Goal: Communication & Community: Answer question/provide support

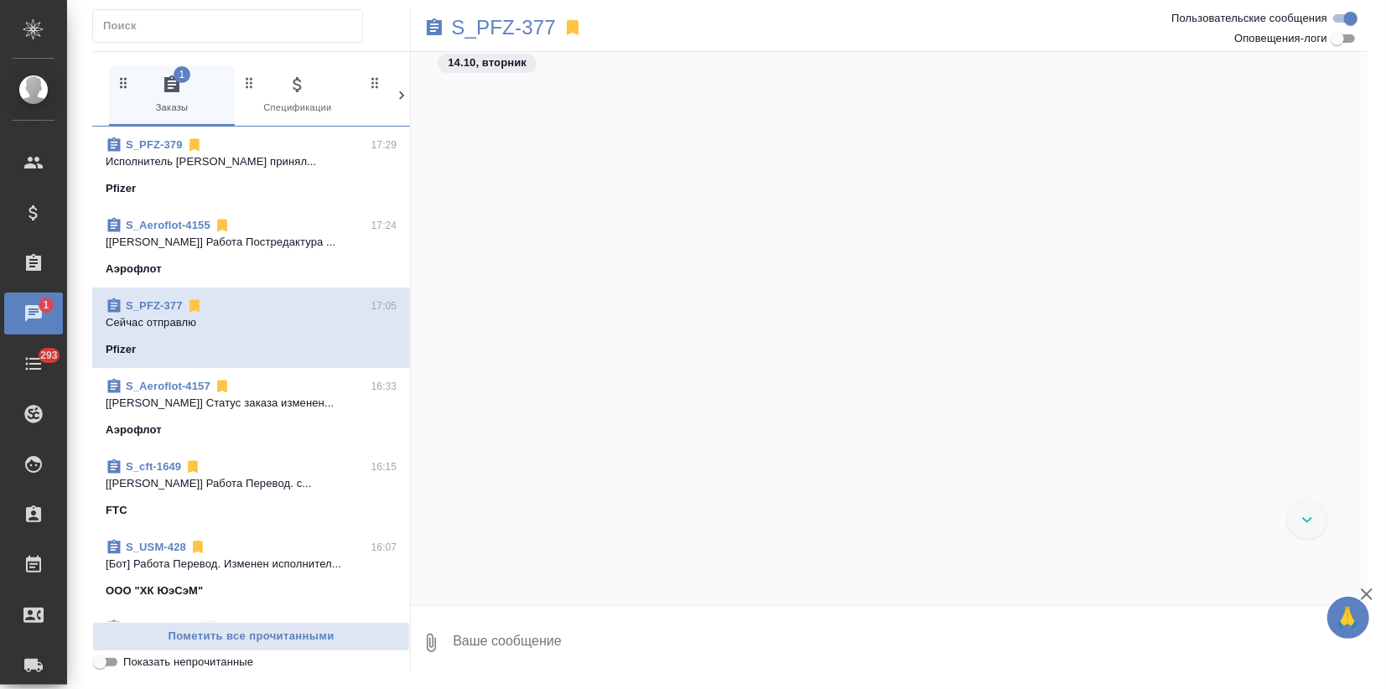
scroll to position [9611, 0]
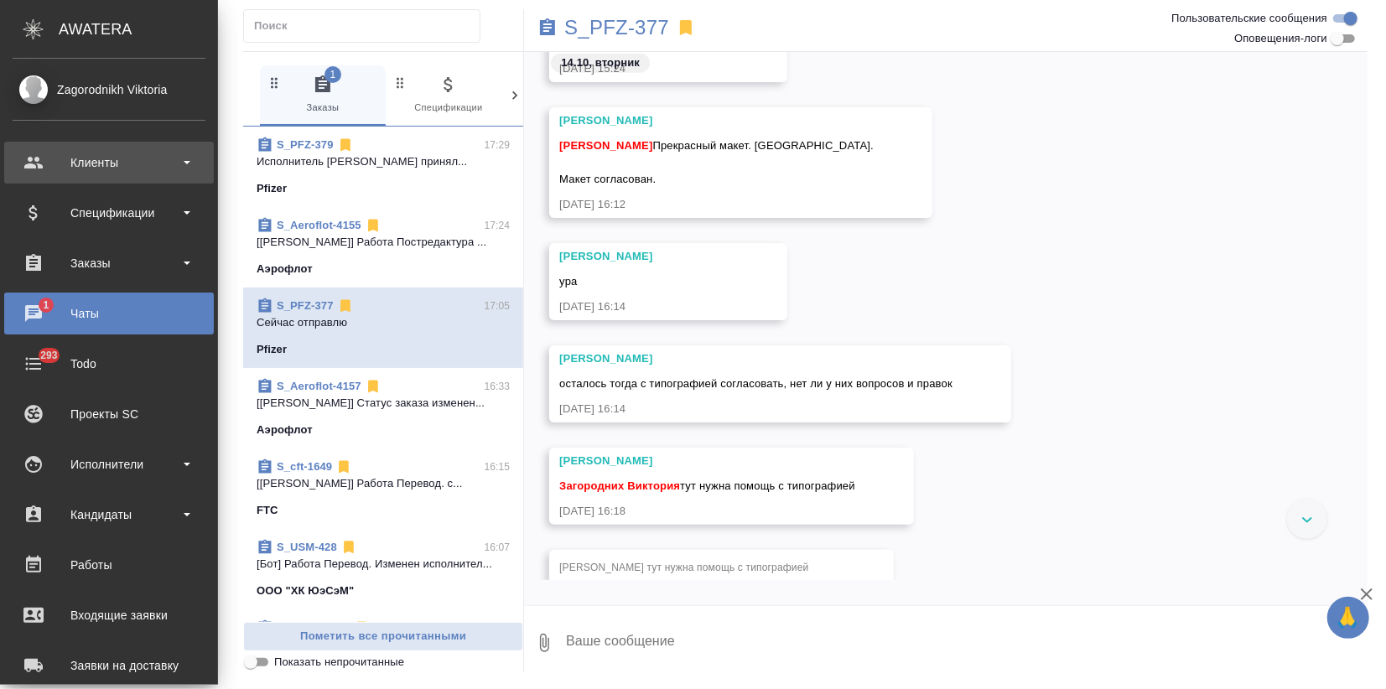
click at [62, 152] on div "Клиенты" at bounding box center [109, 162] width 193 height 25
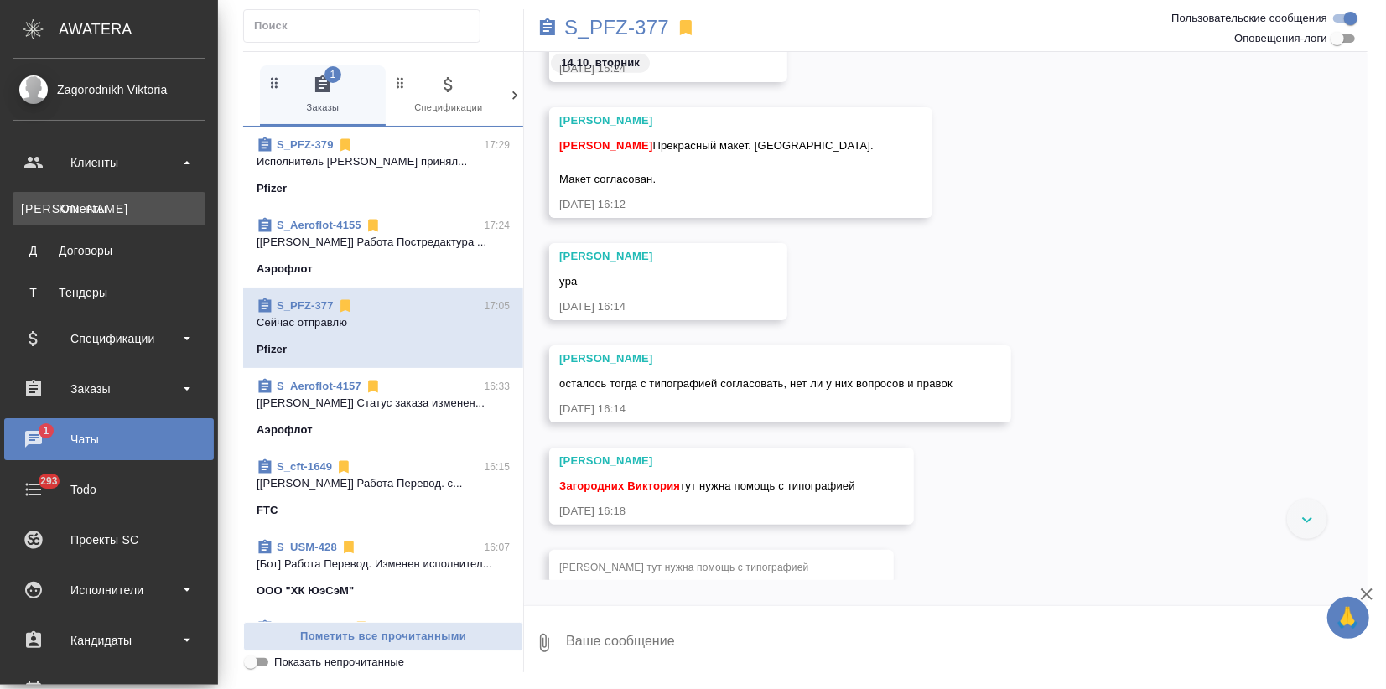
click at [85, 210] on div "Клиенты" at bounding box center [109, 208] width 176 height 17
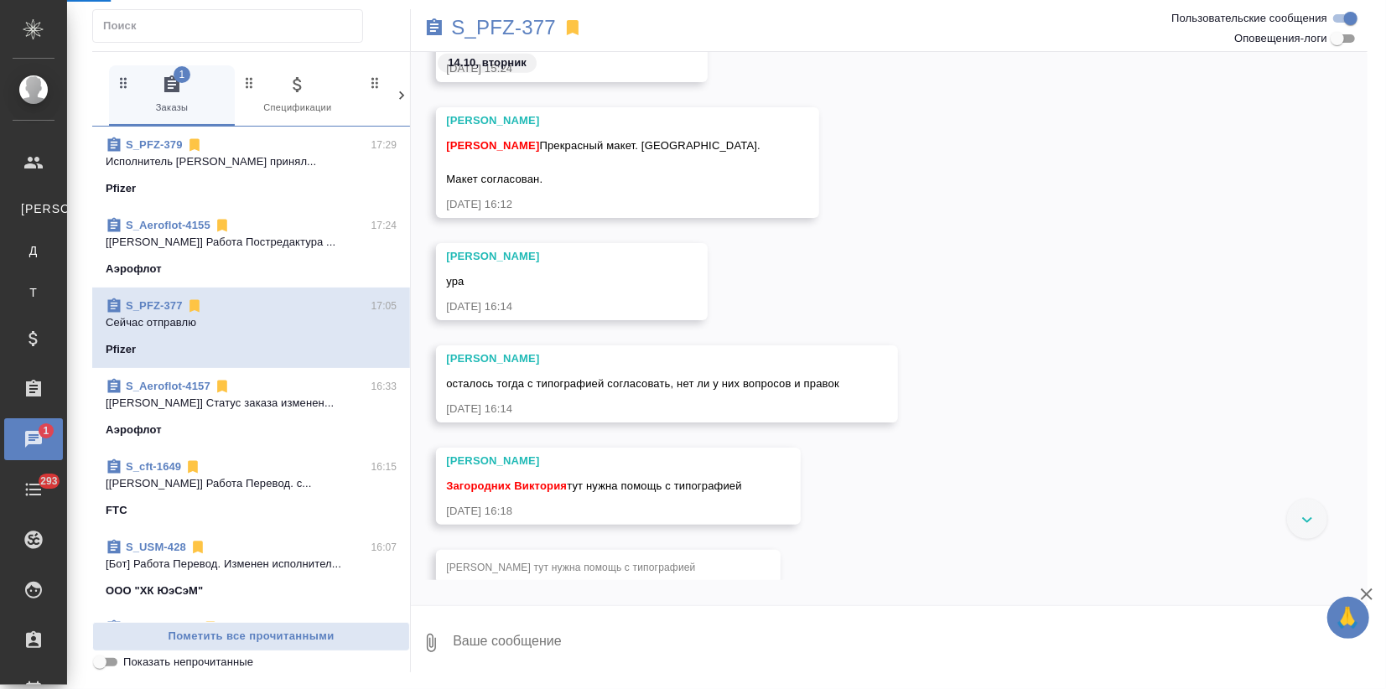
select select "RU"
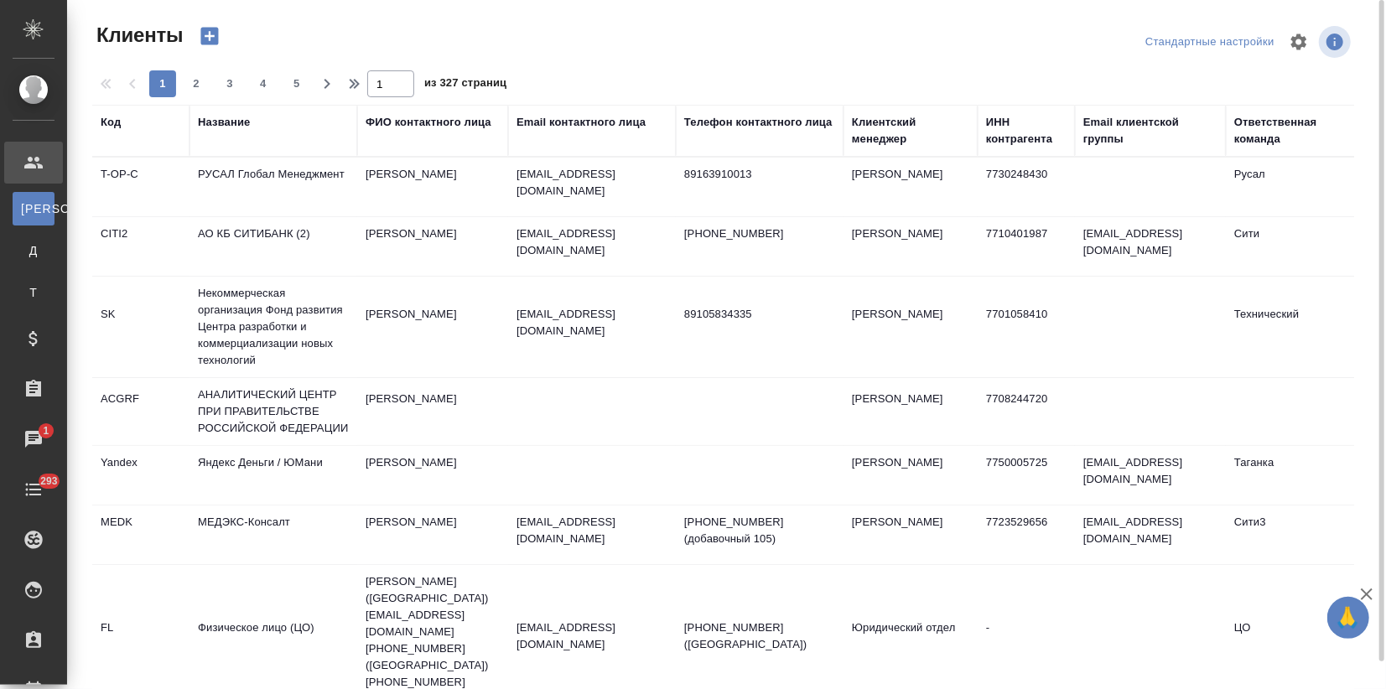
click at [215, 126] on div "Название" at bounding box center [224, 122] width 52 height 17
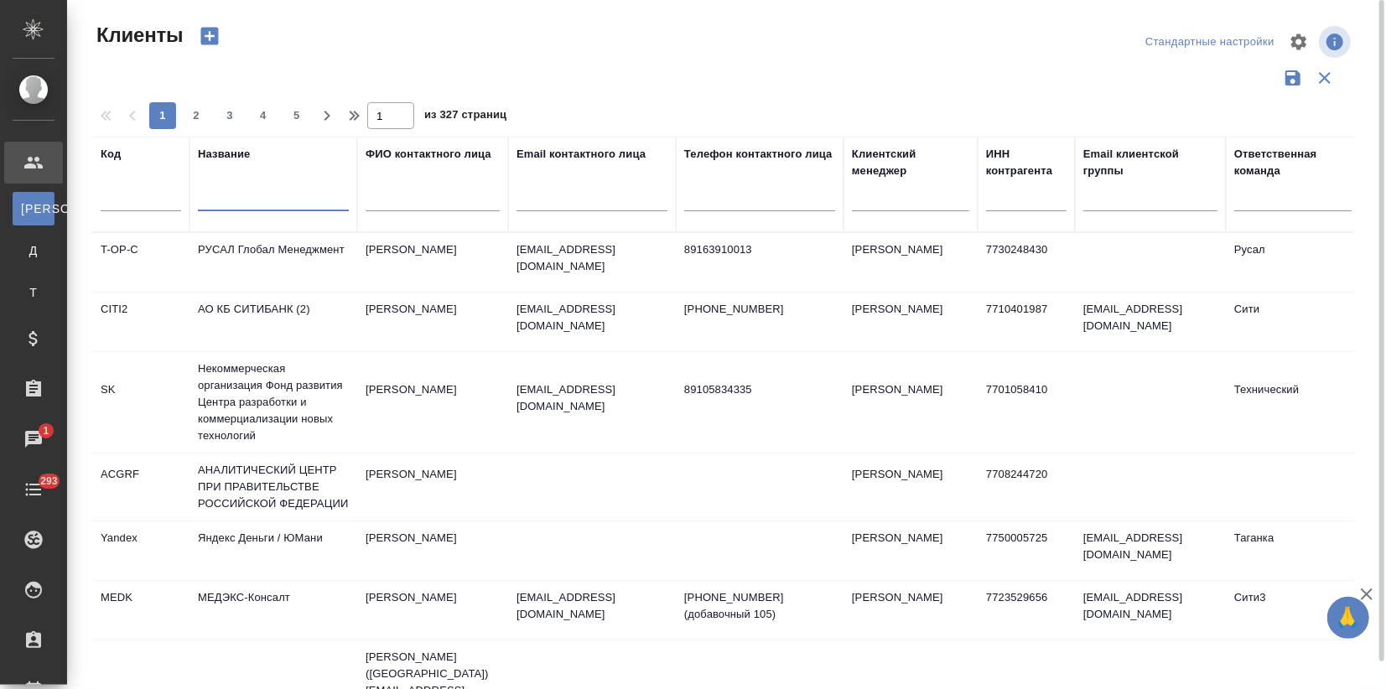
click at [201, 197] on input "text" at bounding box center [273, 200] width 151 height 21
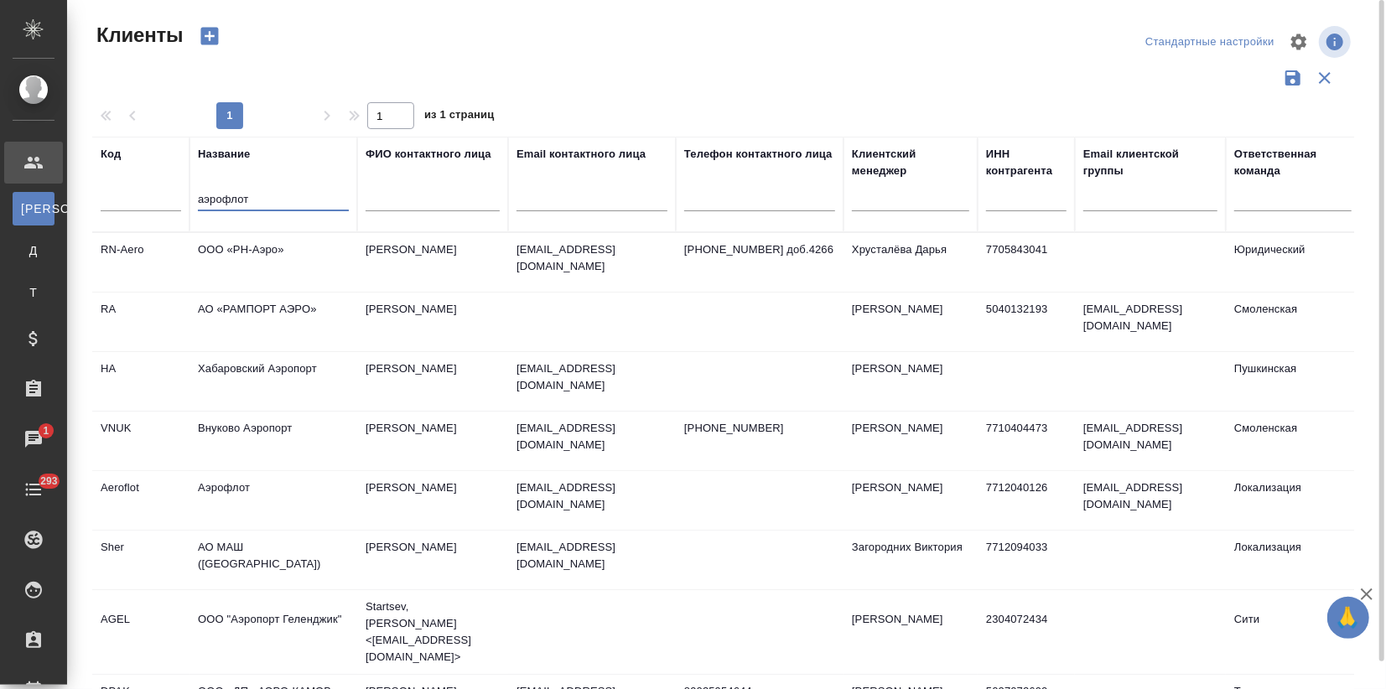
type input "аэрофлот"
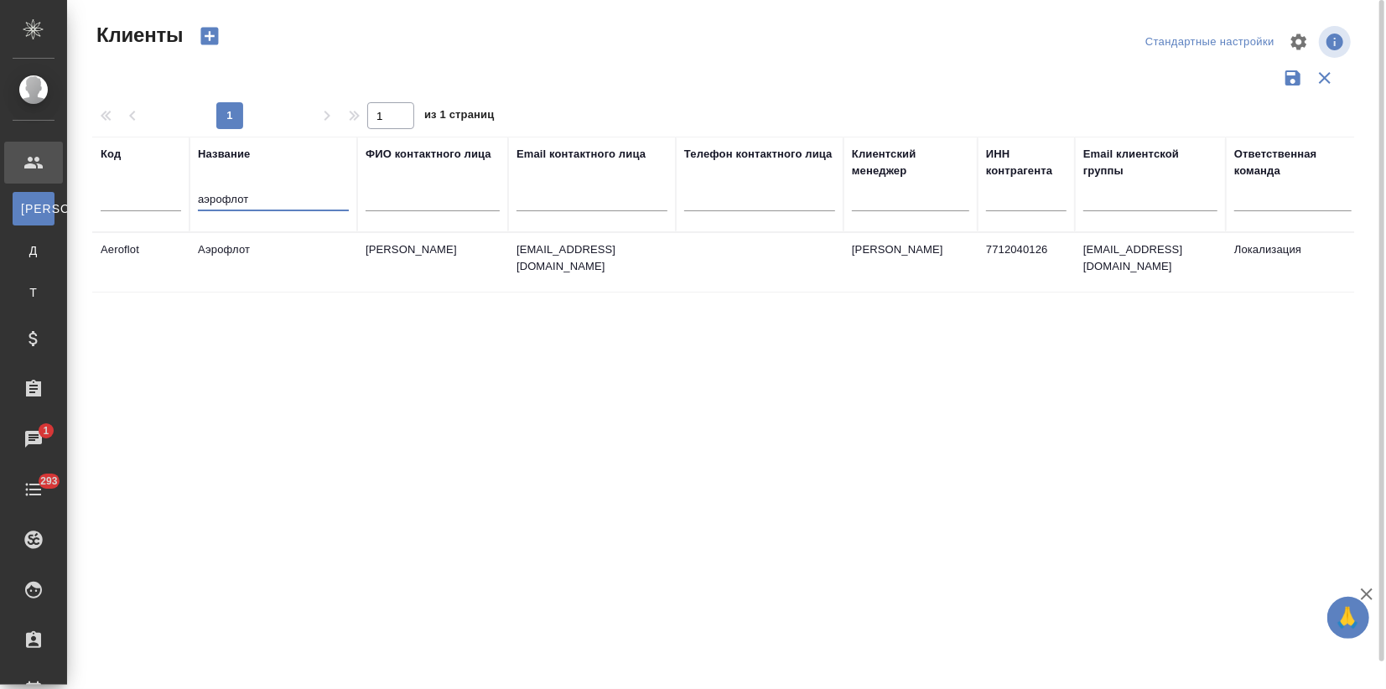
click at [242, 272] on td "Аэрофлот" at bounding box center [274, 262] width 168 height 59
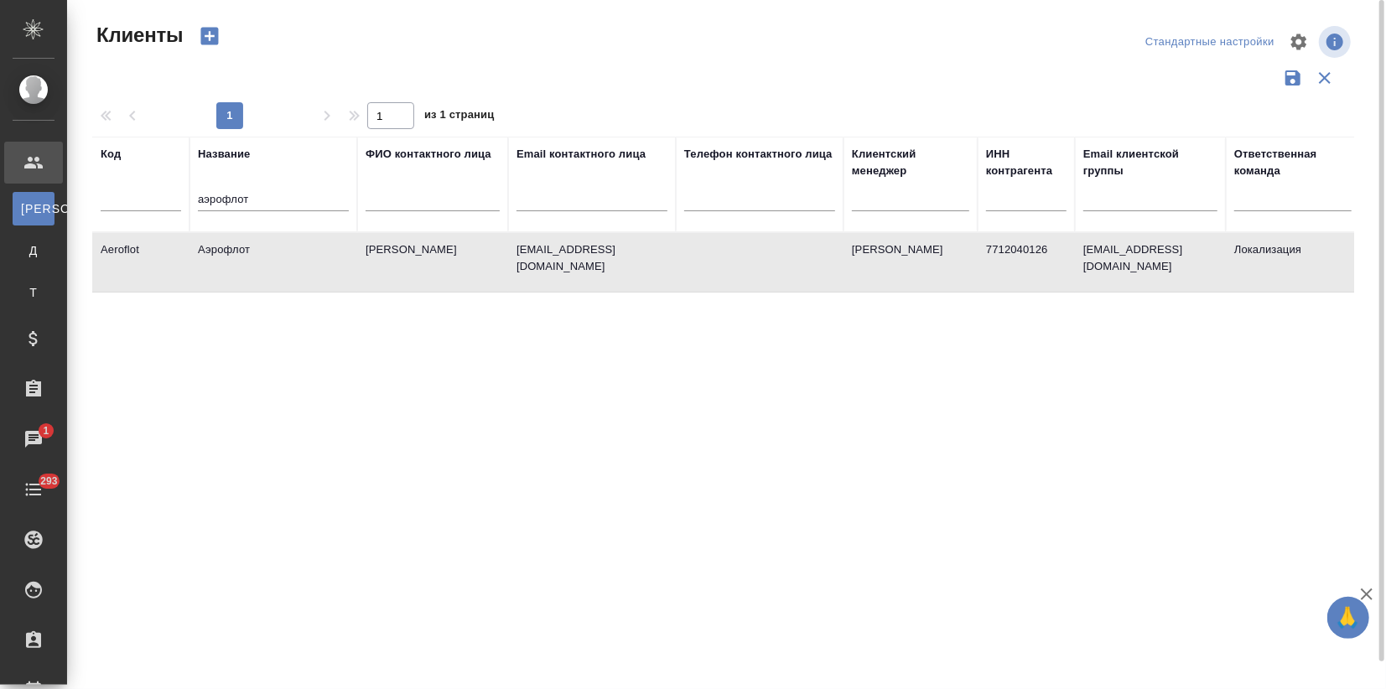
click at [242, 272] on td "Аэрофлот" at bounding box center [274, 262] width 168 height 59
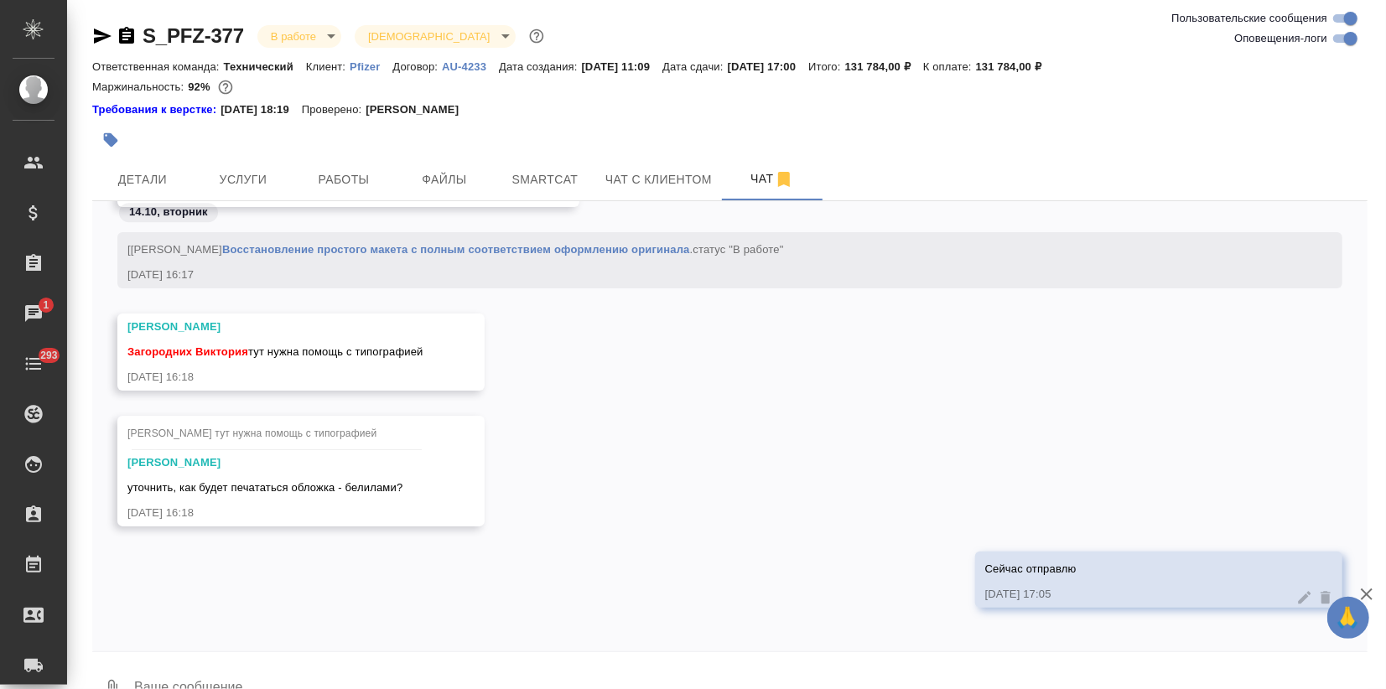
scroll to position [36424, 0]
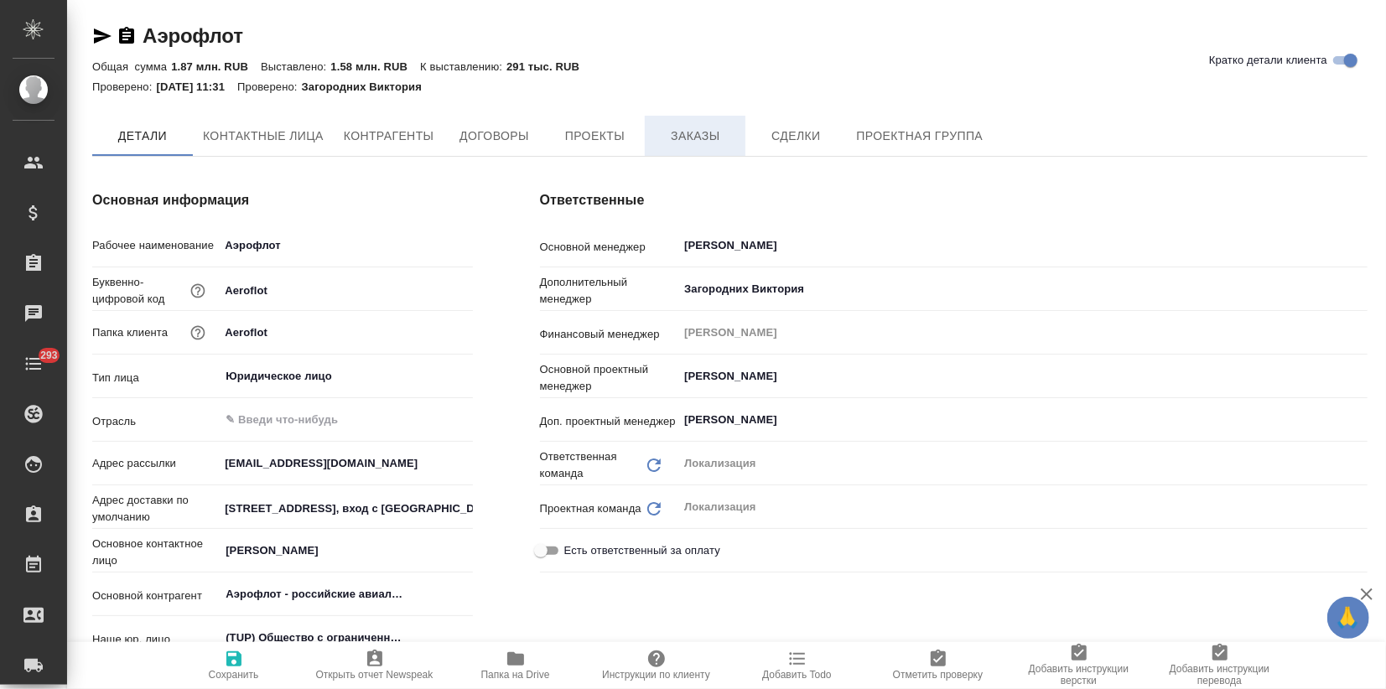
type textarea "x"
click at [670, 140] on span "Заказы" at bounding box center [695, 137] width 80 height 21
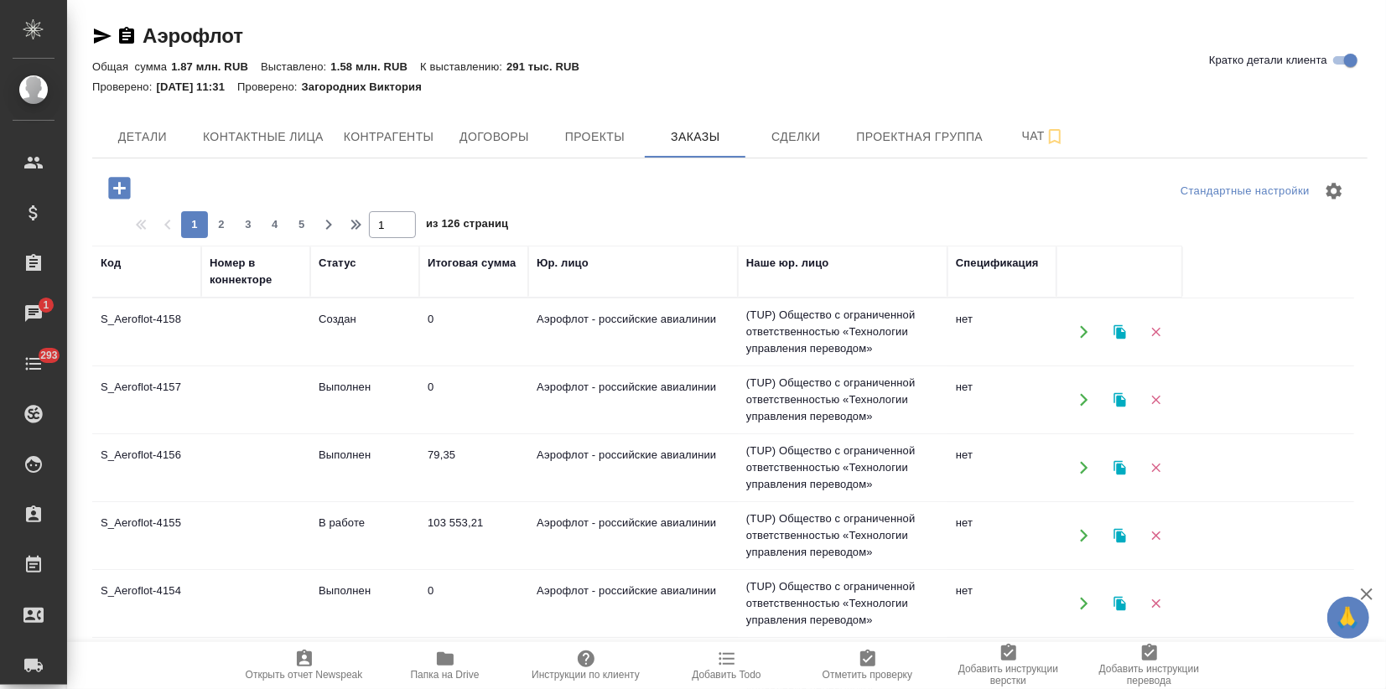
click at [259, 337] on td at bounding box center [255, 332] width 109 height 59
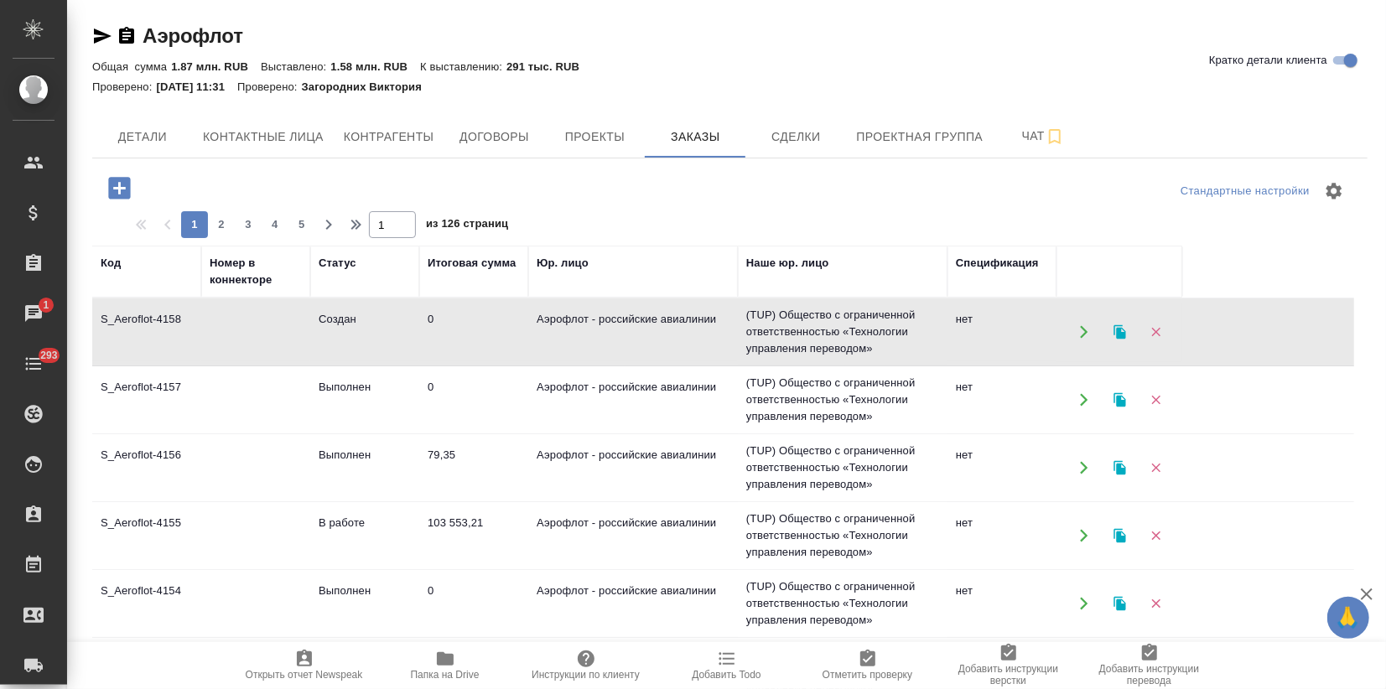
click at [319, 390] on td "Выполнен" at bounding box center [364, 400] width 109 height 59
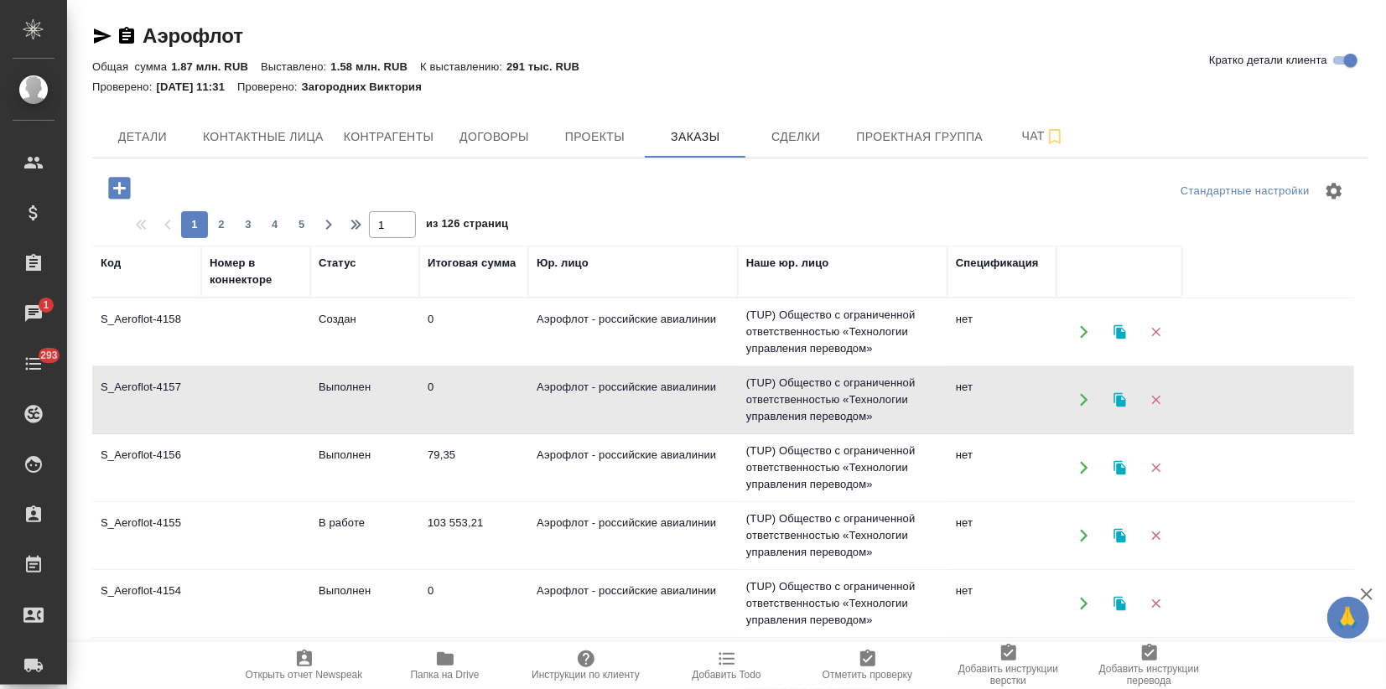
click at [319, 390] on td "Выполнен" at bounding box center [364, 400] width 109 height 59
click at [162, 399] on td "S_Aeroflot-4157" at bounding box center [146, 400] width 109 height 59
click at [248, 511] on td at bounding box center [255, 535] width 109 height 59
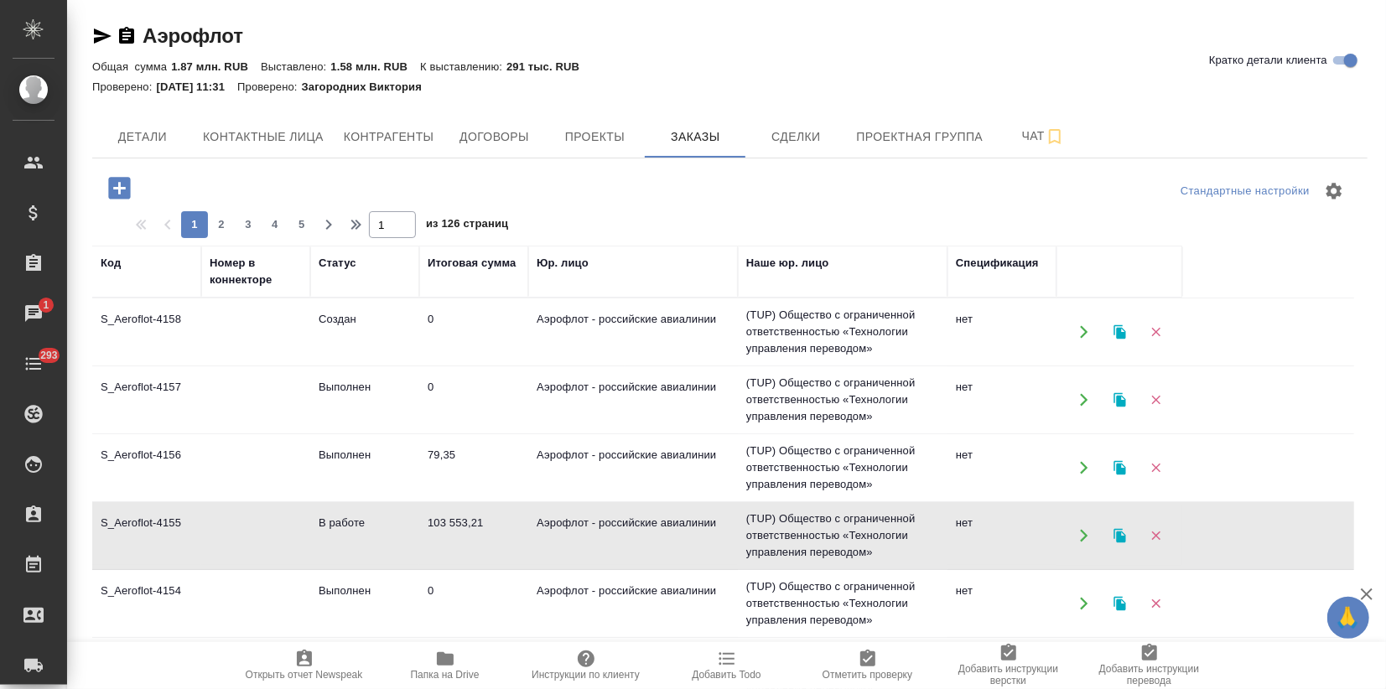
click at [248, 511] on td at bounding box center [255, 535] width 109 height 59
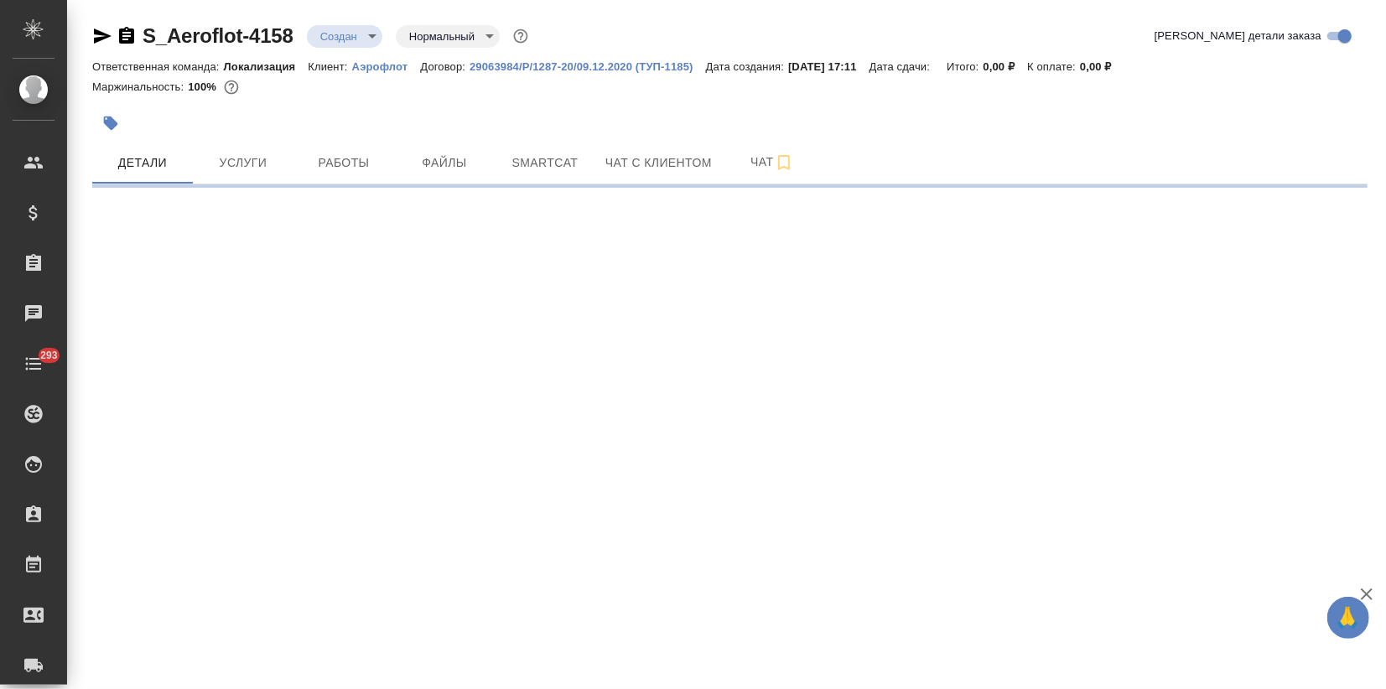
select select "RU"
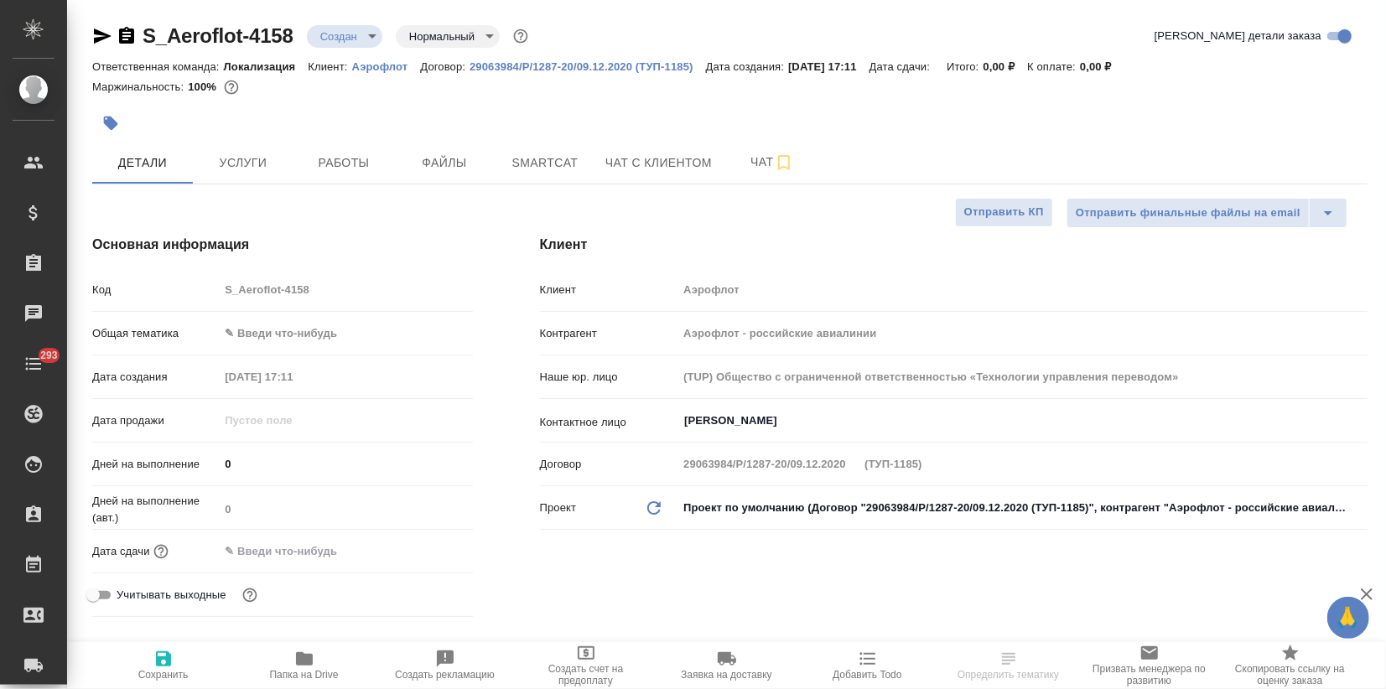
type textarea "x"
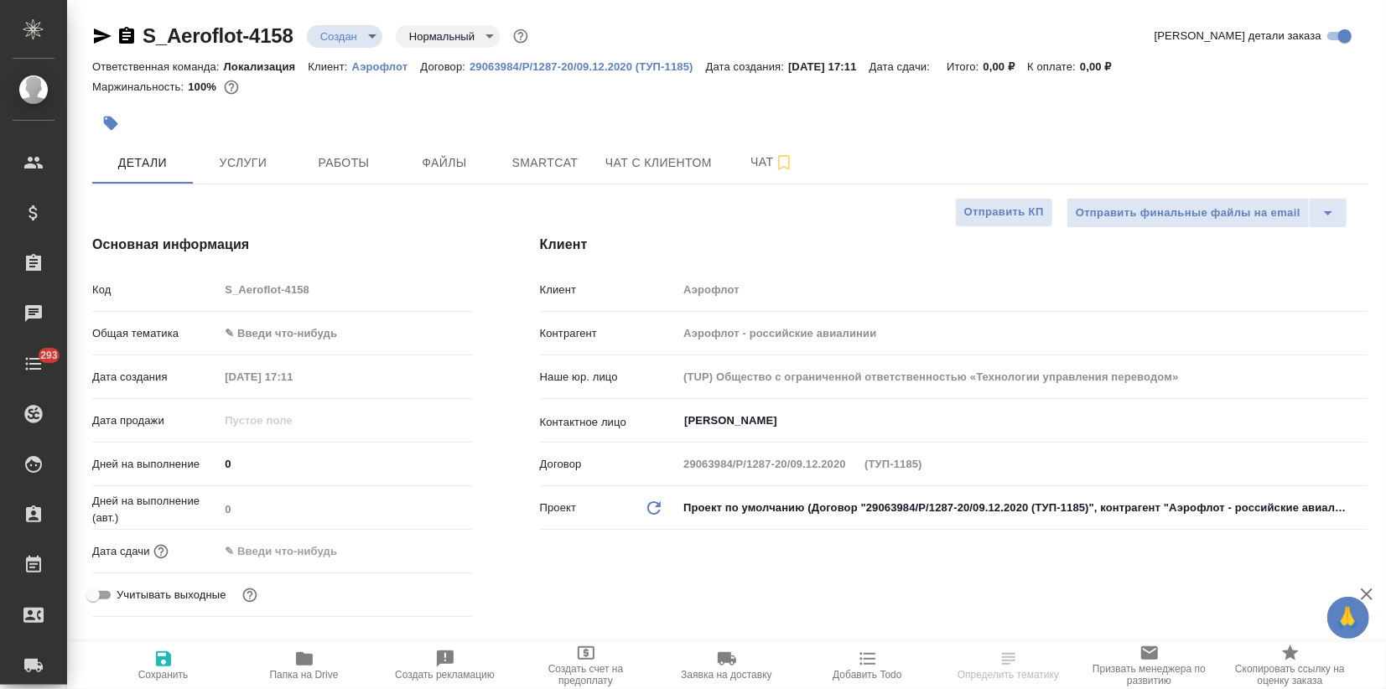
type textarea "x"
select select "RU"
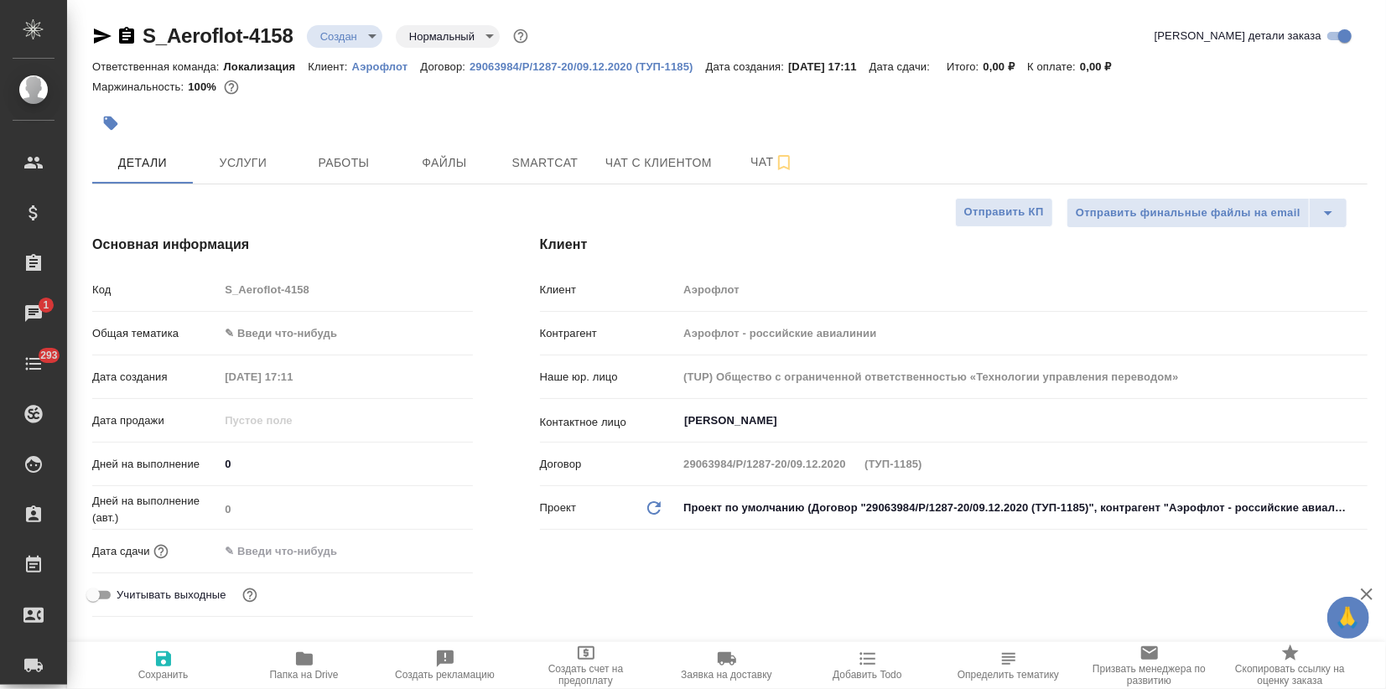
type textarea "x"
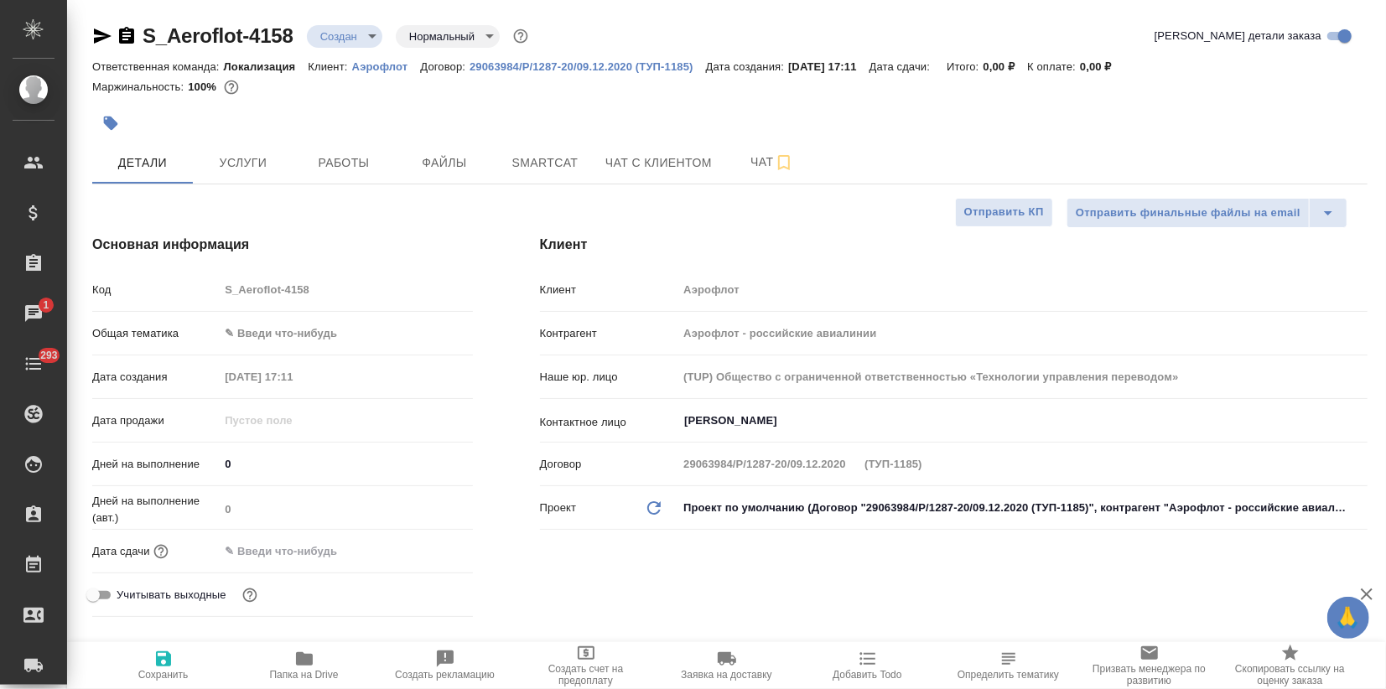
type textarea "x"
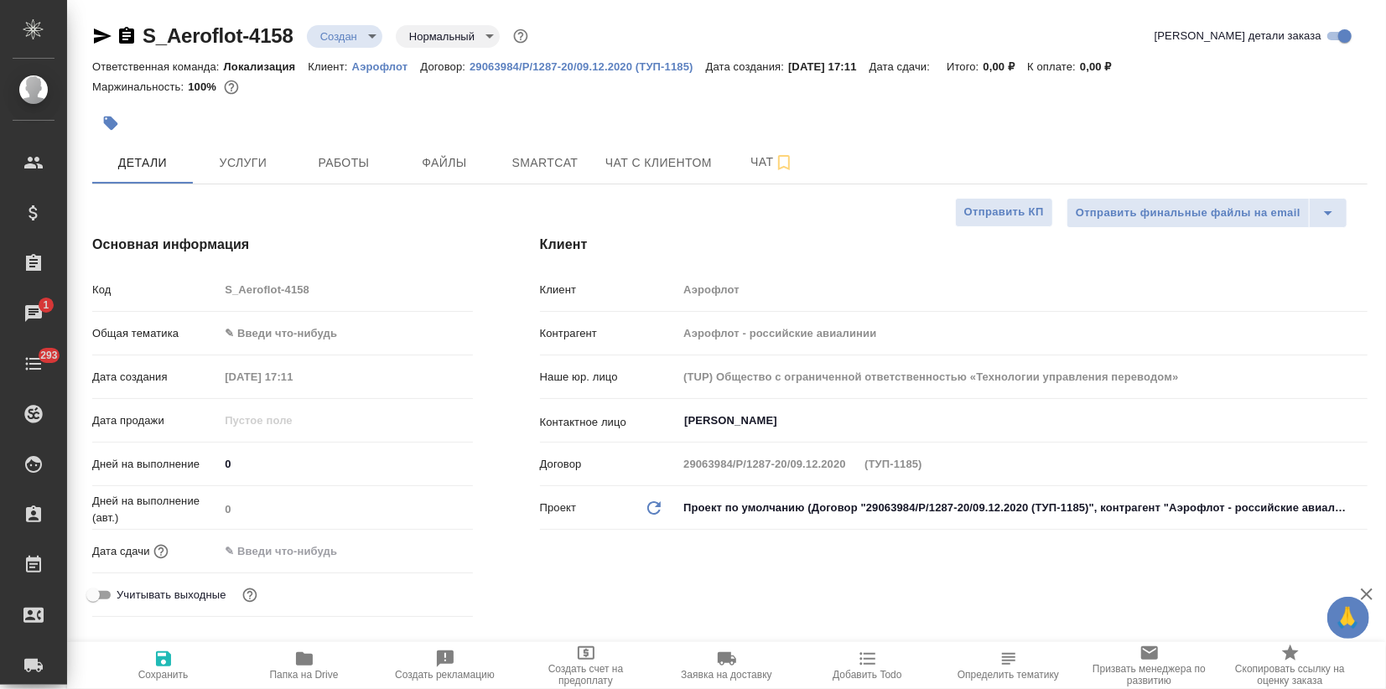
type textarea "x"
drag, startPoint x: 301, startPoint y: 38, endPoint x: 109, endPoint y: 32, distance: 192.1
click at [109, 32] on div "S_Aeroflot-4158 Создан new Нормальный normal" at bounding box center [311, 36] width 439 height 27
copy link "S_Aeroflot-4158"
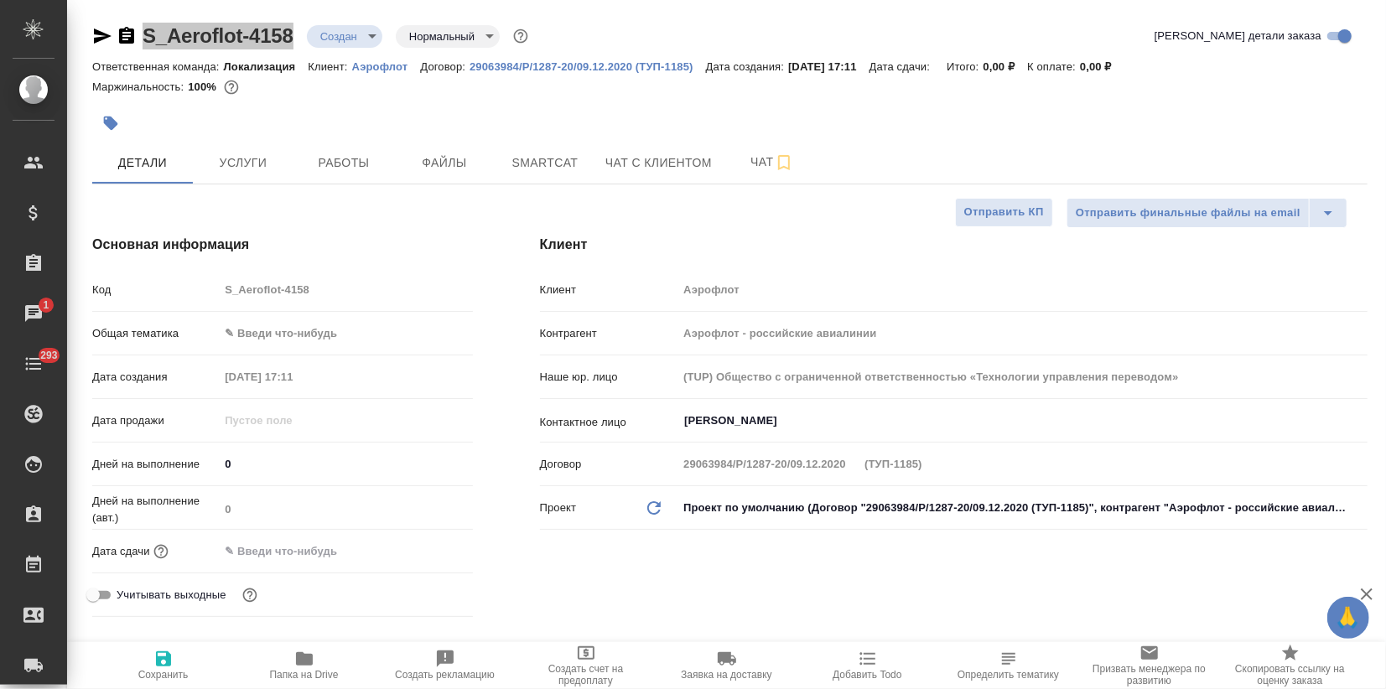
type textarea "x"
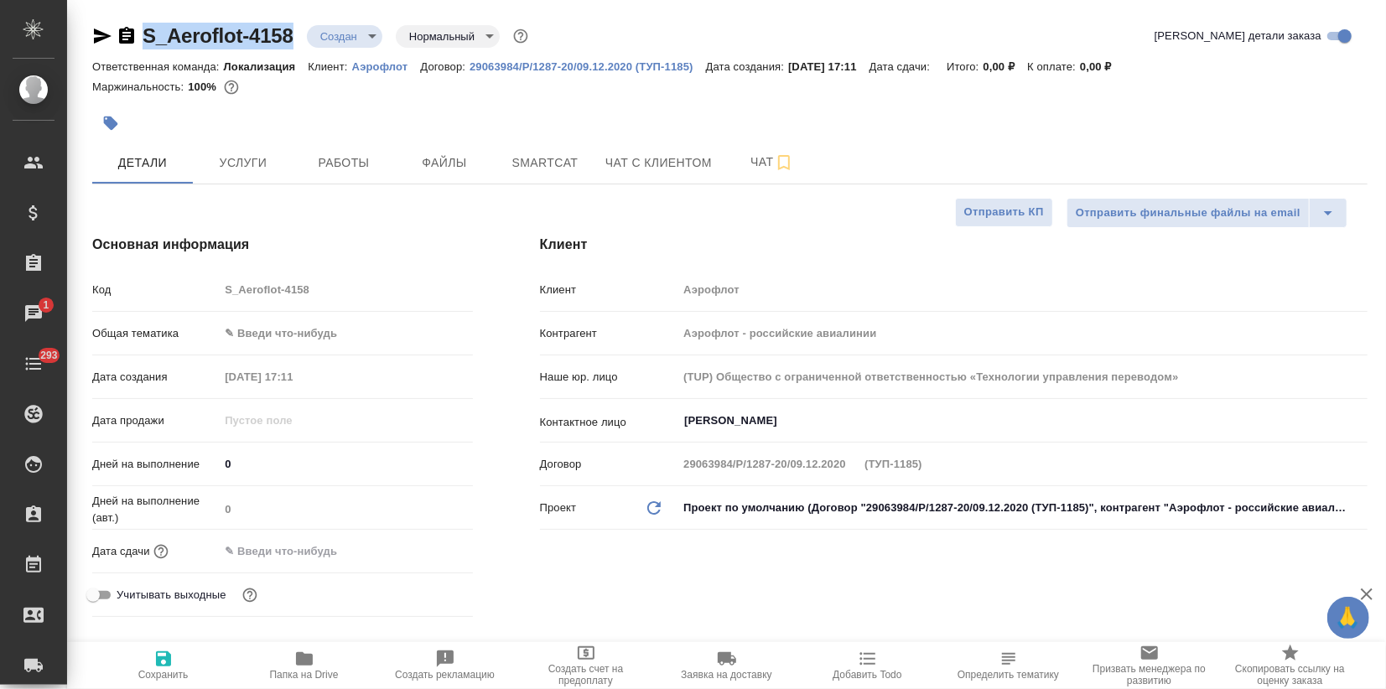
type textarea "x"
click at [266, 331] on body "🙏 .cls-1 fill:#fff; AWATERA Zagorodnikh Viktoria Клиенты Спецификации Заказы 1 …" at bounding box center [693, 344] width 1386 height 689
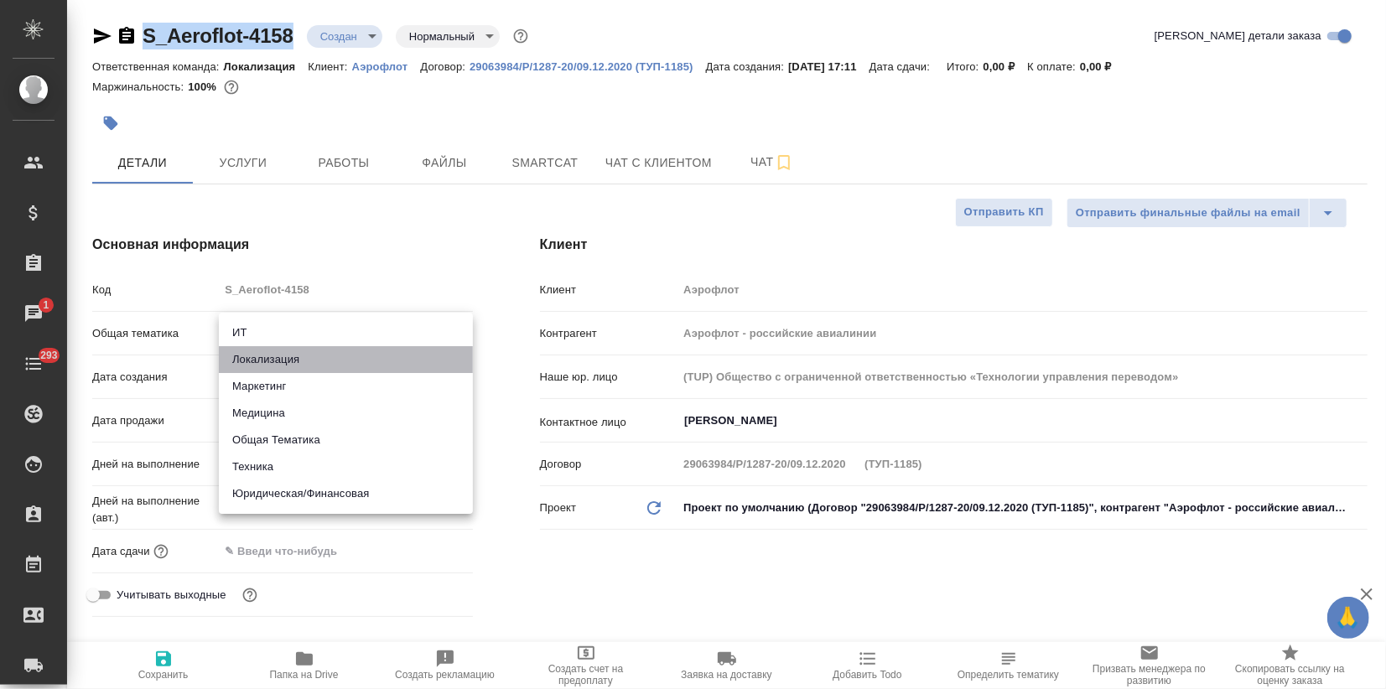
click at [266, 361] on li "Локализация" at bounding box center [346, 359] width 254 height 27
type input "local"
type textarea "x"
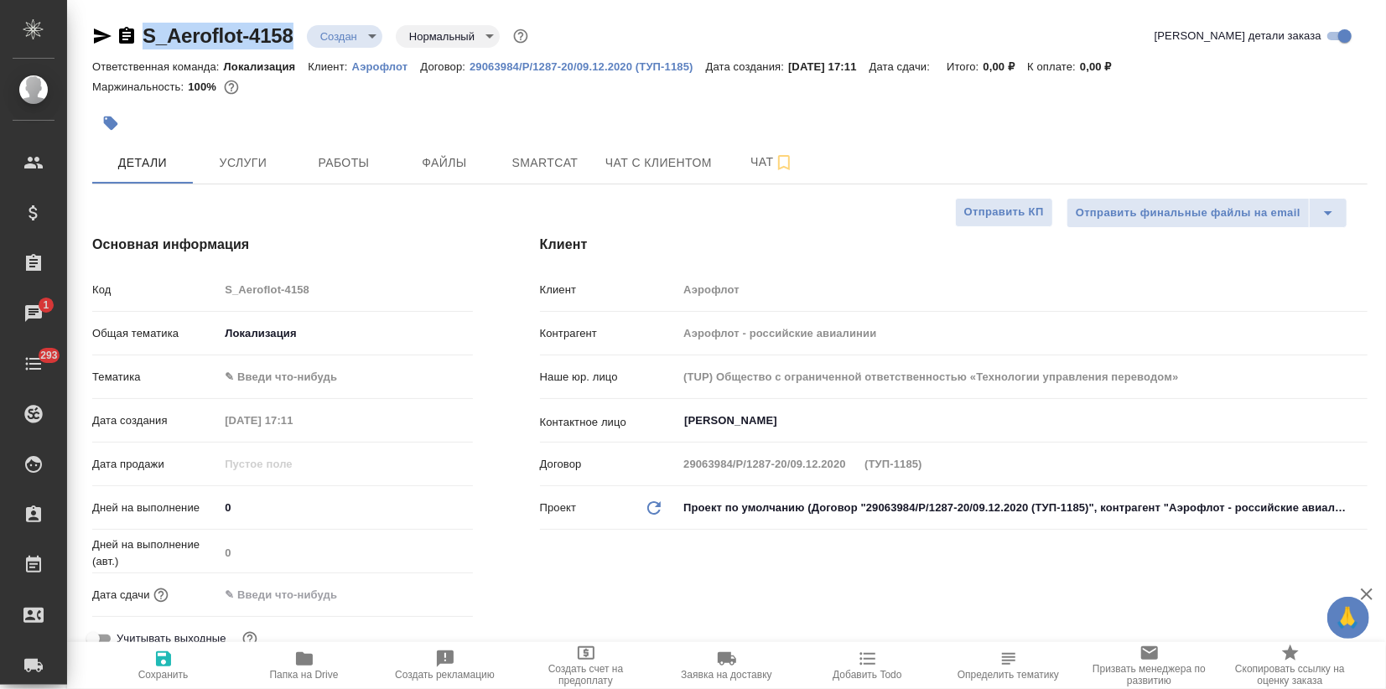
click at [264, 374] on body "🙏 .cls-1 fill:#fff; AWATERA Zagorodnikh Viktoria Клиенты Спецификации Заказы 1 …" at bounding box center [693, 344] width 1386 height 689
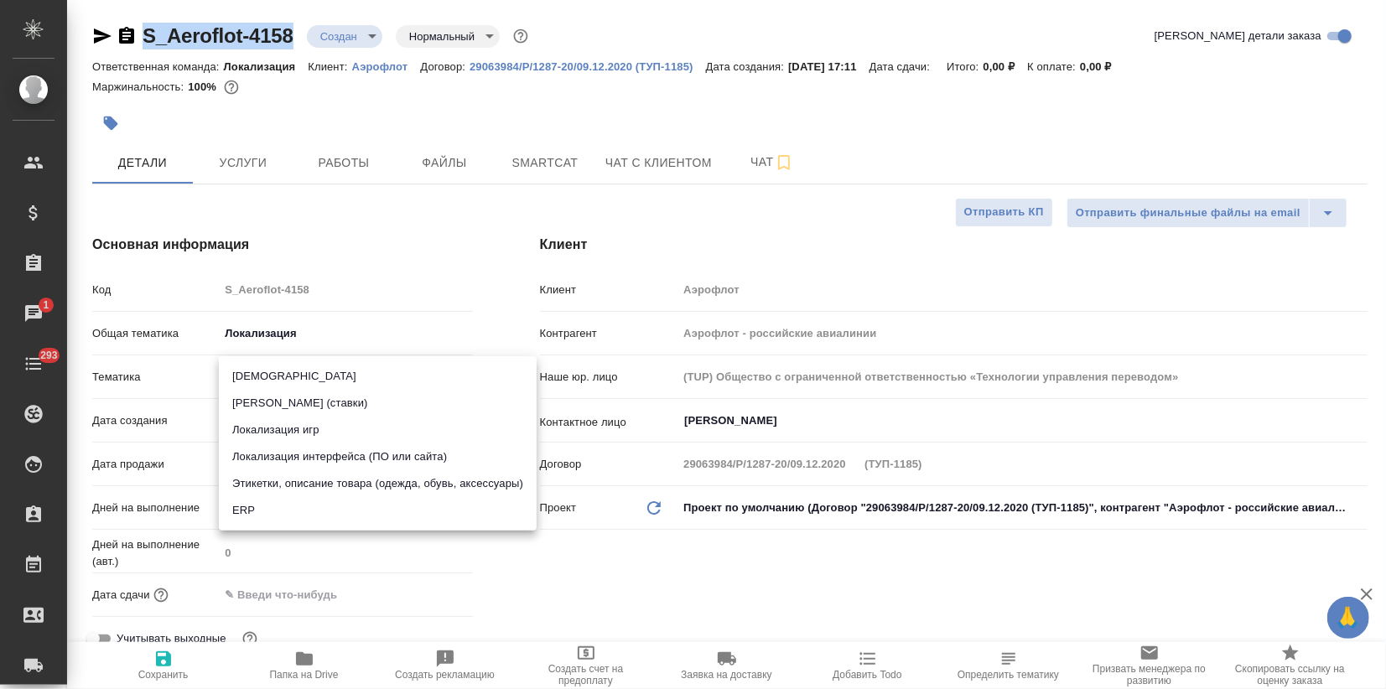
click at [283, 460] on li "Локализация интерфейса (ПО или сайта)" at bounding box center [378, 457] width 318 height 27
type textarea "x"
type input "5a8b8b956a9677013d343e0d"
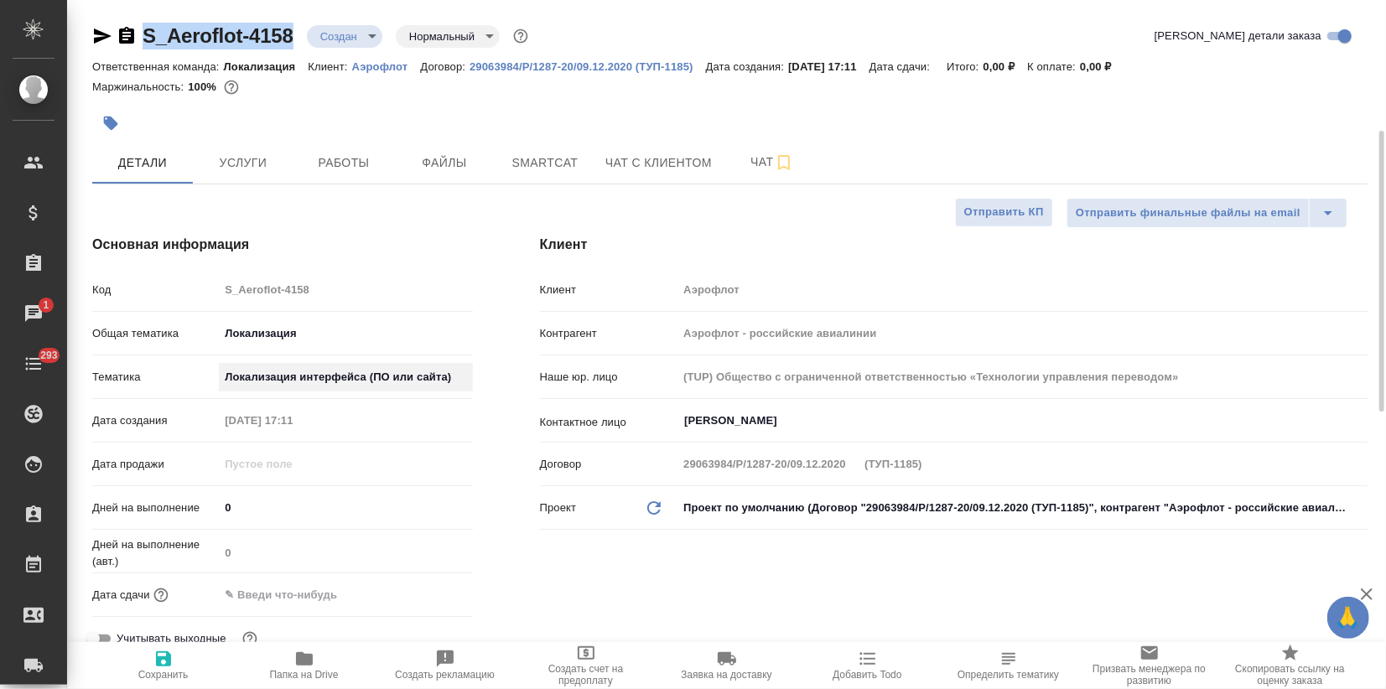
scroll to position [372, 0]
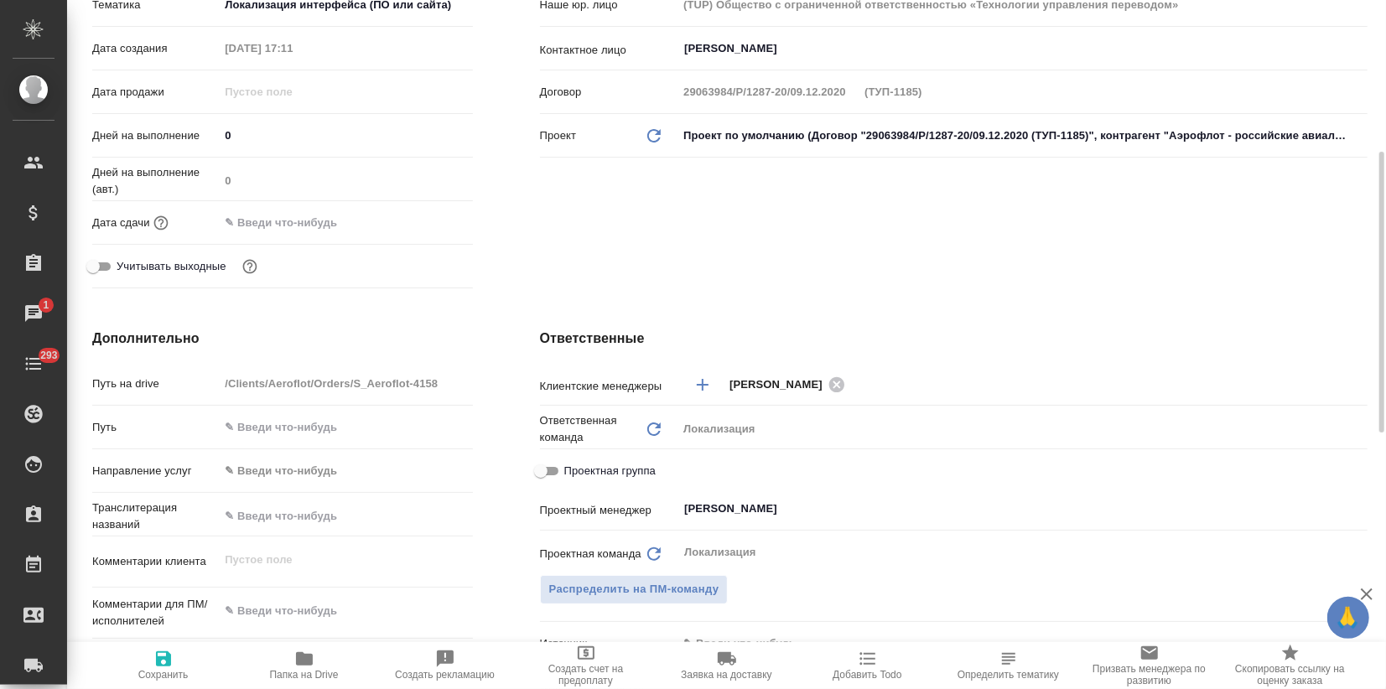
click at [253, 481] on body "🙏 .cls-1 fill:#fff; AWATERA Zagorodnikh Viktoria Клиенты Спецификации Заказы 1 …" at bounding box center [693, 344] width 1386 height 689
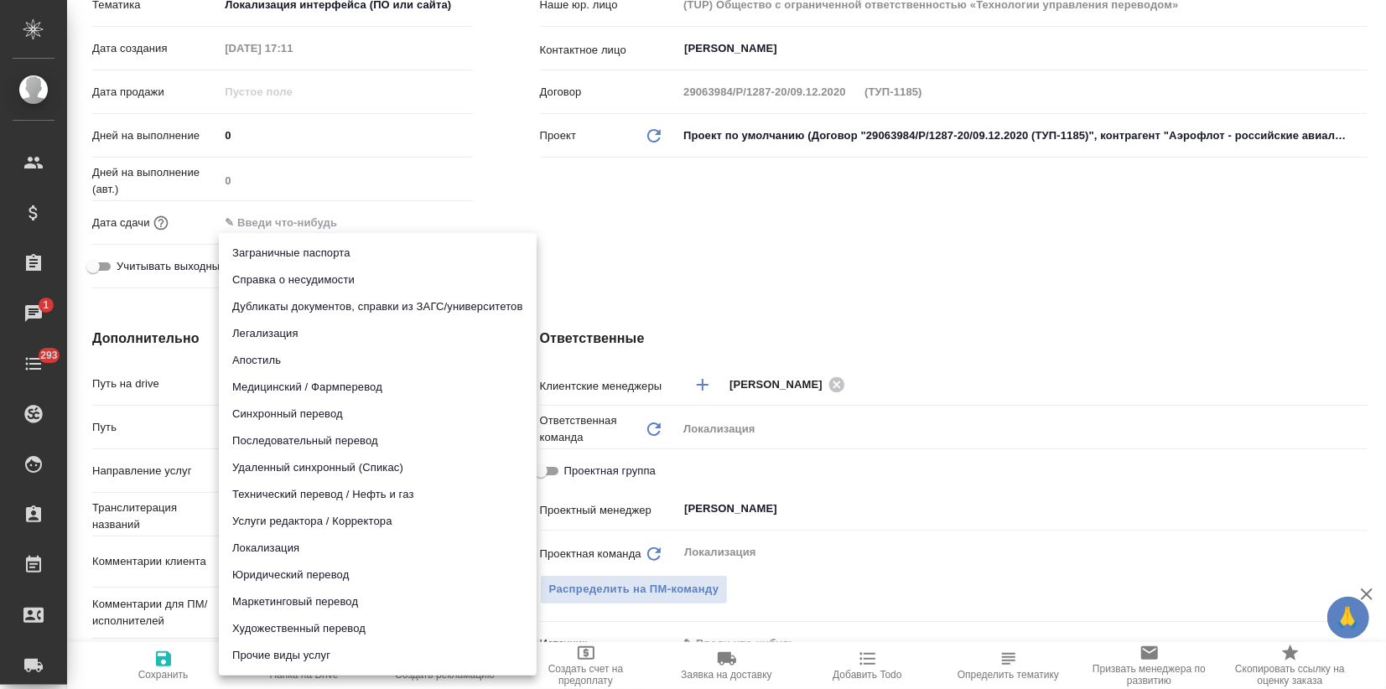
click at [180, 592] on div at bounding box center [693, 344] width 1386 height 689
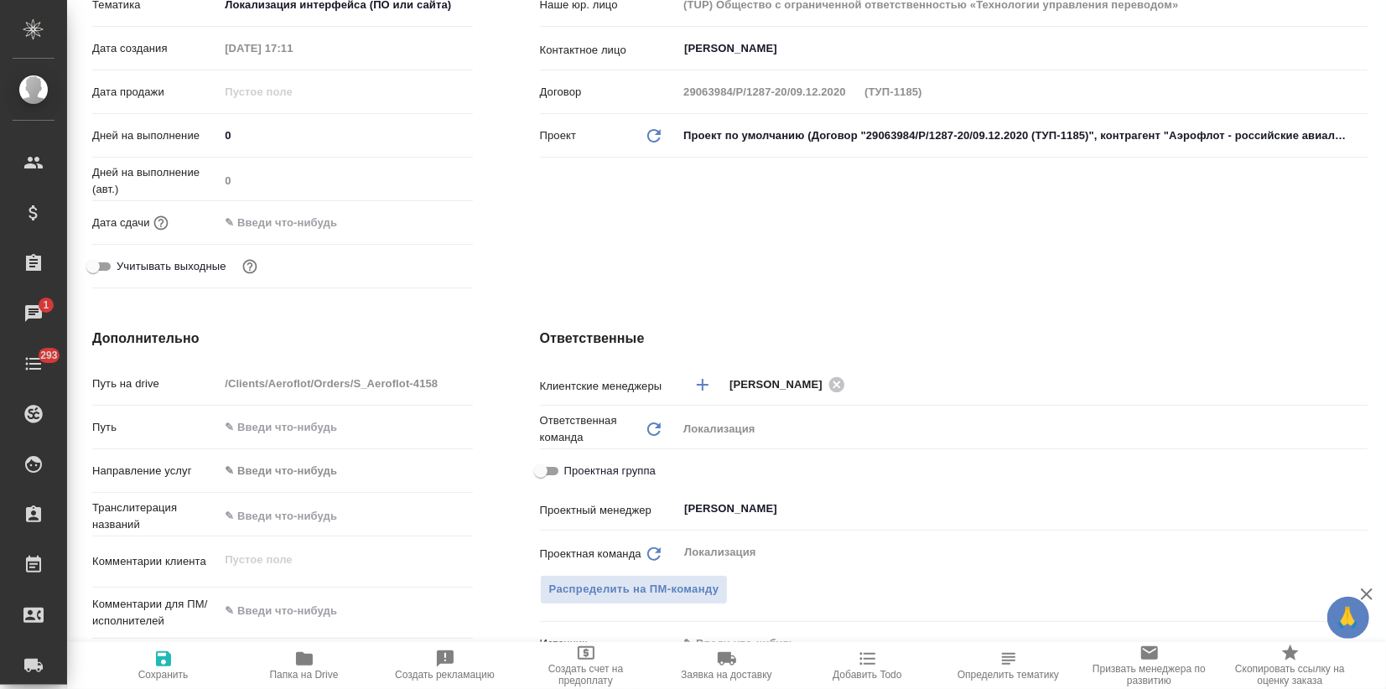
type textarea "x"
click at [231, 604] on textarea at bounding box center [345, 611] width 253 height 29
paste textarea "ABBYY_AFL-14058_Деловой проездной_S_Aeroflot-4157"
type textarea "ABBYY_AFL-14058_Деловой проездной_S_Aeroflot-4157"
type textarea "x"
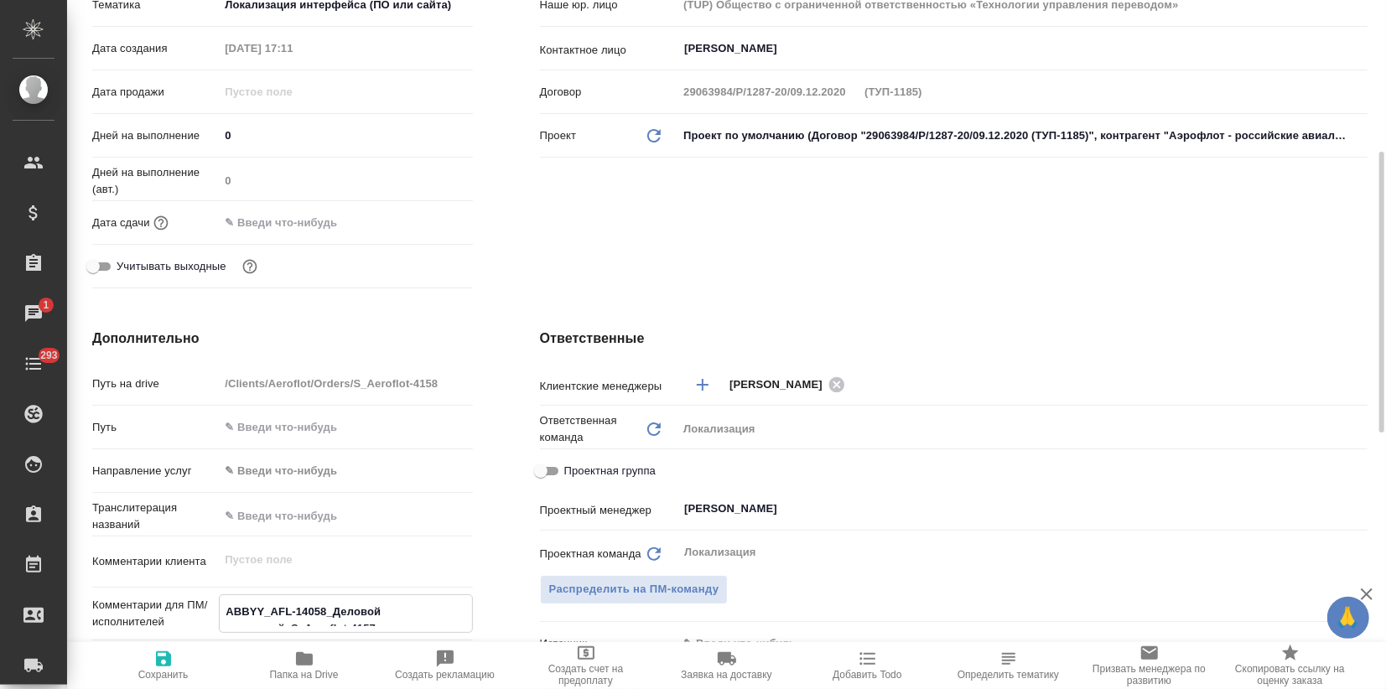
type textarea "x"
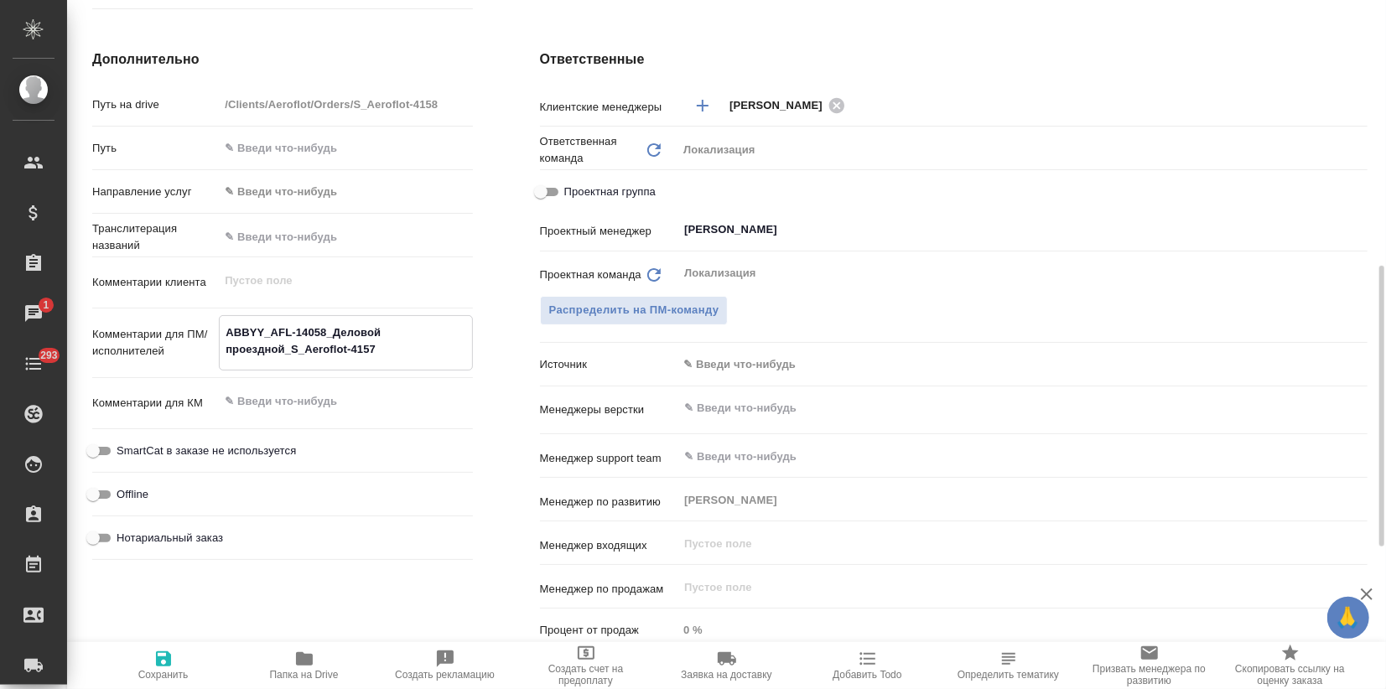
type textarea "ABBYY_AFL-14058_Деловой проездной_S_Aeroflot-4157"
type textarea "x"
click at [262, 396] on textarea at bounding box center [345, 401] width 253 height 29
paste textarea "ABBYY_AFL-14058_Деловой проездной_S_Aeroflot-4157"
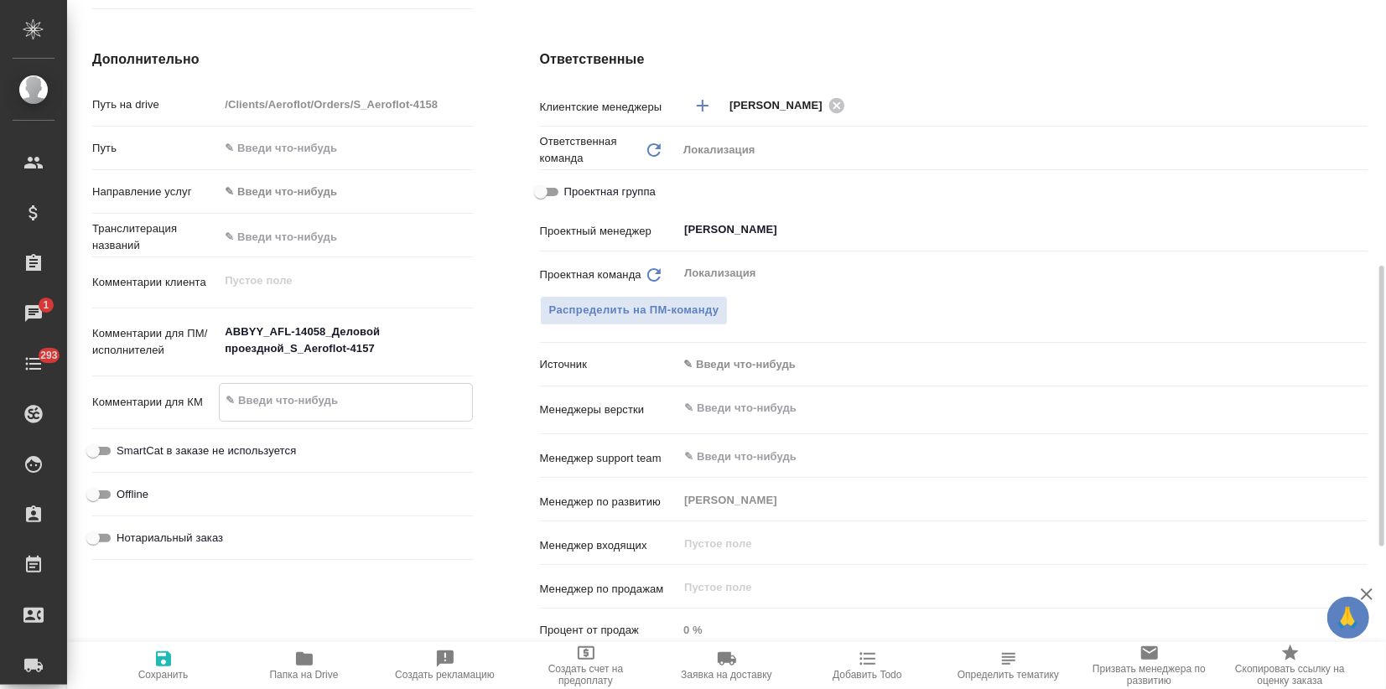
type textarea "ABBYY_AFL-14058_Деловой проездной_S_Aeroflot-4157"
type textarea "x"
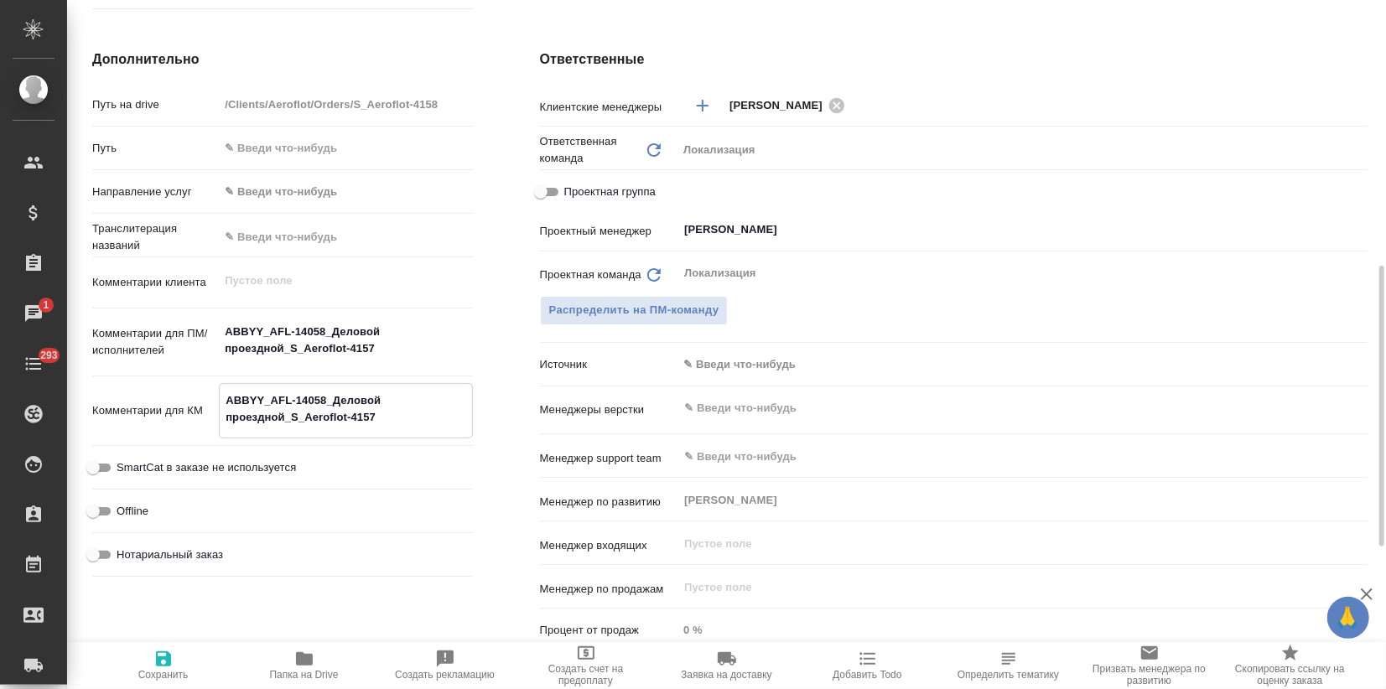
type textarea "ABBYY_AFL-14058_Деловой проездной_S_Aeroflot-4157"
type textarea "x"
click at [164, 657] on icon "button" at bounding box center [163, 659] width 20 height 20
type textarea "x"
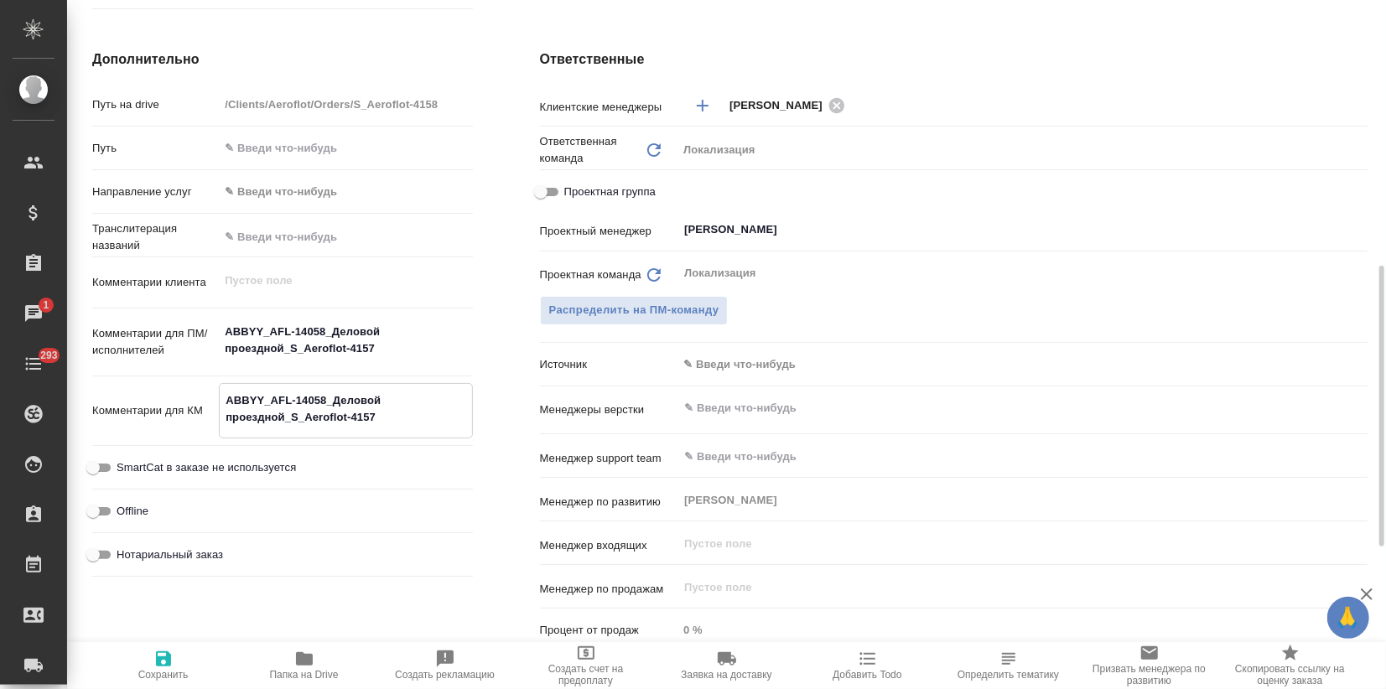
type textarea "x"
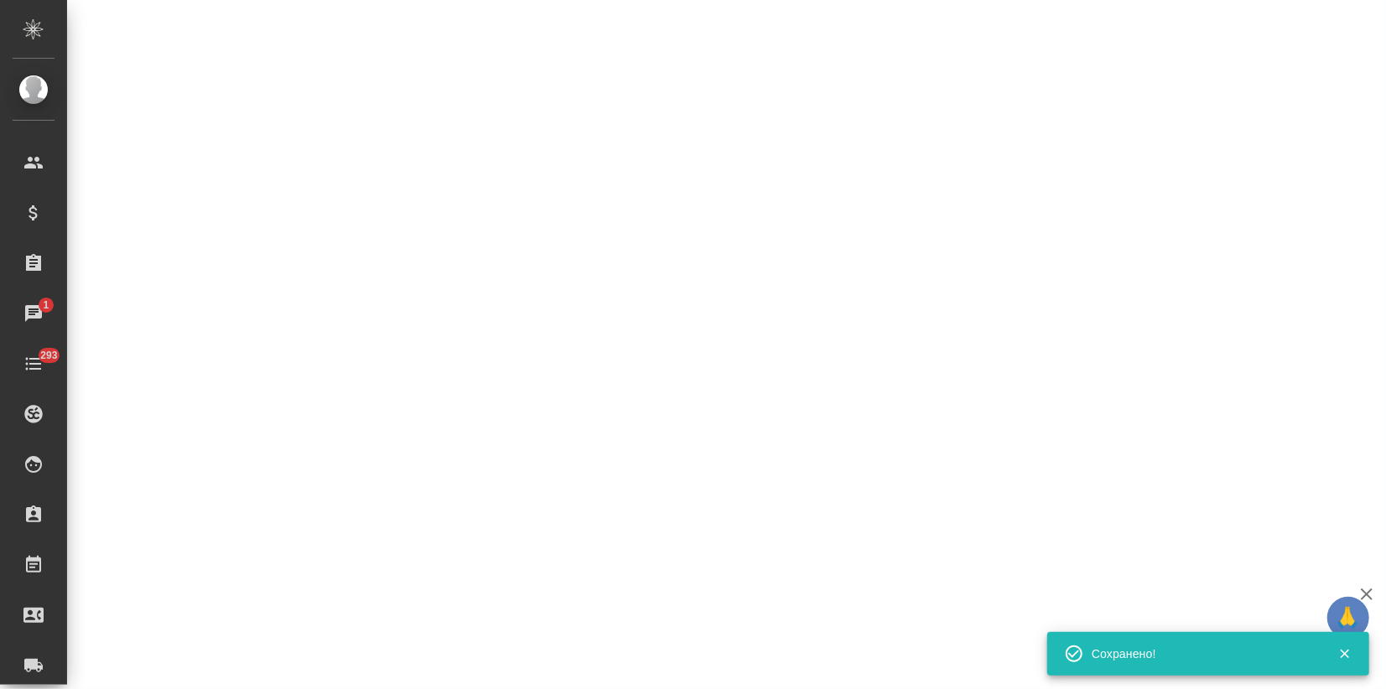
select select "RU"
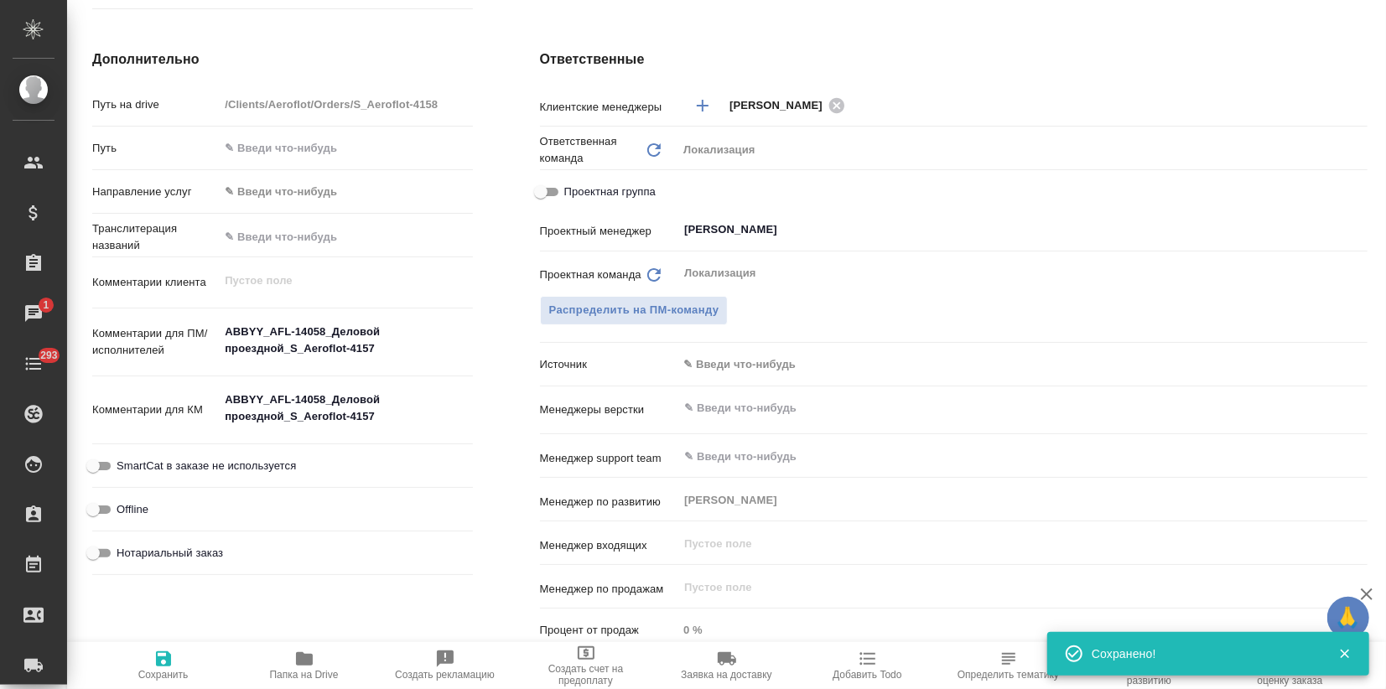
type textarea "x"
click at [836, 107] on icon at bounding box center [836, 104] width 15 height 15
type textarea "x"
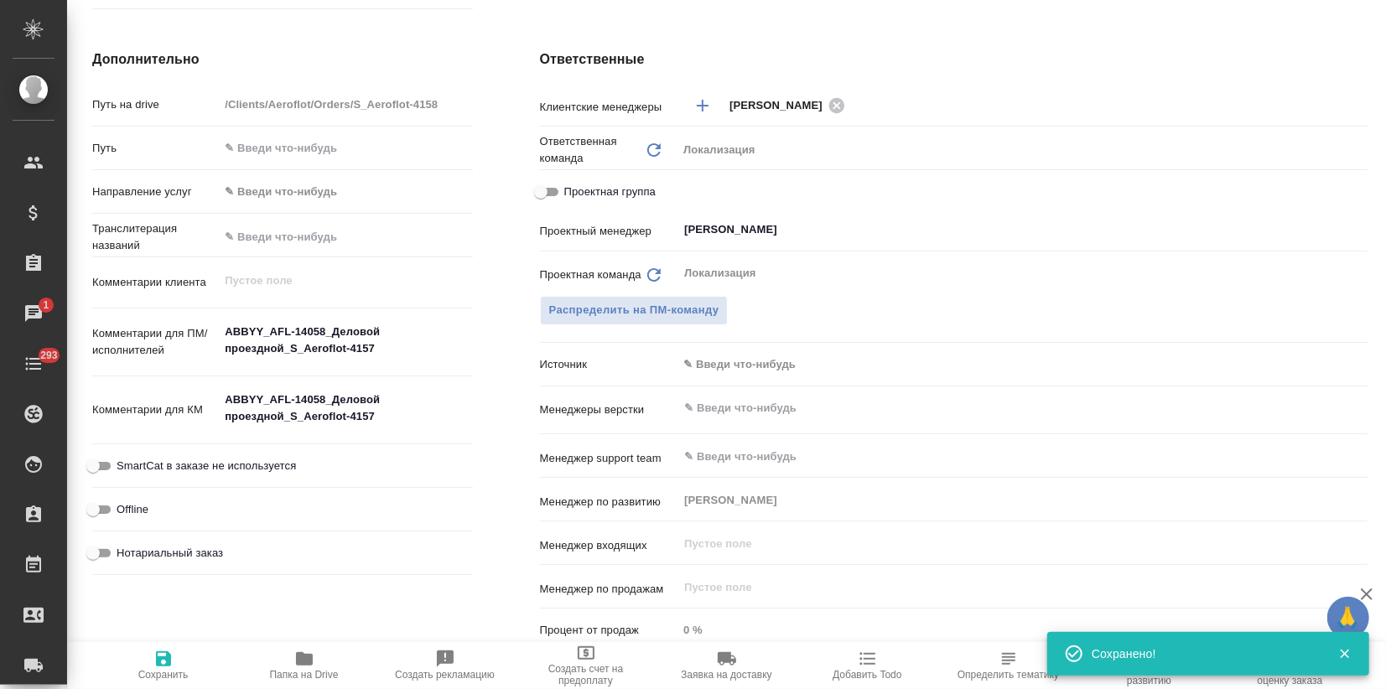
type textarea "x"
click at [771, 114] on input "text" at bounding box center [1018, 105] width 577 height 20
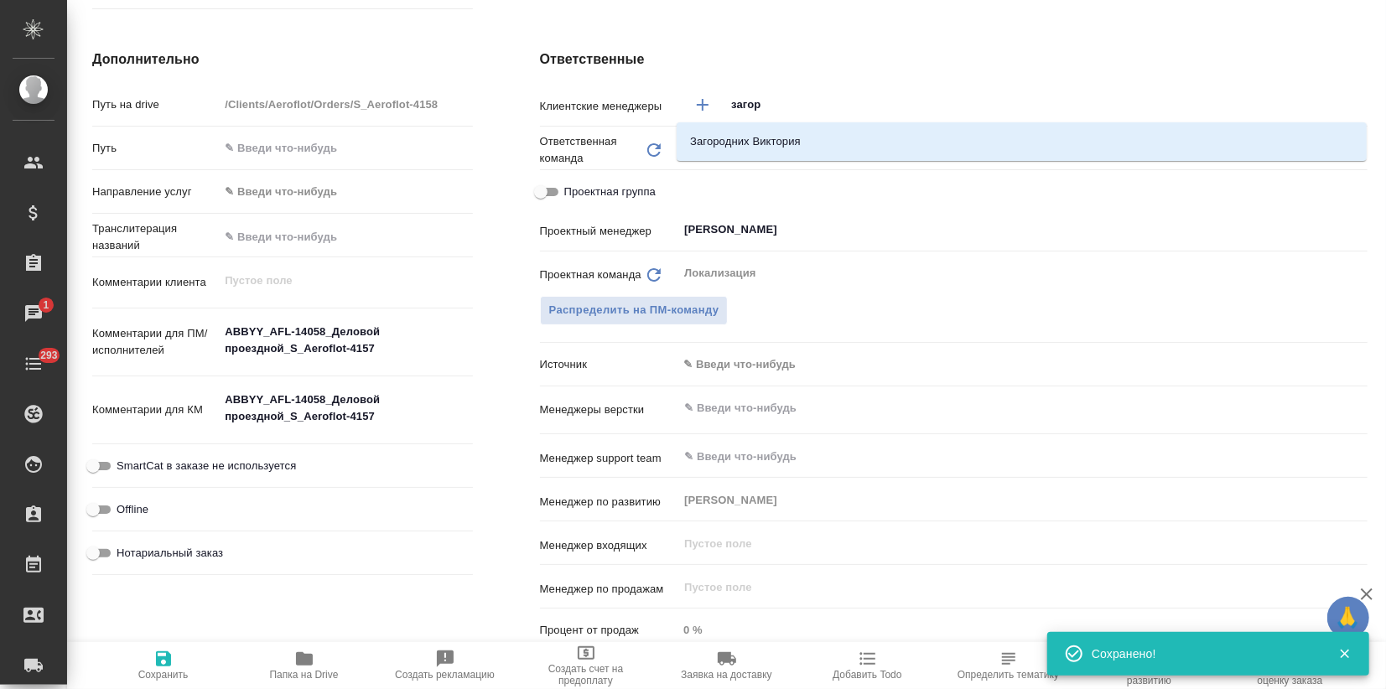
type input "загоро"
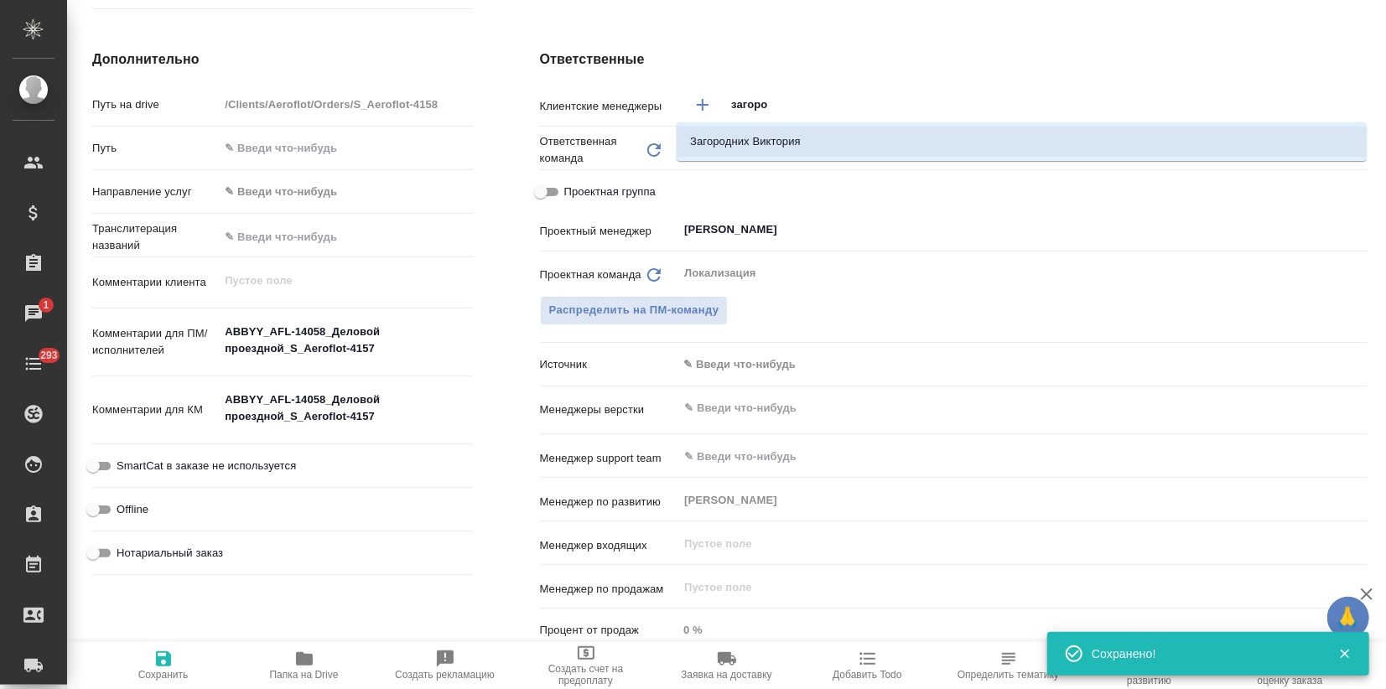
click at [788, 140] on li "Загородних Виктория" at bounding box center [1022, 142] width 690 height 30
type textarea "x"
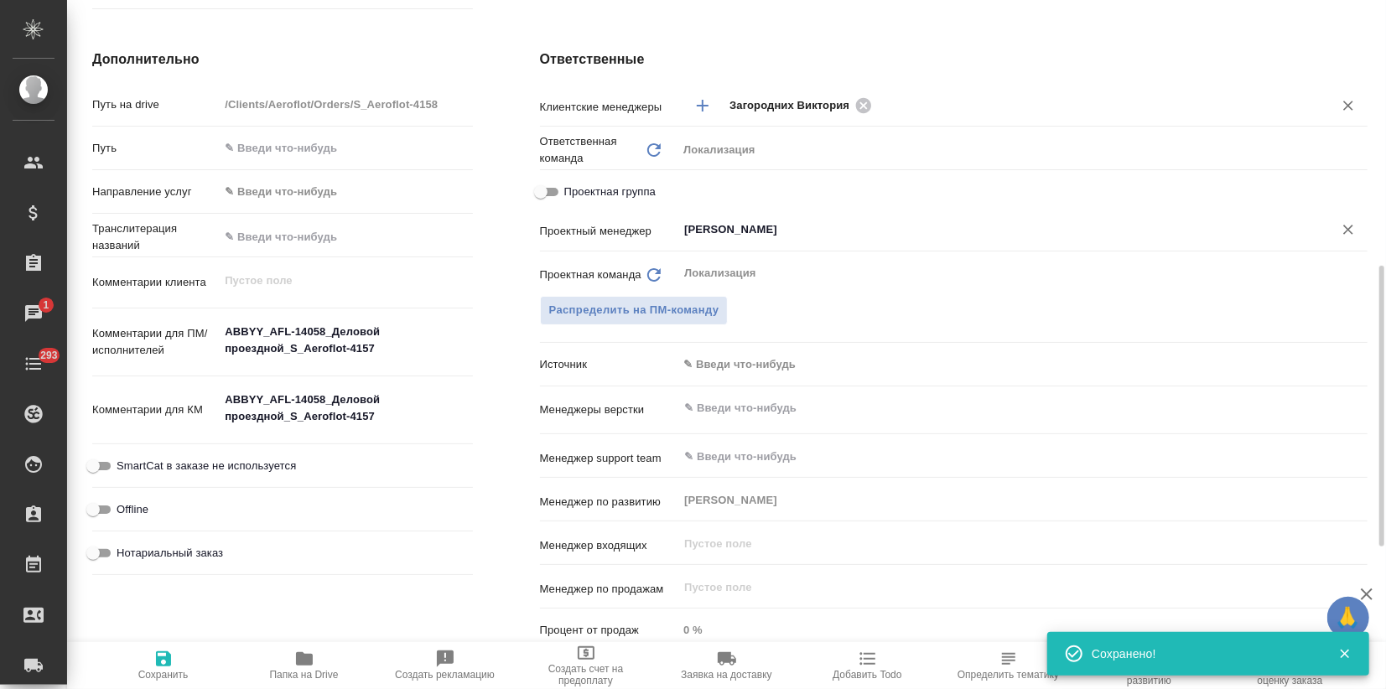
click at [779, 229] on input "Муталимов Марк" at bounding box center [995, 230] width 624 height 20
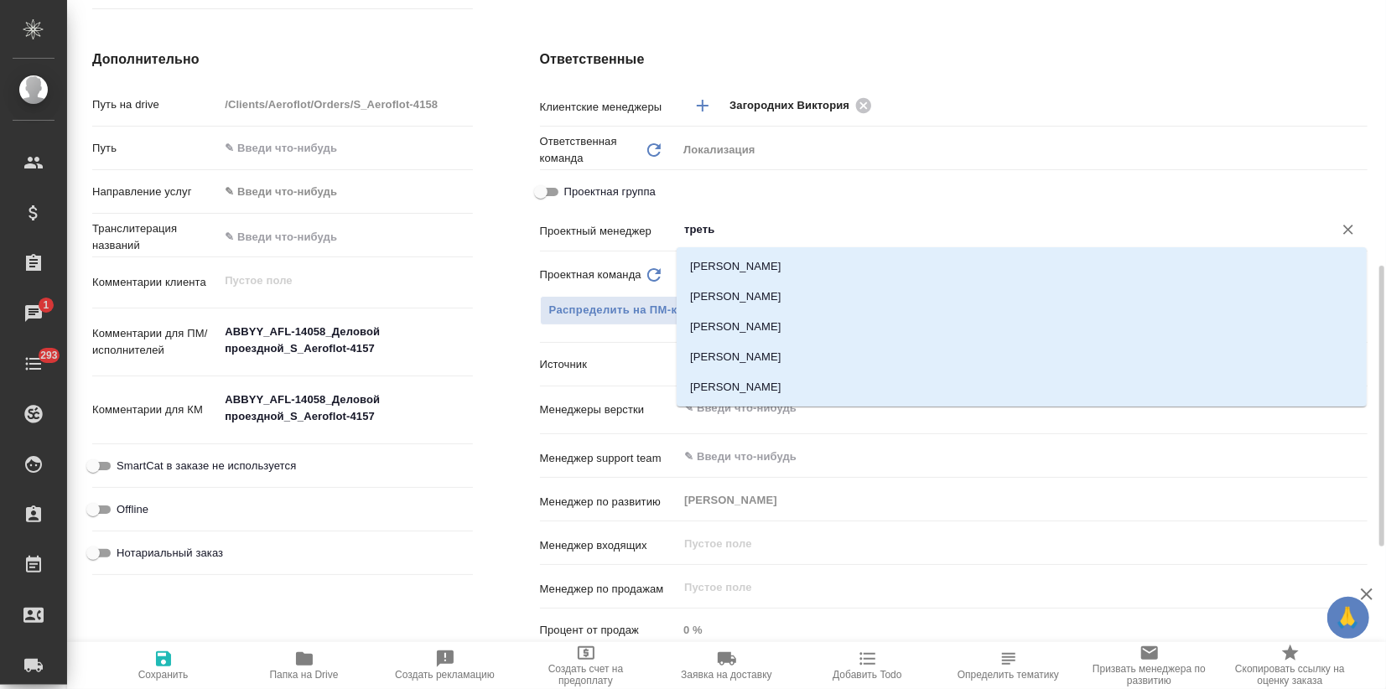
type input "третья"
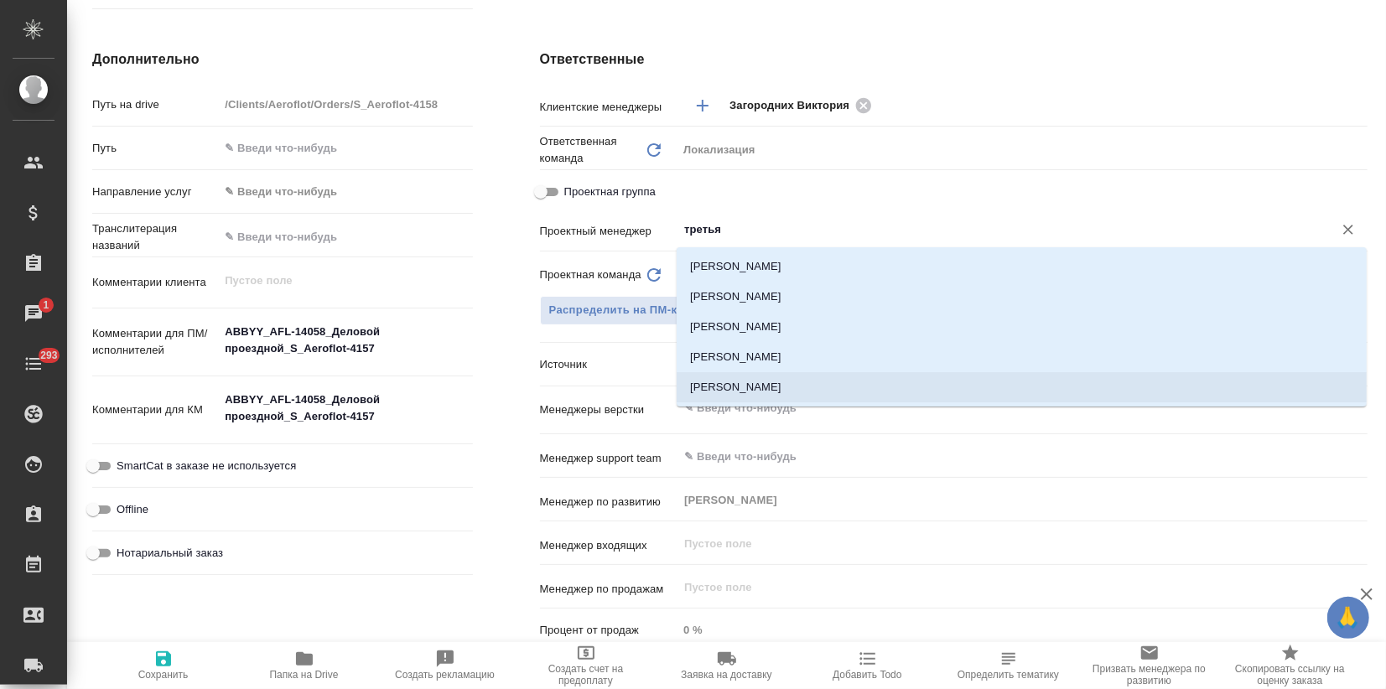
click at [769, 399] on li "Третьякова Ольга" at bounding box center [1022, 387] width 690 height 30
type textarea "x"
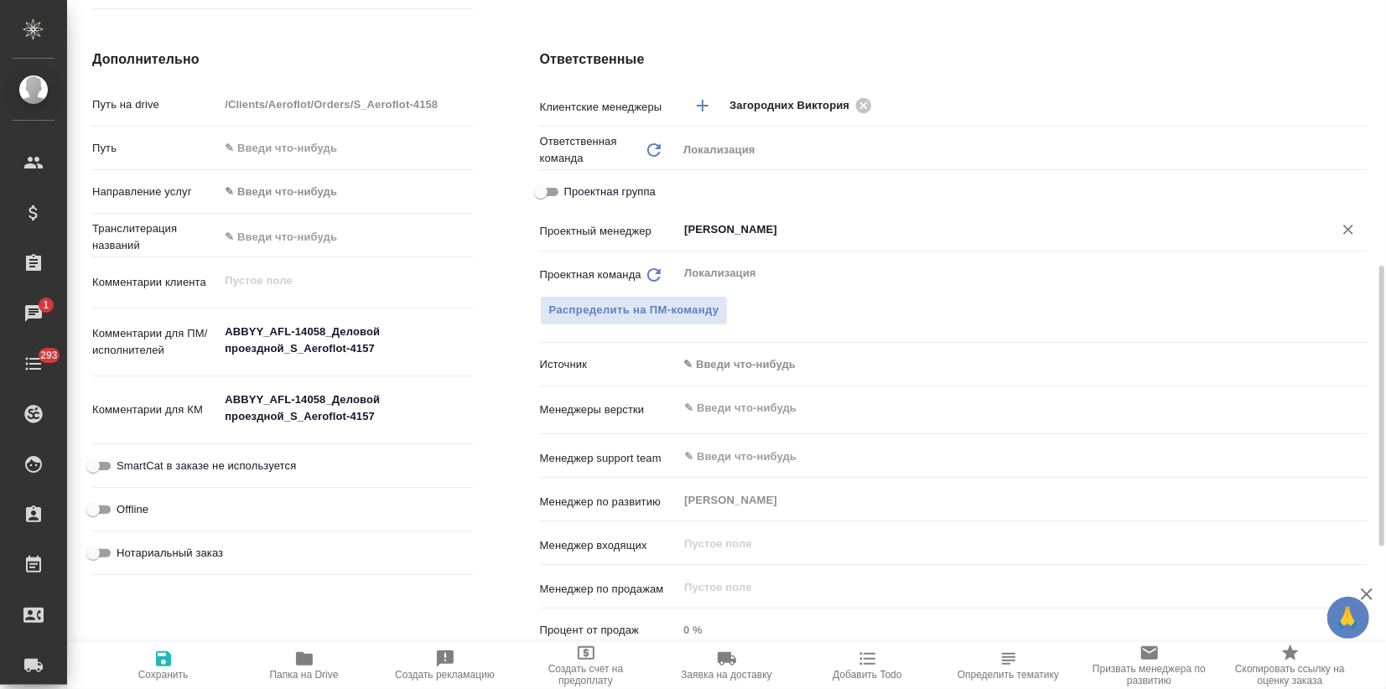
type input "Третьякова Ольга"
click at [167, 657] on icon "button" at bounding box center [163, 659] width 15 height 15
type textarea "x"
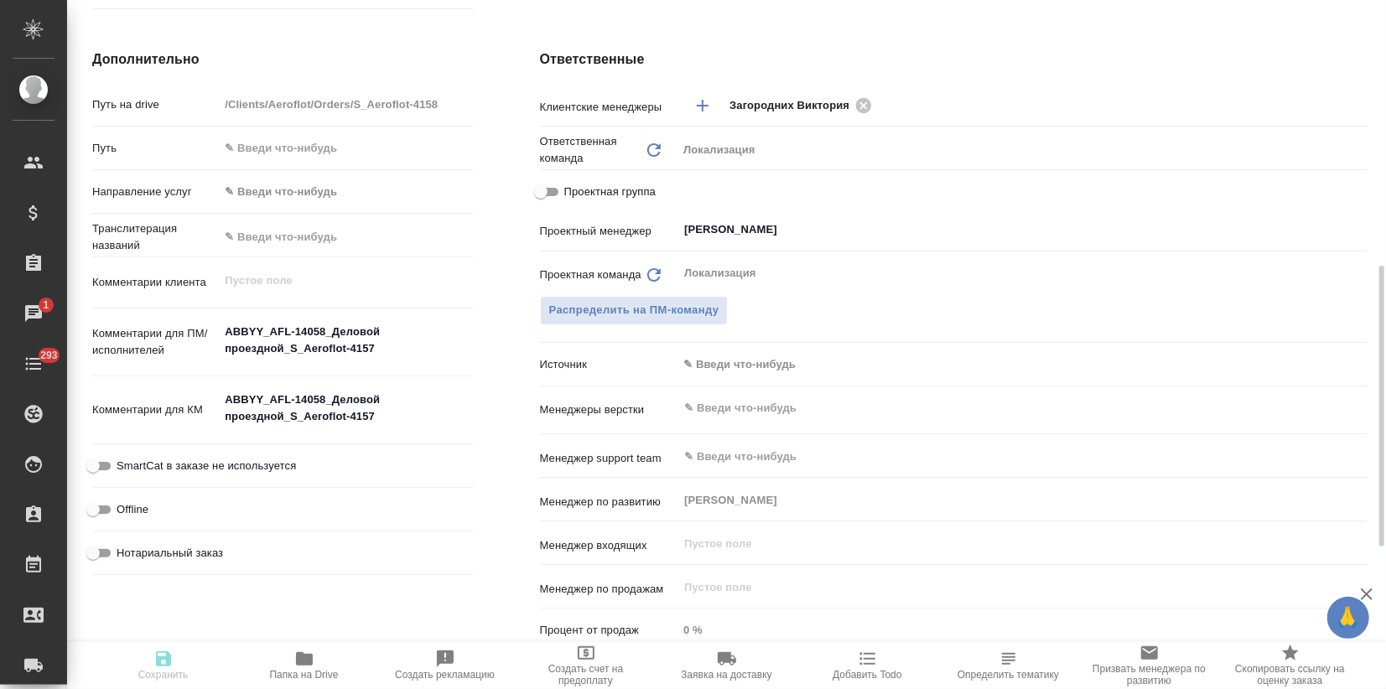
type textarea "x"
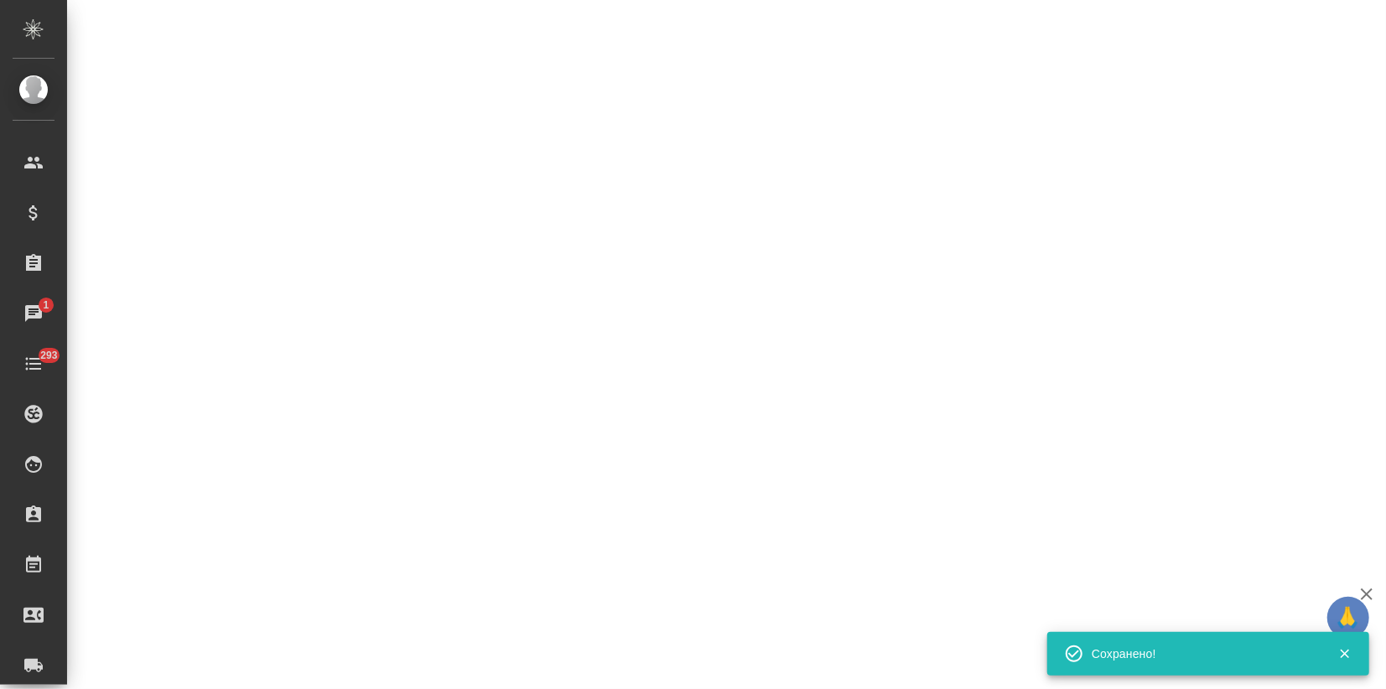
select select "RU"
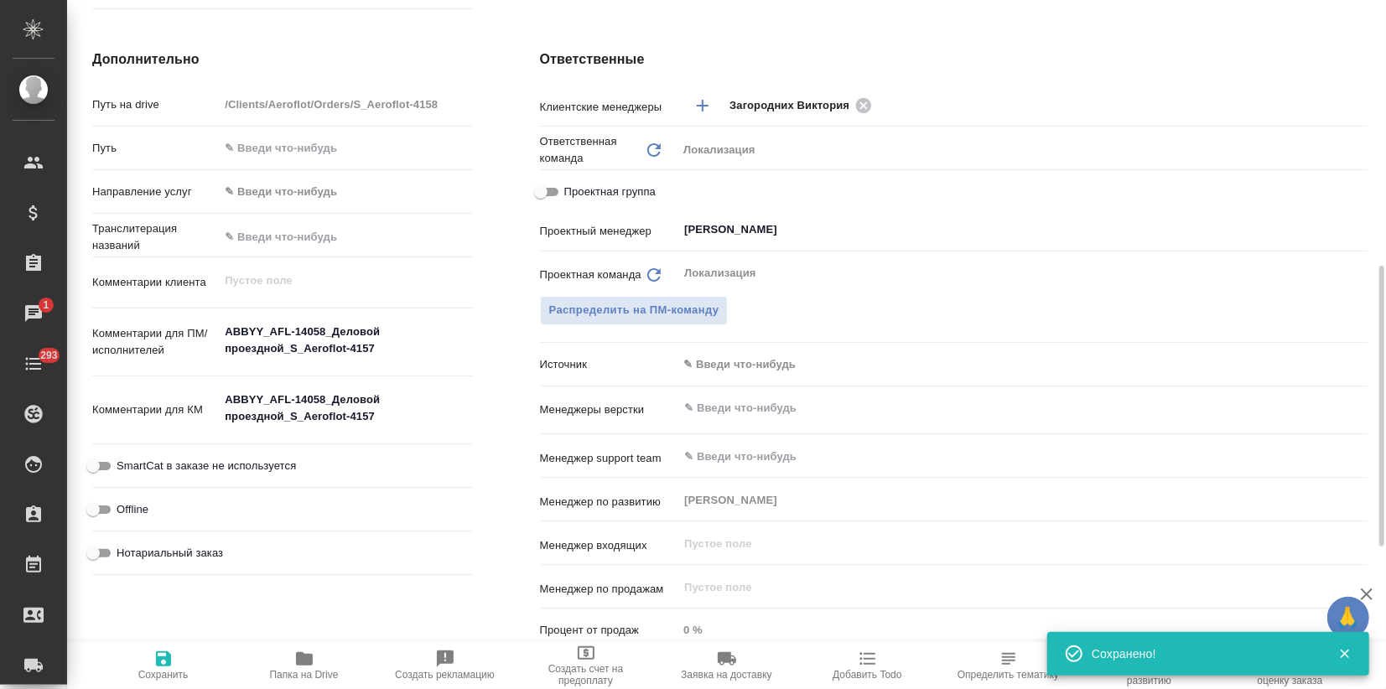
type textarea "x"
click at [726, 373] on body "🙏 .cls-1 fill:#fff; AWATERA Zagorodnikh Viktoria Клиенты Спецификации Заказы 1 …" at bounding box center [693, 344] width 1386 height 689
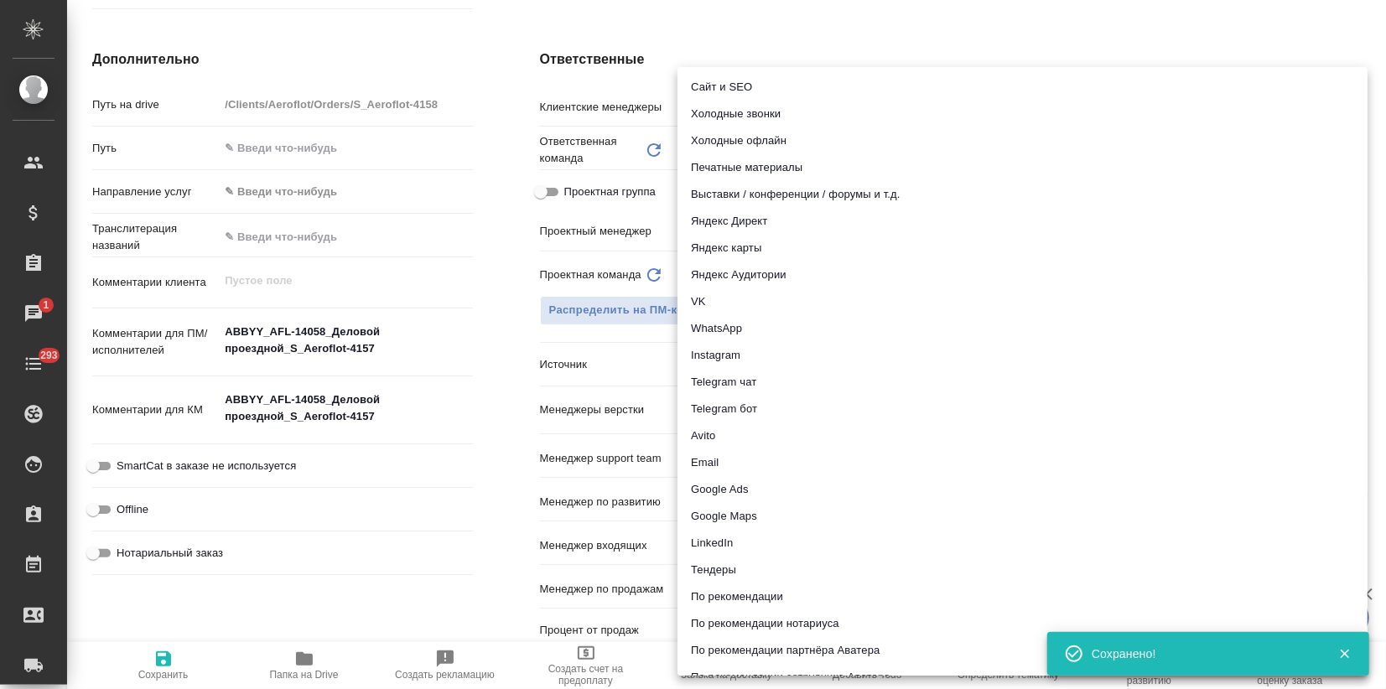
click at [709, 462] on li "Email" at bounding box center [1023, 462] width 690 height 27
type textarea "x"
type input "emailAds"
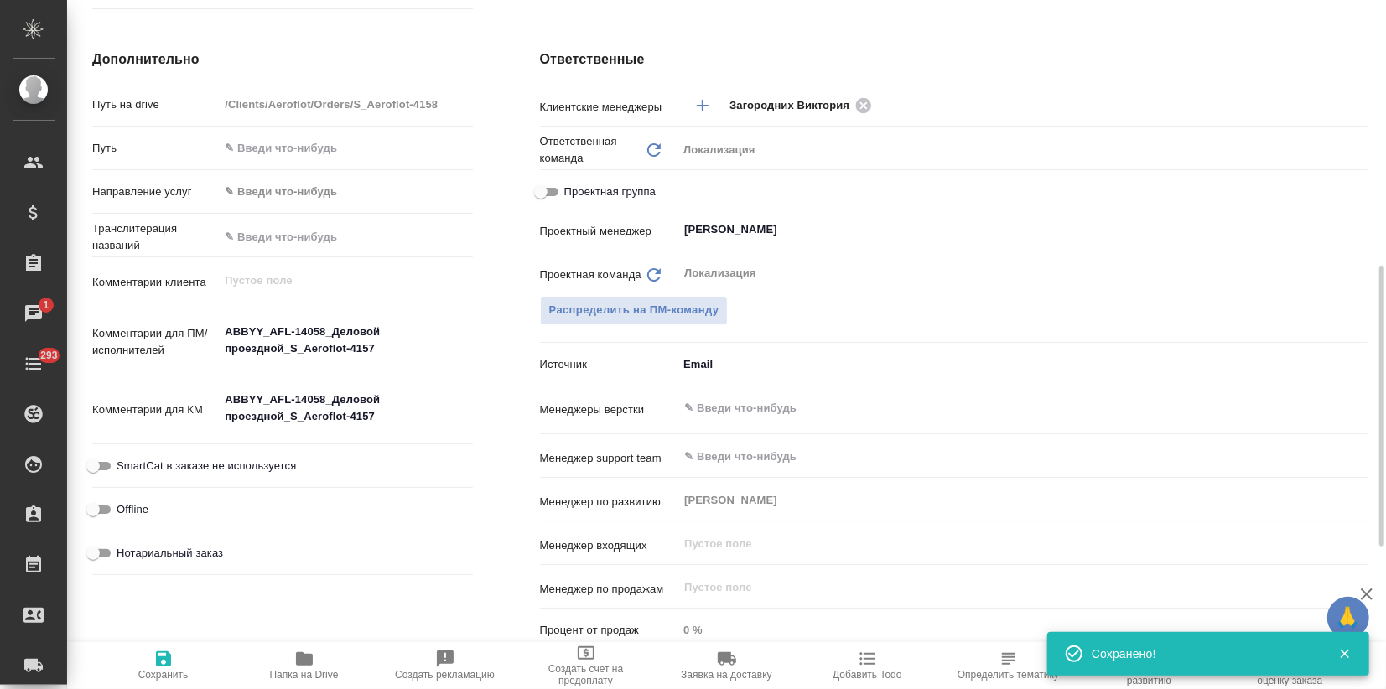
click at [169, 662] on icon "button" at bounding box center [163, 659] width 15 height 15
type textarea "x"
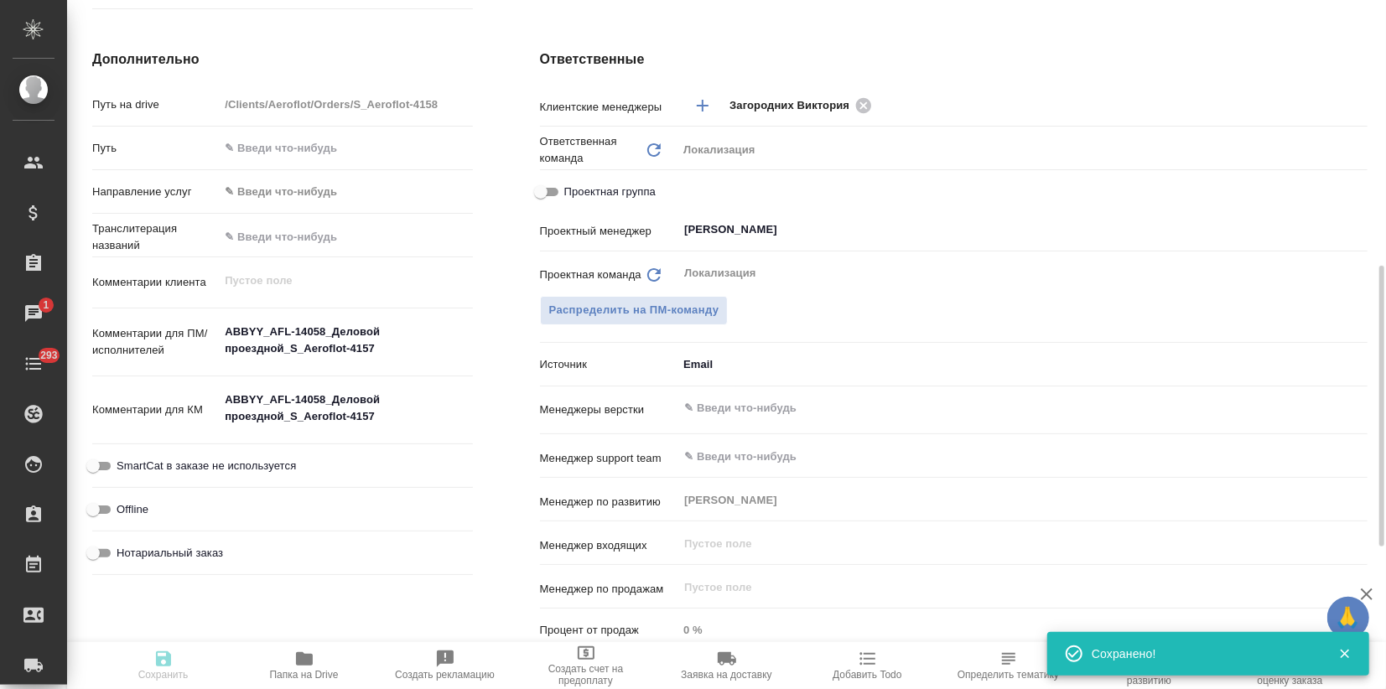
type textarea "x"
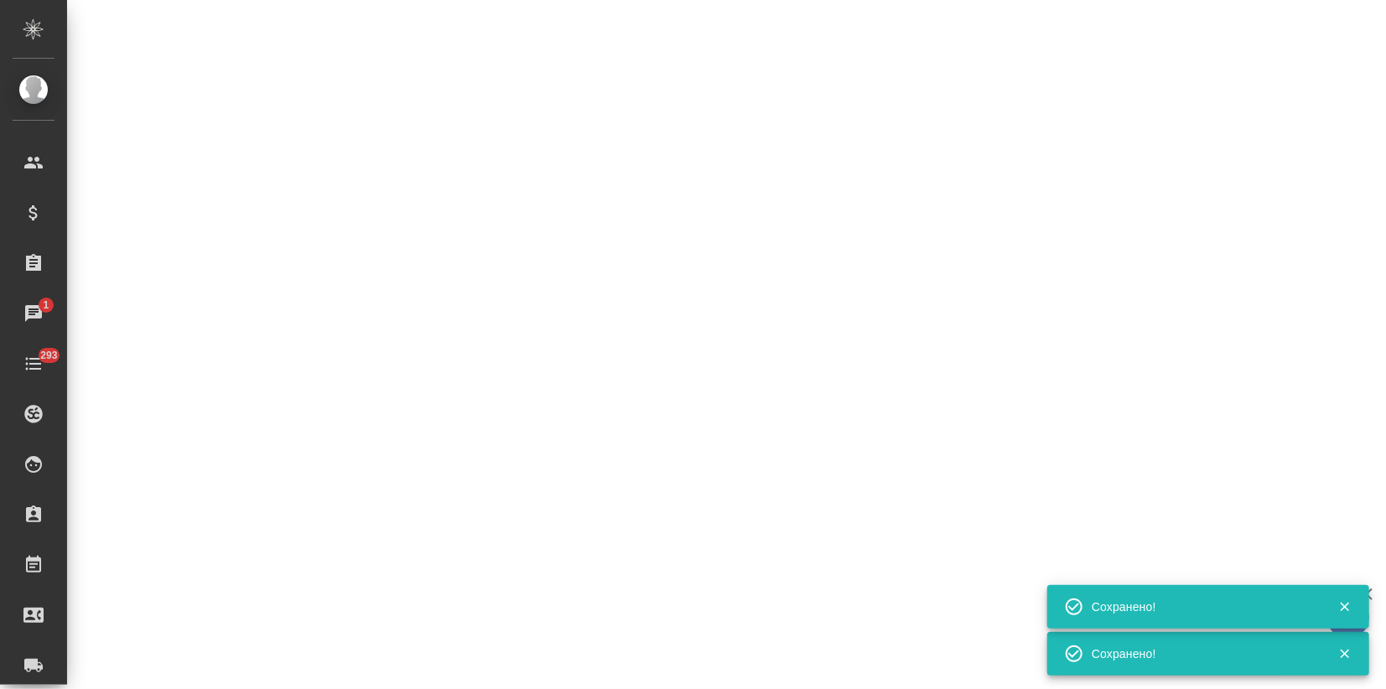
select select "RU"
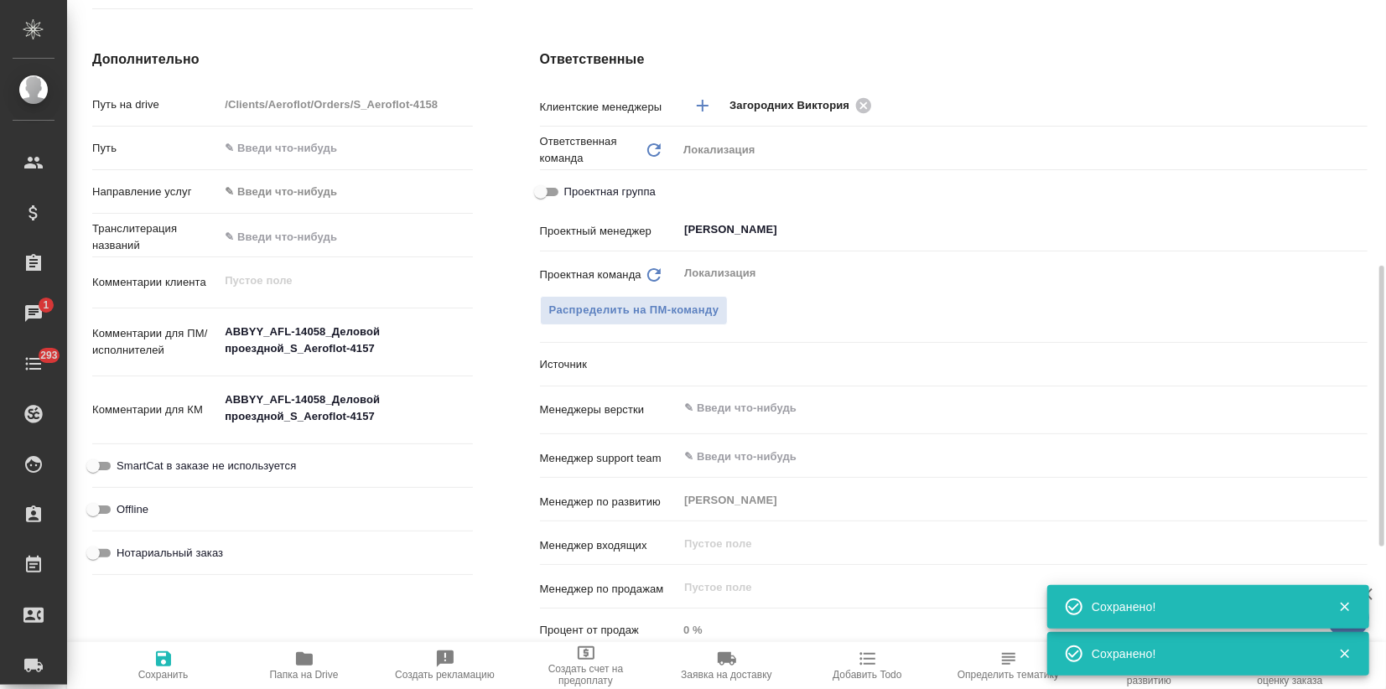
type textarea "x"
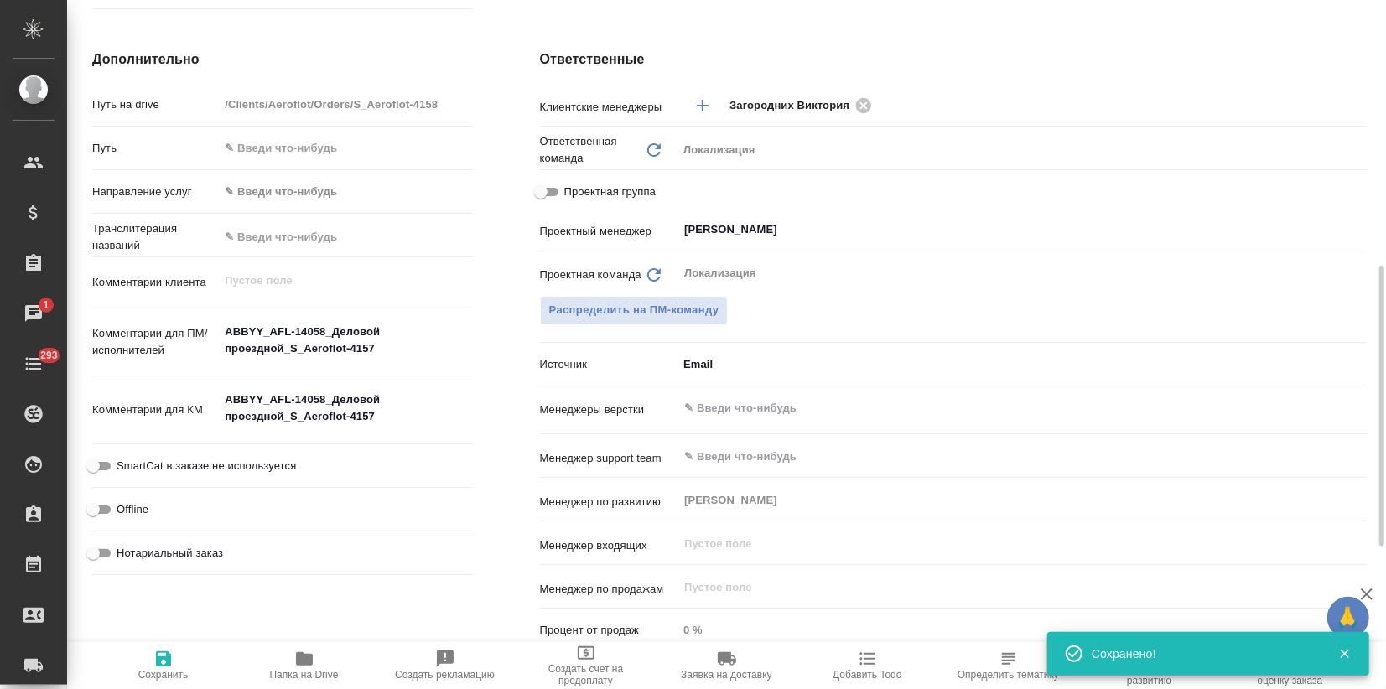
type textarea "x"
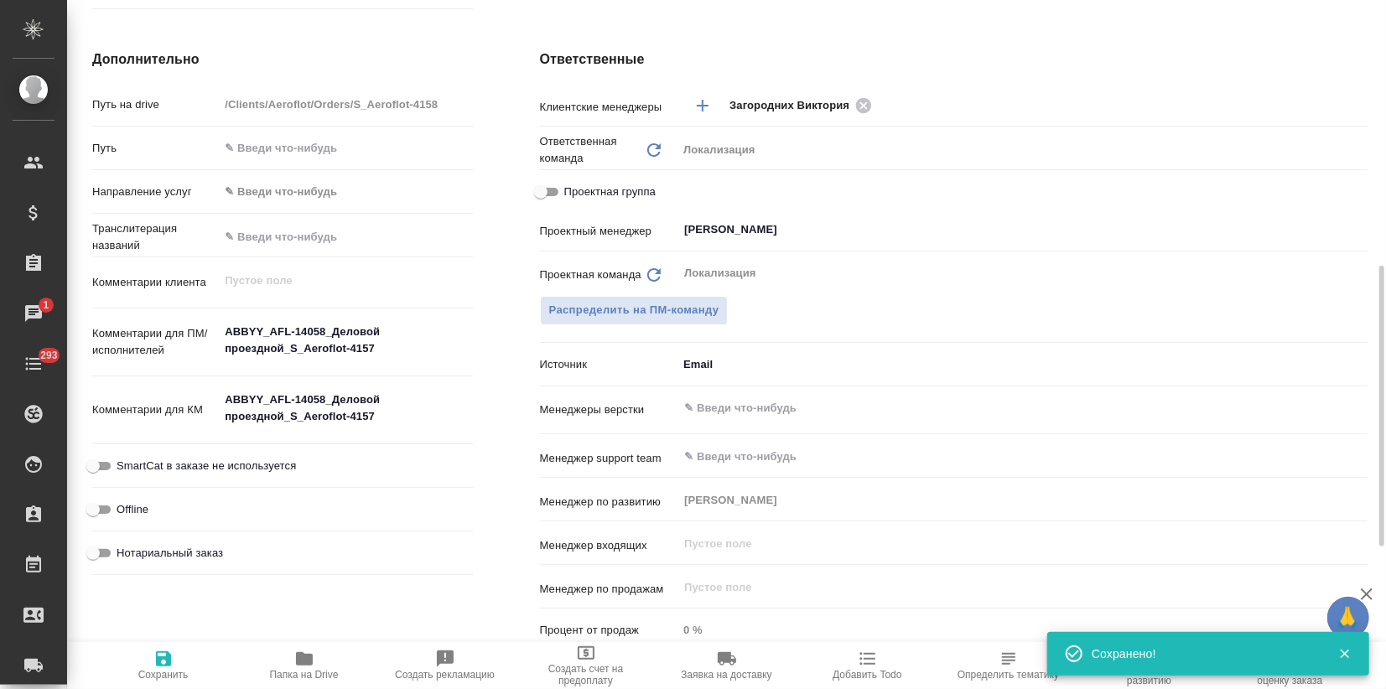
type textarea "x"
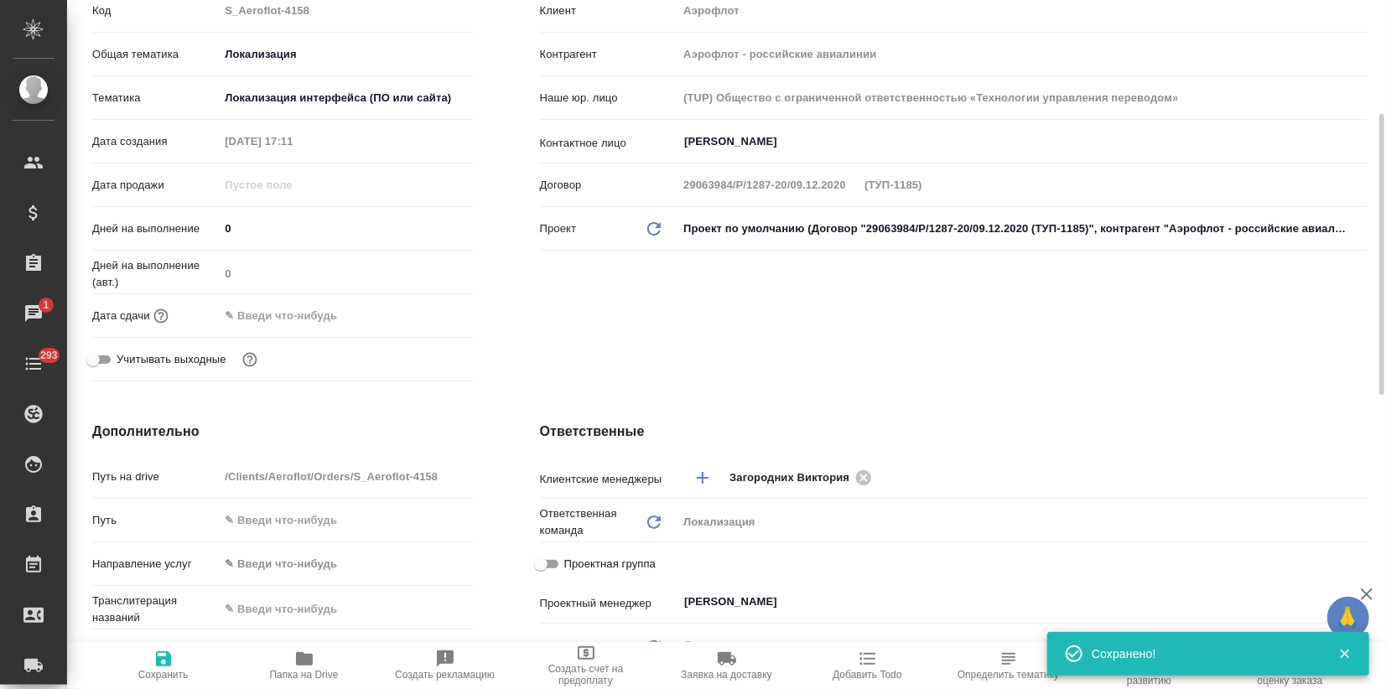
scroll to position [0, 0]
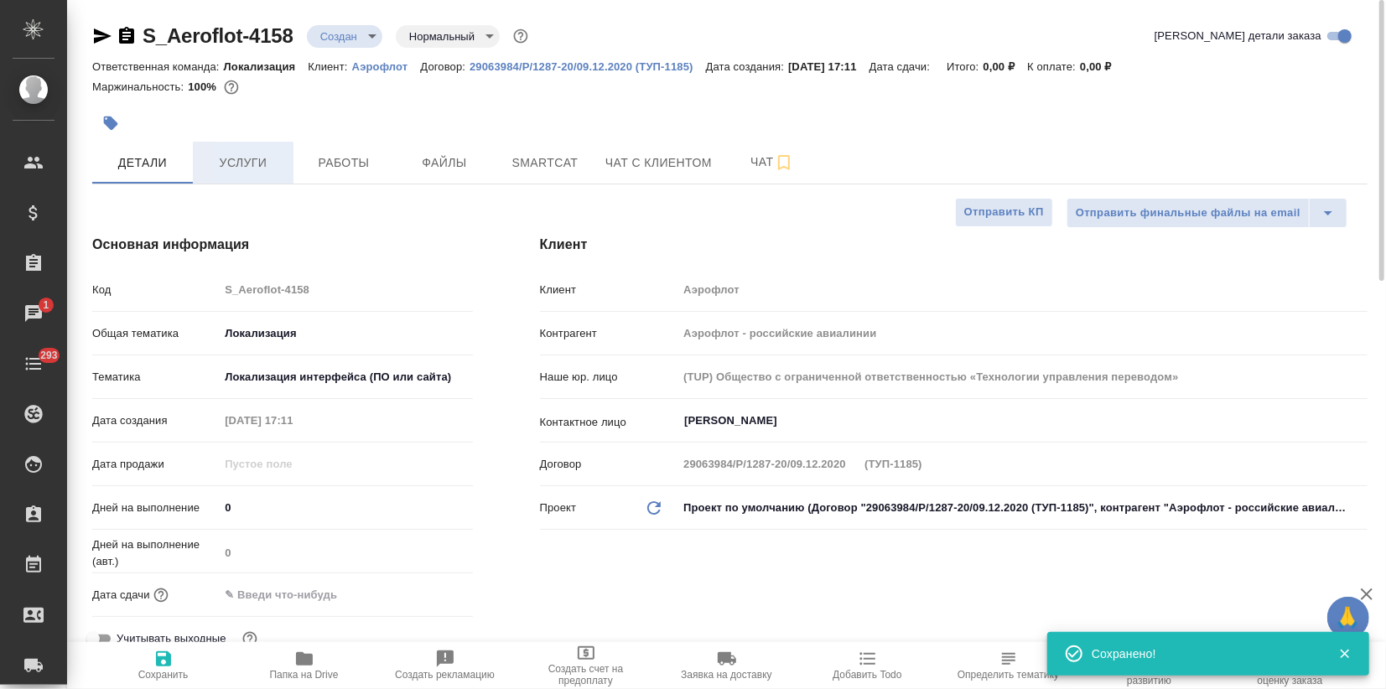
click at [220, 161] on span "Услуги" at bounding box center [243, 163] width 80 height 21
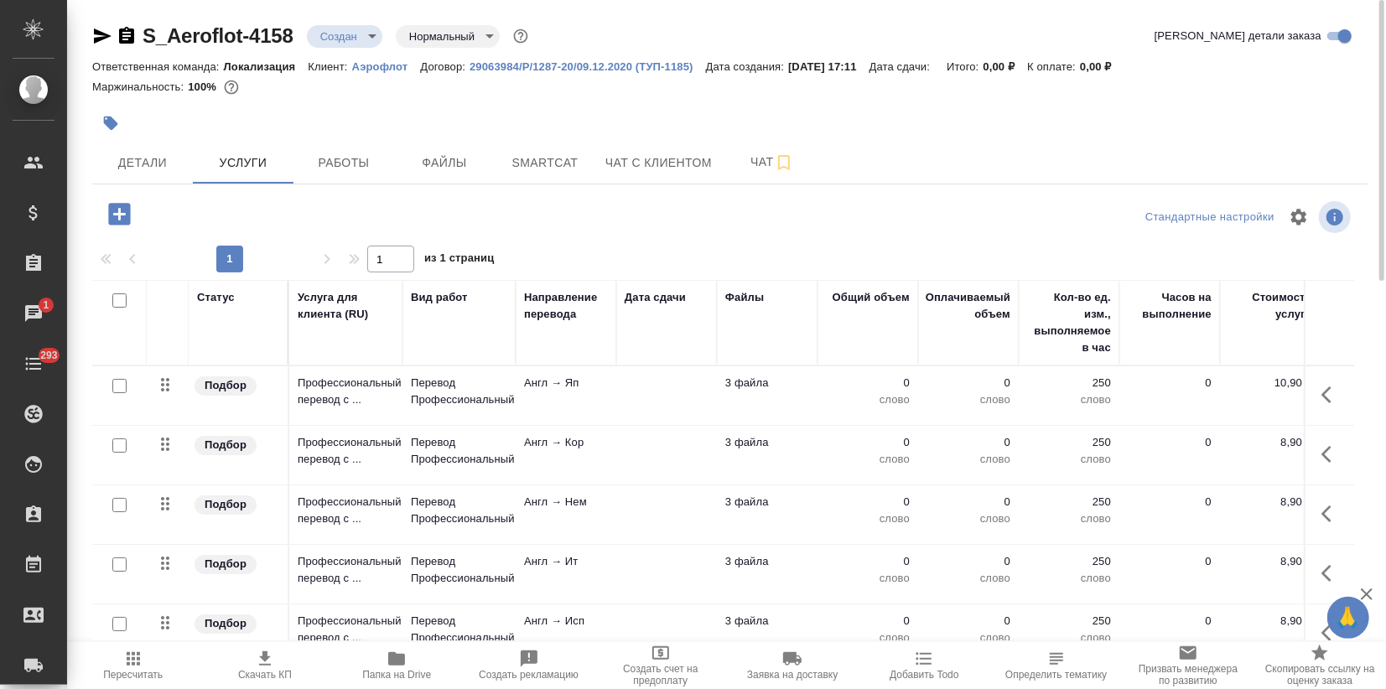
click at [120, 215] on icon "button" at bounding box center [119, 214] width 29 height 29
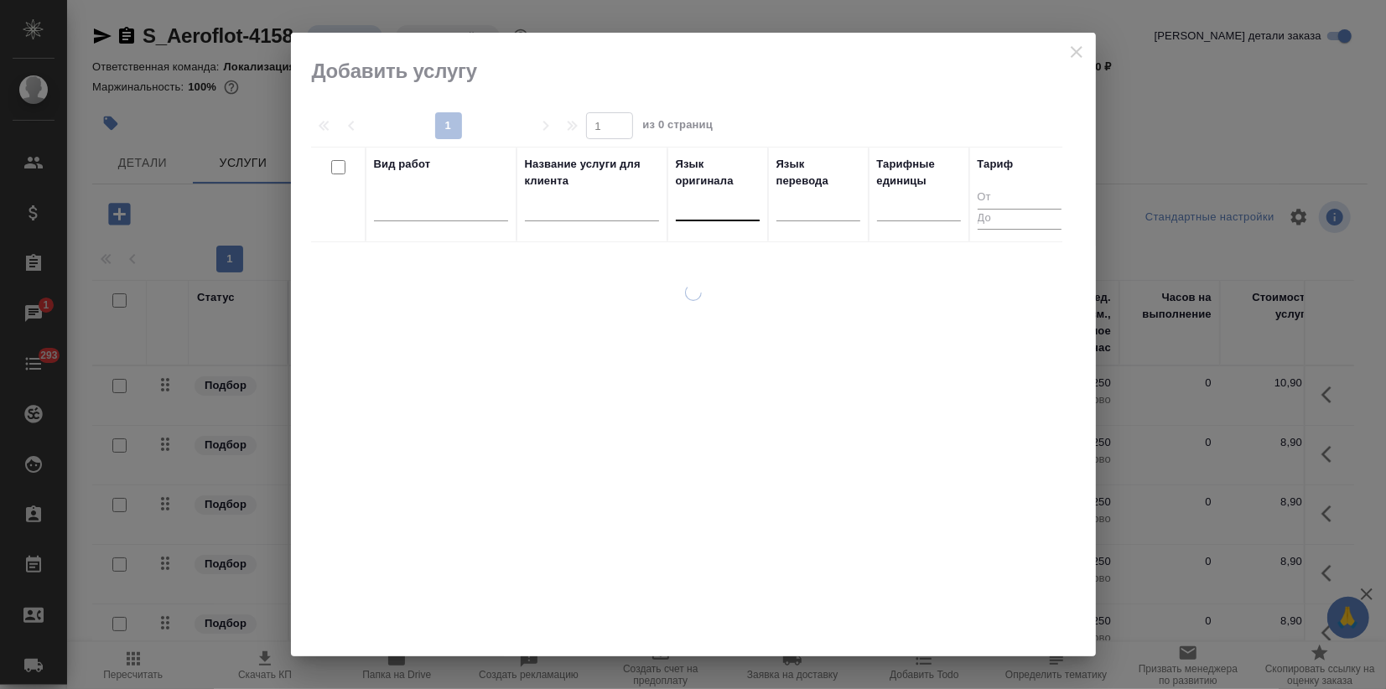
click at [702, 210] on div at bounding box center [718, 204] width 84 height 24
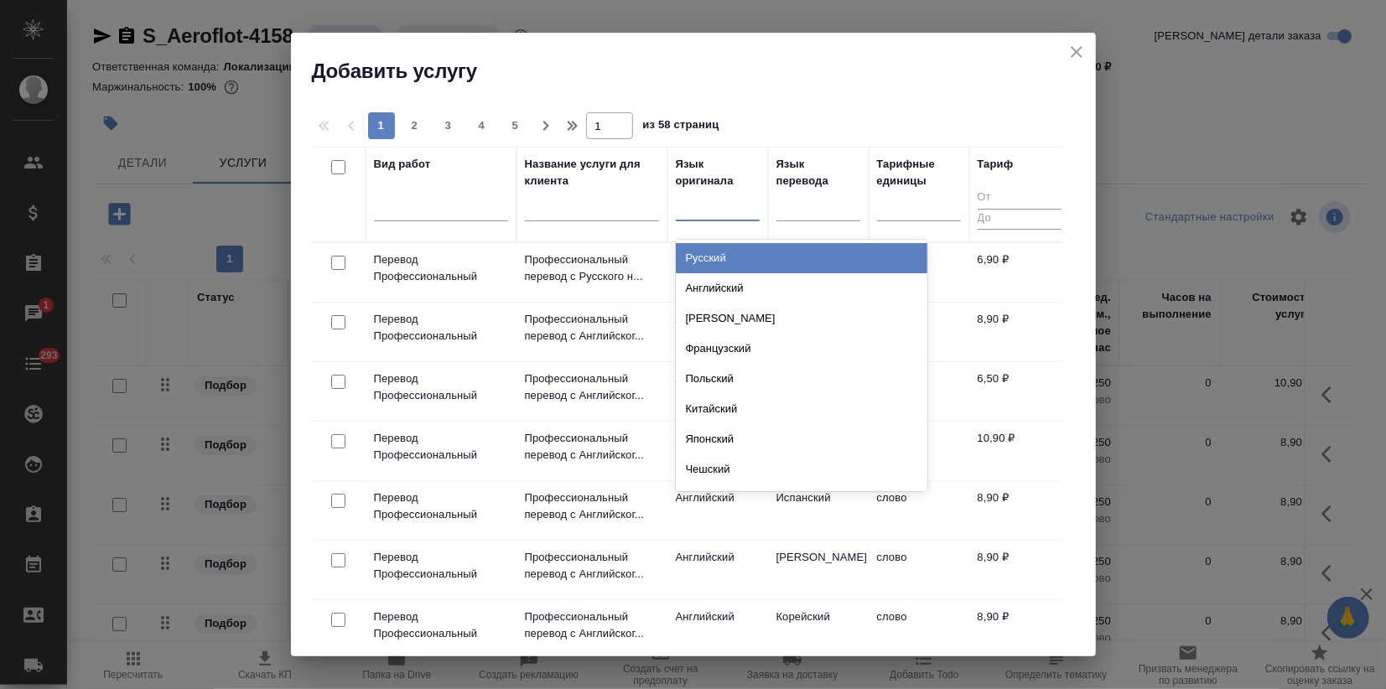
click at [709, 263] on div "Русский" at bounding box center [802, 258] width 252 height 30
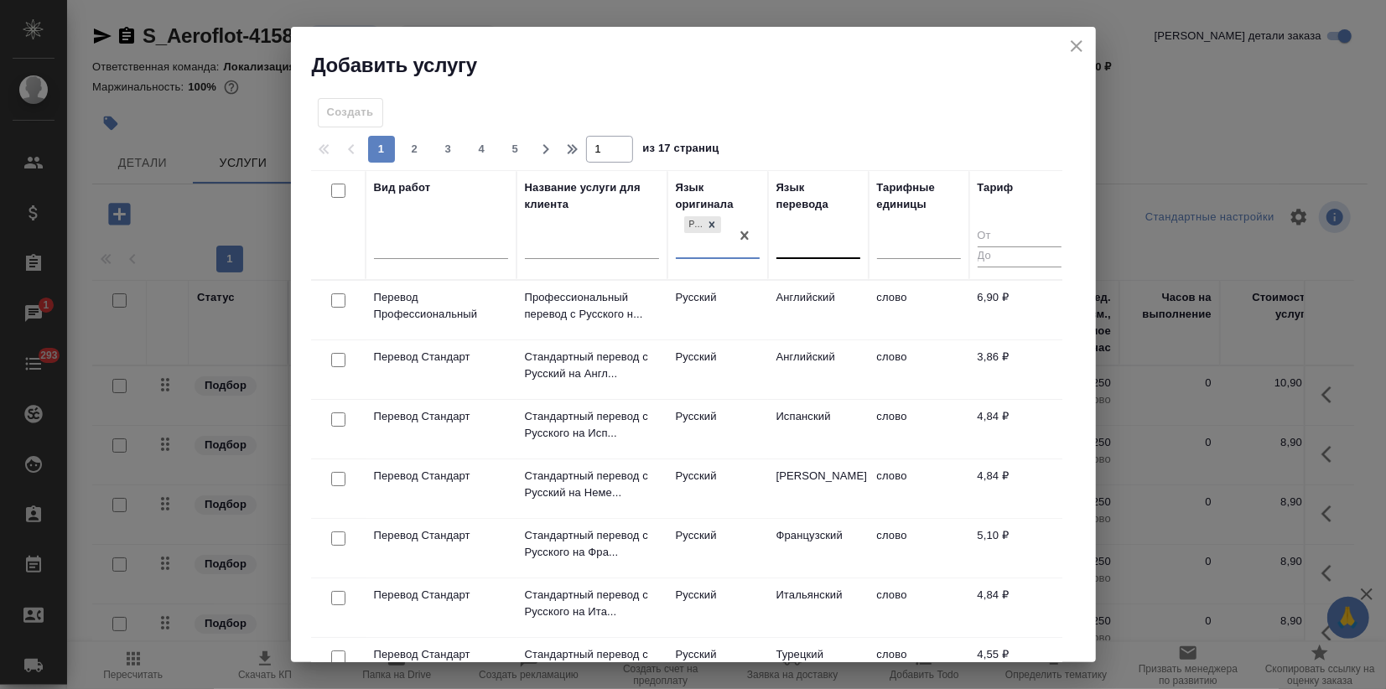
click at [796, 236] on div at bounding box center [818, 243] width 84 height 24
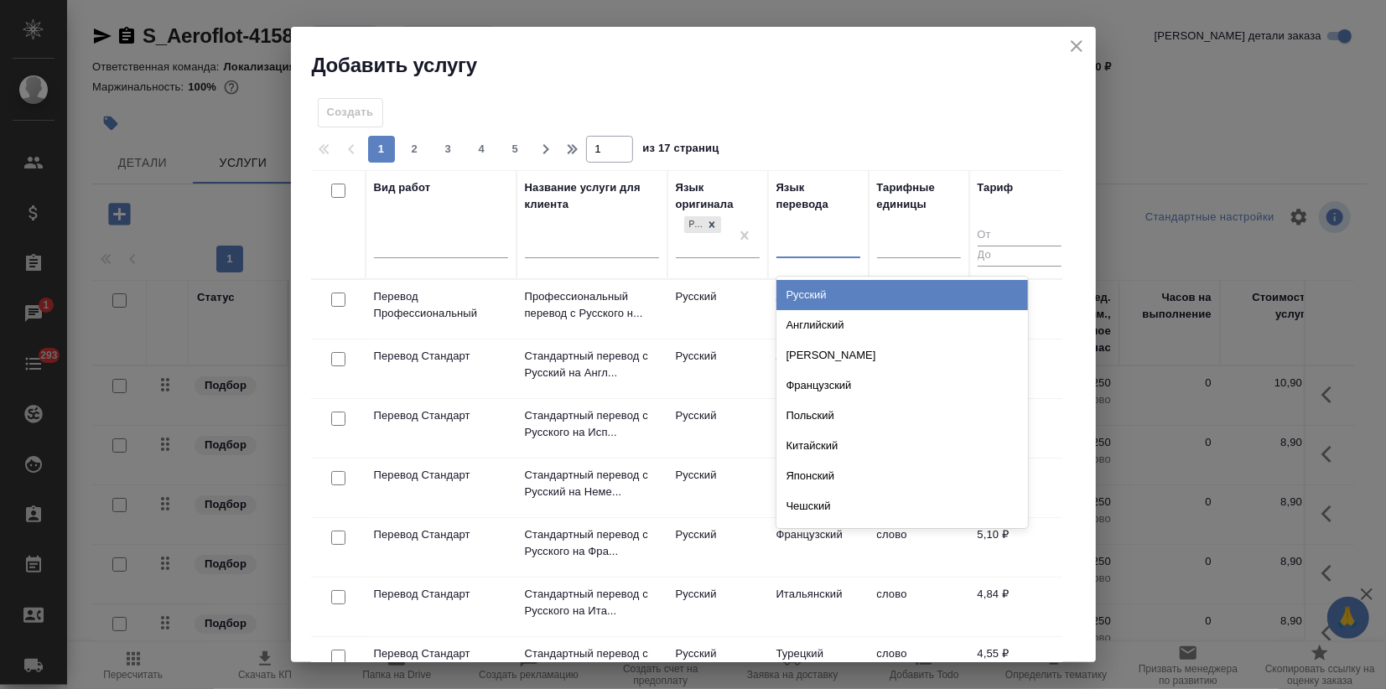
click at [814, 319] on div "Английский" at bounding box center [902, 325] width 252 height 30
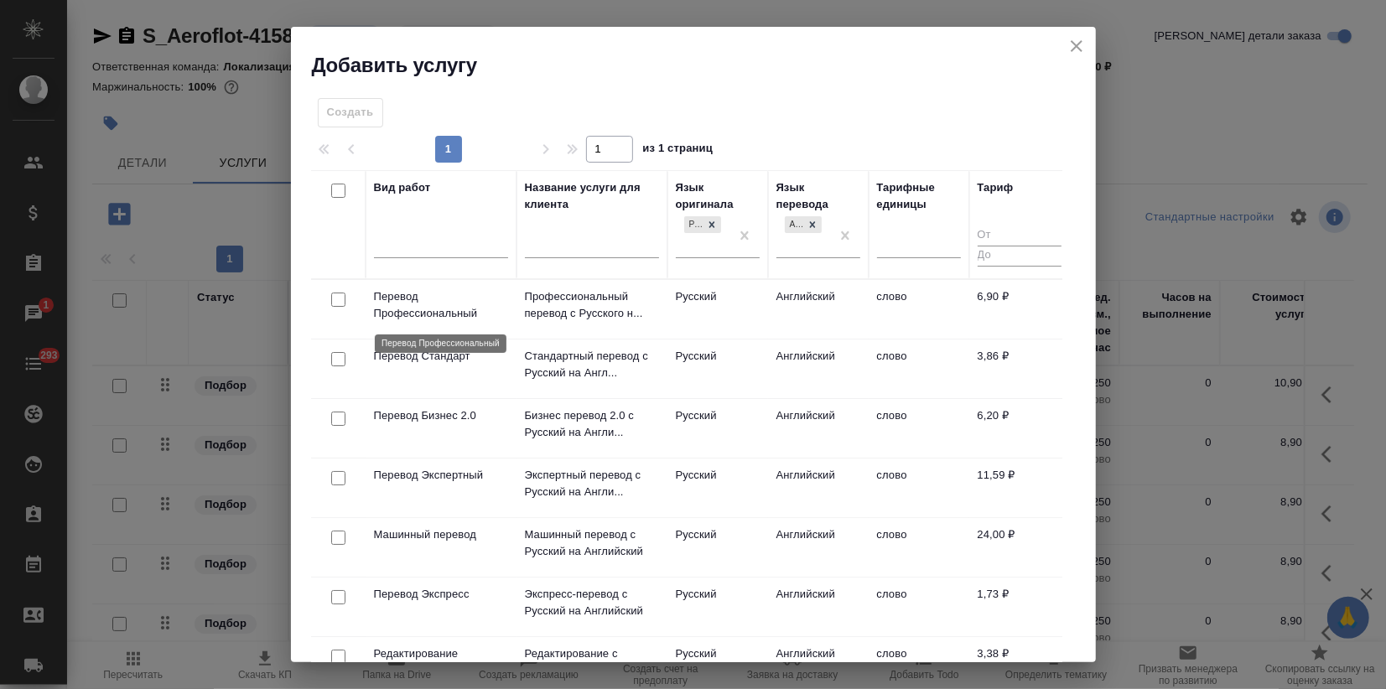
click at [436, 306] on p "Перевод Профессиональный" at bounding box center [441, 305] width 134 height 34
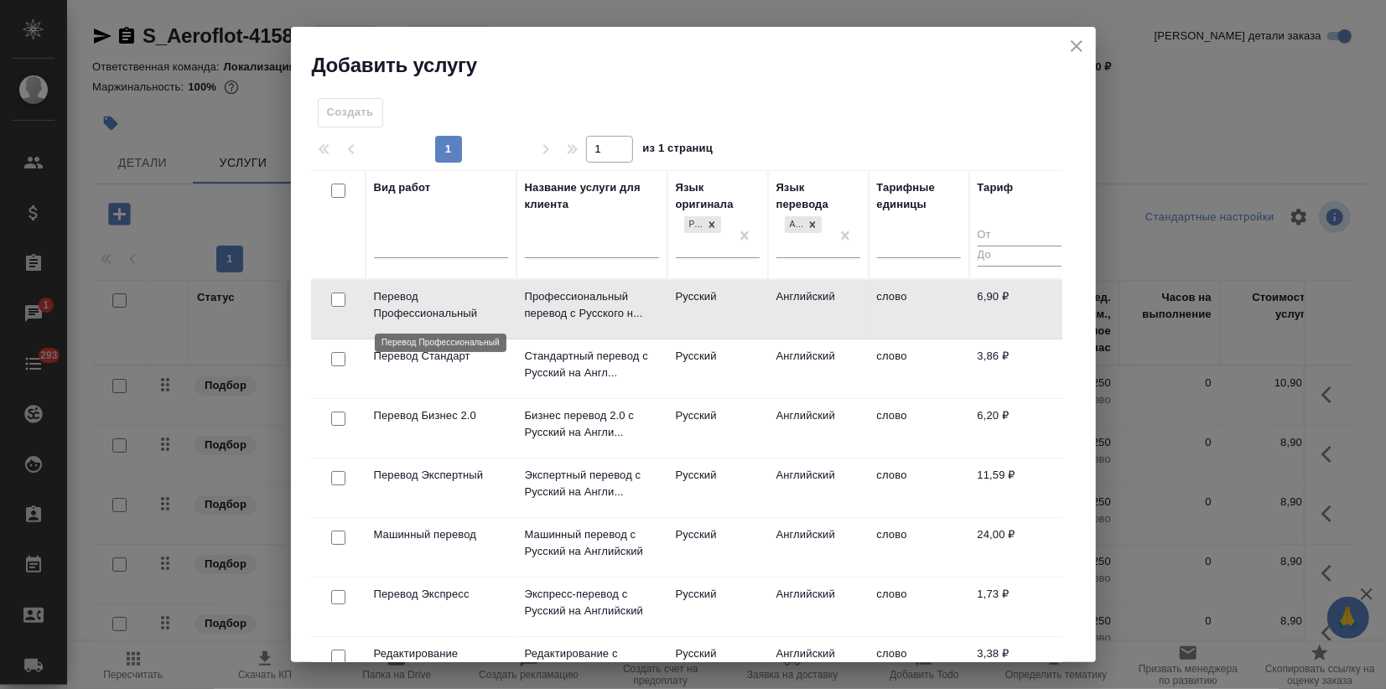
click at [436, 306] on p "Перевод Профессиональный" at bounding box center [441, 305] width 134 height 34
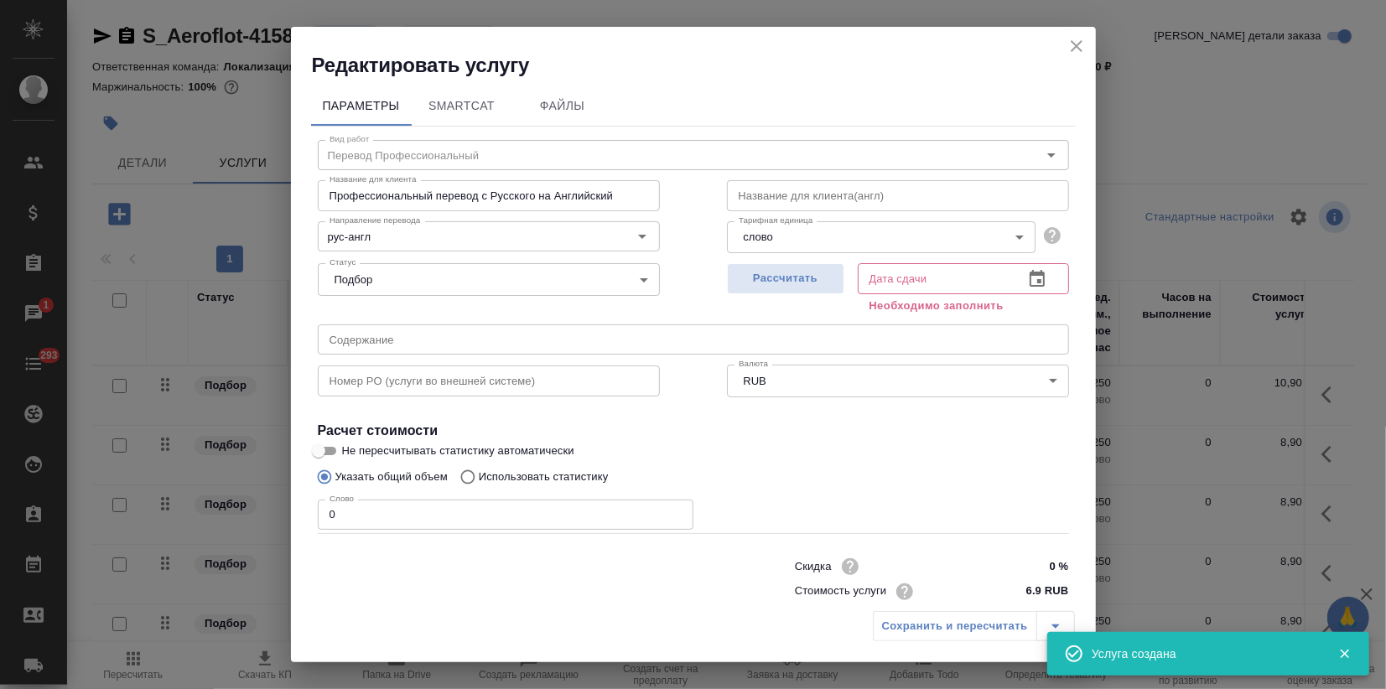
click at [539, 479] on p "Использовать статистику" at bounding box center [544, 477] width 130 height 17
click at [479, 479] on input "Использовать статистику" at bounding box center [465, 477] width 27 height 32
radio input "true"
radio input "false"
drag, startPoint x: 772, startPoint y: 280, endPoint x: 842, endPoint y: 311, distance: 76.2
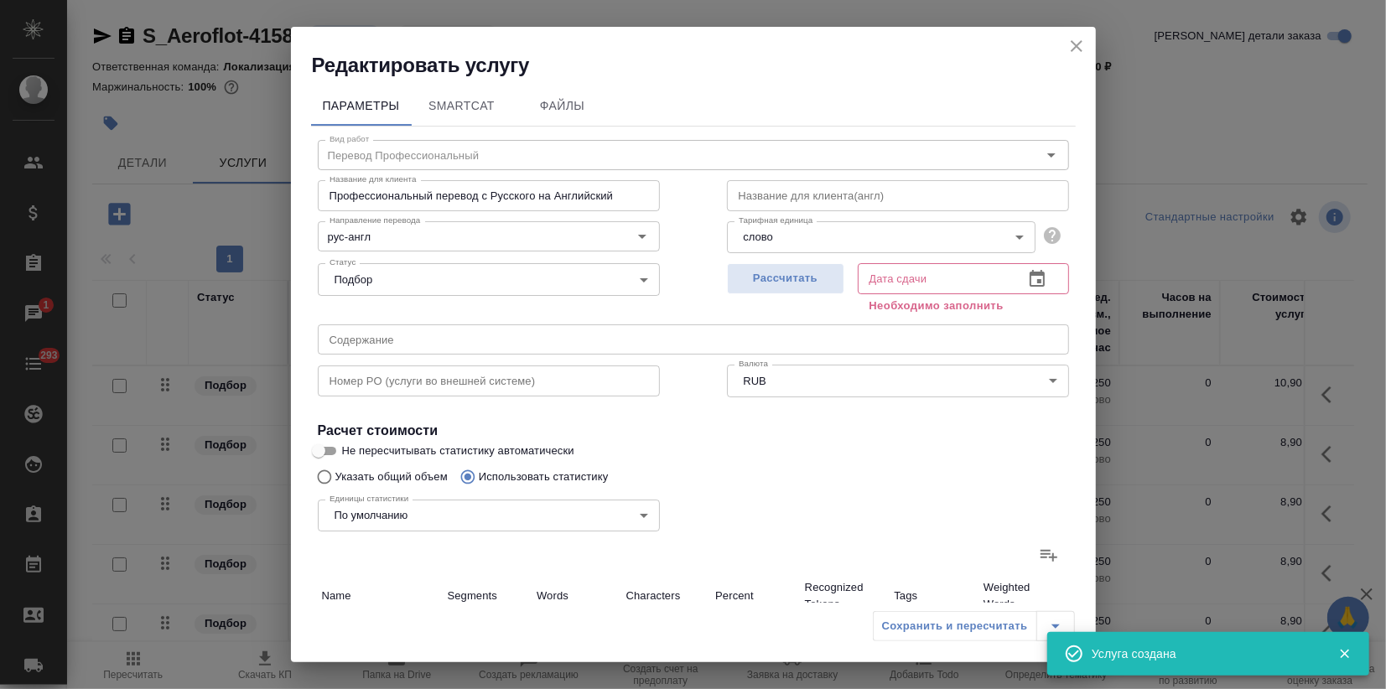
click at [772, 279] on span "Рассчитать" at bounding box center [785, 278] width 99 height 19
type input "14.10.2025 17:53"
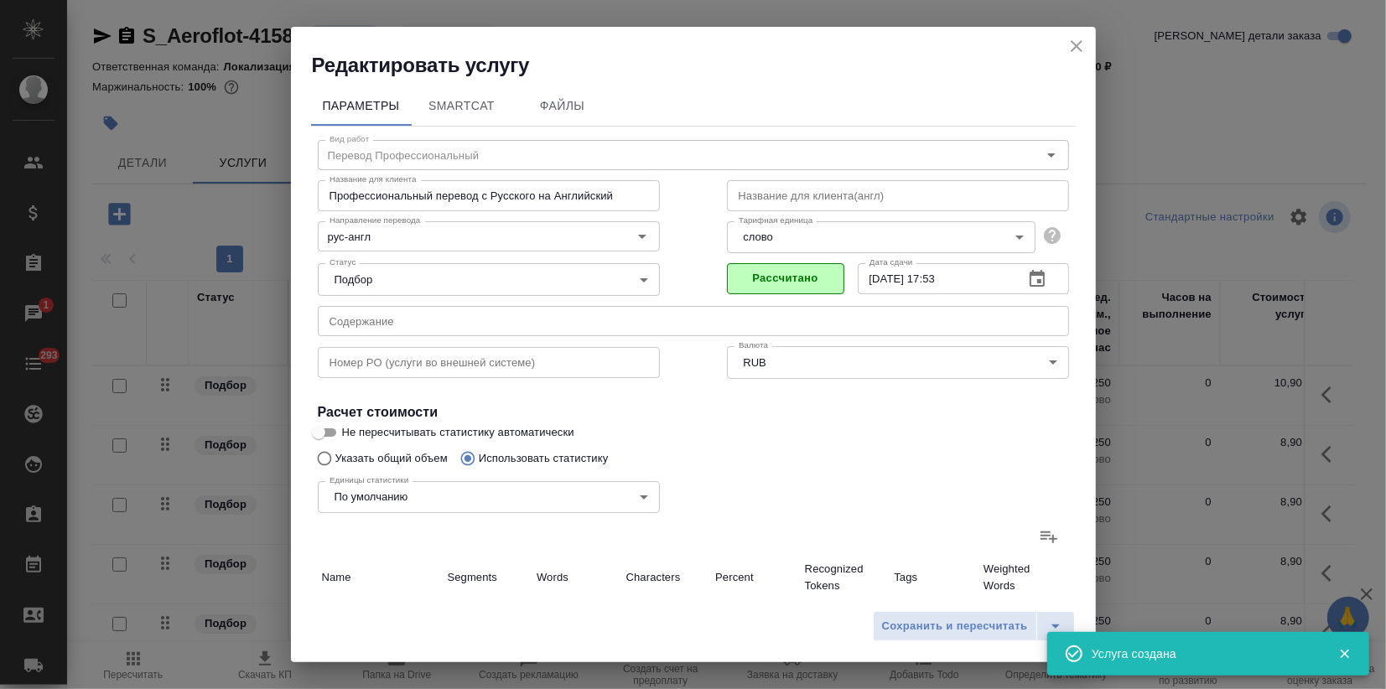
click at [1039, 541] on icon at bounding box center [1049, 537] width 20 height 20
click at [0, 0] on input "file" at bounding box center [0, 0] width 0 height 0
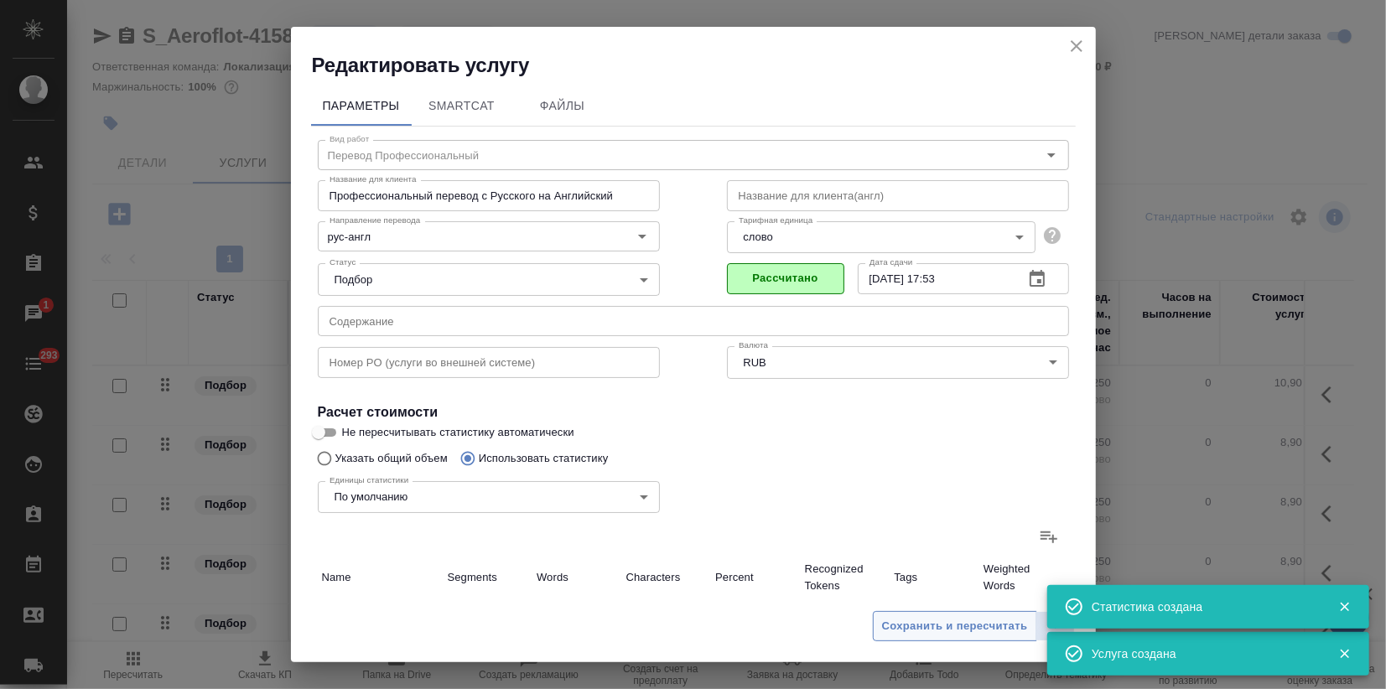
type input "133"
type input "764"
type input "5541"
type input "191"
type input "258"
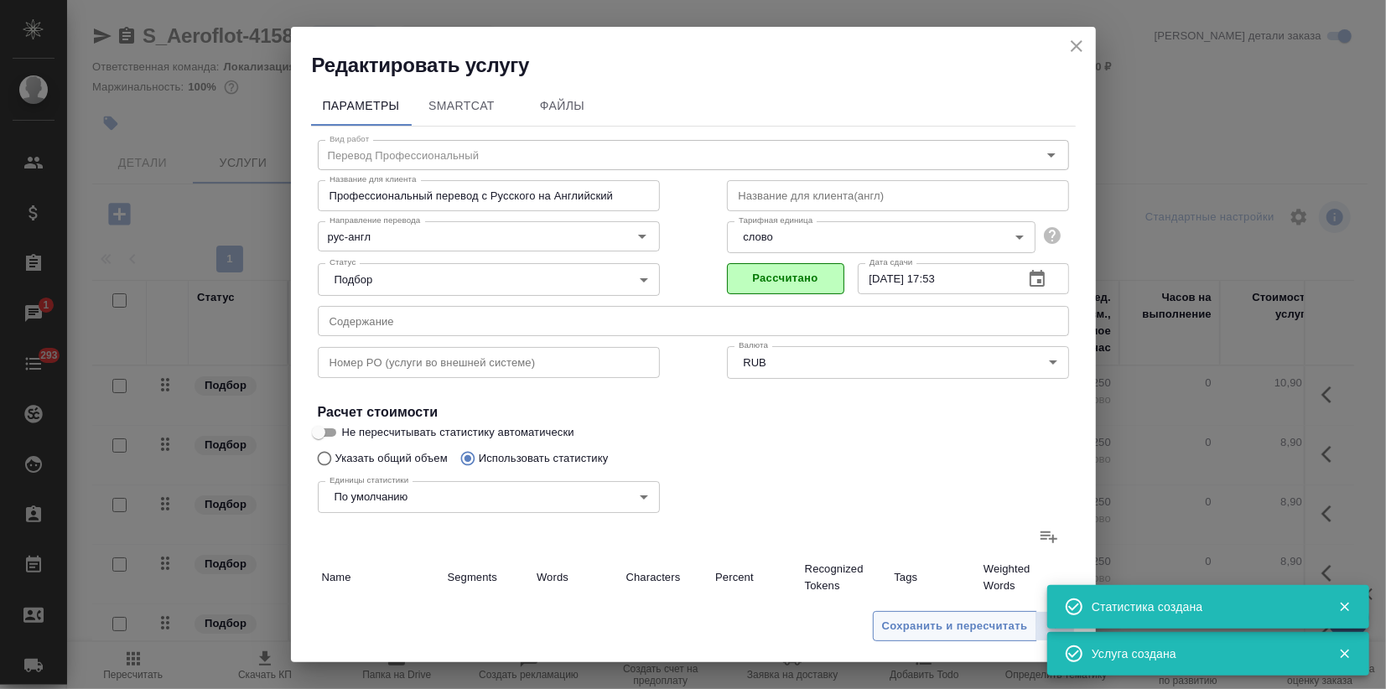
type input "1963"
type input "1"
type input "3"
type input "27"
type input "1"
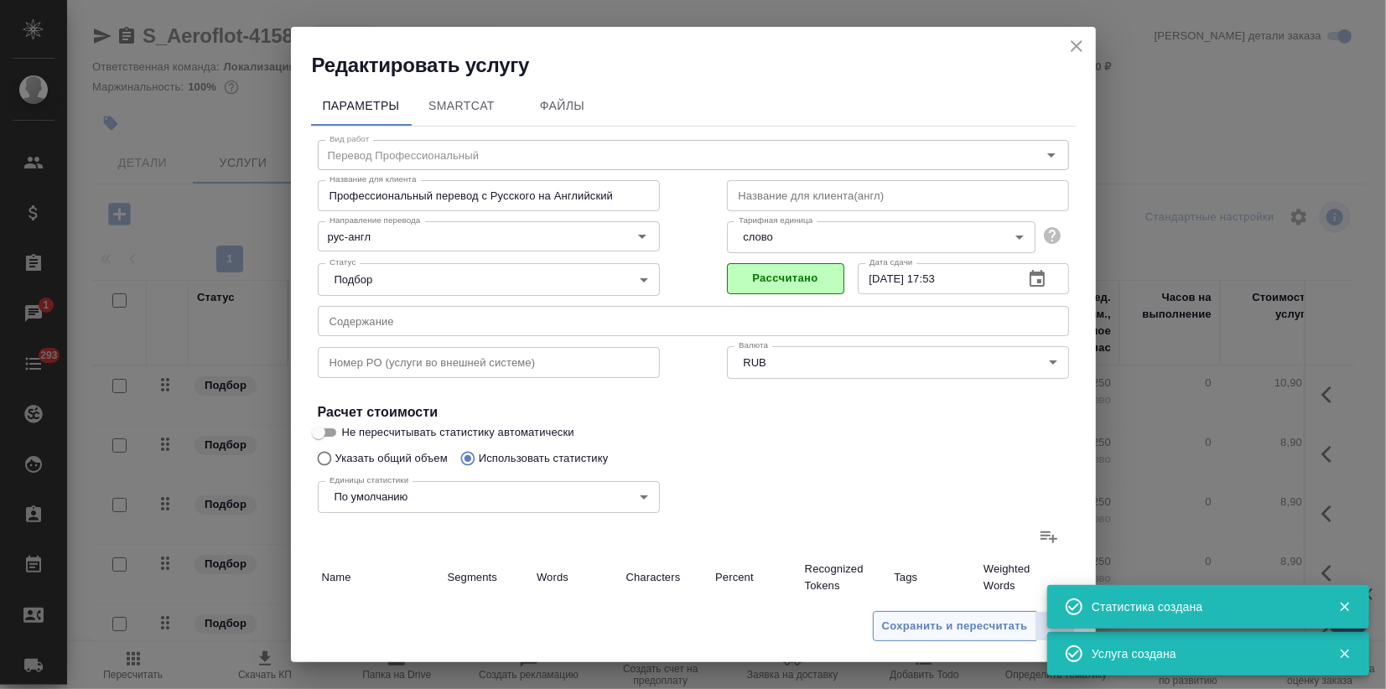
type input "3"
type input "18"
type input "326"
type input "1028"
type input "7549"
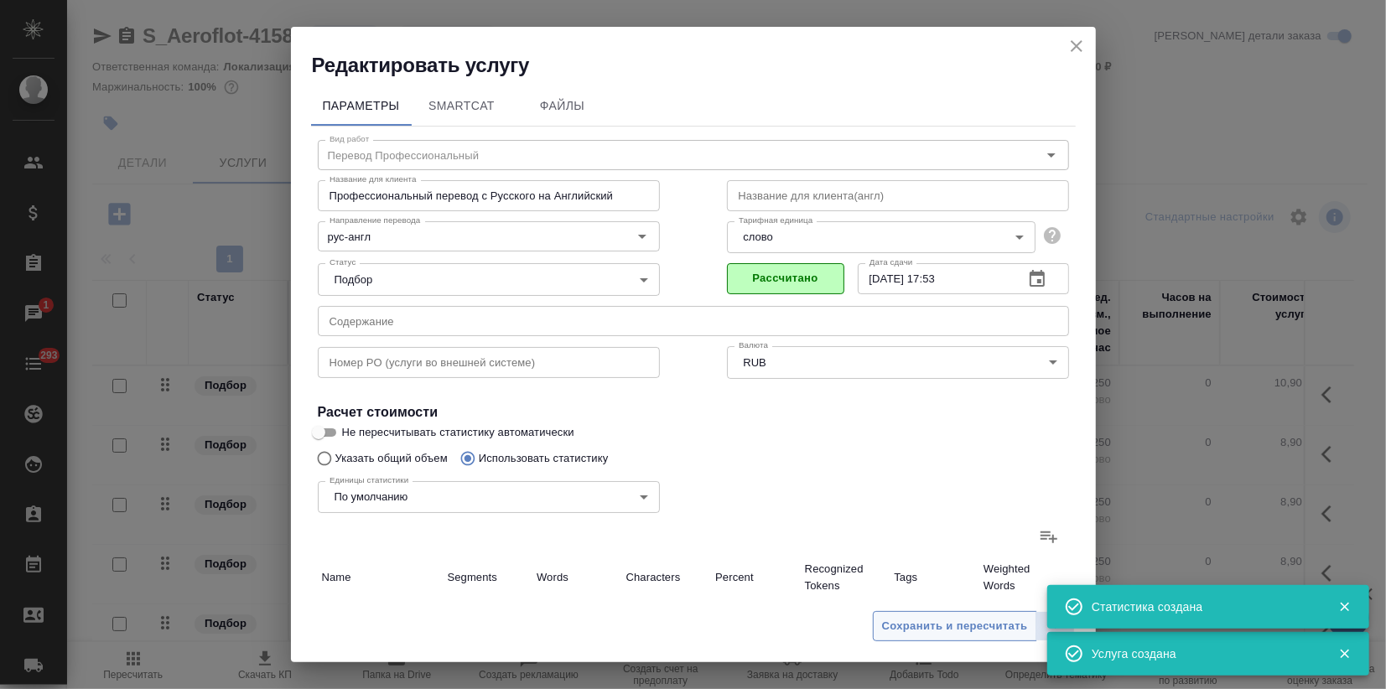
type input "326"
type input "1028"
type input "7549"
click at [926, 633] on span "Сохранить и пересчитать" at bounding box center [955, 626] width 146 height 19
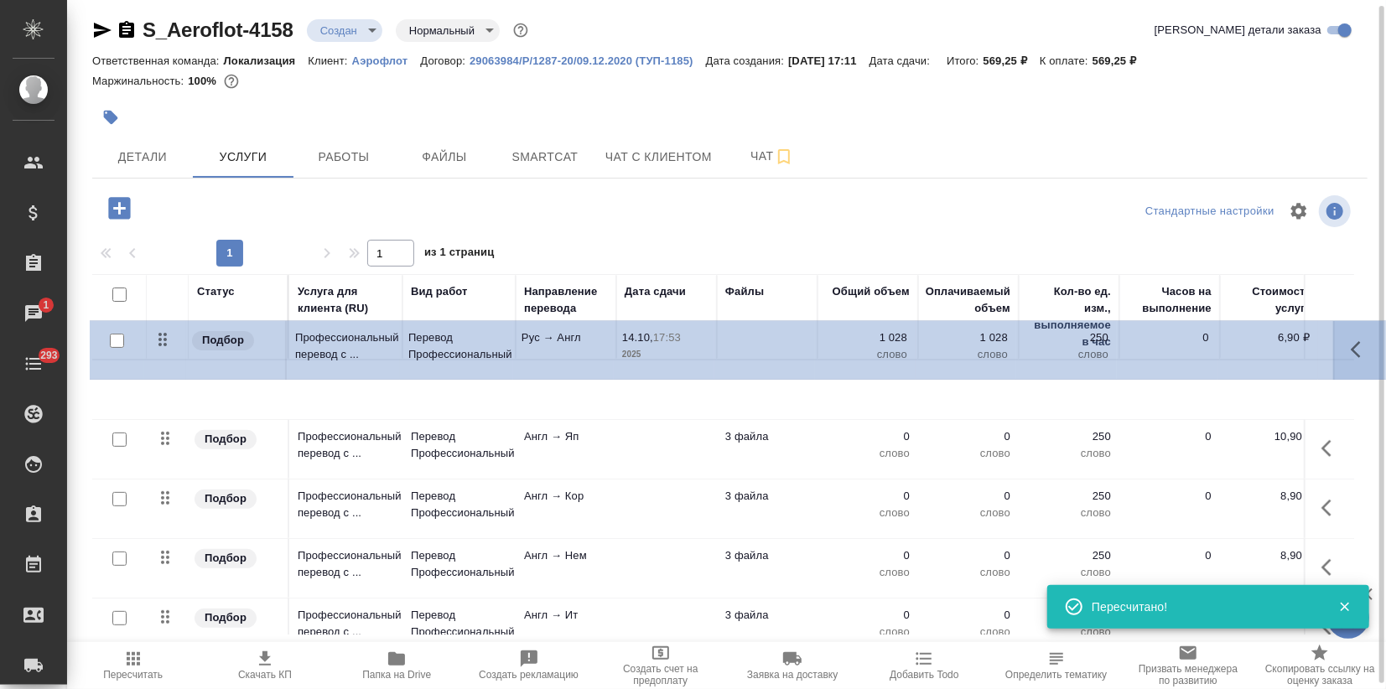
drag, startPoint x: 161, startPoint y: 588, endPoint x: 161, endPoint y: 340, distance: 247.4
click at [161, 340] on table "Статус Услуга для клиента (RU) Вид работ Направление перевода Дата сдачи Файлы …" at bounding box center [882, 568] width 1581 height 588
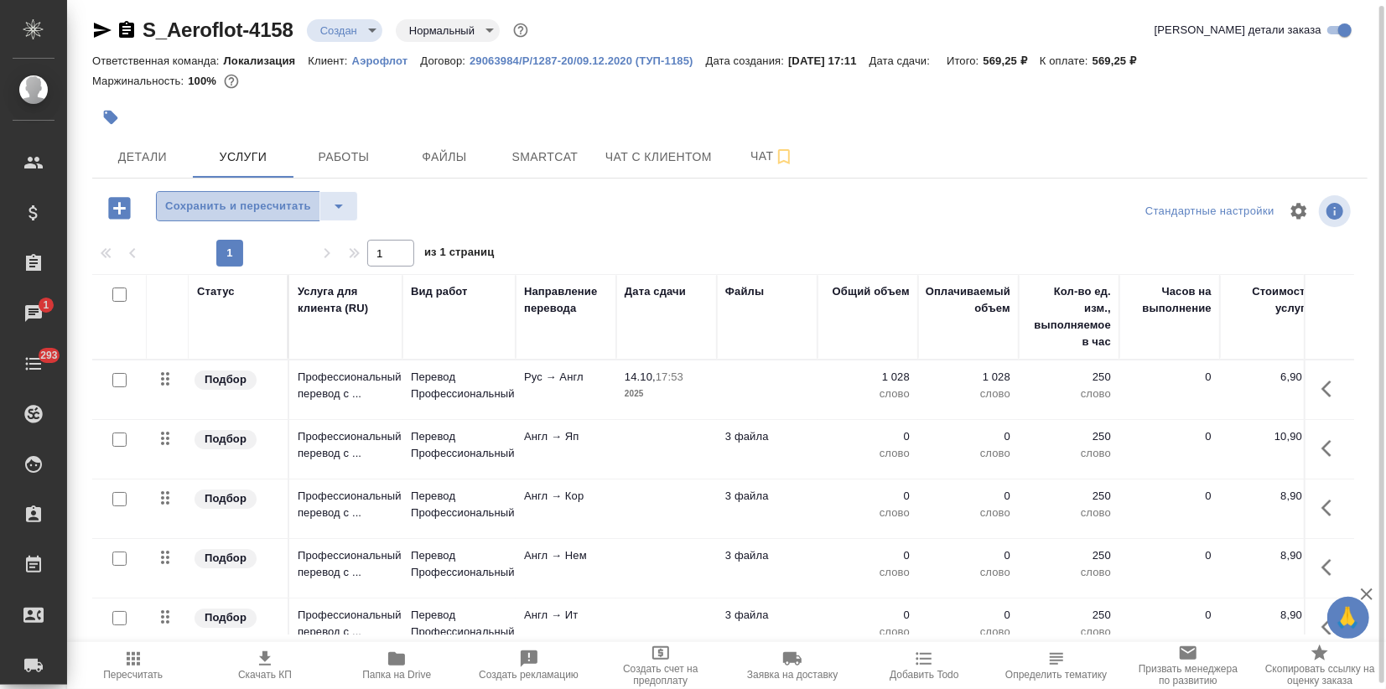
click at [262, 211] on span "Сохранить и пересчитать" at bounding box center [238, 206] width 146 height 19
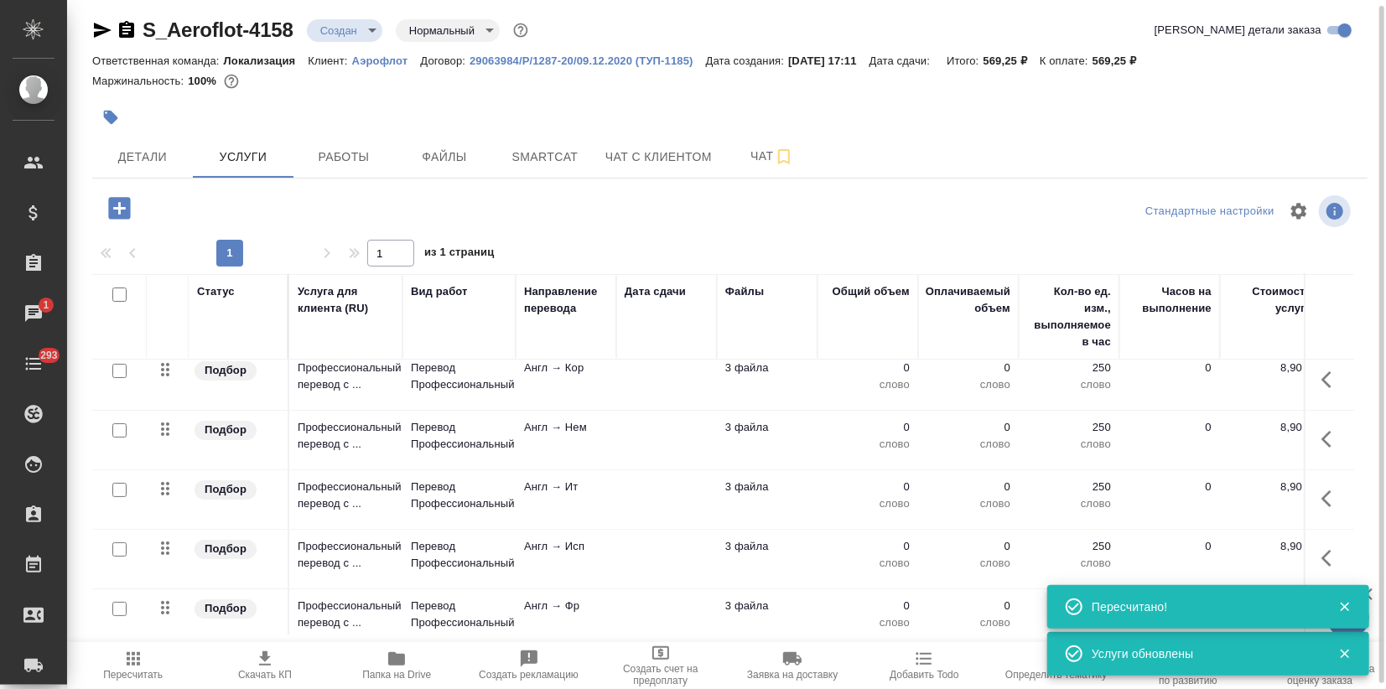
scroll to position [240, 0]
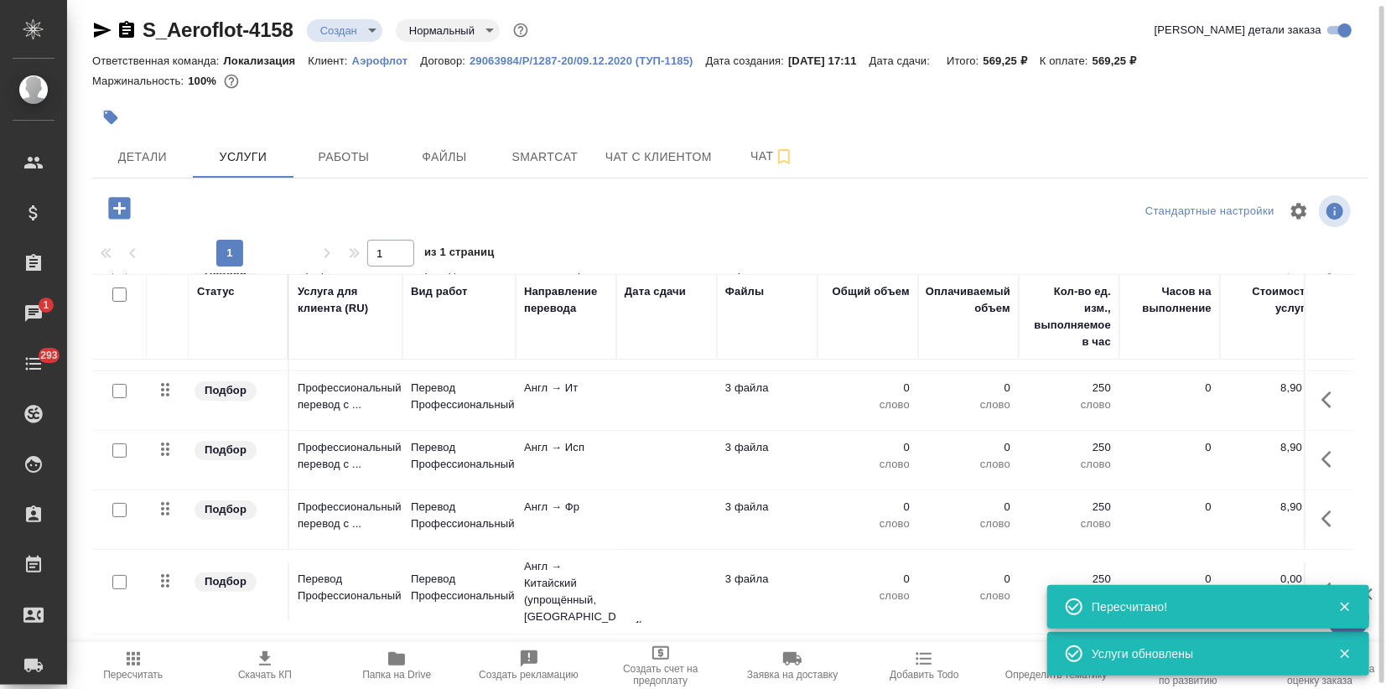
click at [902, 571] on p "0" at bounding box center [868, 579] width 84 height 17
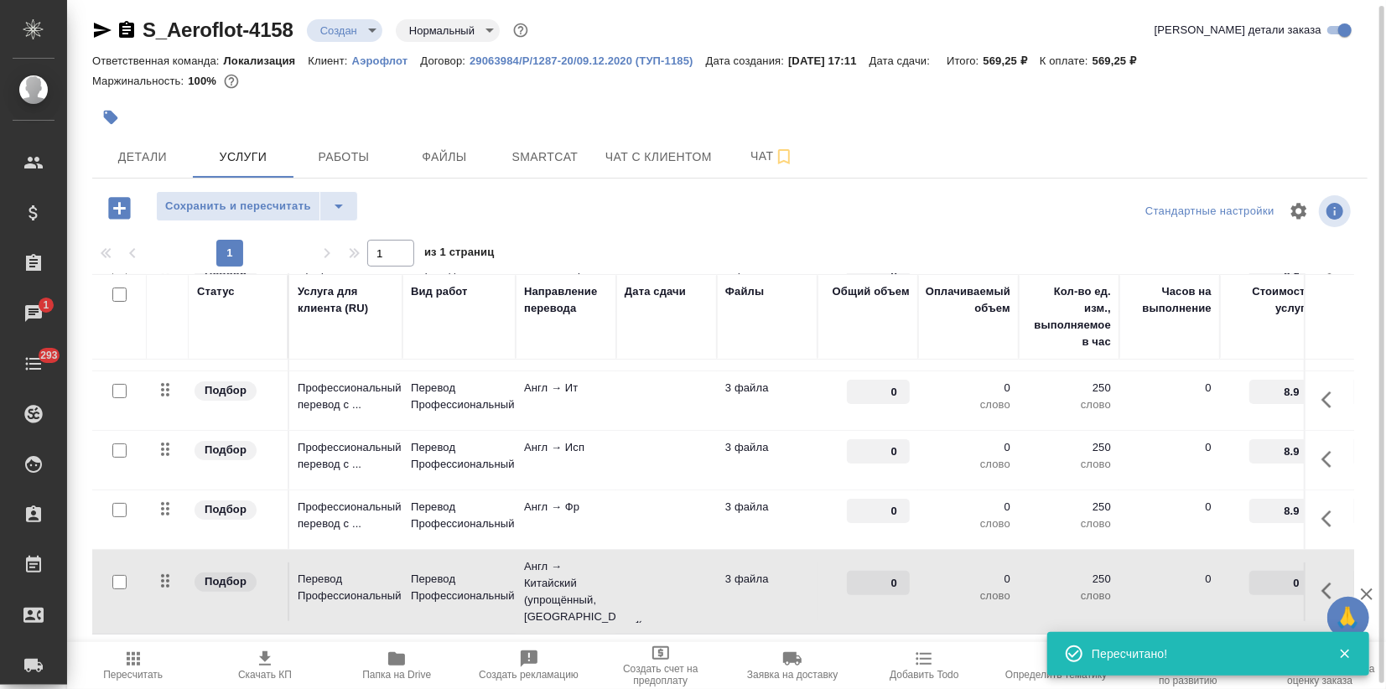
click at [932, 571] on p "0" at bounding box center [969, 579] width 84 height 17
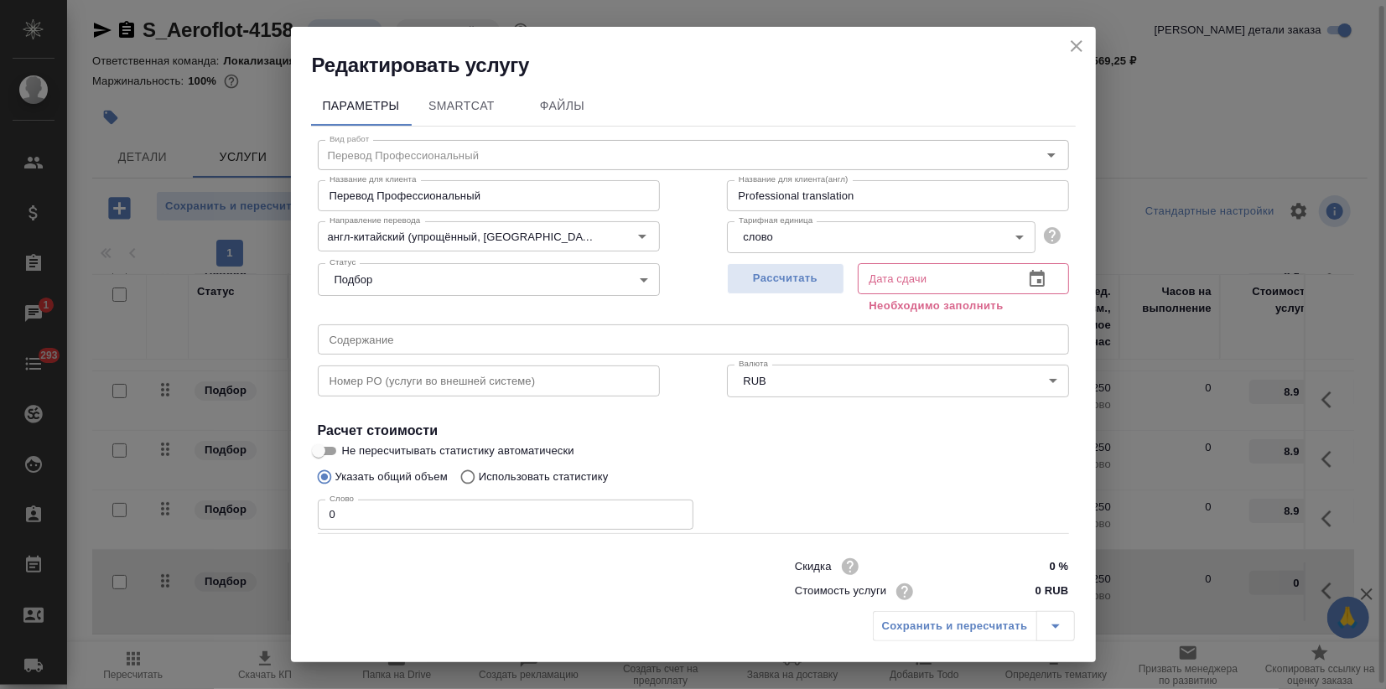
click at [1011, 585] on input "0 RUB" at bounding box center [1036, 591] width 63 height 24
type input "6.50 RUB"
click at [825, 278] on span "Рассчитать" at bounding box center [785, 278] width 99 height 19
type input "14.10.2025 17:53"
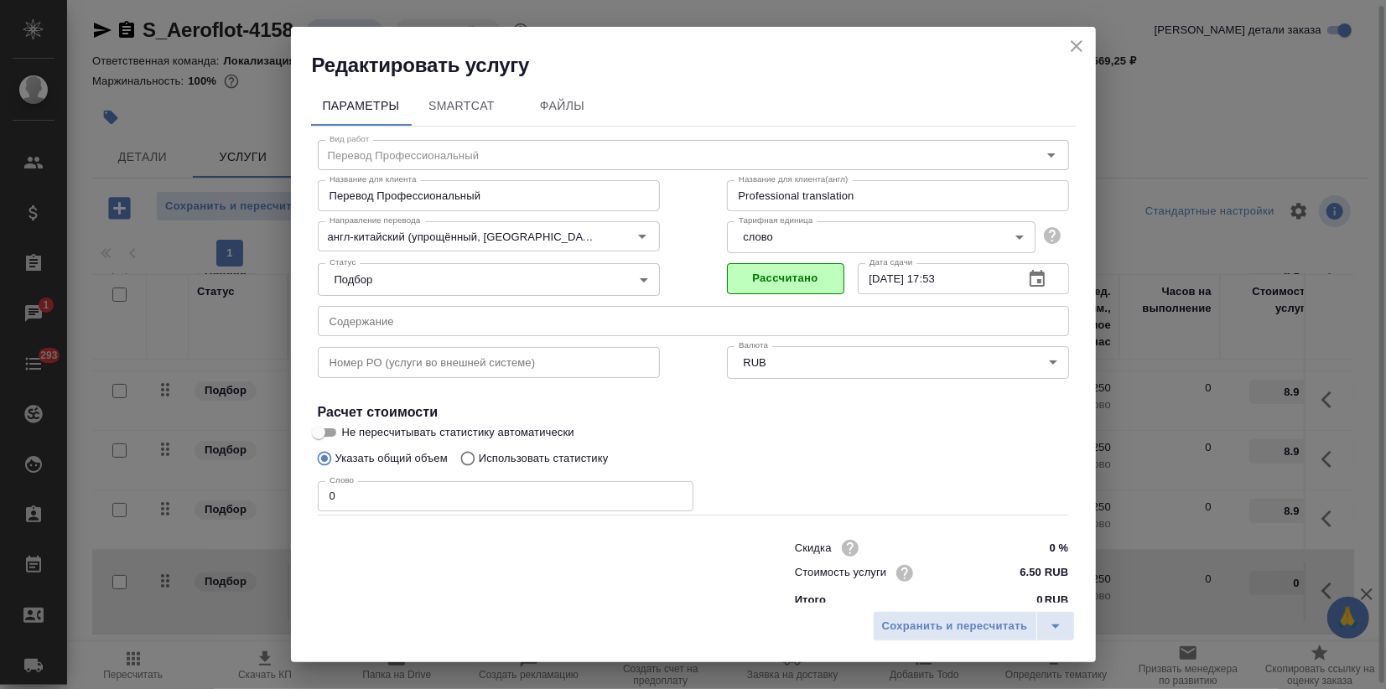
click at [1000, 610] on div "Сохранить и пересчитать" at bounding box center [693, 633] width 805 height 60
click at [993, 621] on span "Сохранить и пересчитать" at bounding box center [955, 626] width 146 height 19
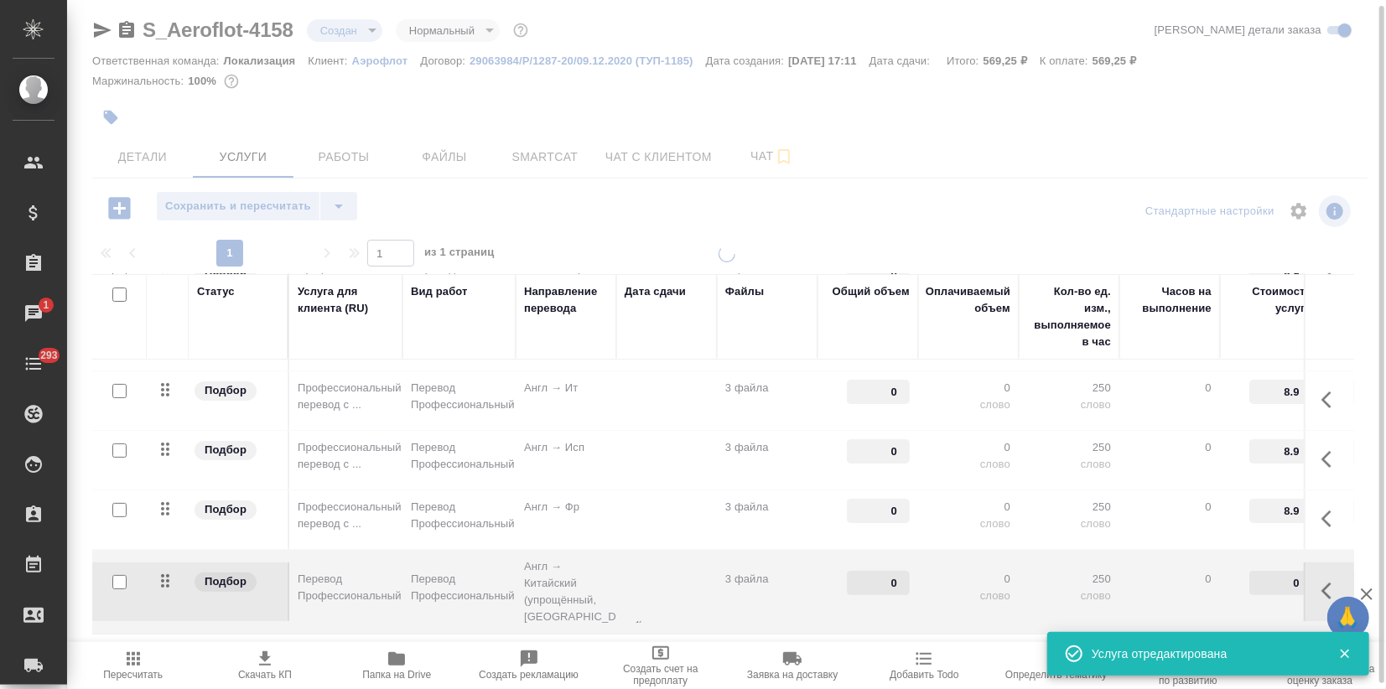
type input "6.5"
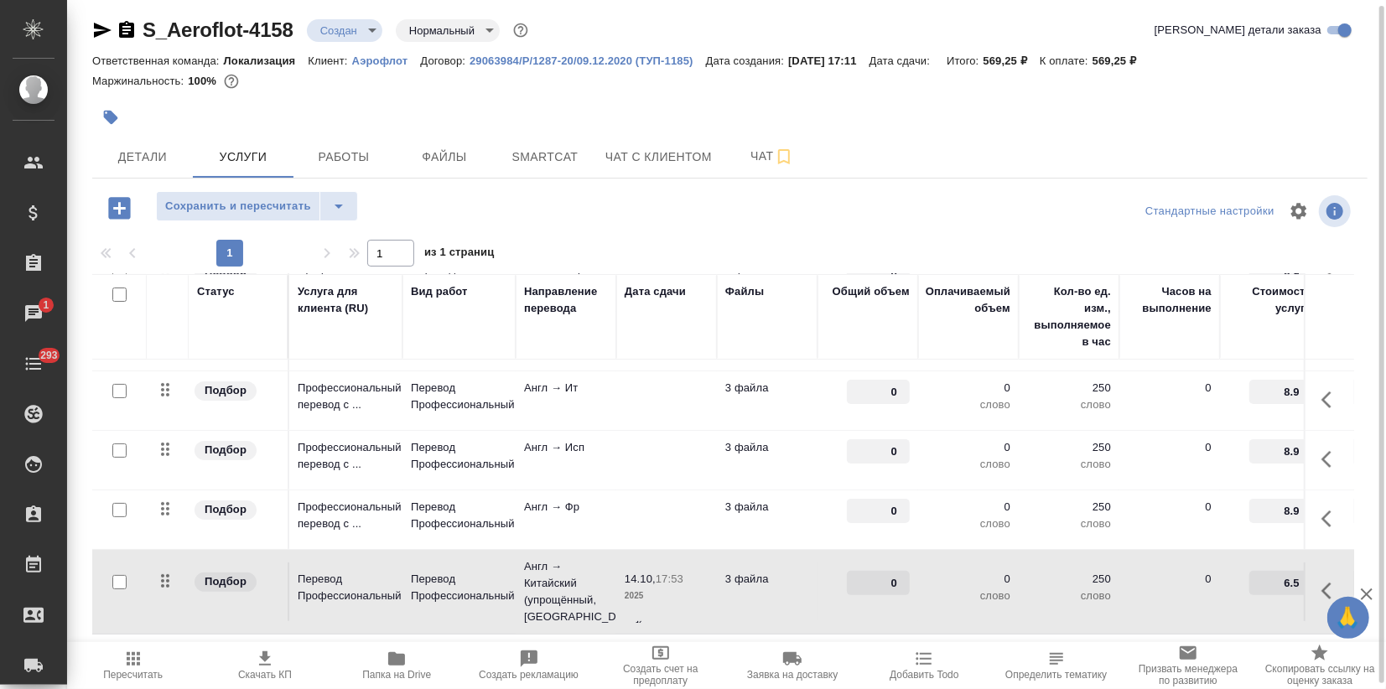
click at [114, 114] on icon "button" at bounding box center [111, 118] width 14 height 14
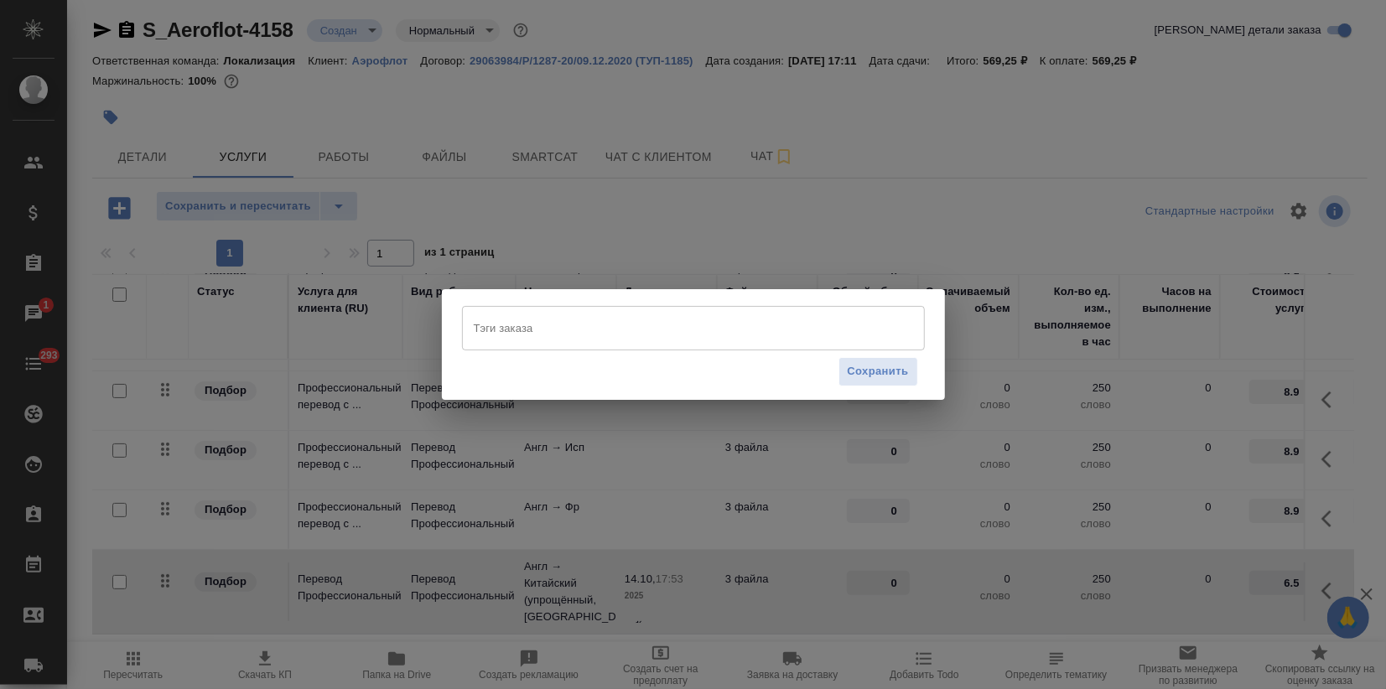
click at [526, 335] on input "Тэги заказа" at bounding box center [678, 328] width 416 height 29
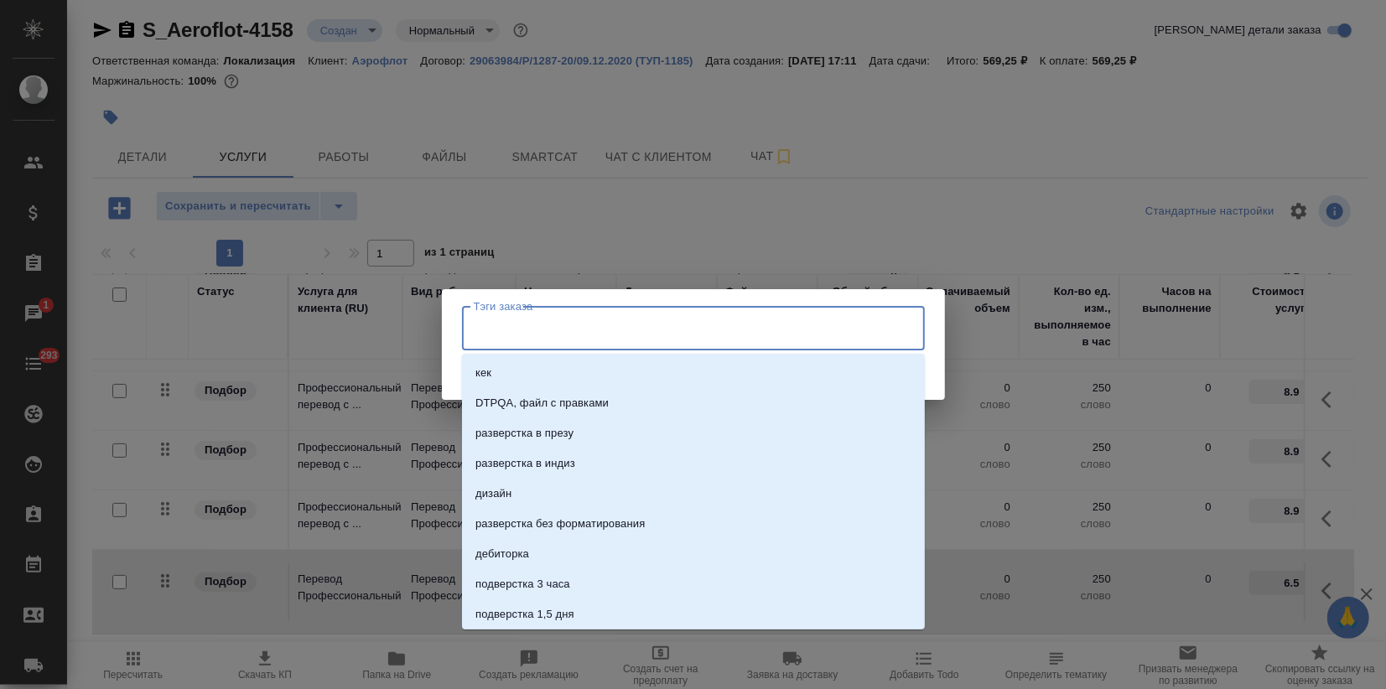
paste input "мульти"
type input "мульти"
click at [519, 397] on li "мульти" at bounding box center [693, 403] width 463 height 30
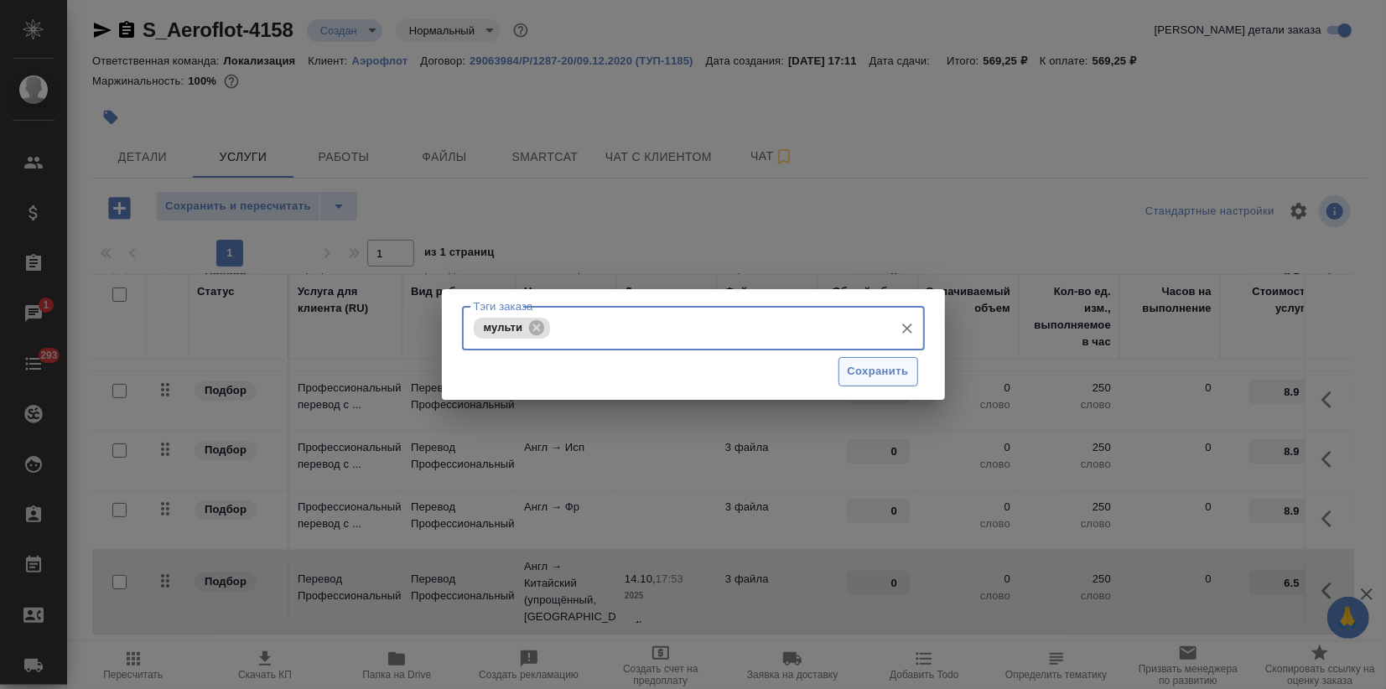
click at [887, 377] on span "Сохранить" at bounding box center [878, 371] width 61 height 19
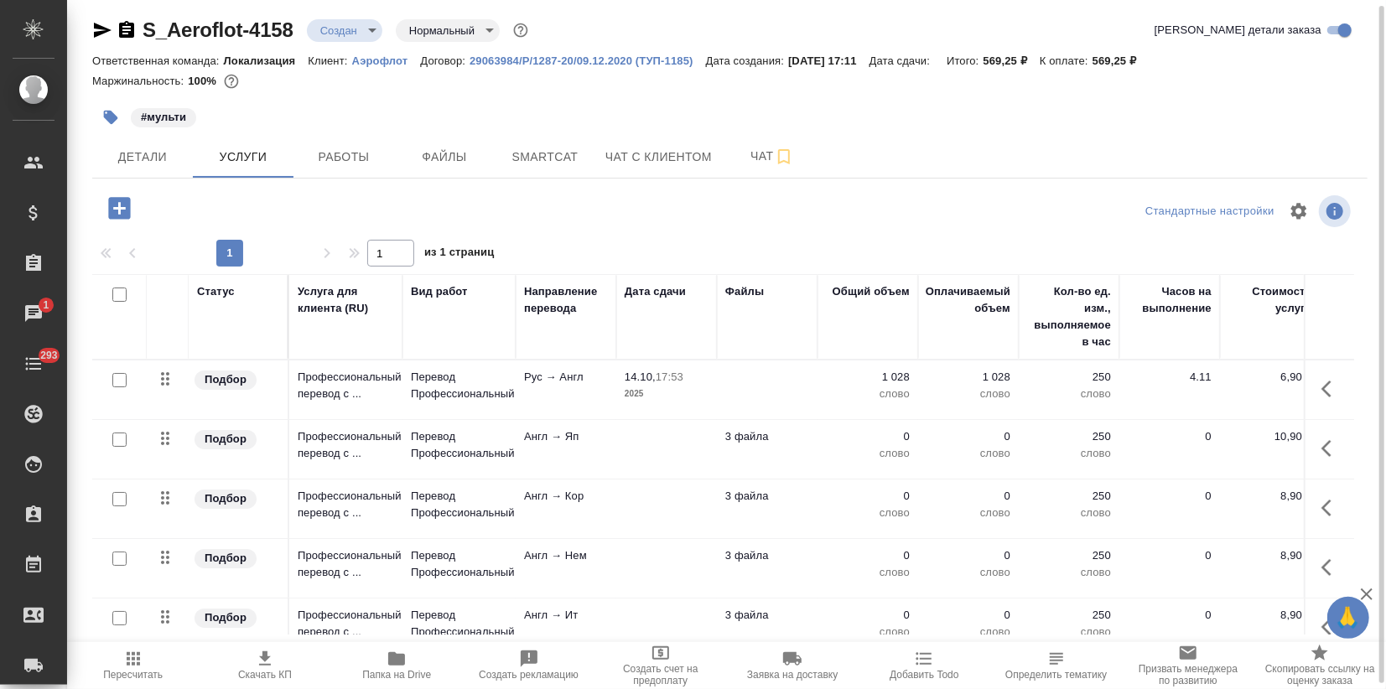
click at [354, 431] on p "Профессиональный перевод с ..." at bounding box center [346, 445] width 96 height 34
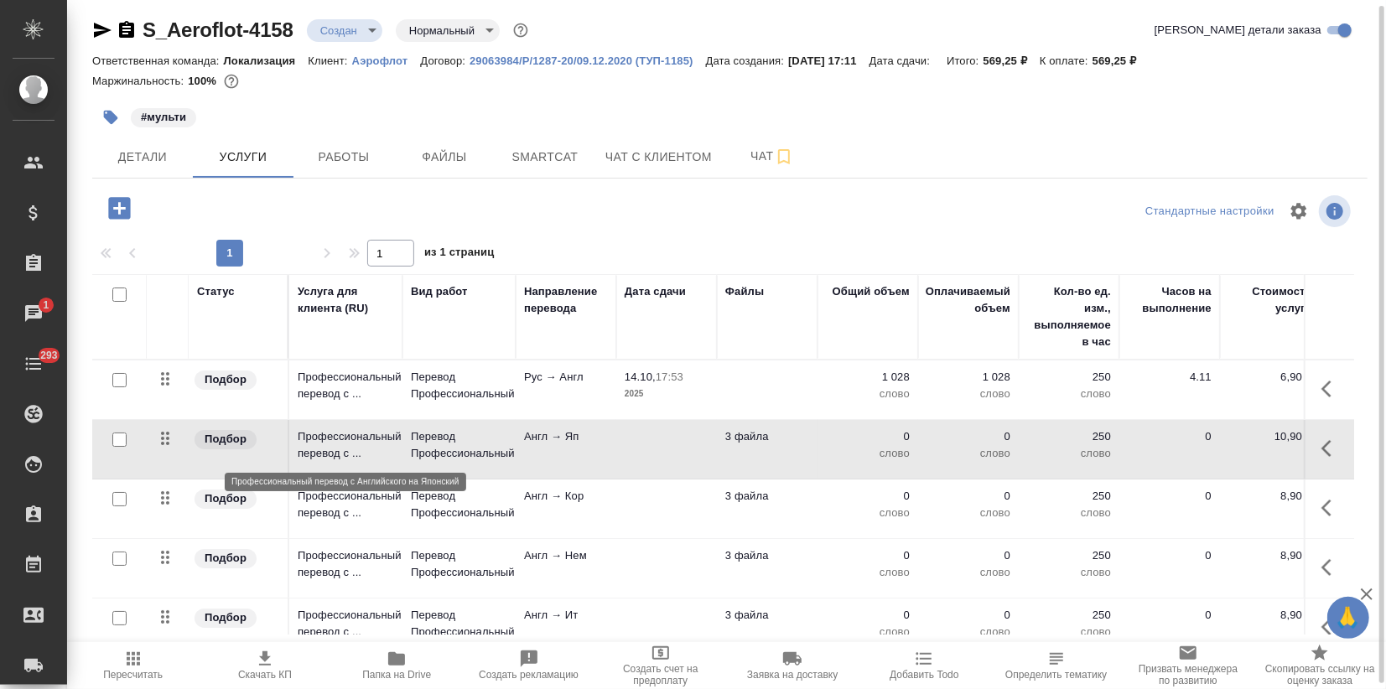
click at [354, 431] on p "Профессиональный перевод с ..." at bounding box center [346, 445] width 96 height 34
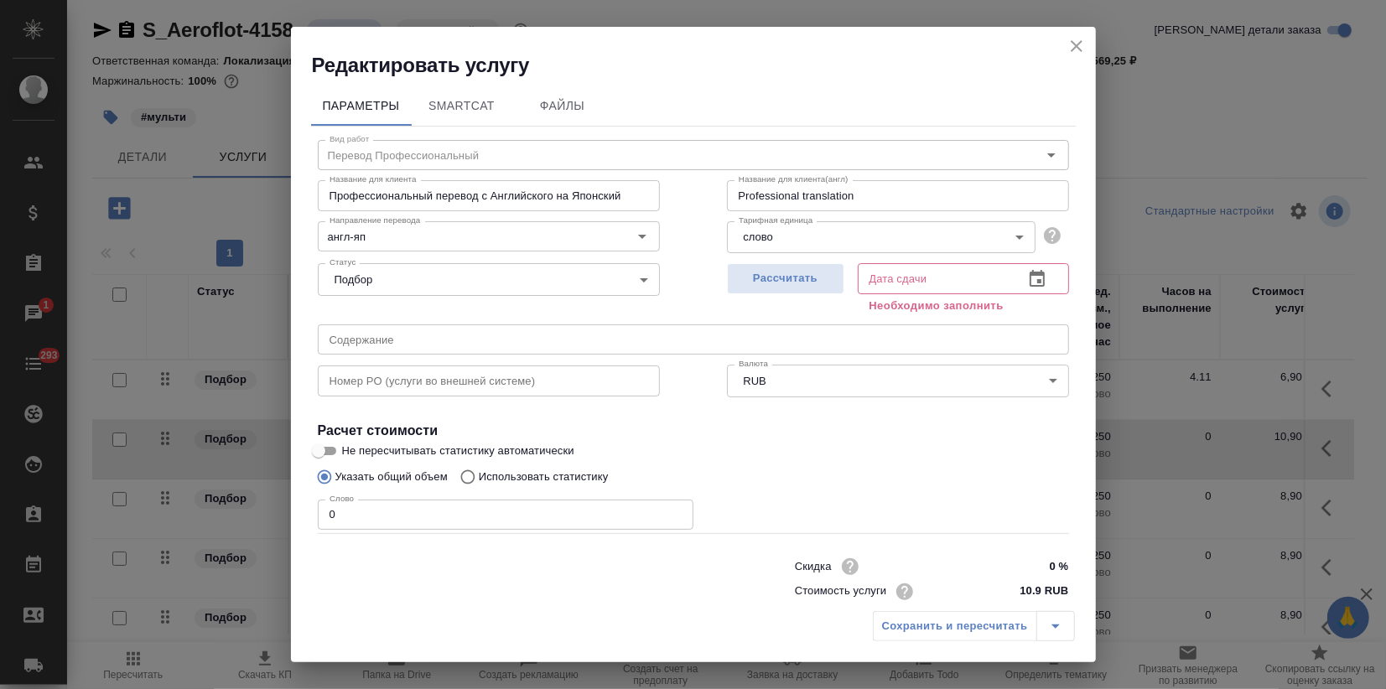
click at [475, 476] on input "Использовать статистику" at bounding box center [465, 477] width 27 height 32
radio input "true"
radio input "false"
click at [786, 282] on span "Рассчитать" at bounding box center [785, 278] width 99 height 19
type input "14.10.2025 17:55"
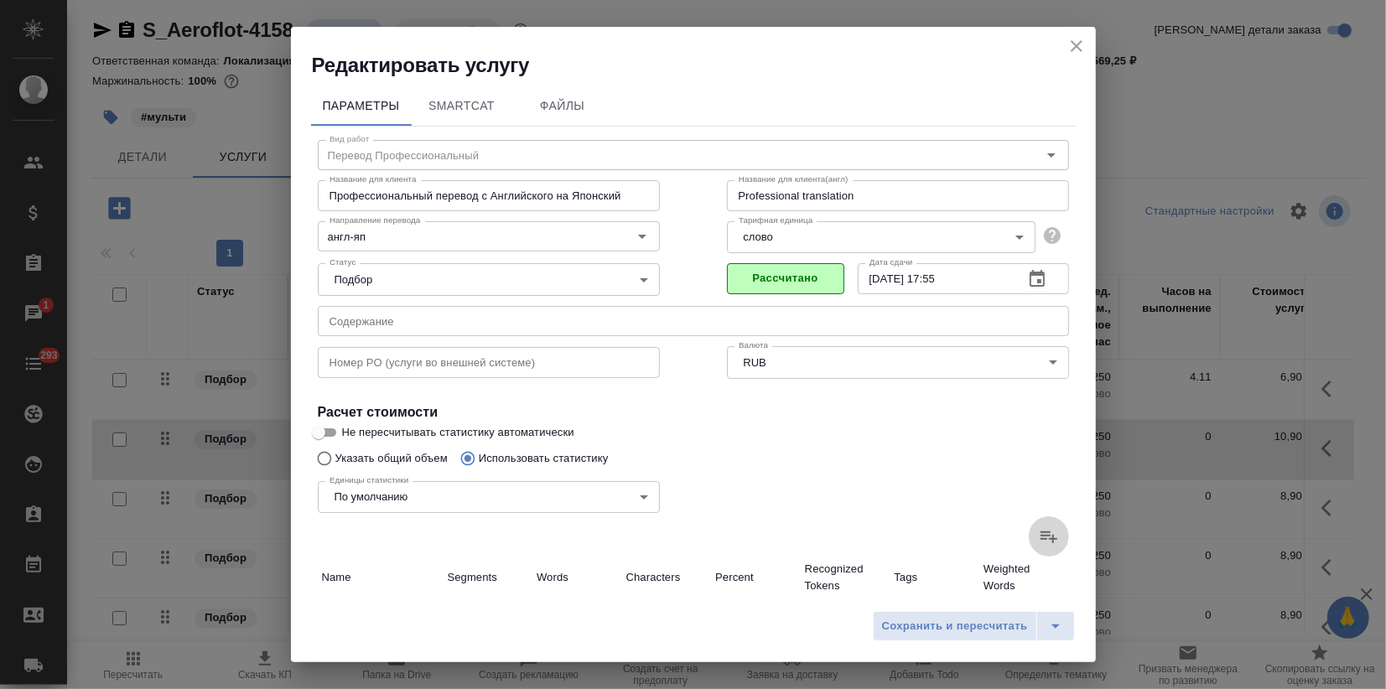
click at [1039, 537] on icon at bounding box center [1049, 537] width 20 height 20
click at [0, 0] on input "file" at bounding box center [0, 0] width 0 height 0
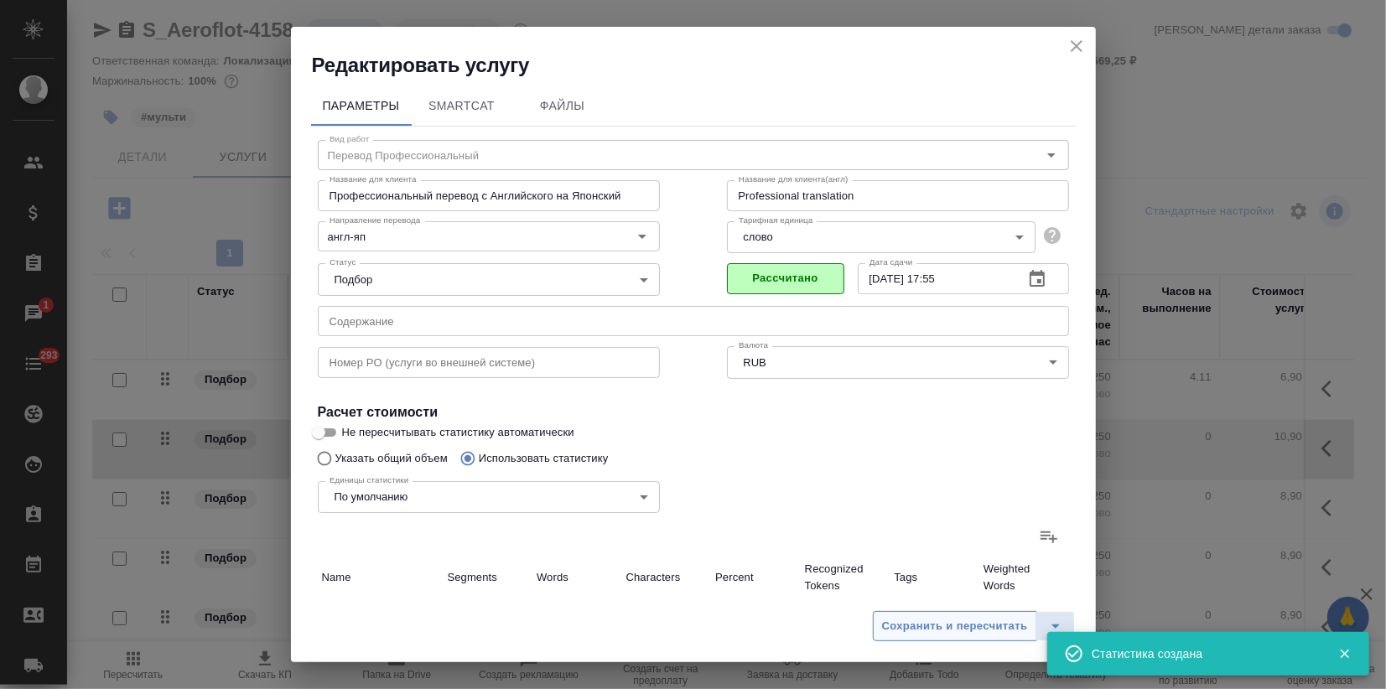
type input "197"
type input "964"
type input "5876"
type input "50"
type input "69"
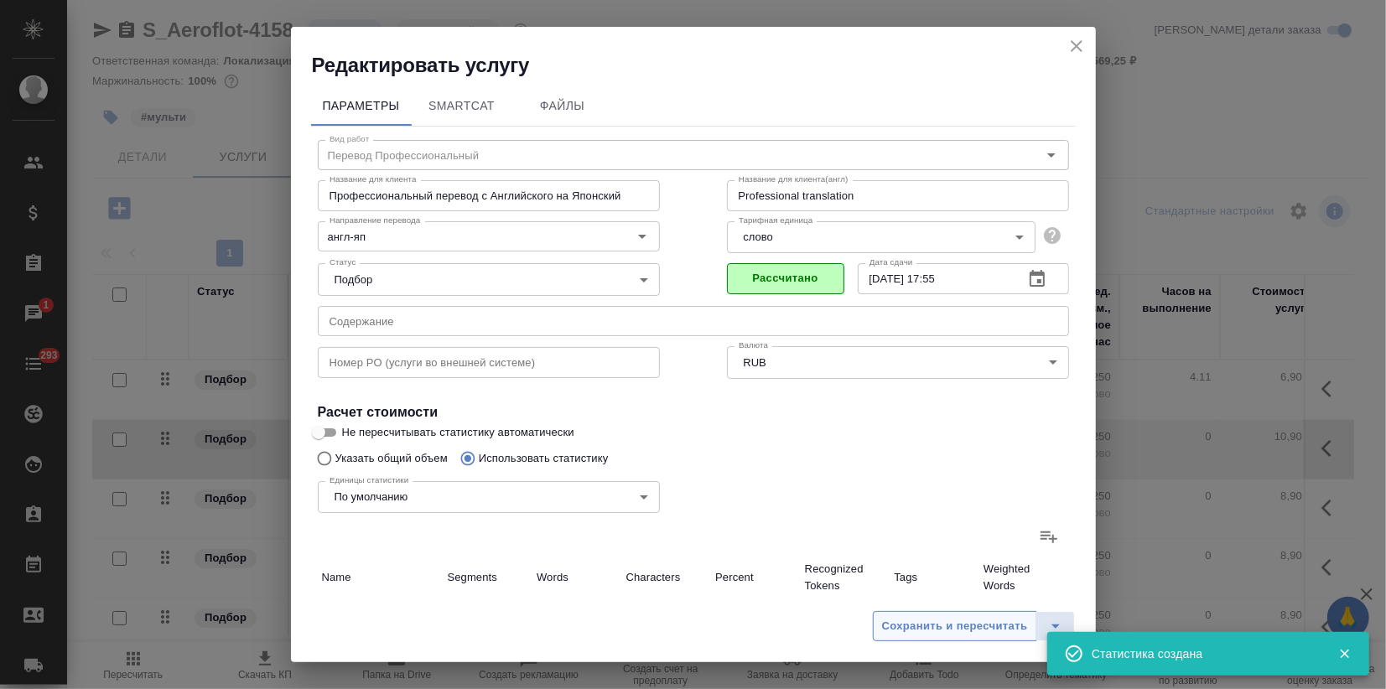
type input "466"
type input "1"
type input "4"
type input "28"
type input "1"
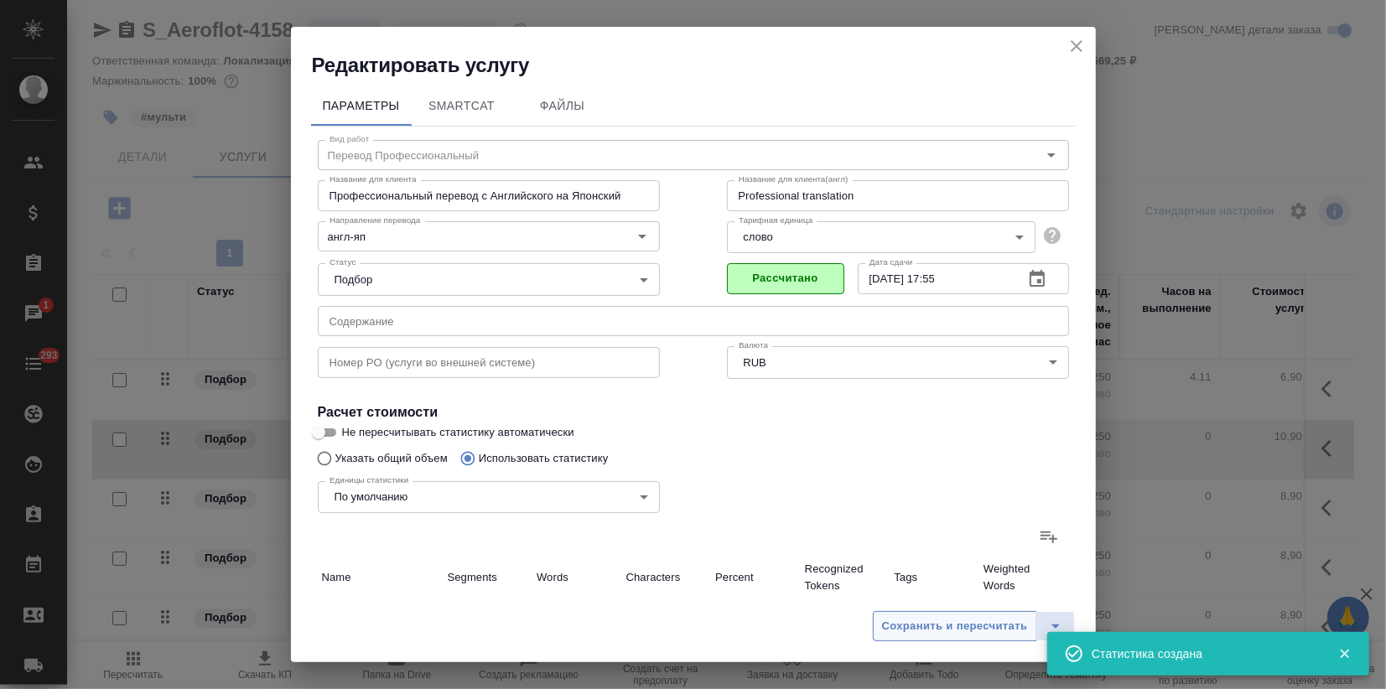
type input "3"
type input "18"
type input "249"
type input "1040"
type input "6388"
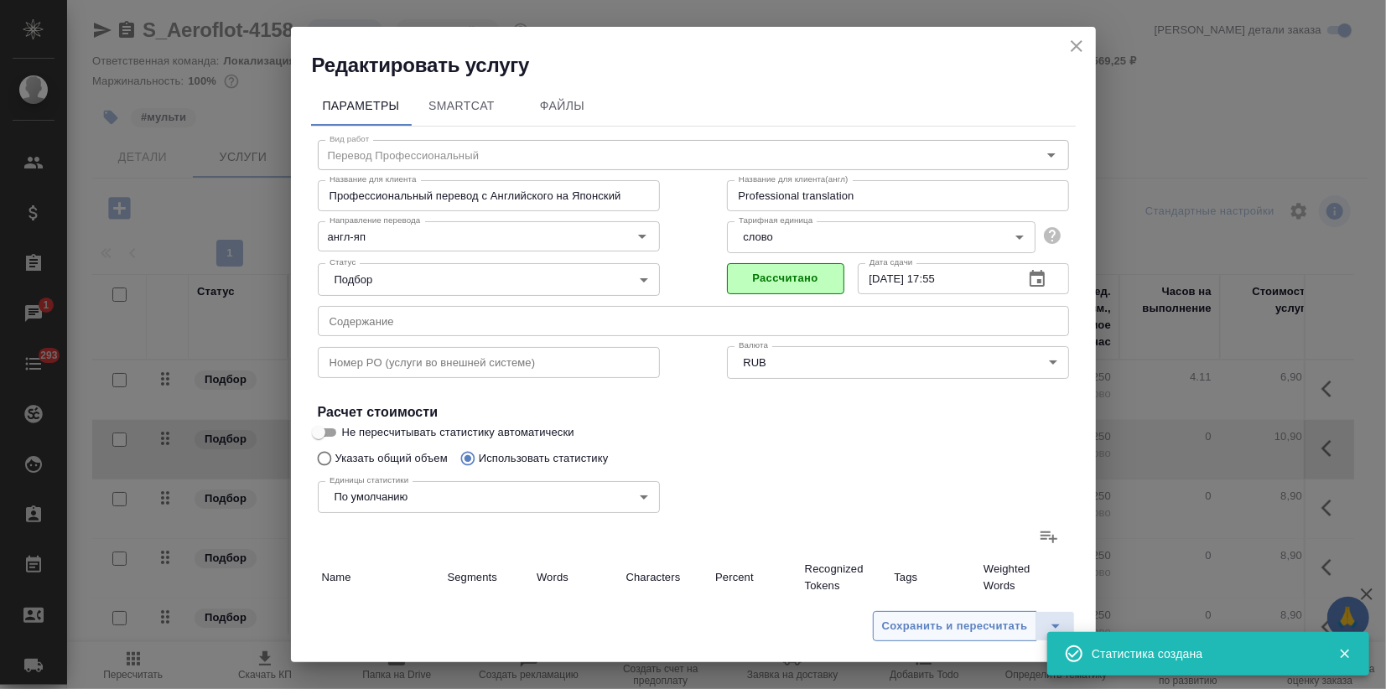
type input "249"
type input "1040"
type input "6388"
click at [923, 626] on span "Сохранить и пересчитать" at bounding box center [955, 626] width 146 height 19
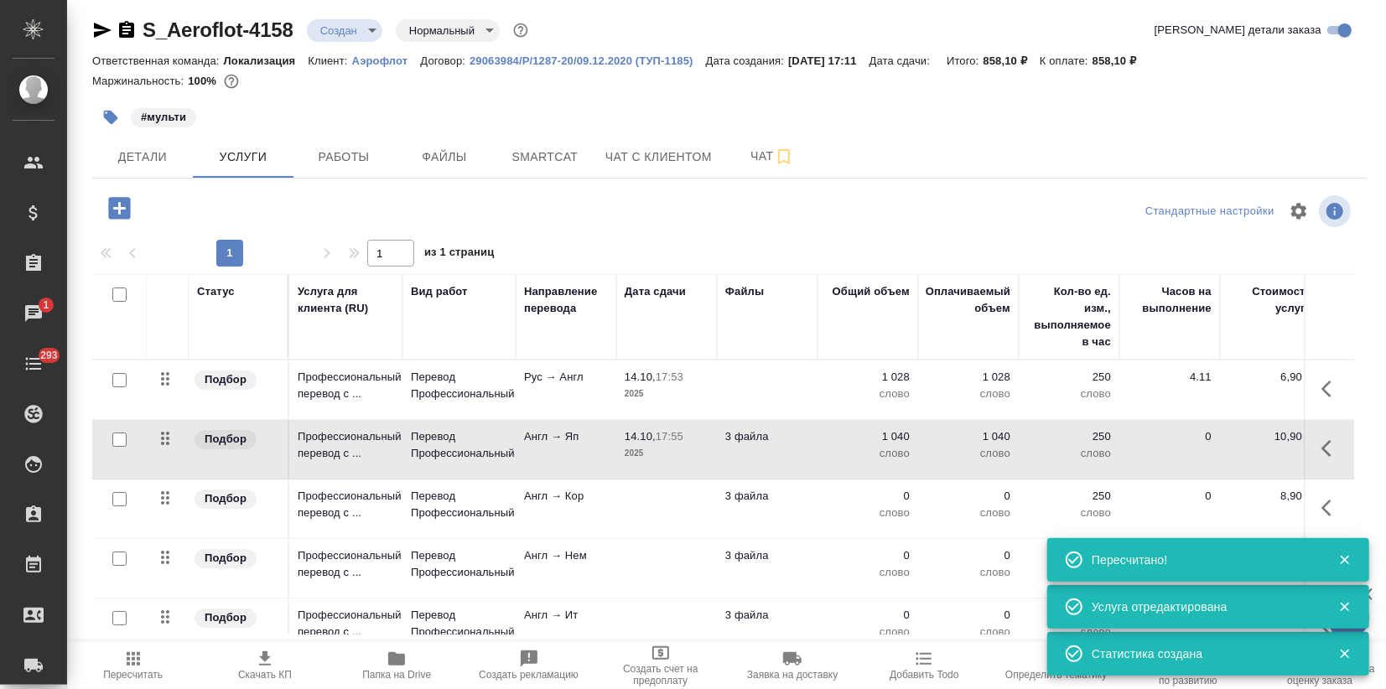
click at [499, 521] on td "Перевод Профессиональный" at bounding box center [458, 509] width 113 height 59
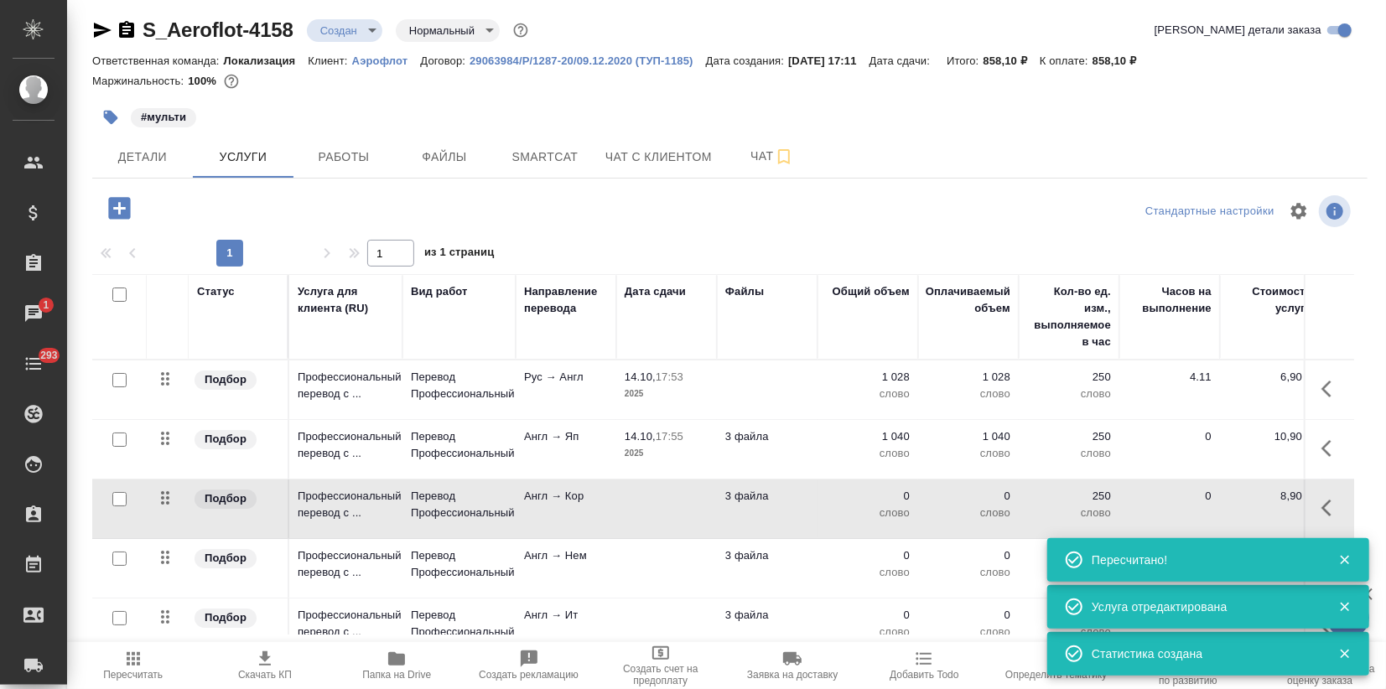
click at [499, 521] on td "Перевод Профессиональный" at bounding box center [458, 509] width 113 height 59
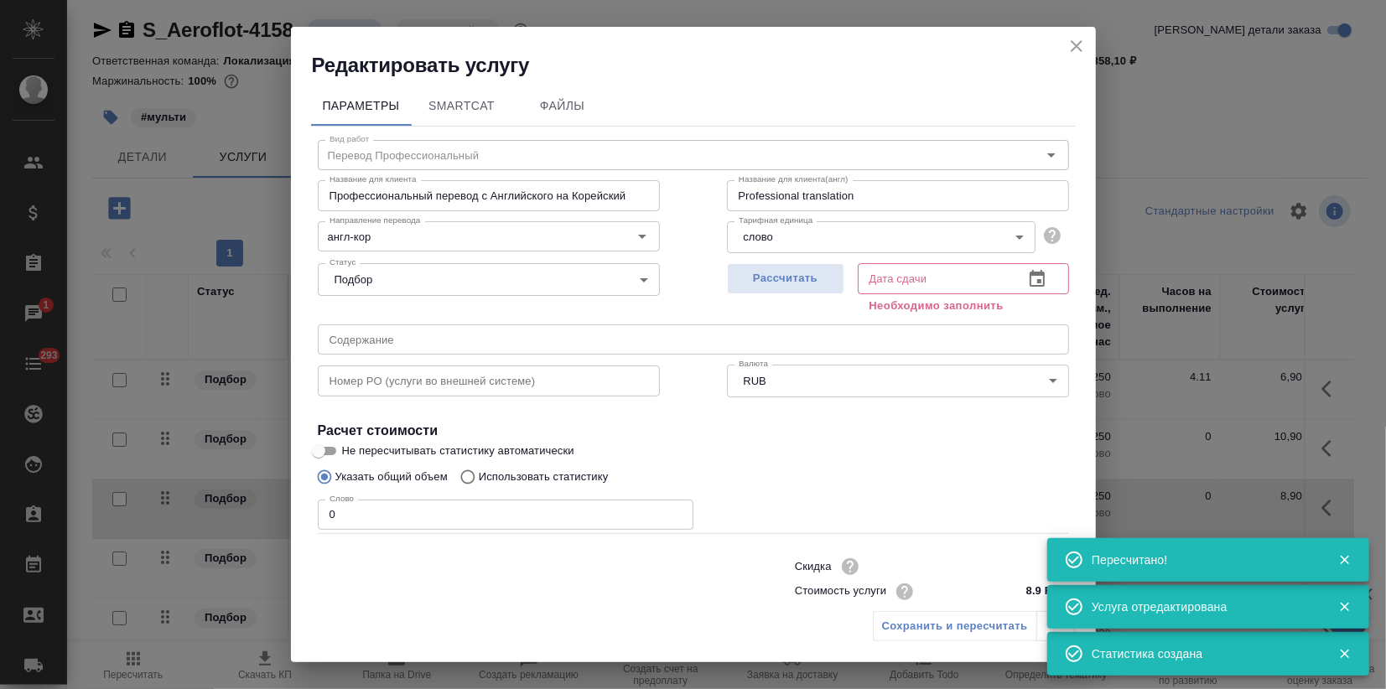
click at [490, 476] on p "Использовать статистику" at bounding box center [544, 477] width 130 height 17
click at [479, 476] on input "Использовать статистику" at bounding box center [465, 477] width 27 height 32
radio input "true"
radio input "false"
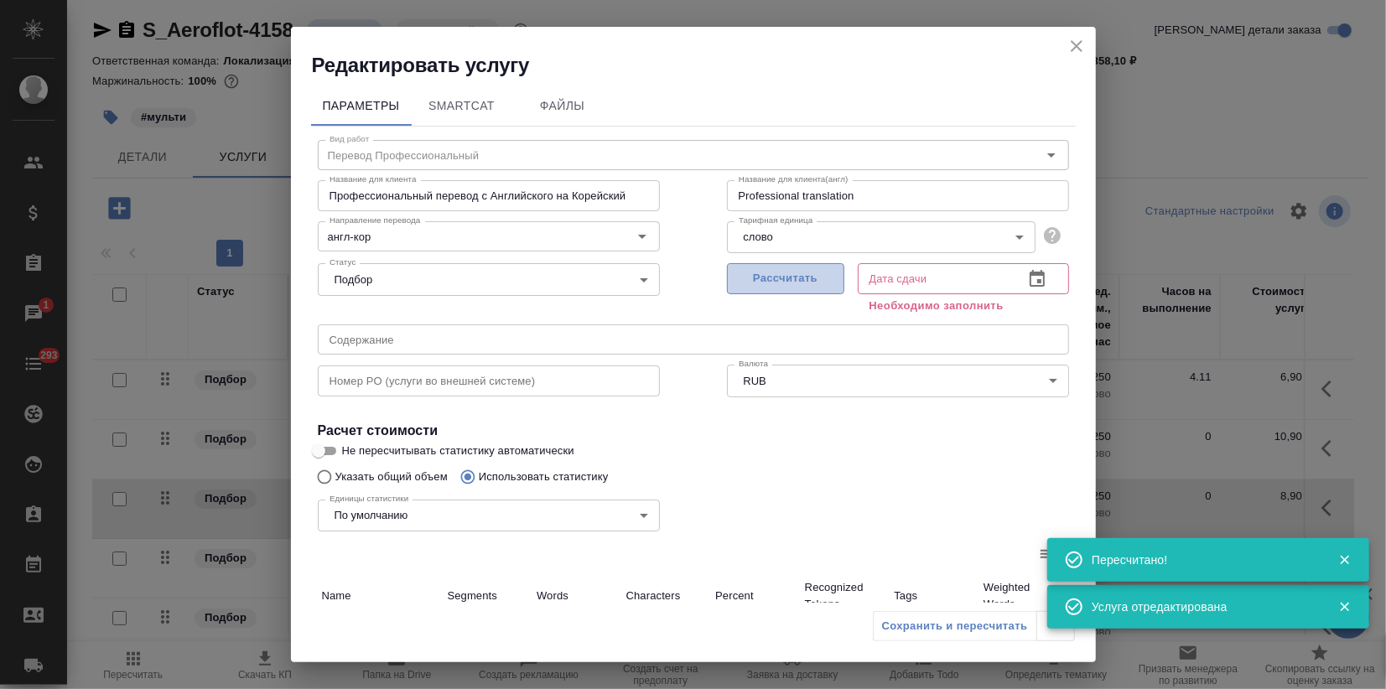
click at [766, 276] on span "Рассчитать" at bounding box center [785, 278] width 99 height 19
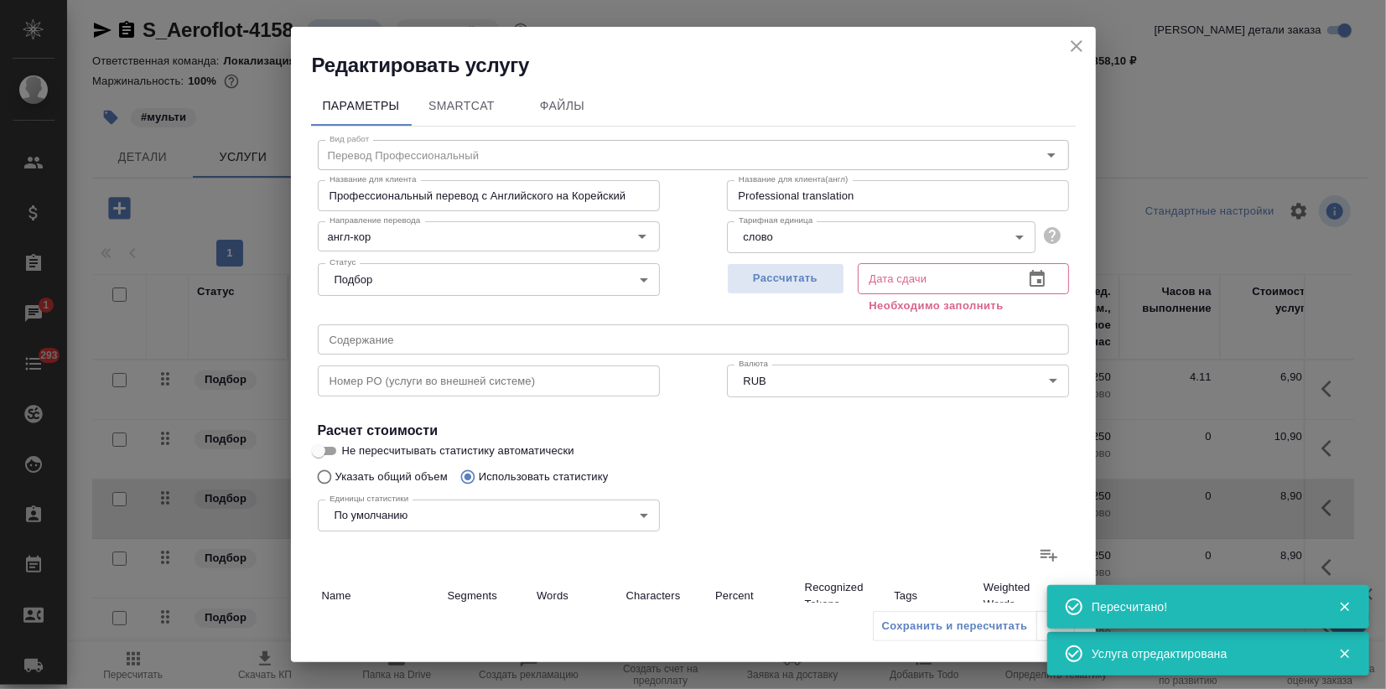
type input "14.10.2025 17:55"
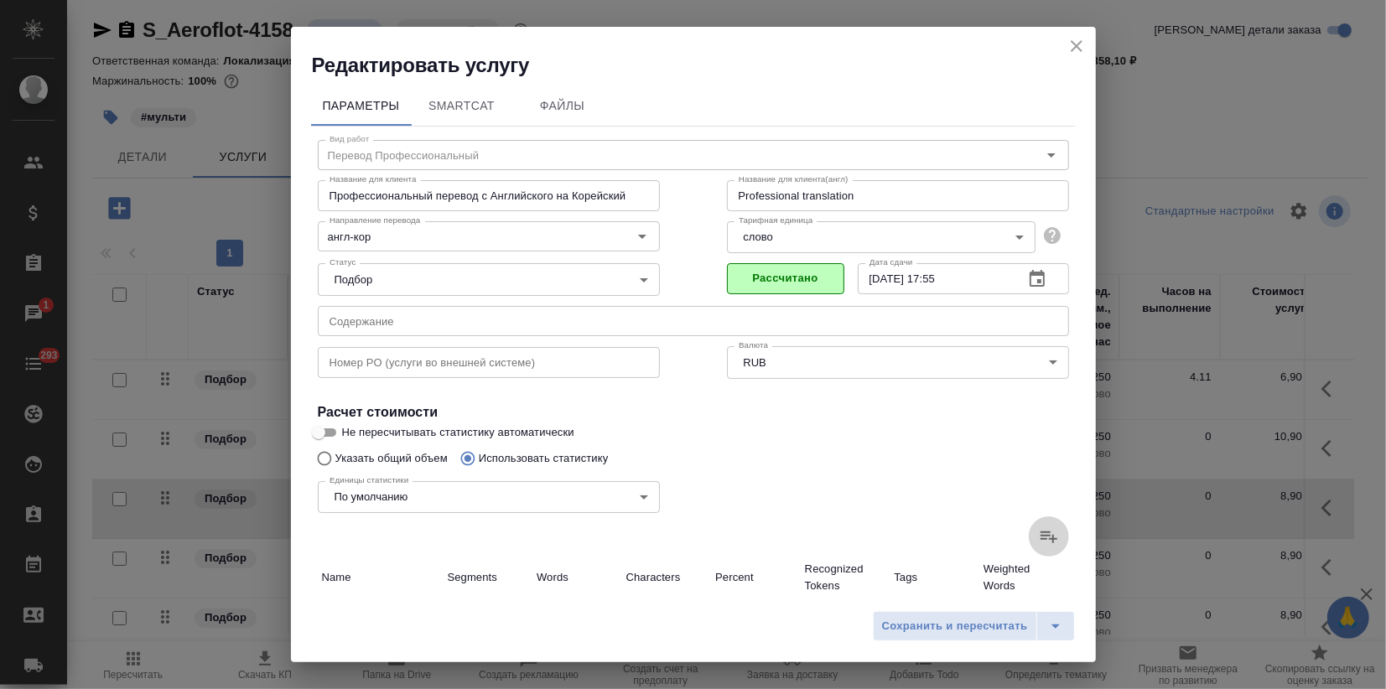
click at [1039, 530] on icon at bounding box center [1049, 537] width 20 height 20
click at [0, 0] on input "file" at bounding box center [0, 0] width 0 height 0
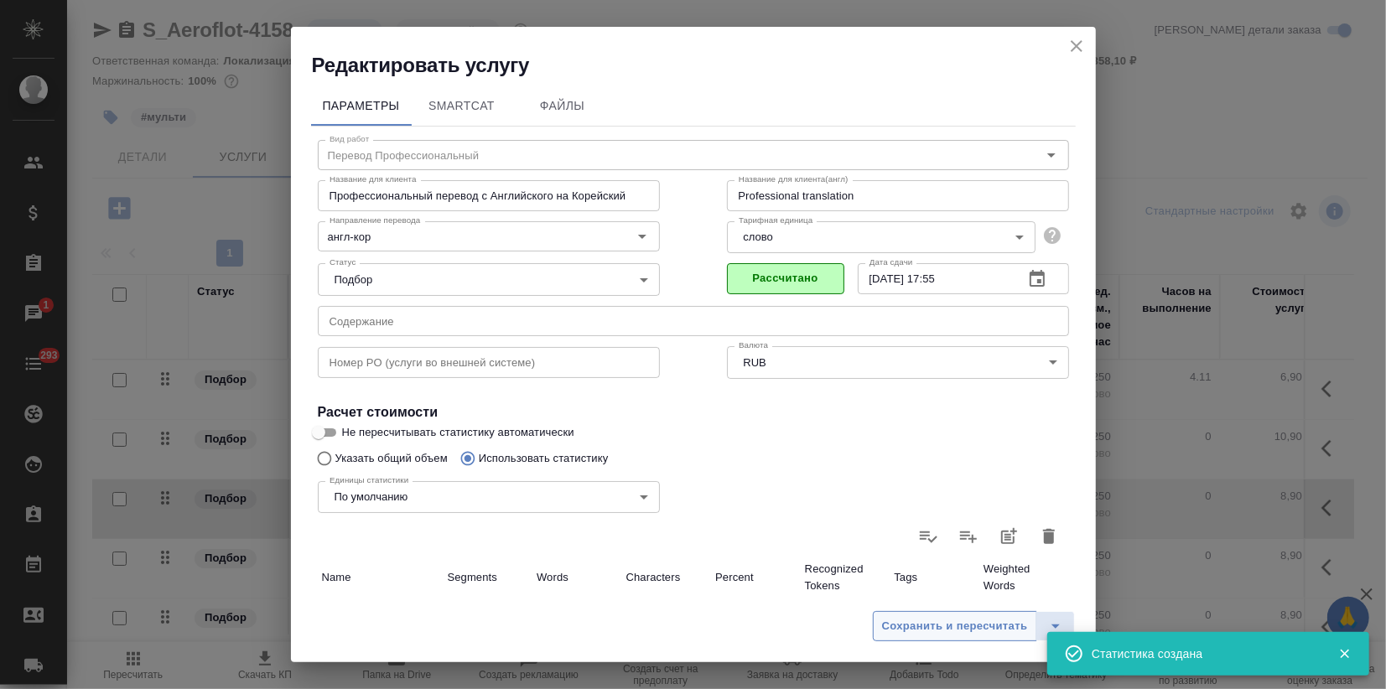
type input "139"
type input "888"
type input "5240"
type input "108"
type input "145"
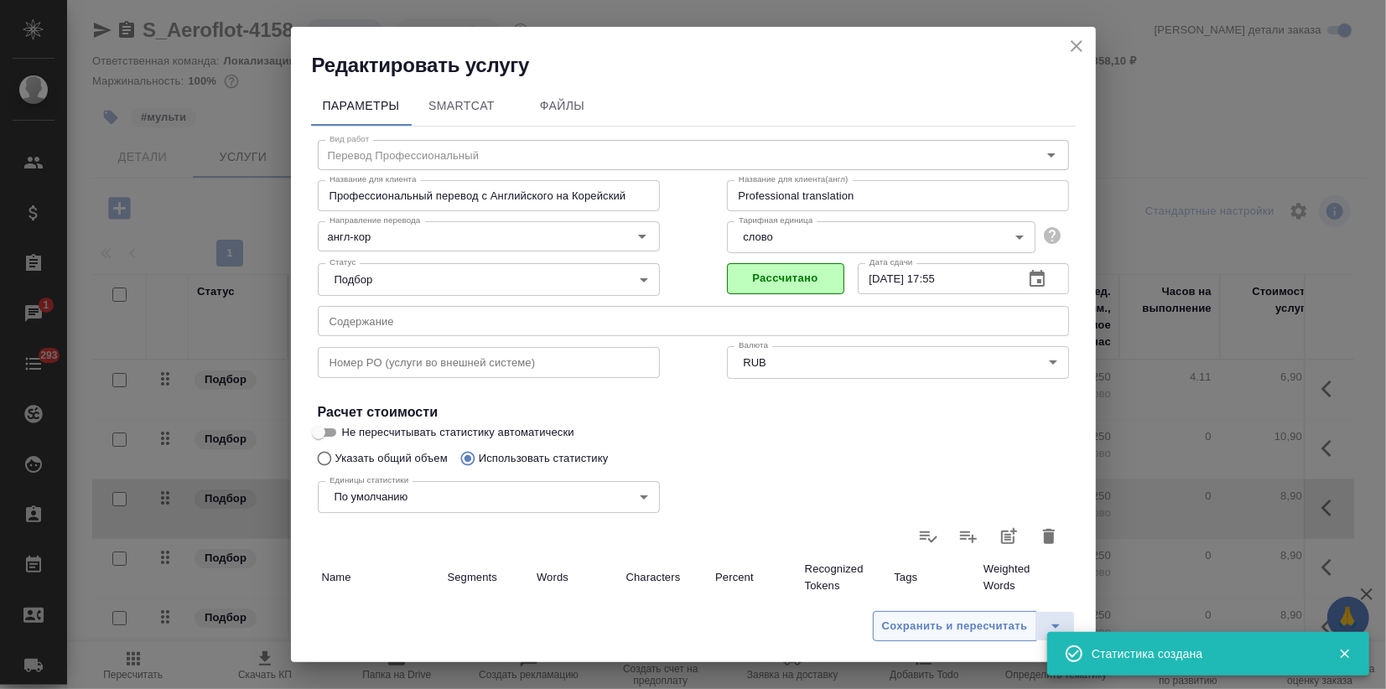
type input "1102"
type input "1"
type input "4"
type input "28"
type input "1"
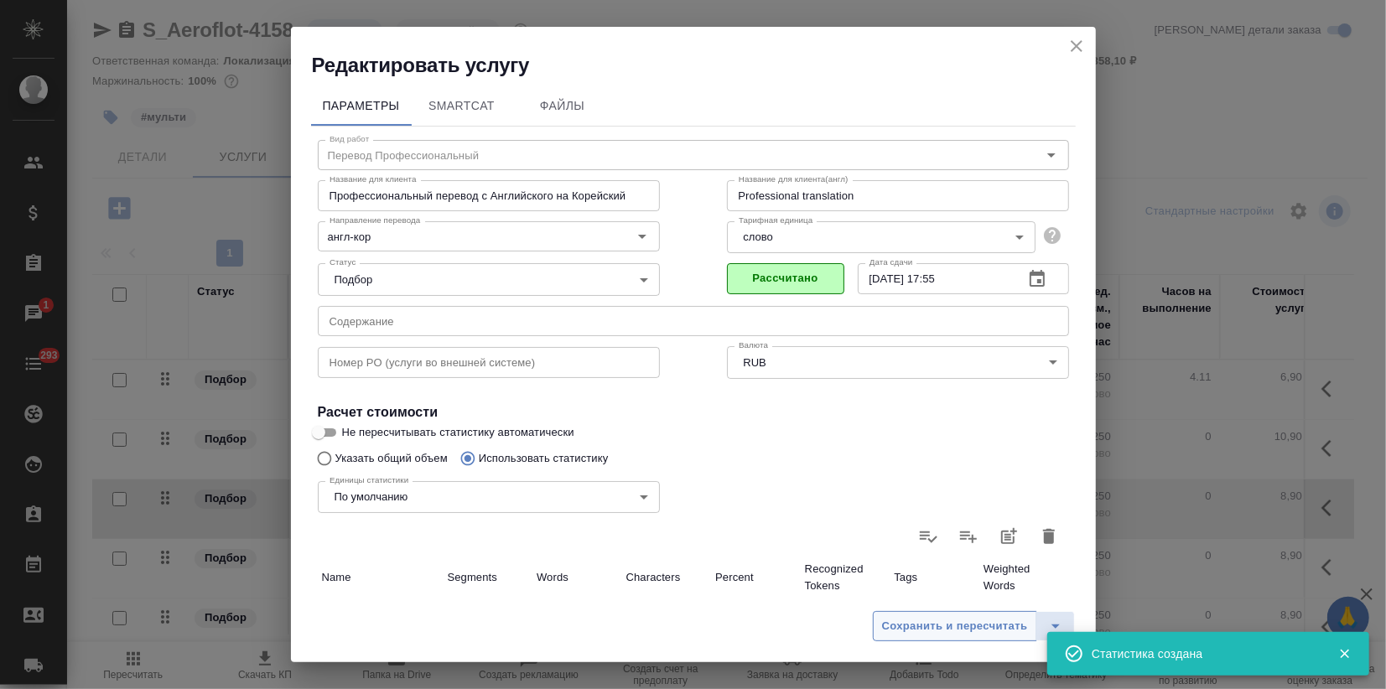
type input "3"
type input "18"
type input "249"
type input "1040"
type input "6388"
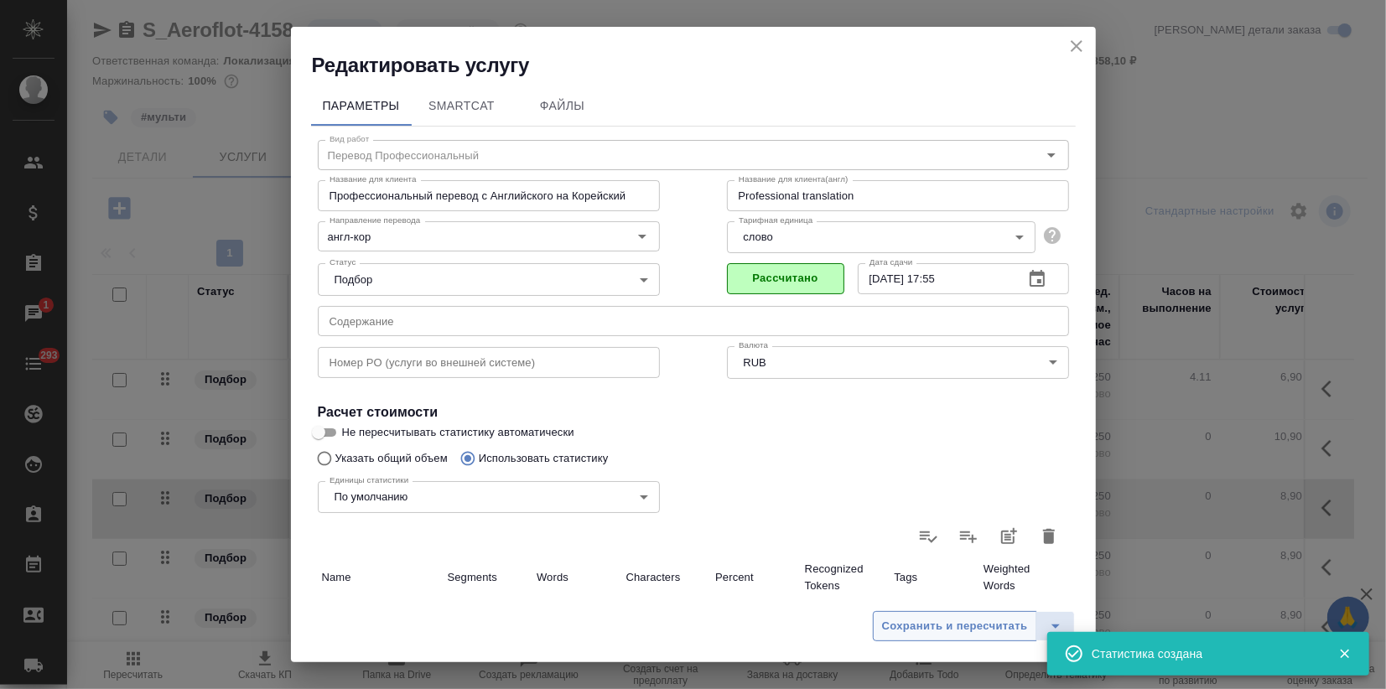
type input "249"
type input "1040"
type input "6388"
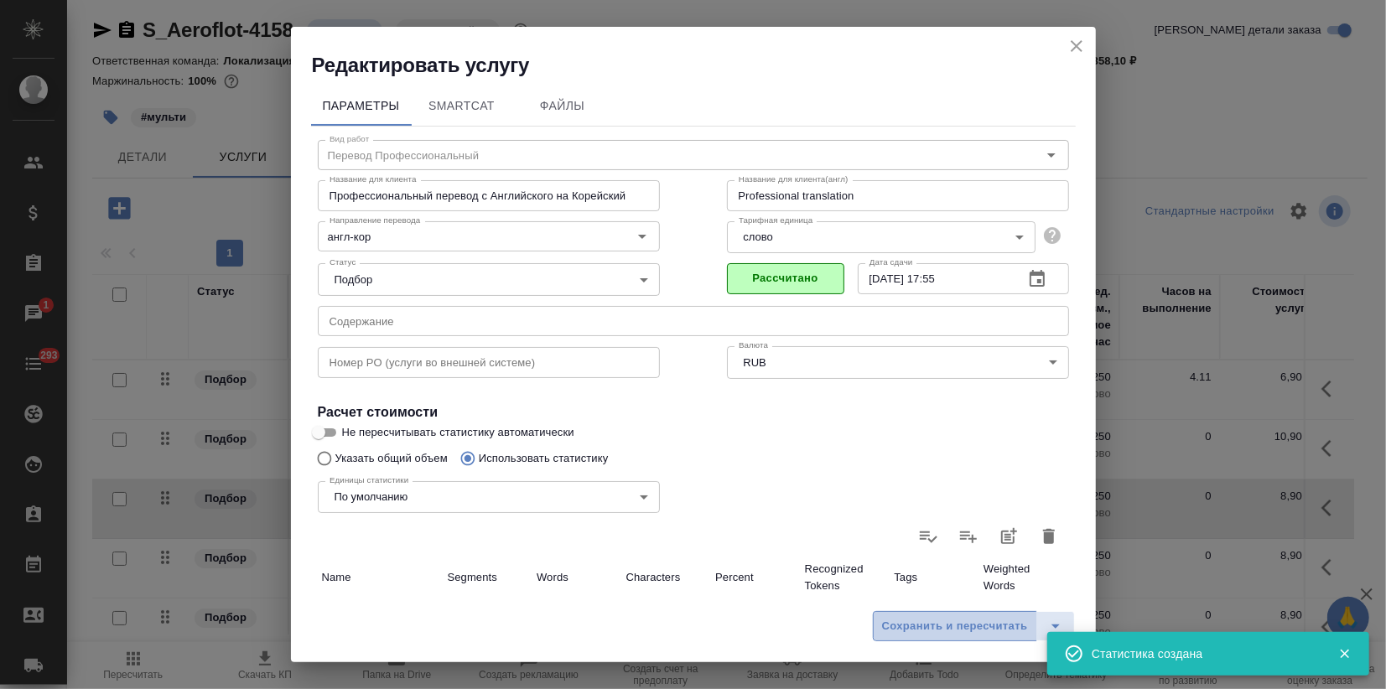
click at [911, 617] on span "Сохранить и пересчитать" at bounding box center [955, 626] width 146 height 19
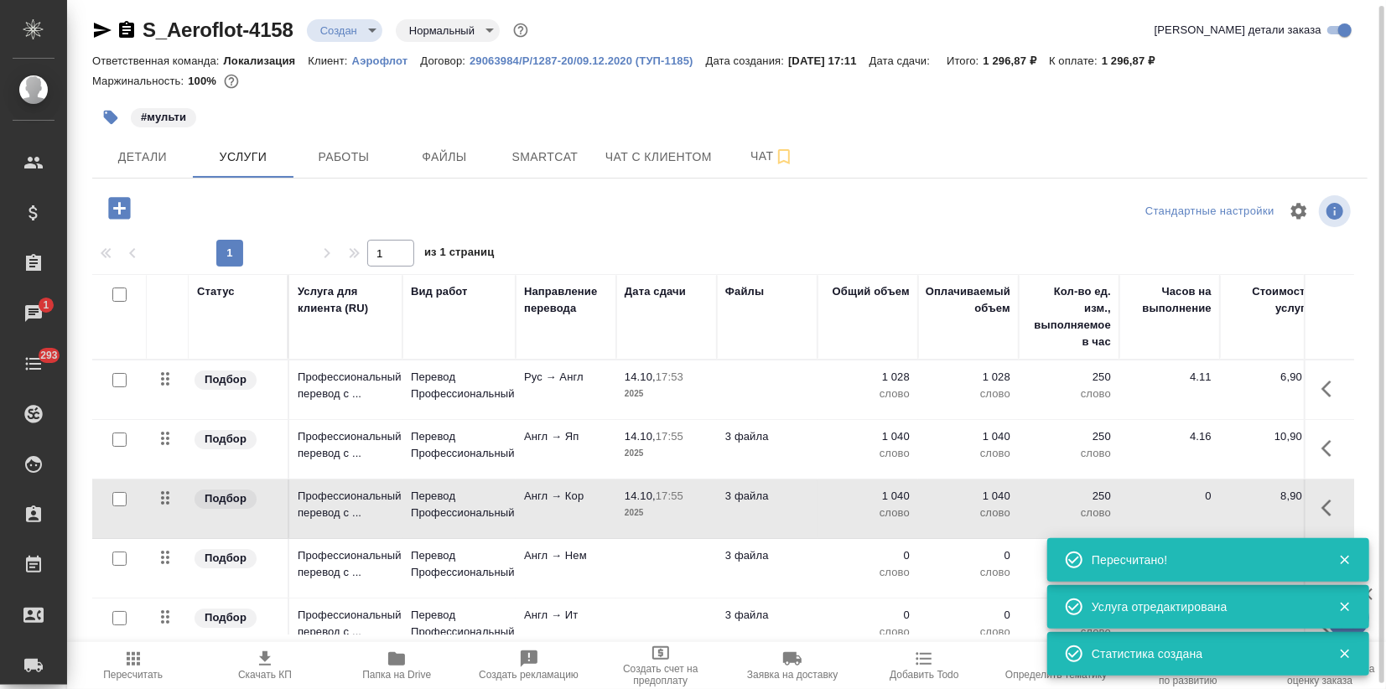
click at [728, 583] on td "3 файла" at bounding box center [767, 568] width 101 height 59
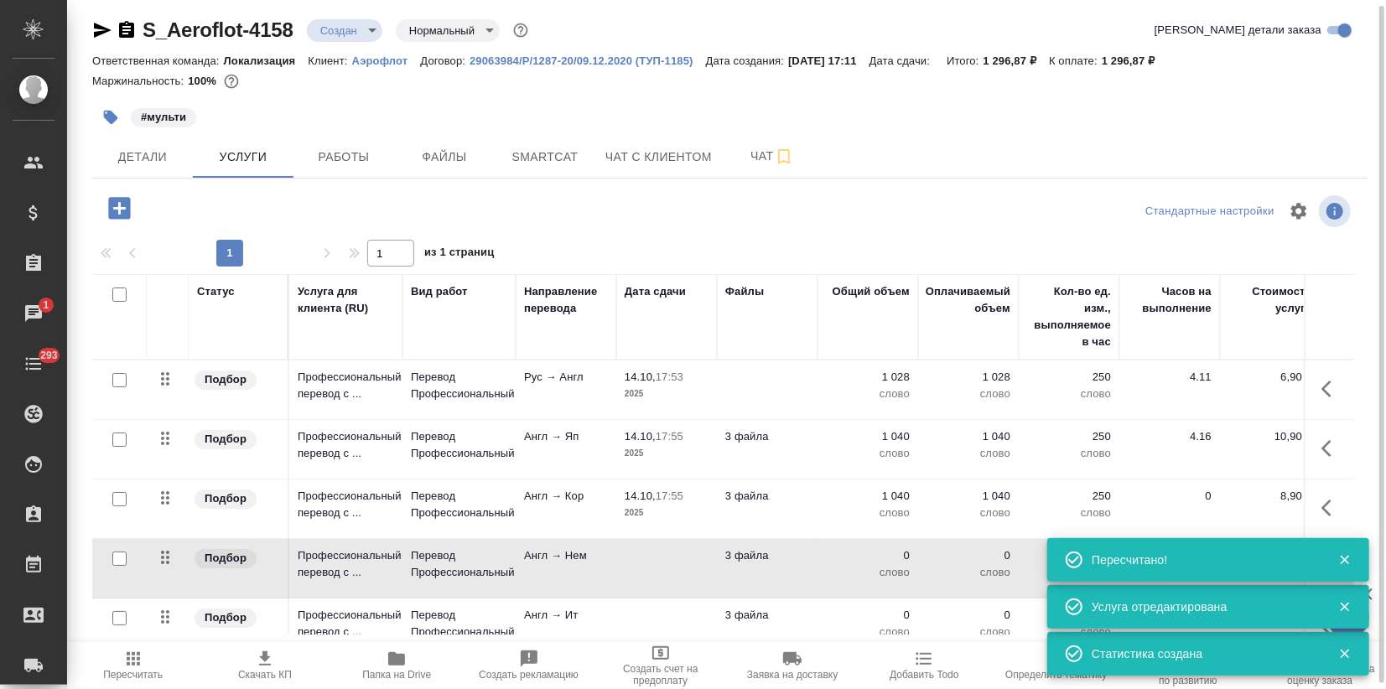
click at [728, 583] on td "3 файла" at bounding box center [767, 568] width 101 height 59
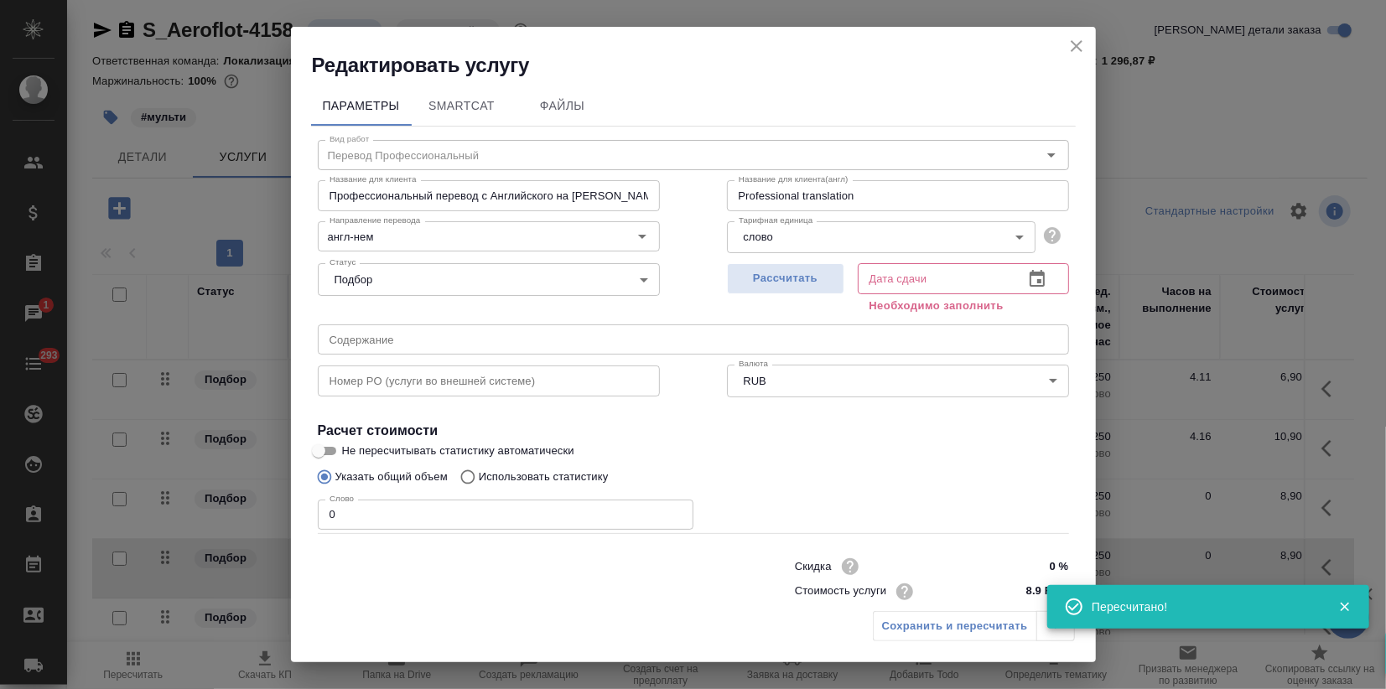
click at [583, 479] on p "Использовать статистику" at bounding box center [544, 477] width 130 height 17
click at [479, 479] on input "Использовать статистику" at bounding box center [465, 477] width 27 height 32
radio input "true"
radio input "false"
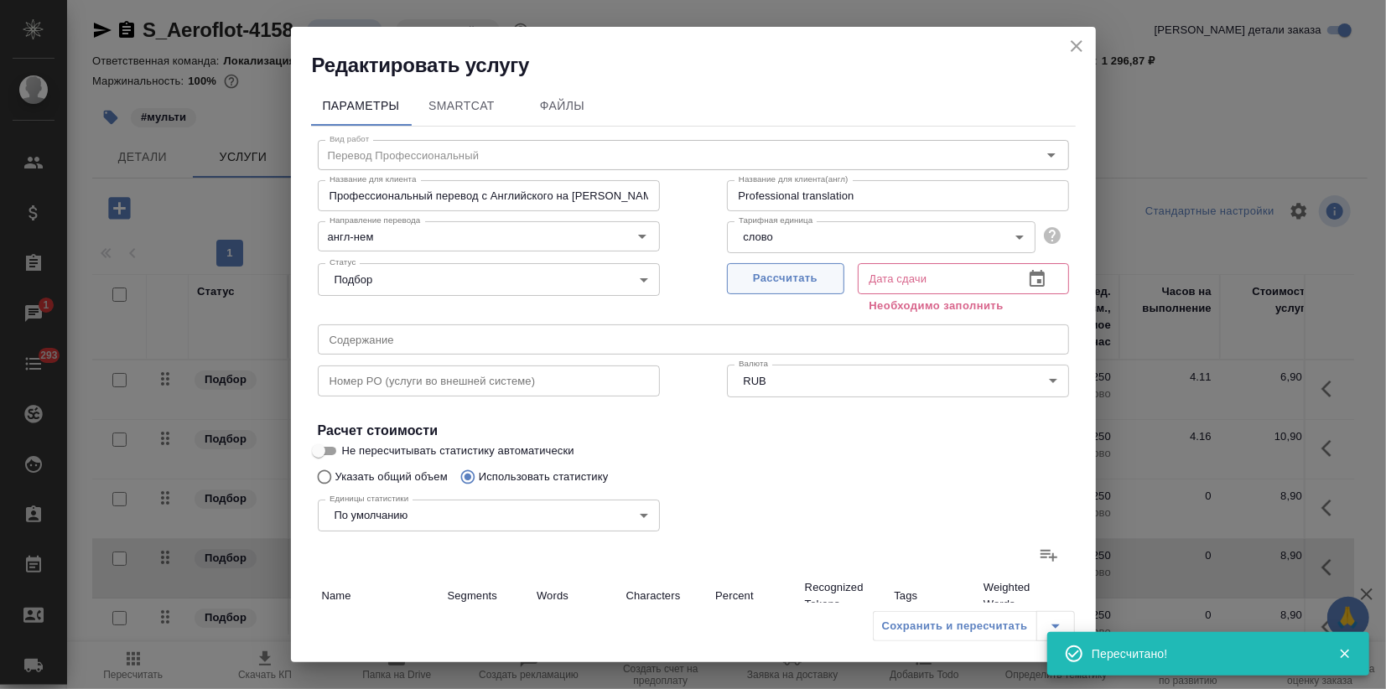
click at [798, 276] on span "Рассчитать" at bounding box center [785, 278] width 99 height 19
type input "14.10.2025 17:55"
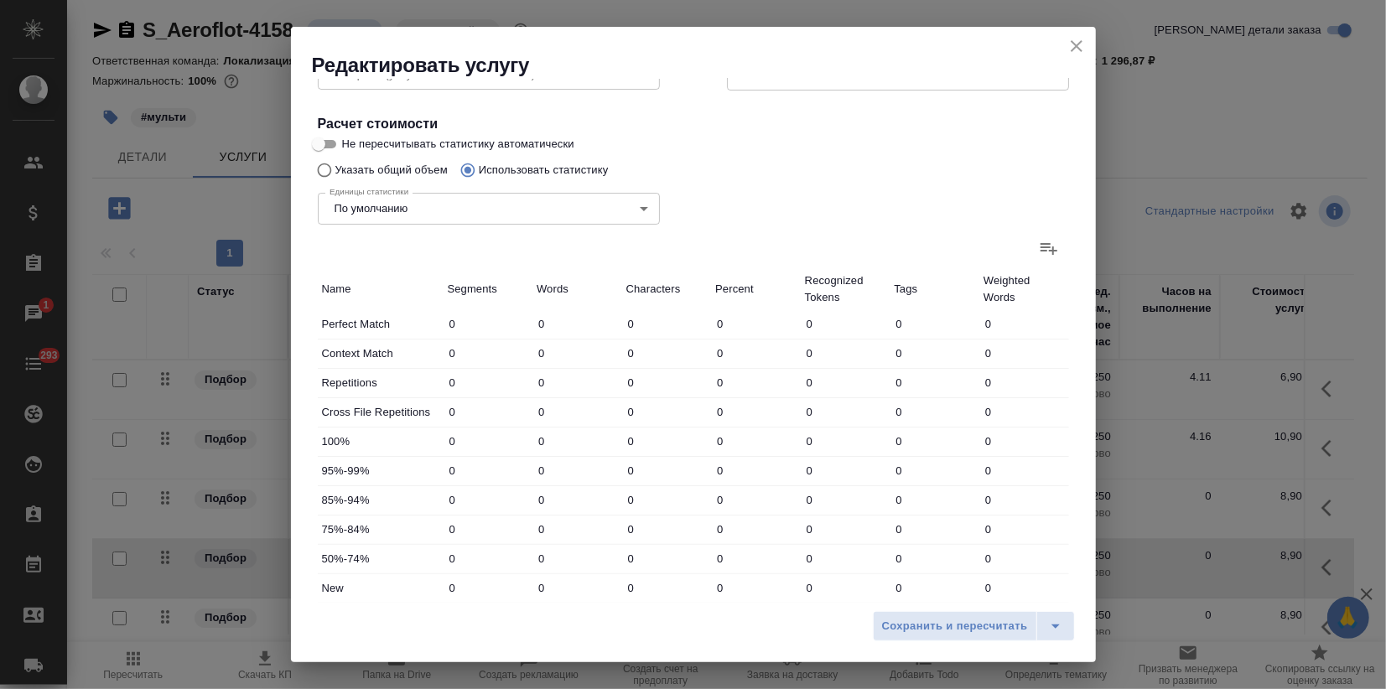
scroll to position [93, 0]
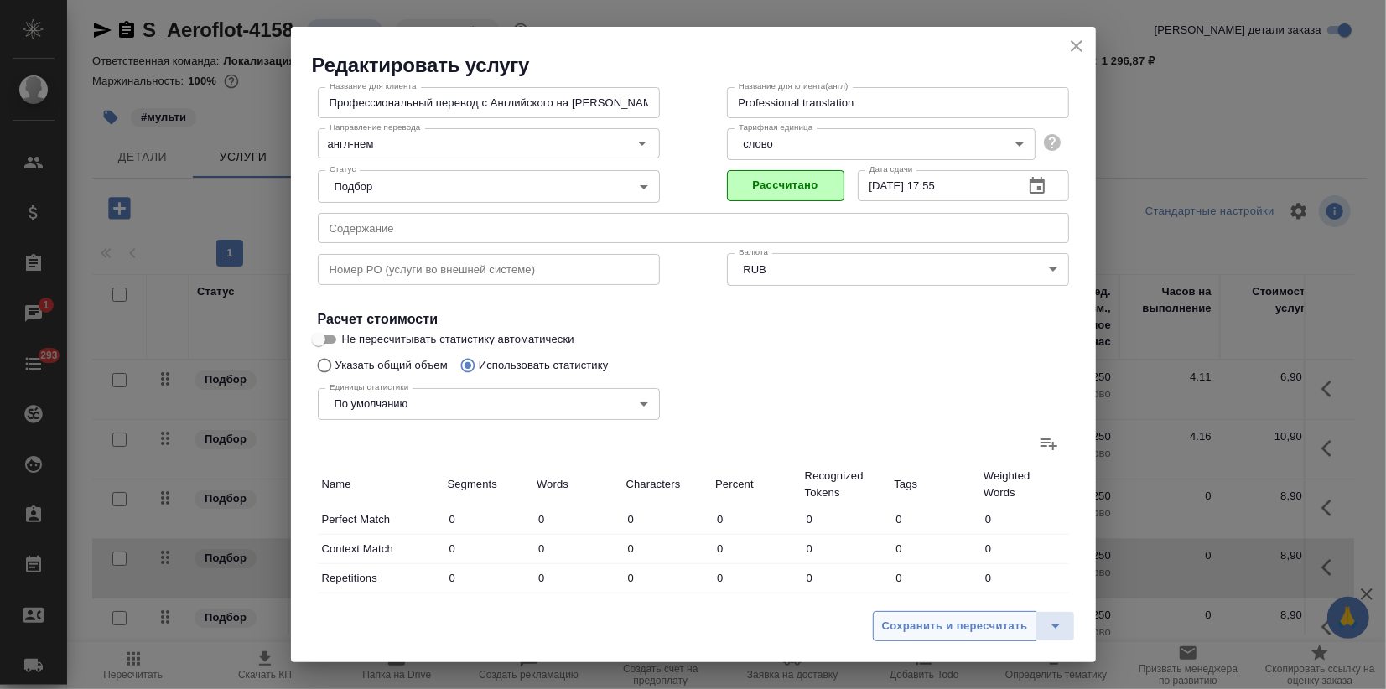
click at [969, 618] on span "Сохранить и пересчитать" at bounding box center [955, 626] width 146 height 19
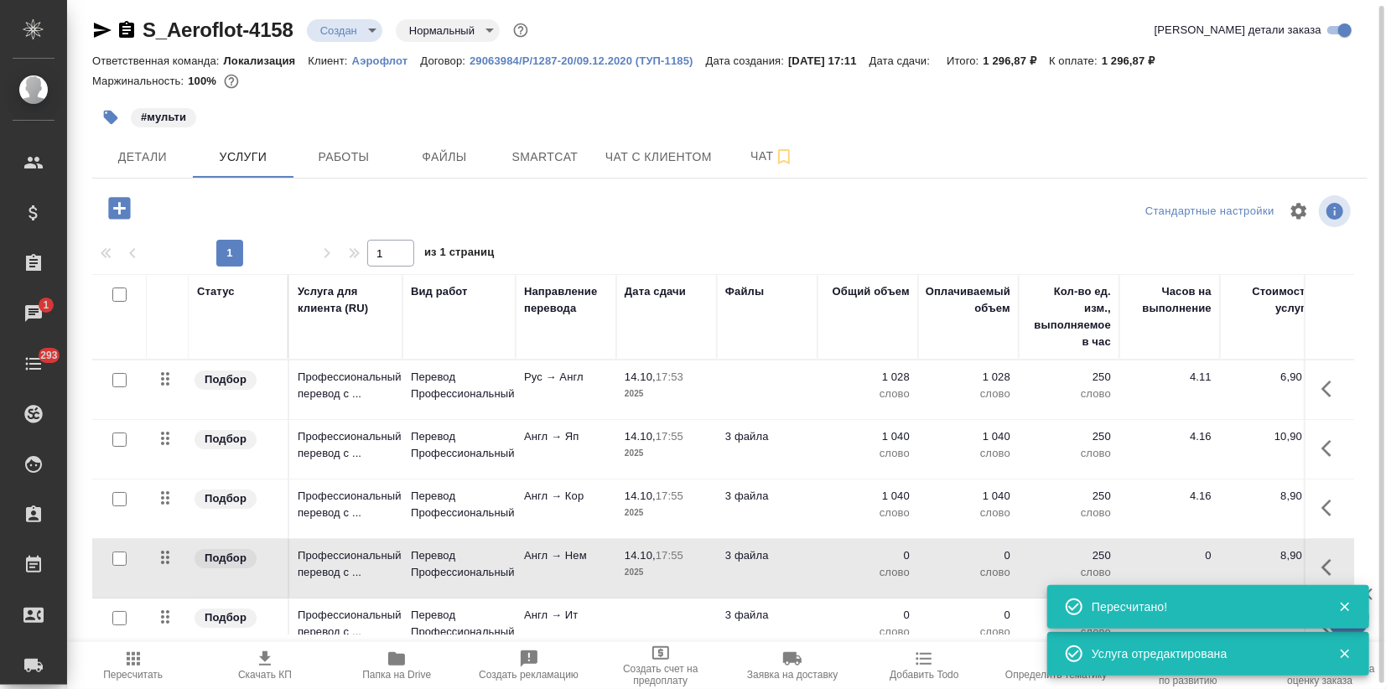
click at [781, 570] on td "3 файла" at bounding box center [767, 568] width 101 height 59
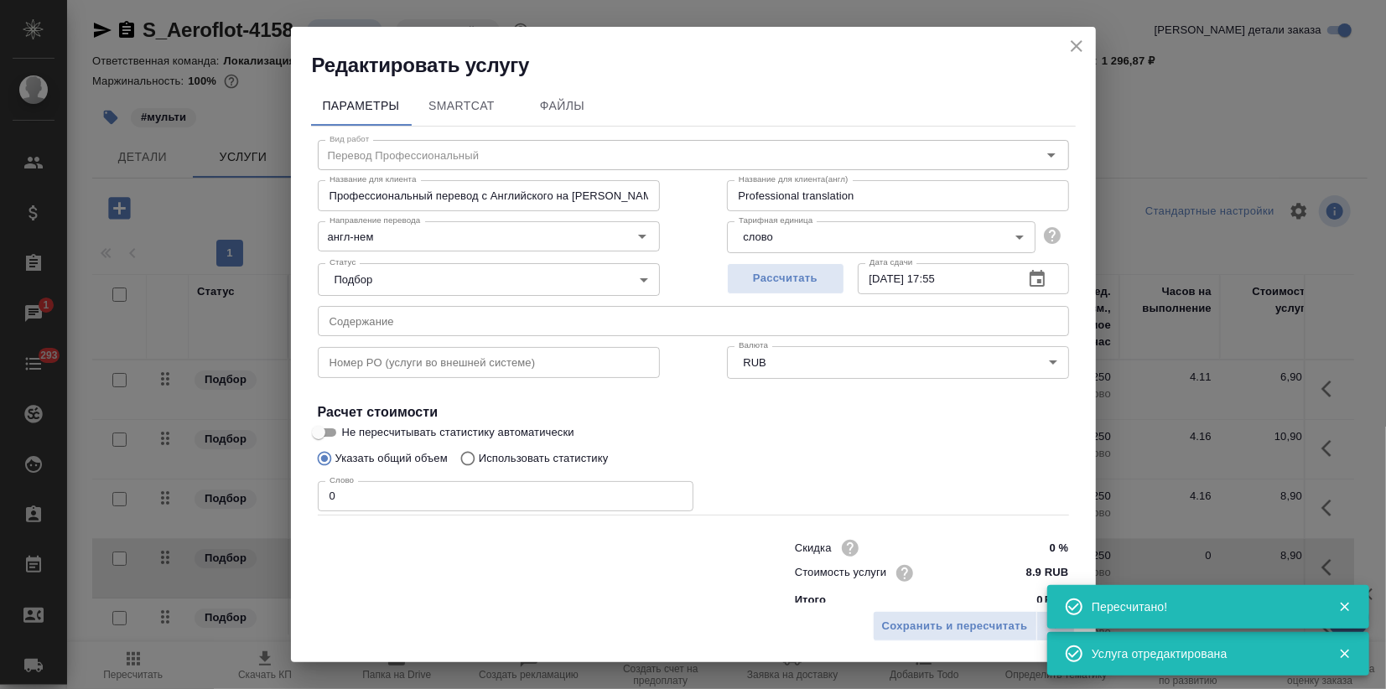
click at [592, 452] on p "Использовать статистику" at bounding box center [544, 458] width 130 height 17
click at [479, 452] on input "Использовать статистику" at bounding box center [465, 459] width 27 height 32
radio input "true"
radio input "false"
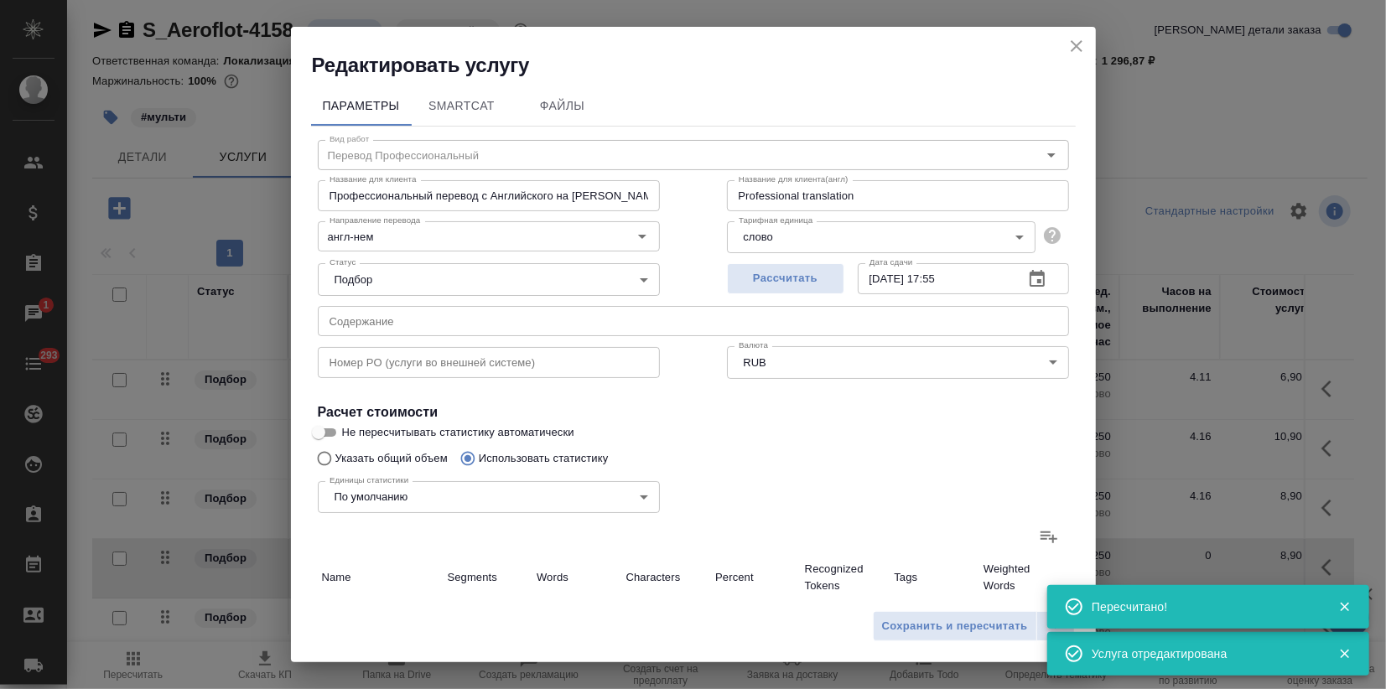
click at [1029, 534] on label at bounding box center [1049, 537] width 40 height 40
click at [0, 0] on input "file" at bounding box center [0, 0] width 0 height 0
click at [931, 630] on span "Сохранить и пересчитать" at bounding box center [955, 626] width 146 height 19
type input "168"
type input "919"
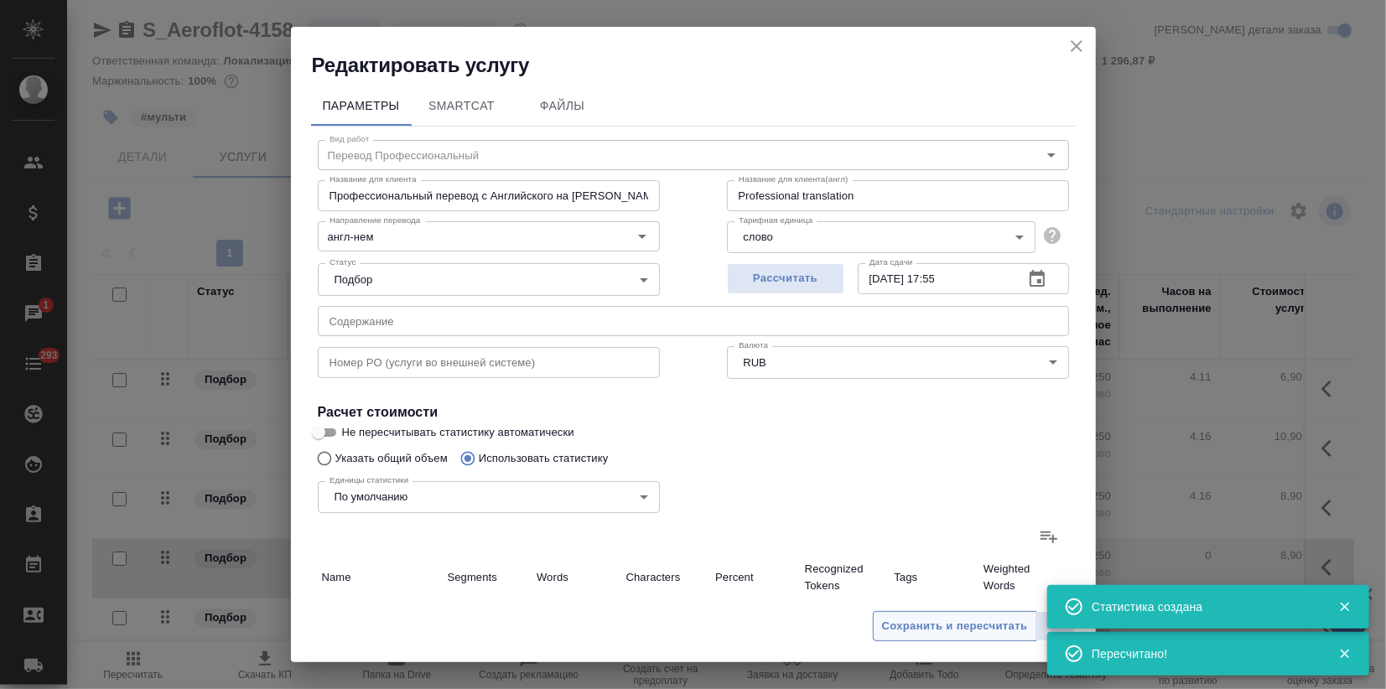
type input "5512"
type input "77"
type input "112"
type input "816"
type input "2"
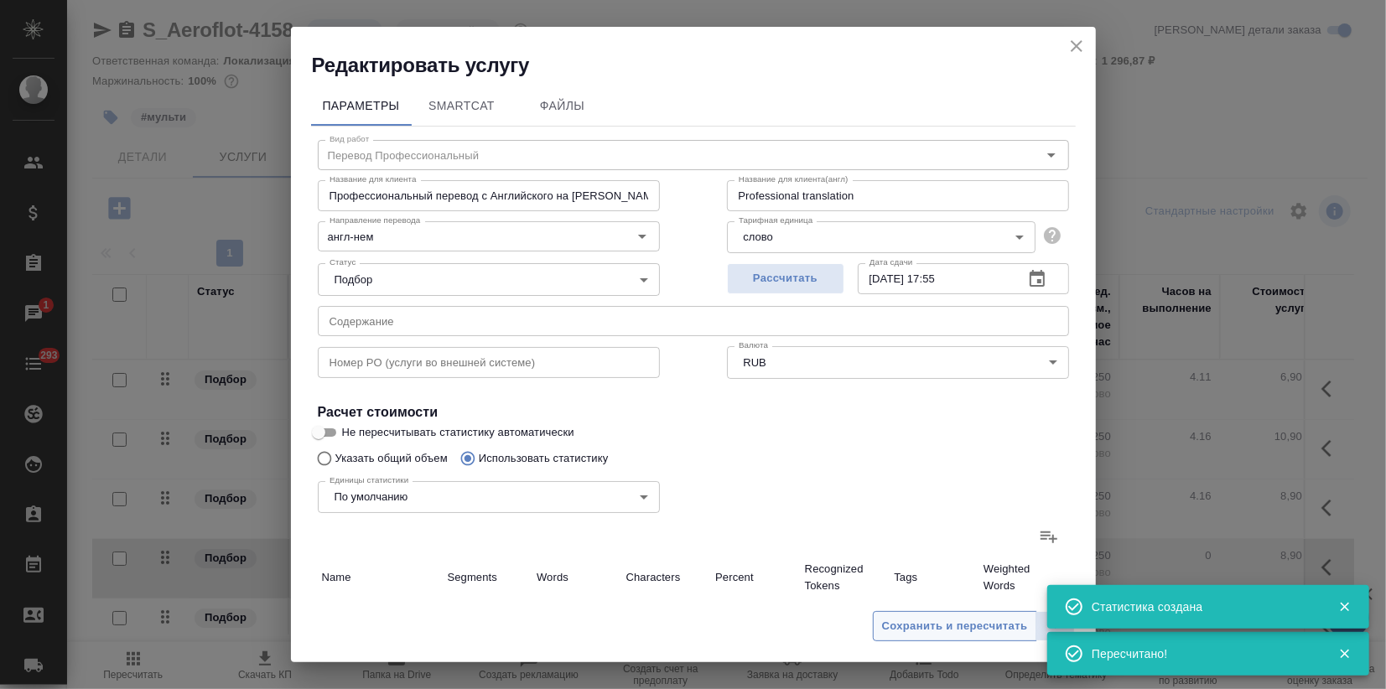
type input "2"
type input "14"
type input "1"
type input "4"
type input "28"
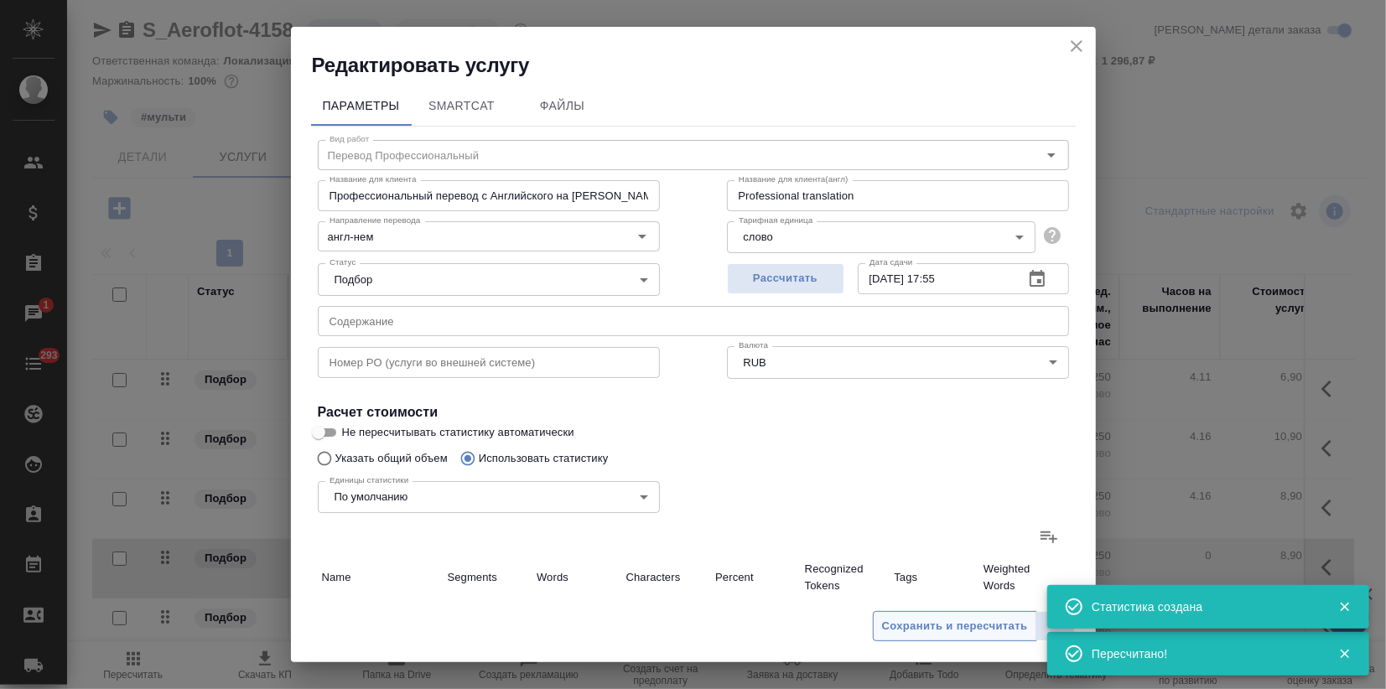
type input "1"
type input "3"
type input "18"
type input "249"
type input "1040"
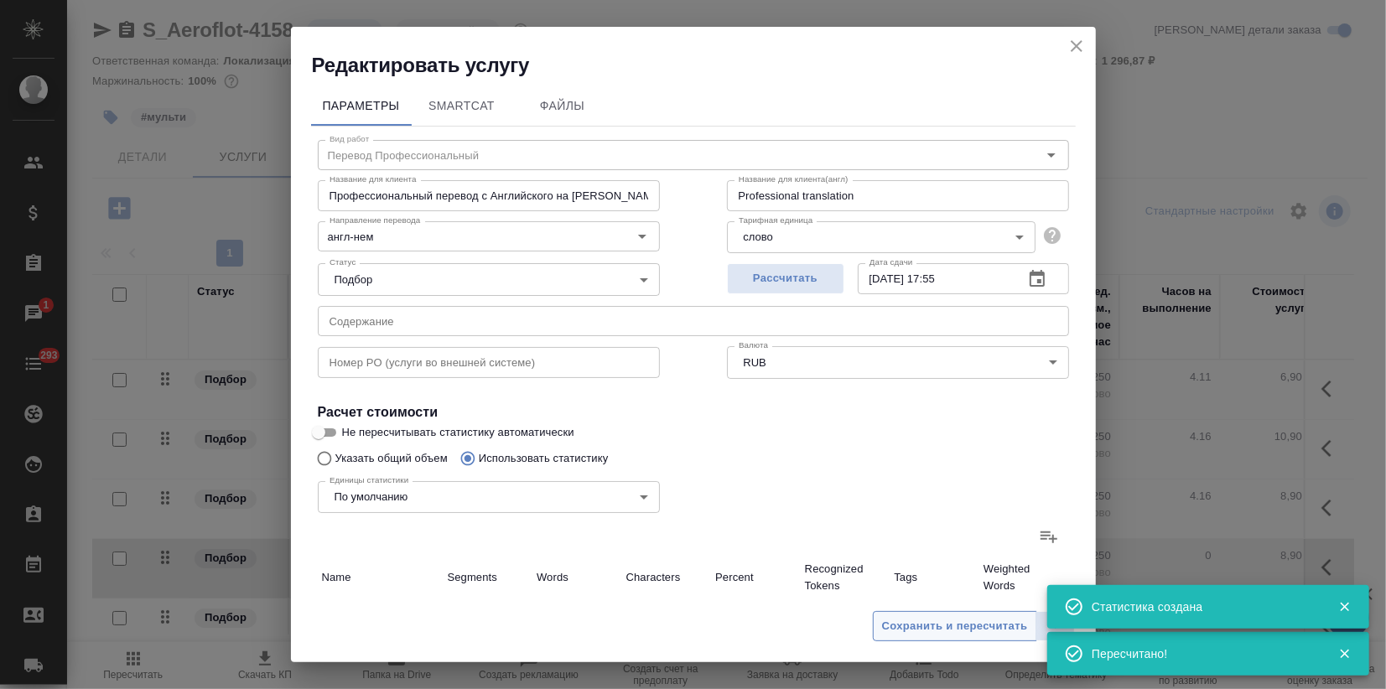
type input "6388"
type input "249"
type input "1040"
type input "6388"
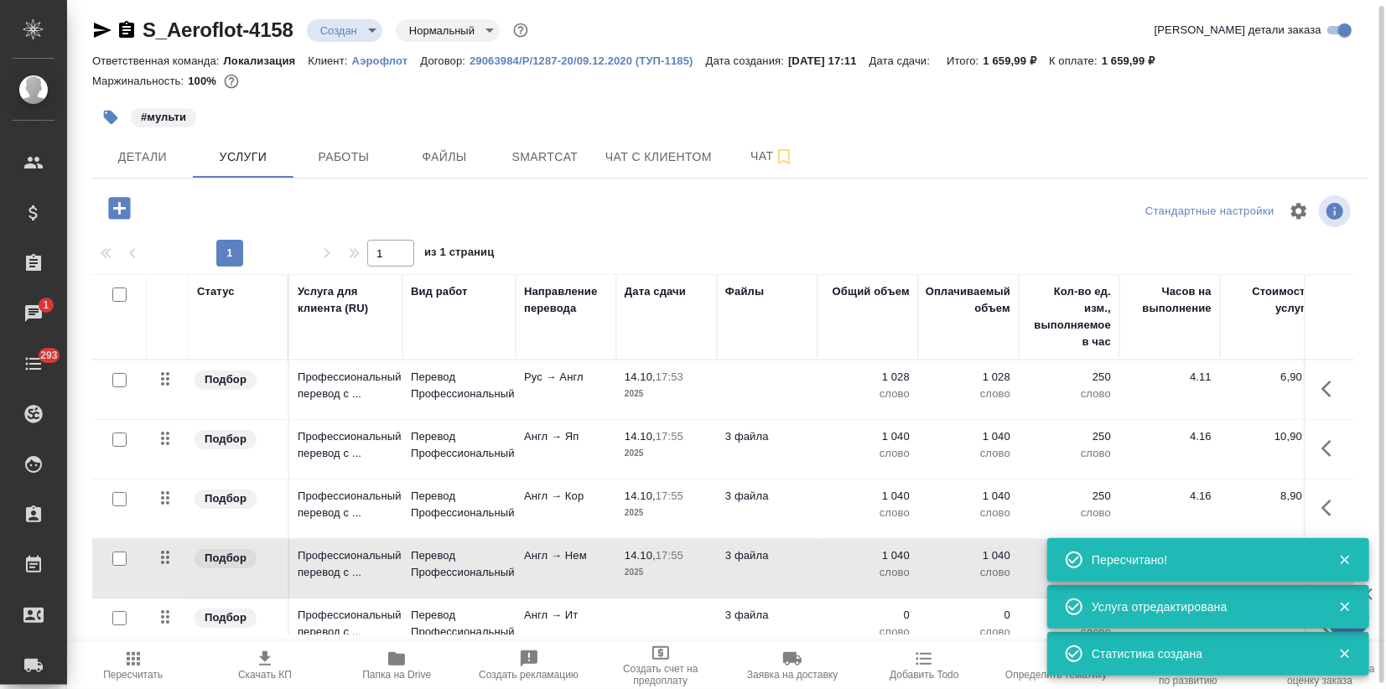
scroll to position [186, 0]
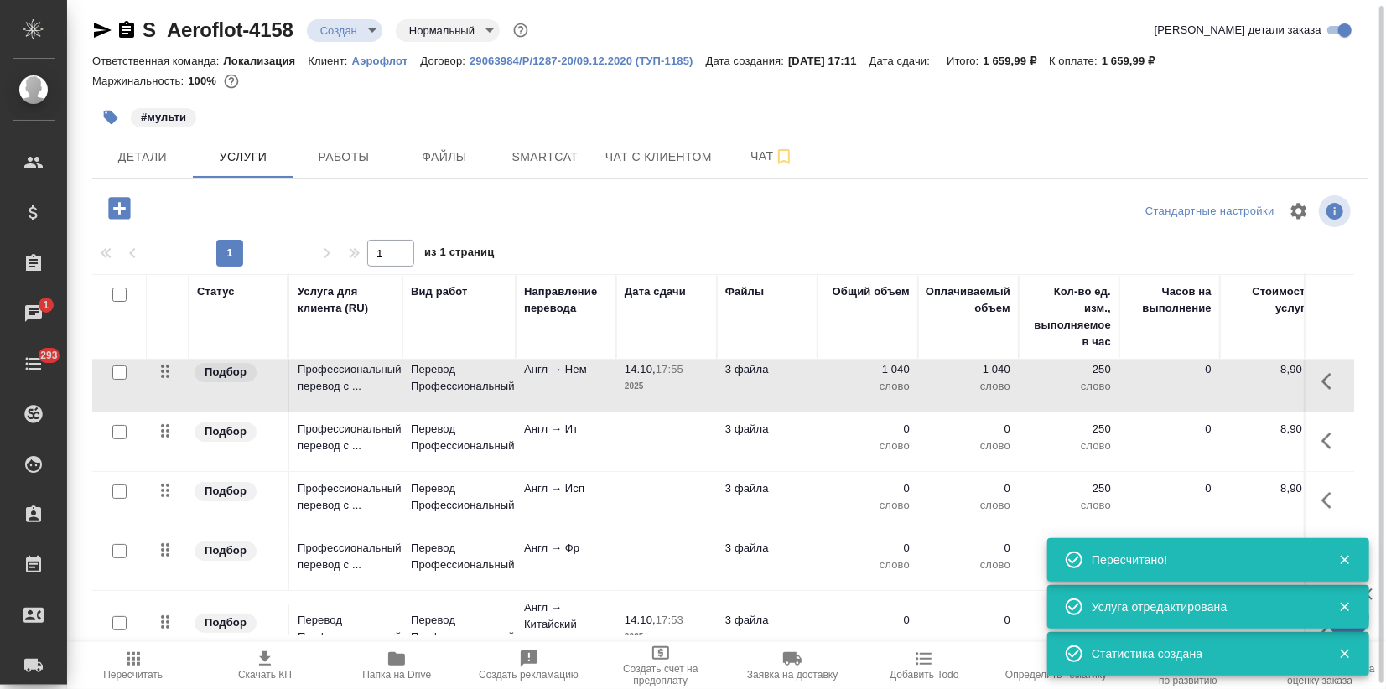
click at [537, 439] on td "Англ → Ит" at bounding box center [566, 442] width 101 height 59
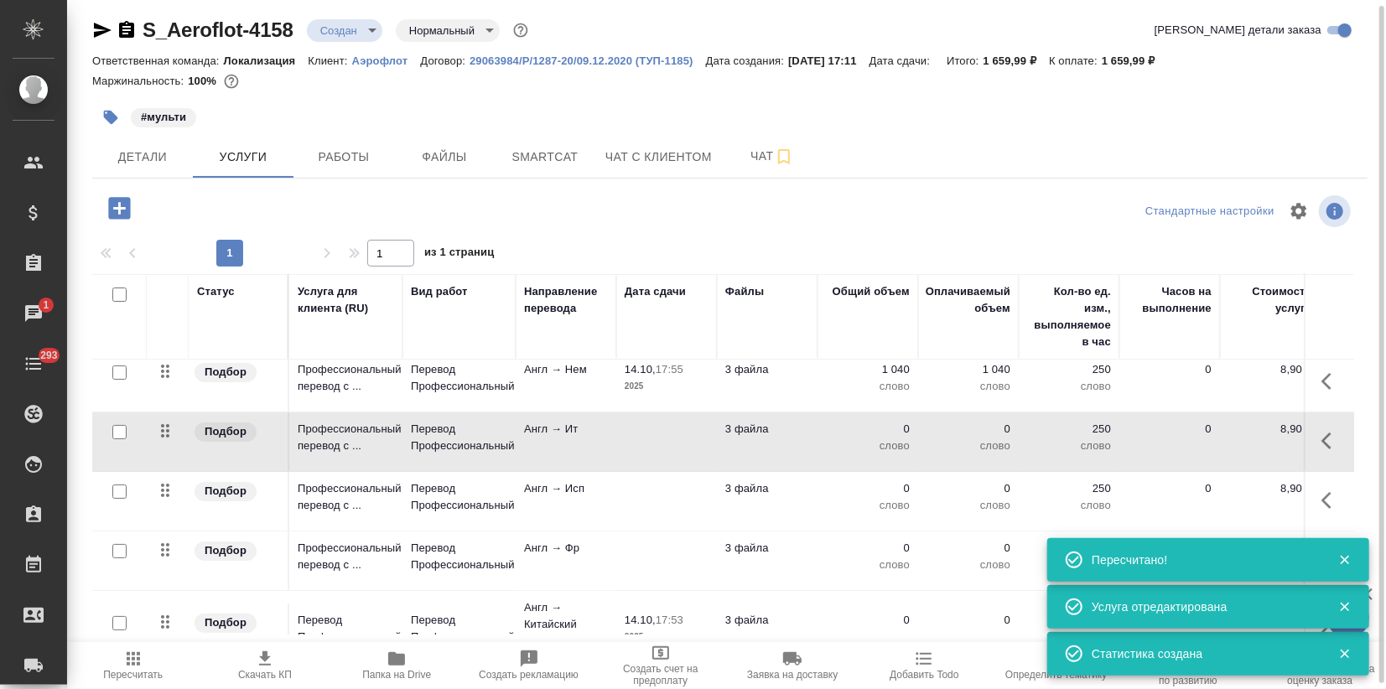
click at [537, 439] on td "Англ → Ит" at bounding box center [566, 442] width 101 height 59
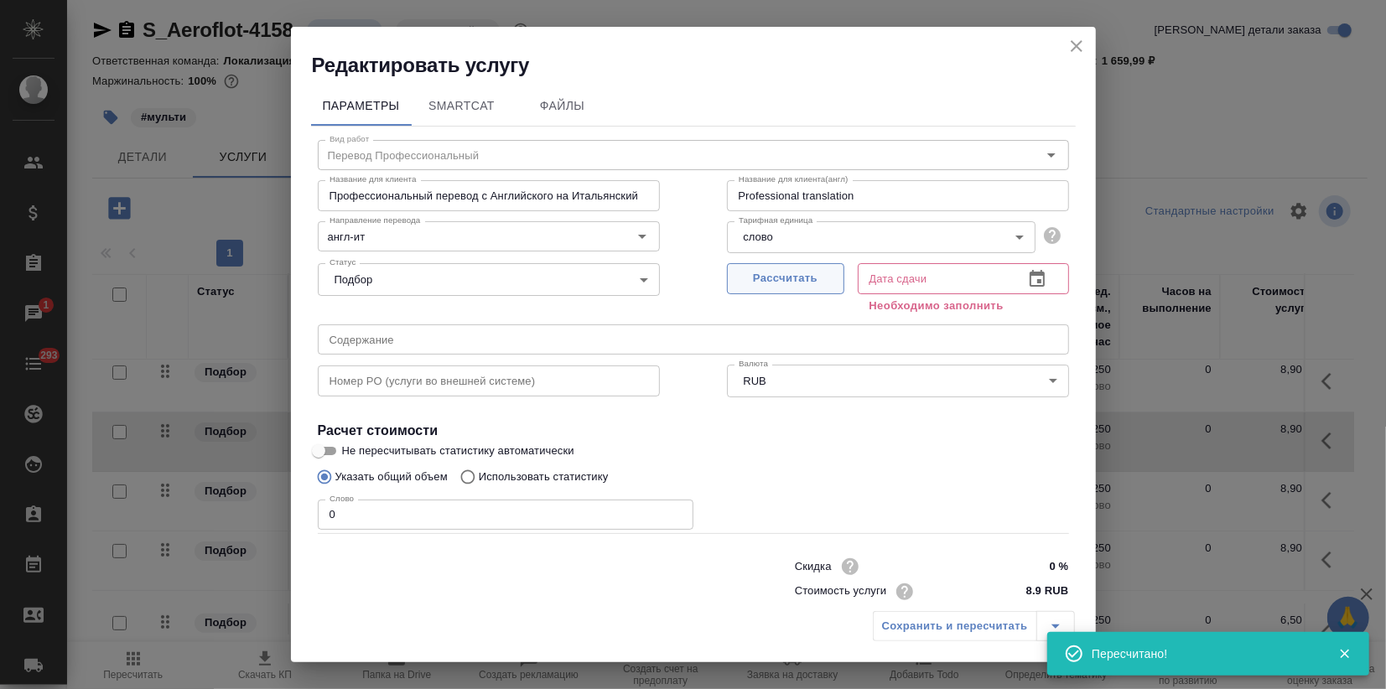
click at [771, 275] on span "Рассчитать" at bounding box center [785, 278] width 99 height 19
type input "14.10.2025 17:56"
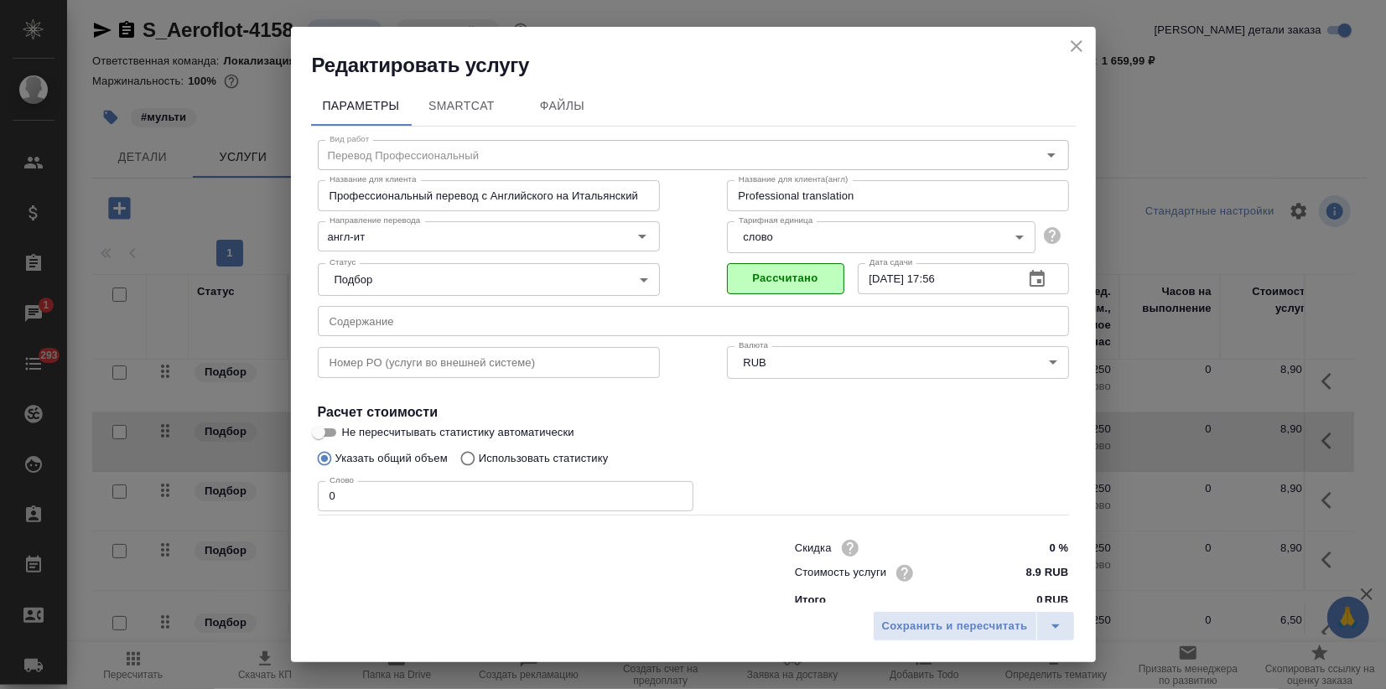
click at [506, 461] on p "Использовать статистику" at bounding box center [544, 458] width 130 height 17
click at [479, 461] on input "Использовать статистику" at bounding box center [465, 459] width 27 height 32
radio input "true"
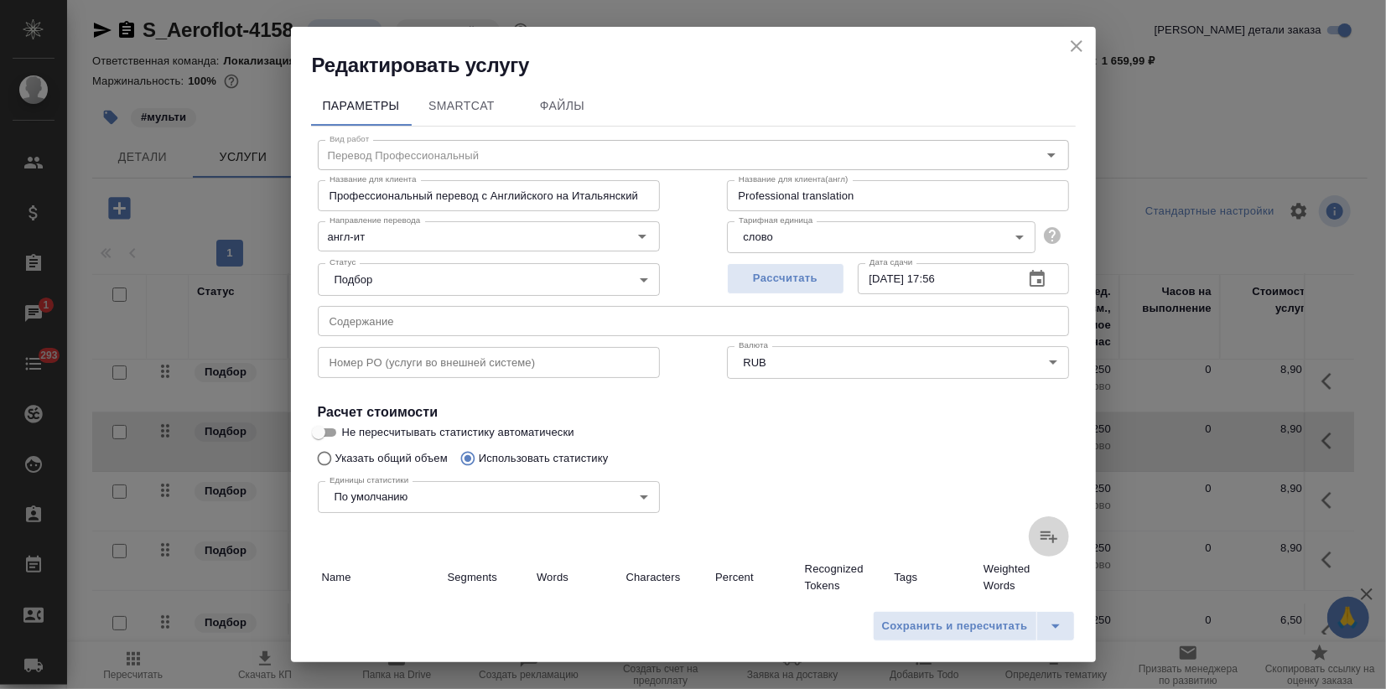
click at [1039, 532] on icon at bounding box center [1049, 537] width 20 height 20
click at [0, 0] on input "file" at bounding box center [0, 0] width 0 height 0
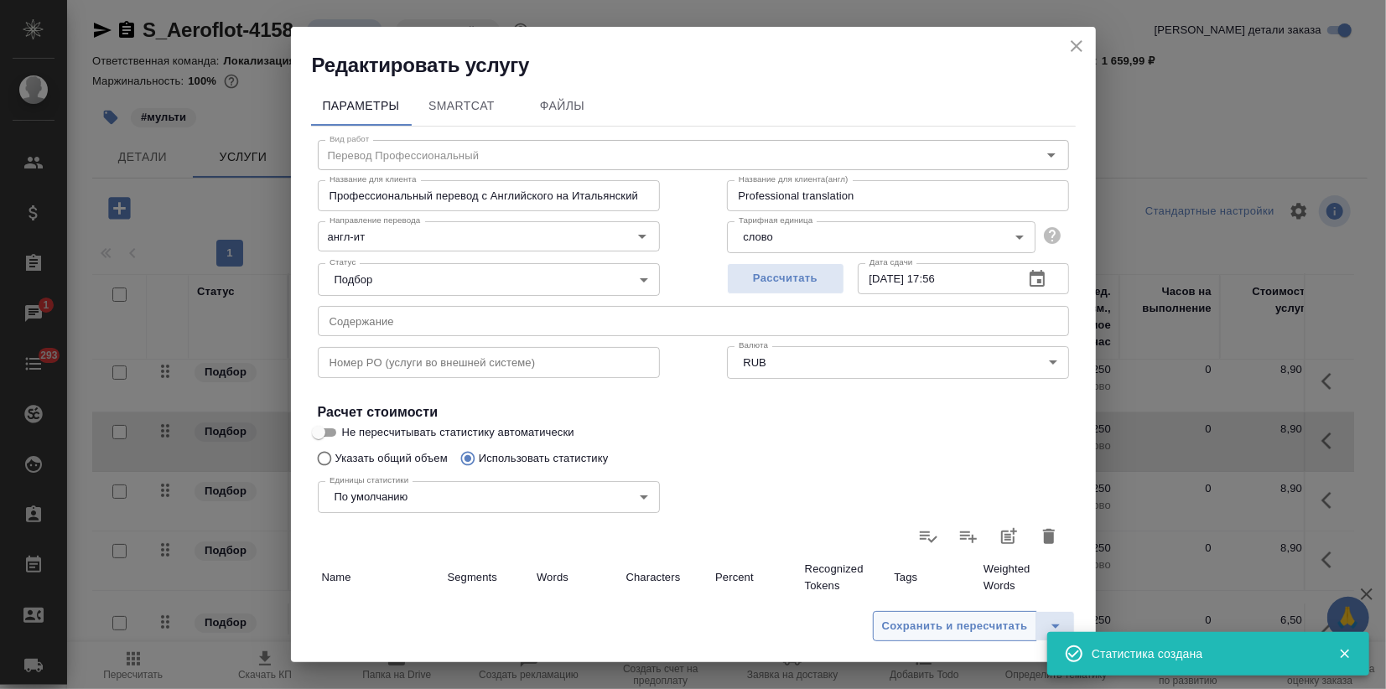
click at [948, 637] on button "Сохранить и пересчитать" at bounding box center [955, 626] width 164 height 30
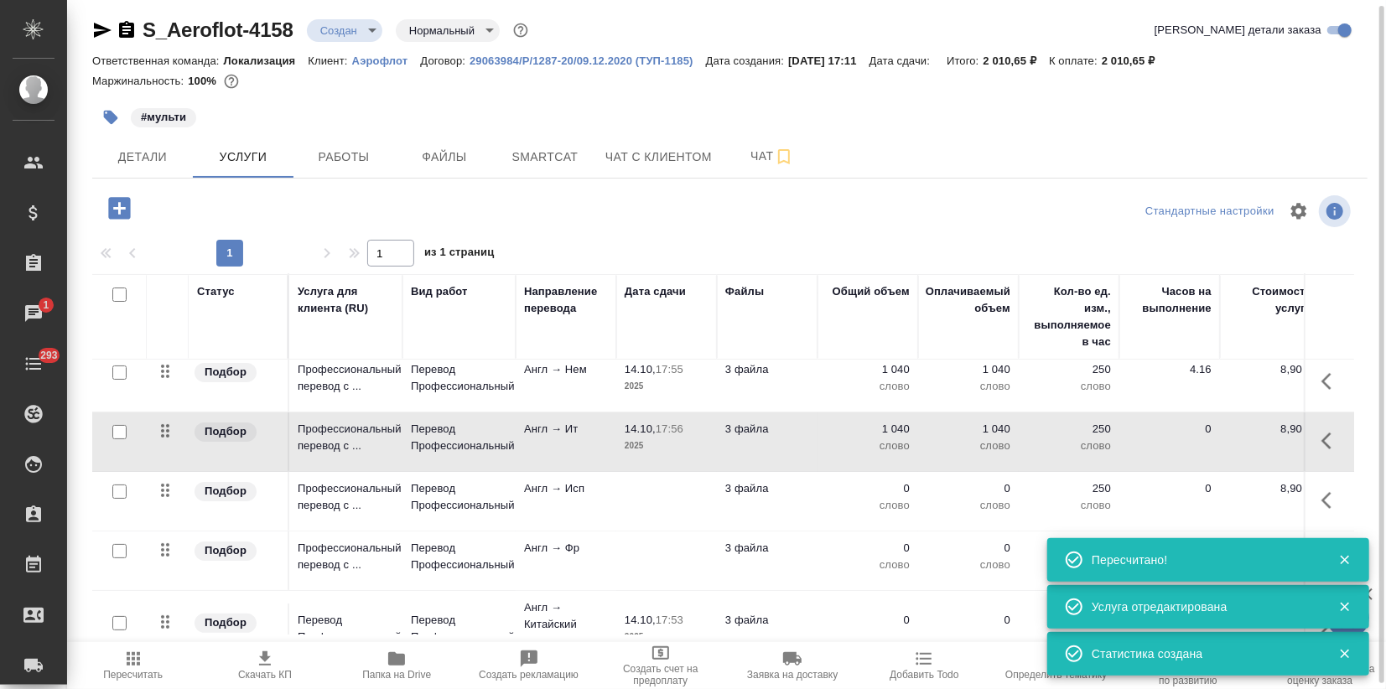
click at [630, 497] on td at bounding box center [666, 501] width 101 height 59
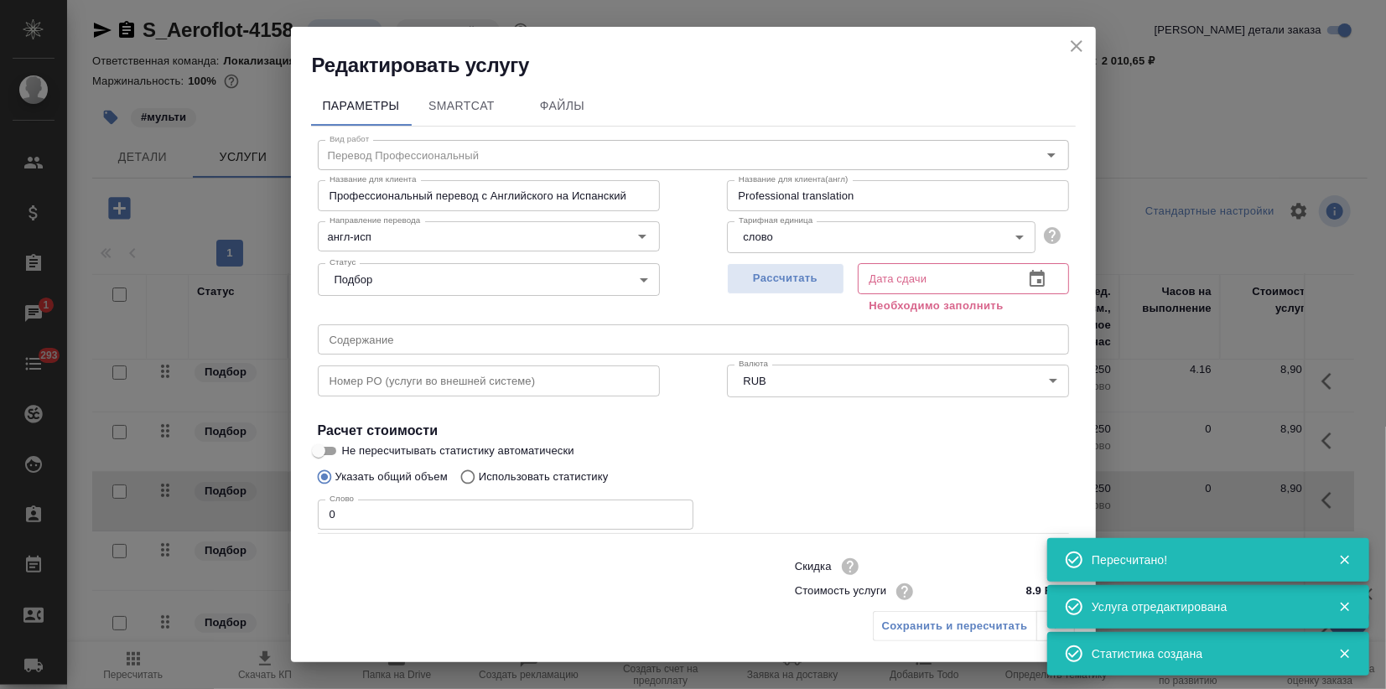
click at [587, 475] on p "Использовать статистику" at bounding box center [544, 477] width 130 height 17
click at [479, 475] on input "Использовать статистику" at bounding box center [465, 477] width 27 height 32
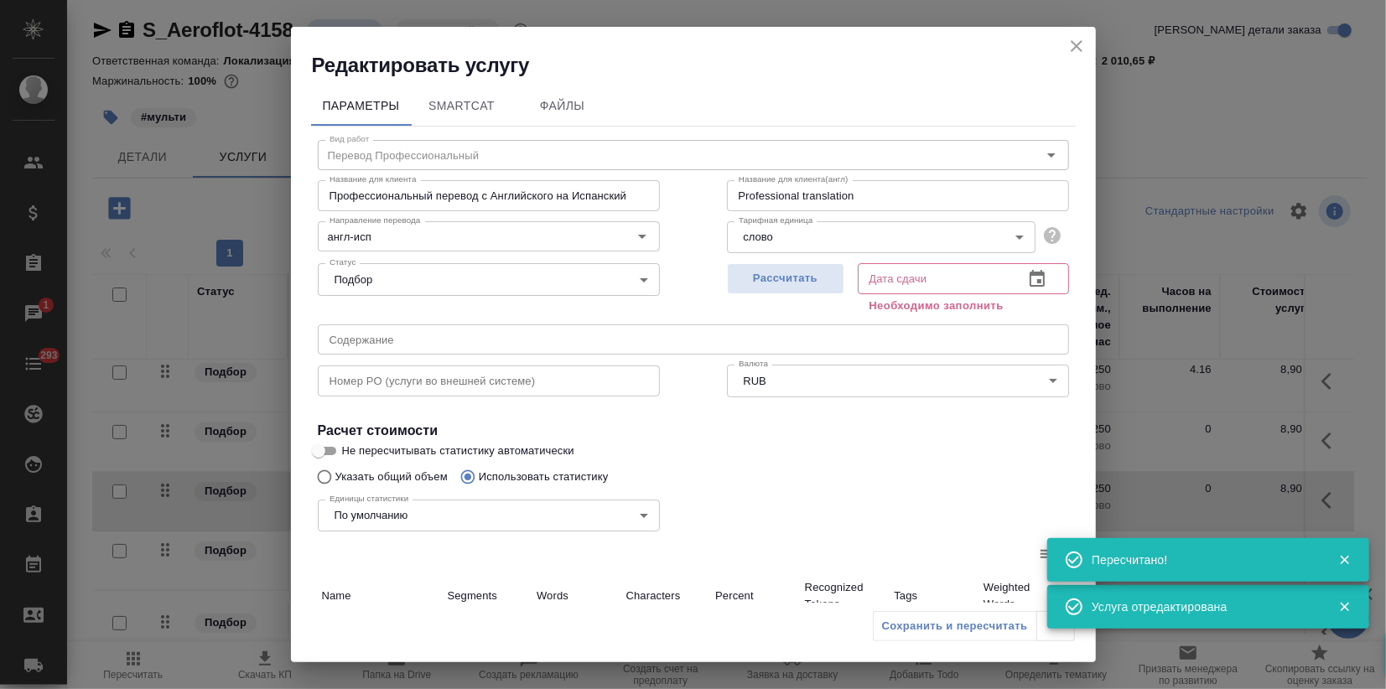
click at [801, 270] on span "Рассчитать" at bounding box center [785, 278] width 99 height 19
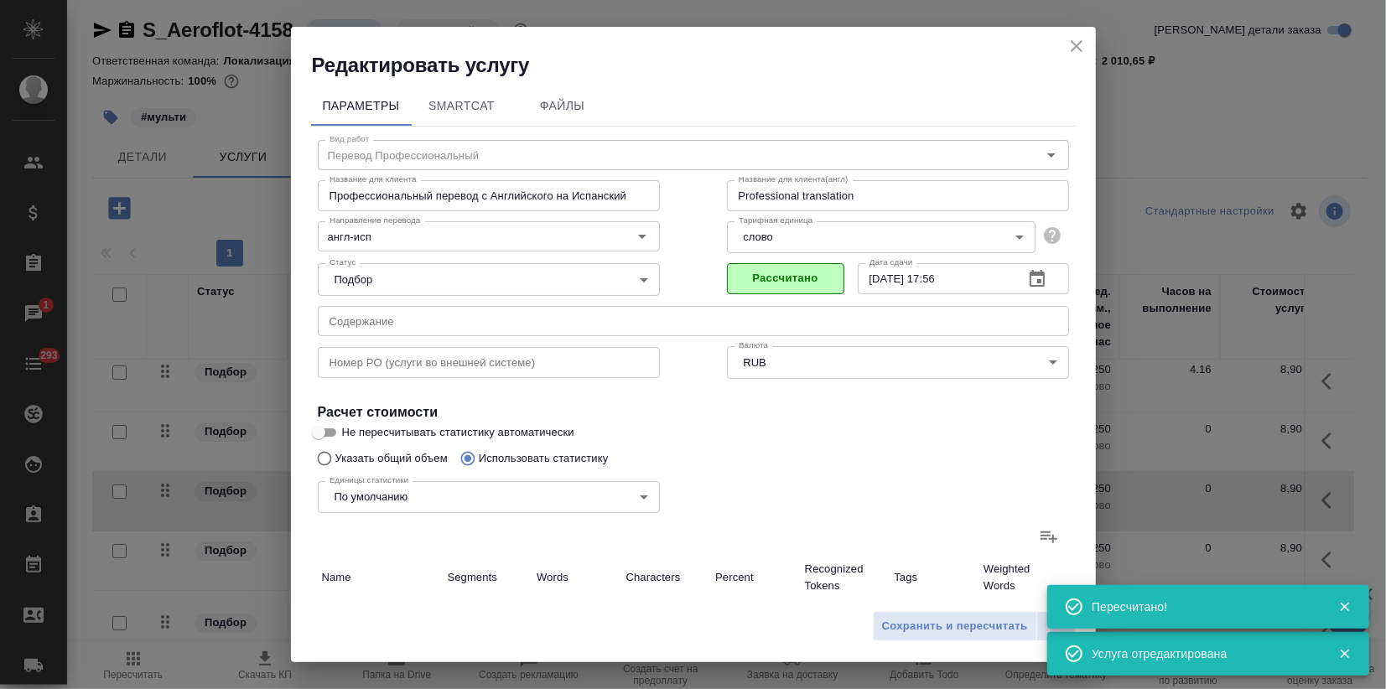
click at [1029, 530] on label at bounding box center [1049, 537] width 40 height 40
click at [0, 0] on input "file" at bounding box center [0, 0] width 0 height 0
click at [927, 632] on span "Сохранить и пересчитать" at bounding box center [955, 626] width 146 height 19
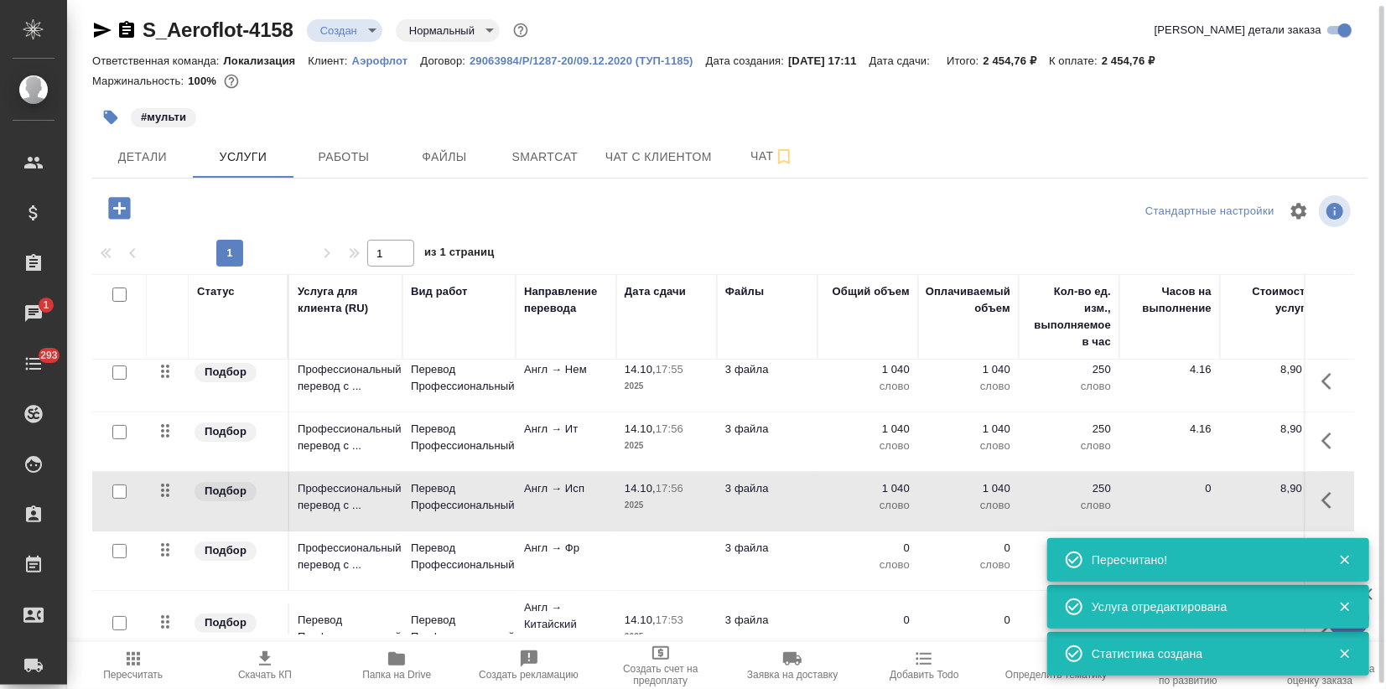
click at [636, 565] on td at bounding box center [666, 561] width 101 height 59
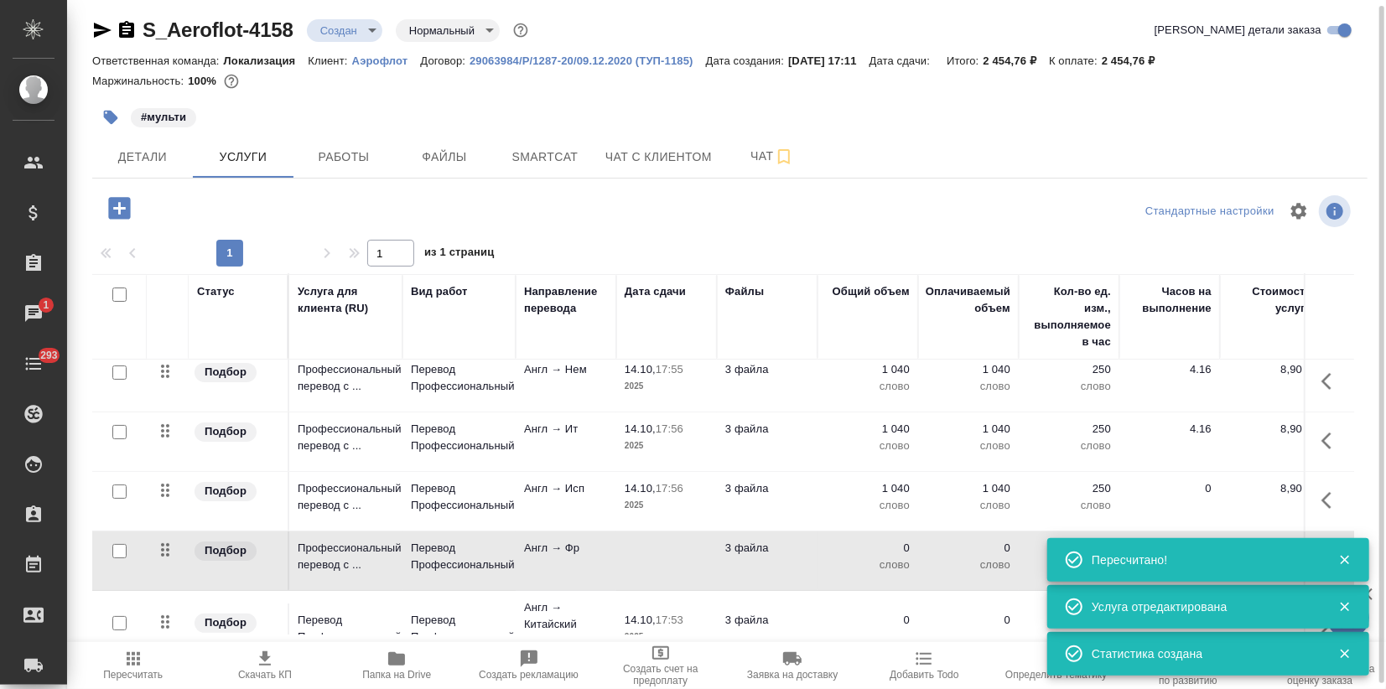
click at [636, 565] on td at bounding box center [666, 561] width 101 height 59
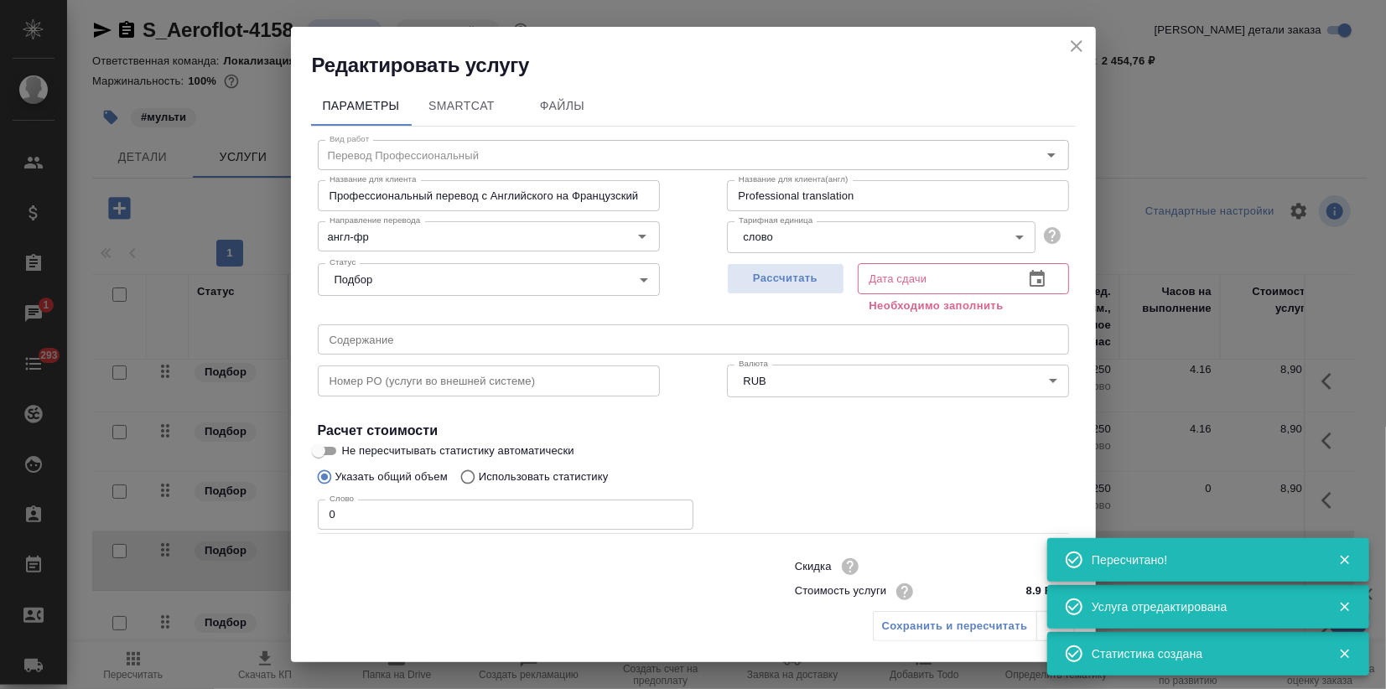
click at [524, 464] on label "Использовать статистику" at bounding box center [530, 477] width 157 height 32
click at [479, 464] on input "Использовать статистику" at bounding box center [465, 477] width 27 height 32
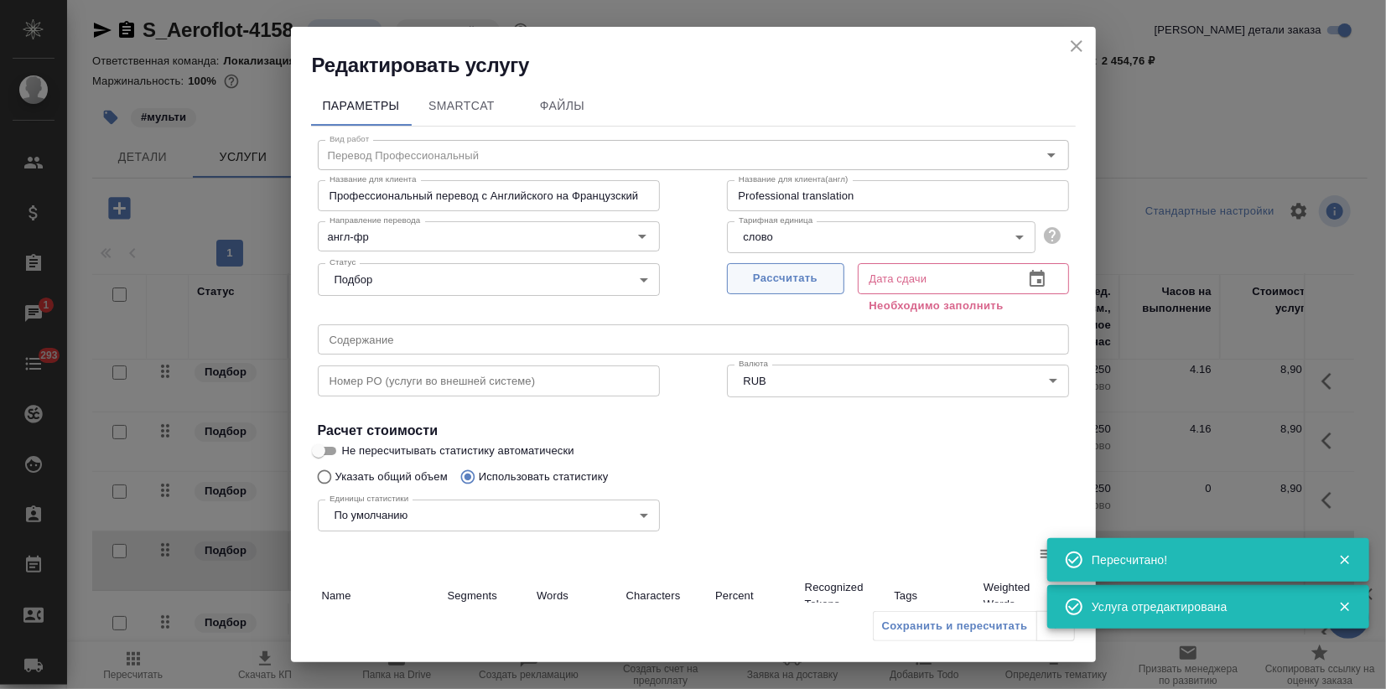
click at [764, 274] on span "Рассчитать" at bounding box center [785, 278] width 99 height 19
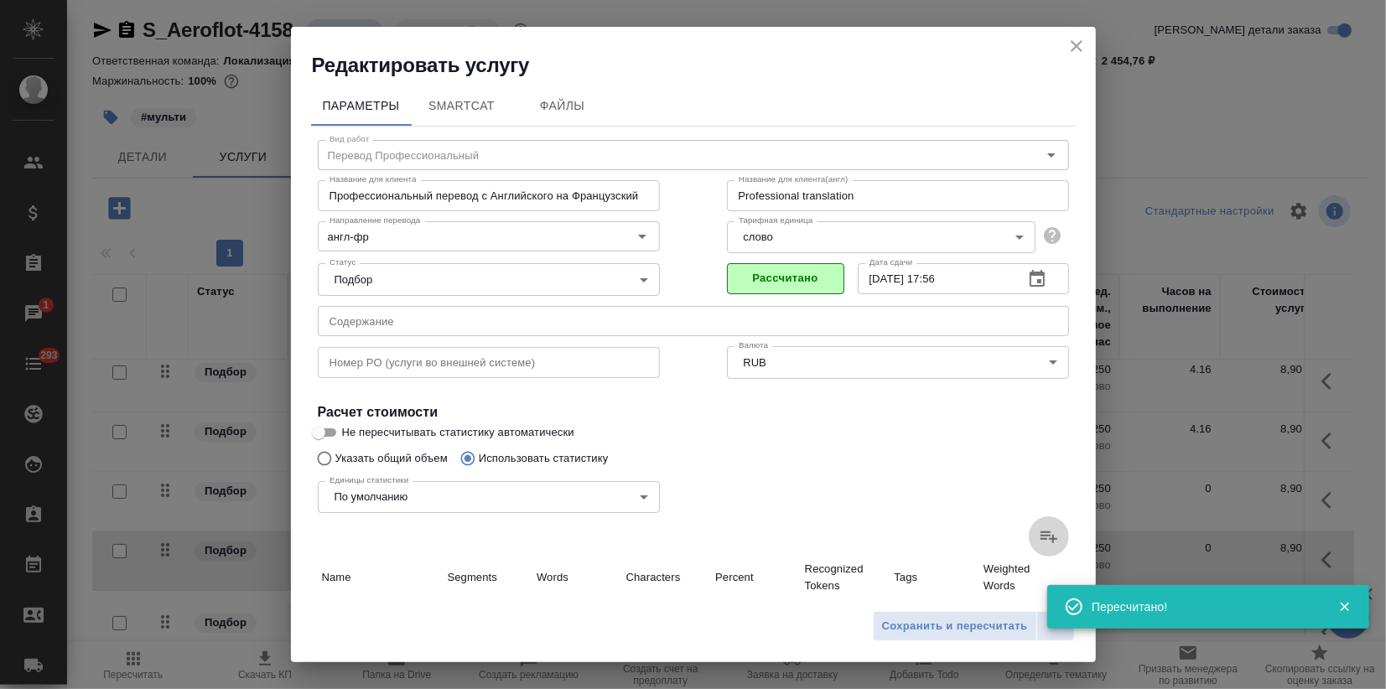
click at [1029, 526] on label at bounding box center [1049, 537] width 40 height 40
click at [0, 0] on input "file" at bounding box center [0, 0] width 0 height 0
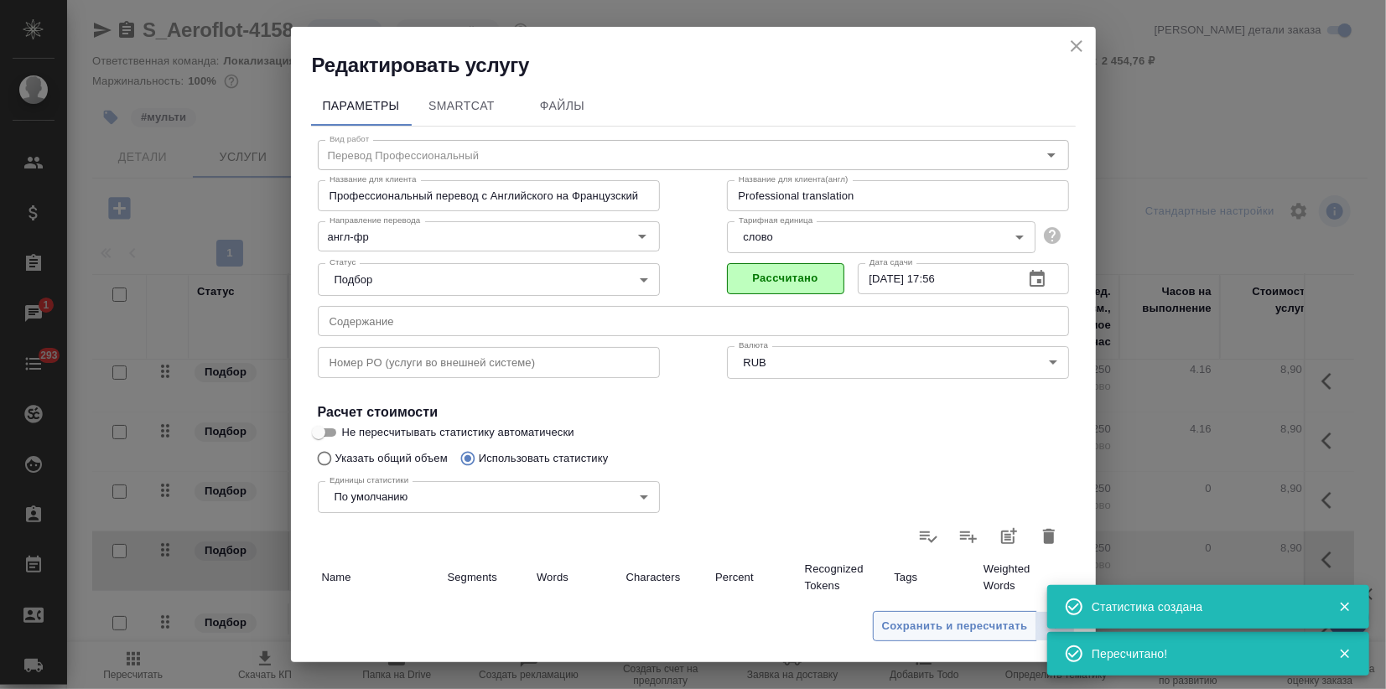
click at [919, 624] on span "Сохранить и пересчитать" at bounding box center [955, 626] width 146 height 19
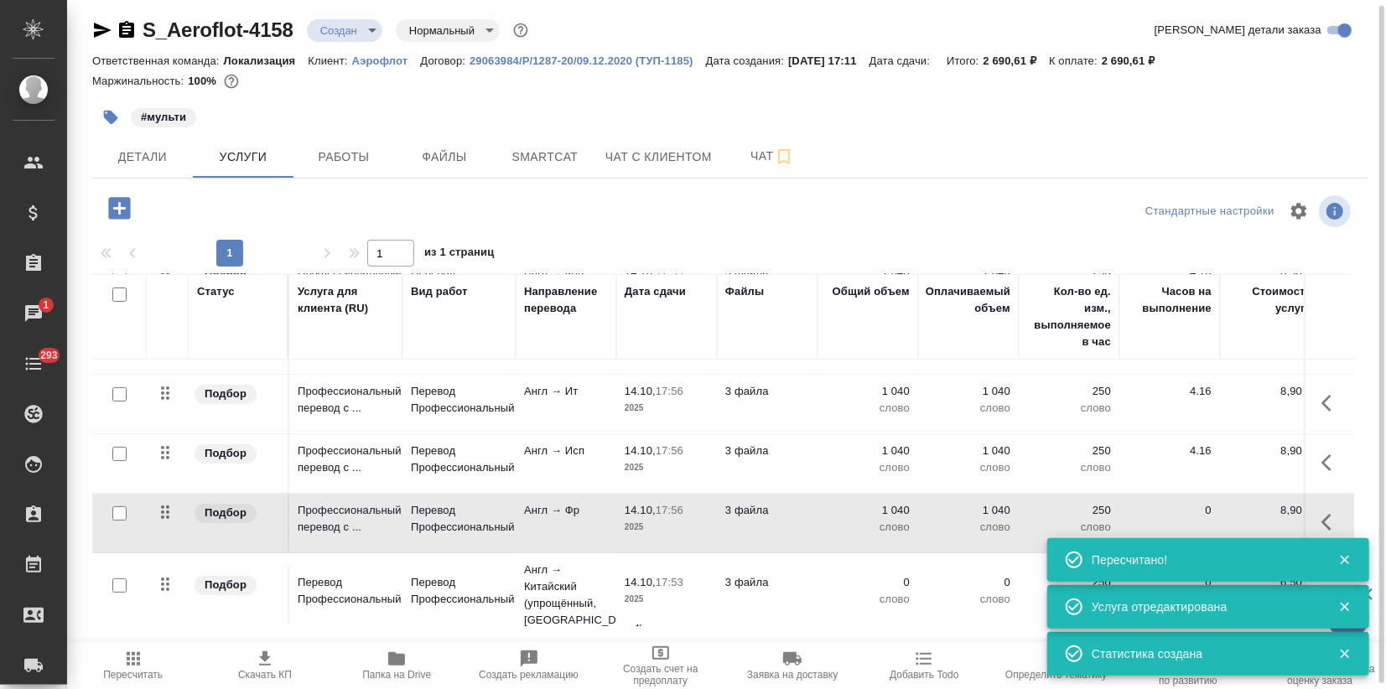
scroll to position [240, 0]
click at [771, 571] on p "3 файла" at bounding box center [767, 579] width 84 height 17
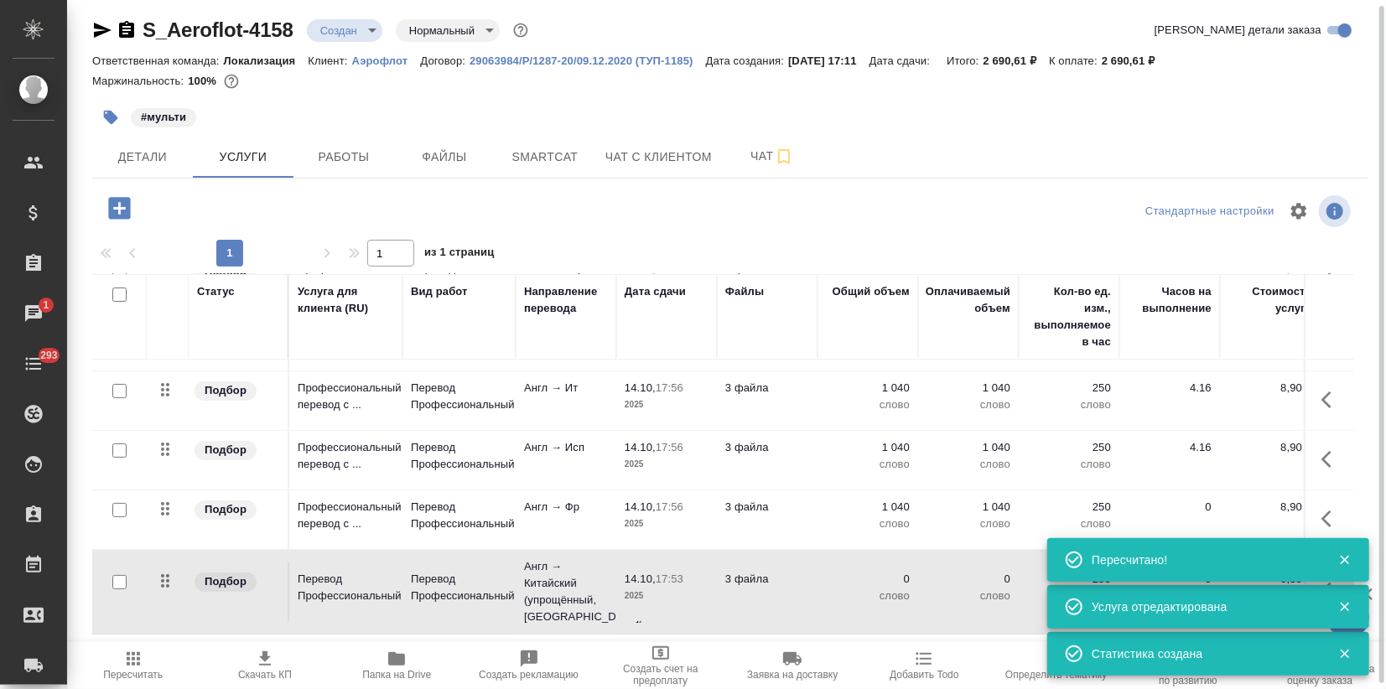
click at [771, 571] on p "3 файла" at bounding box center [767, 579] width 84 height 17
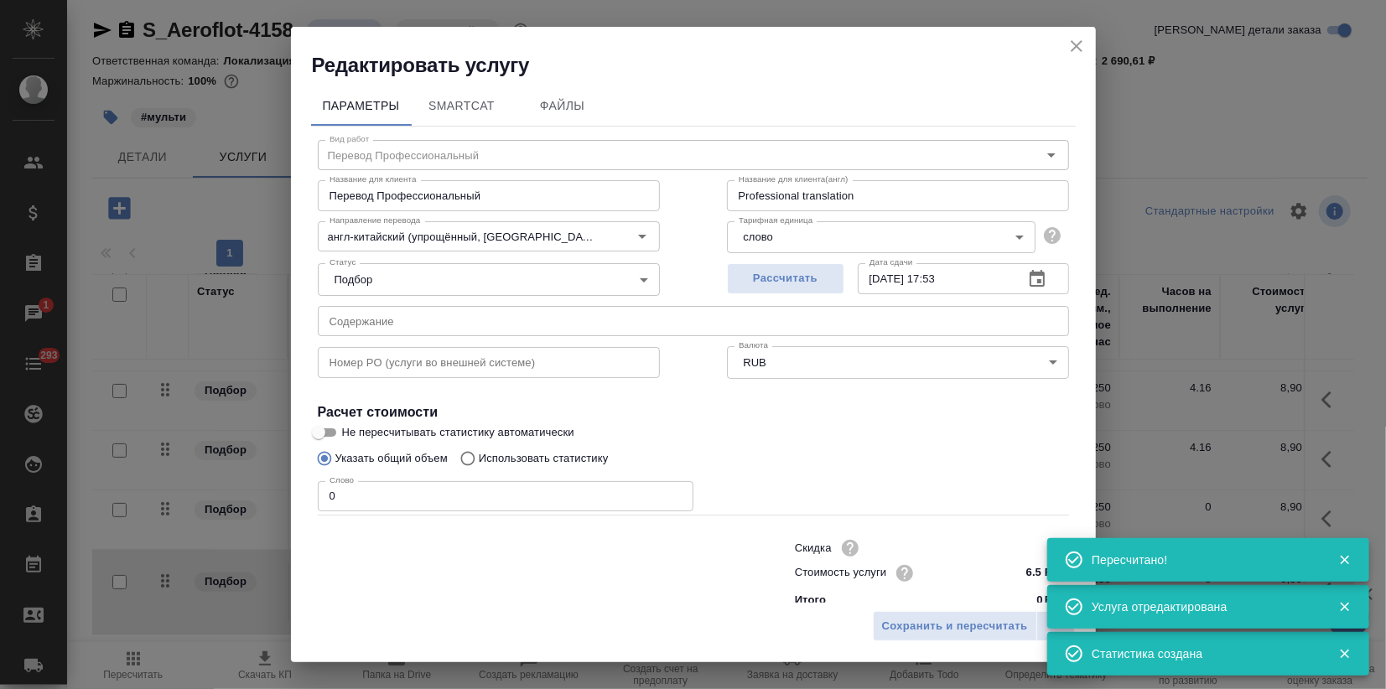
click at [546, 452] on p "Использовать статистику" at bounding box center [544, 458] width 130 height 17
click at [479, 452] on input "Использовать статистику" at bounding box center [465, 459] width 27 height 32
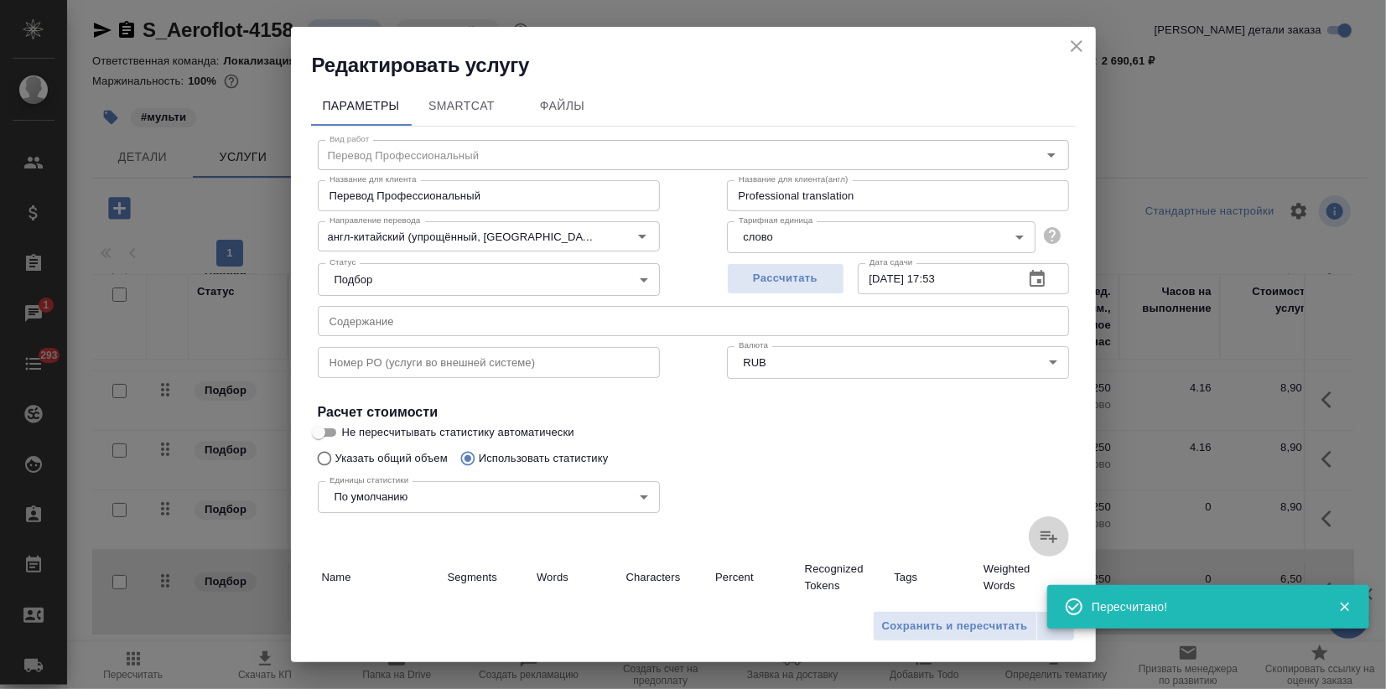
click at [1041, 540] on icon at bounding box center [1049, 538] width 17 height 12
click at [0, 0] on input "file" at bounding box center [0, 0] width 0 height 0
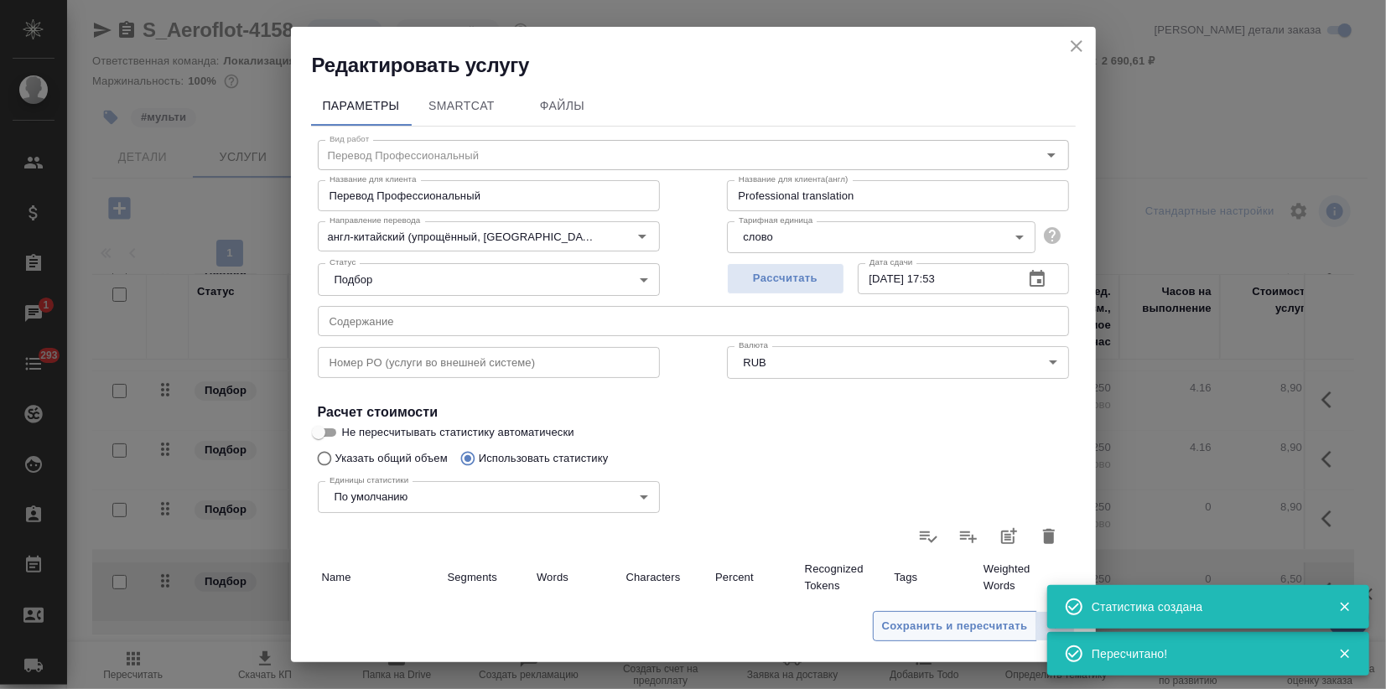
click at [966, 634] on span "Сохранить и пересчитать" at bounding box center [955, 626] width 146 height 19
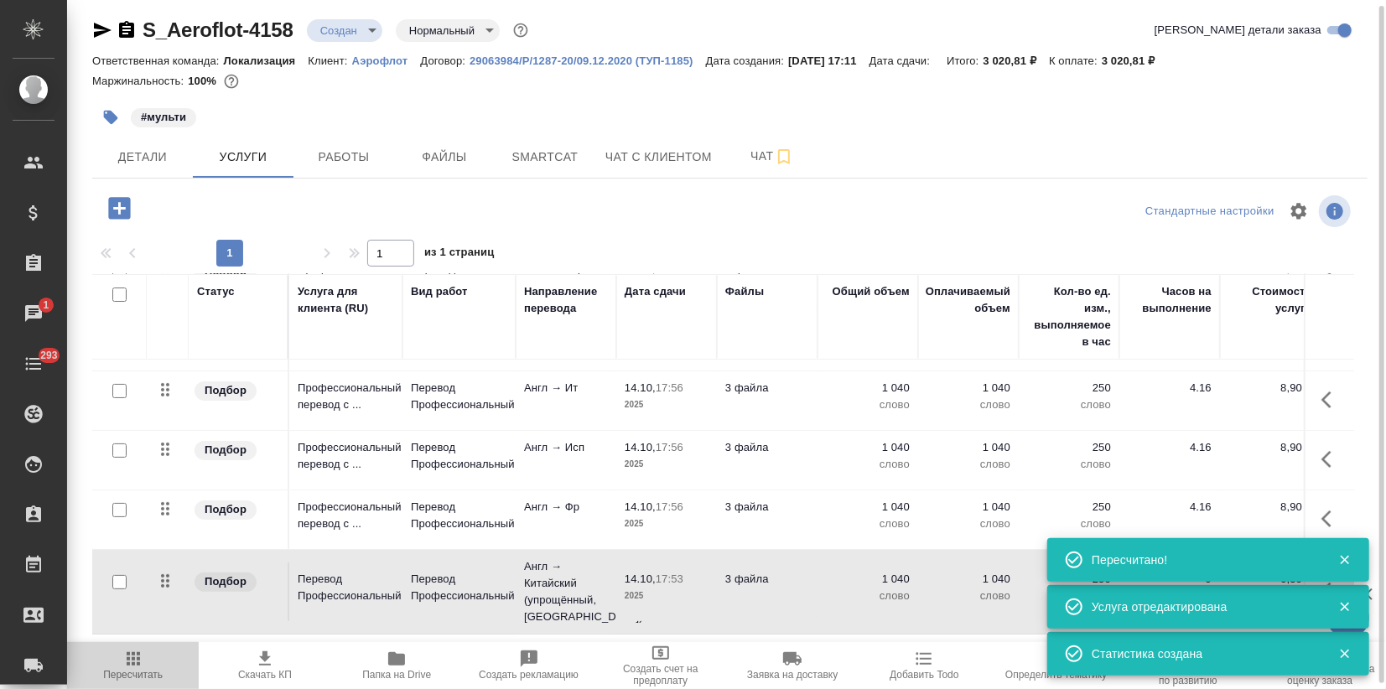
click at [151, 667] on span "Пересчитать" at bounding box center [133, 665] width 112 height 32
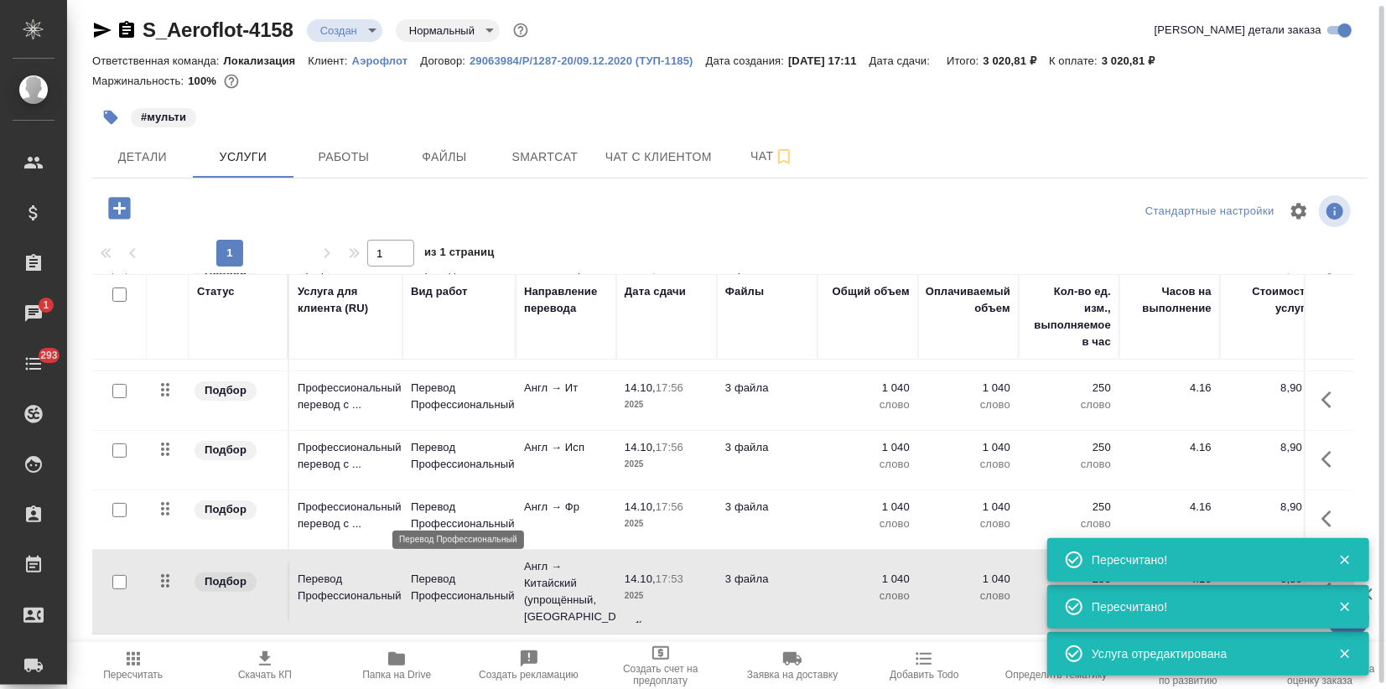
scroll to position [0, 0]
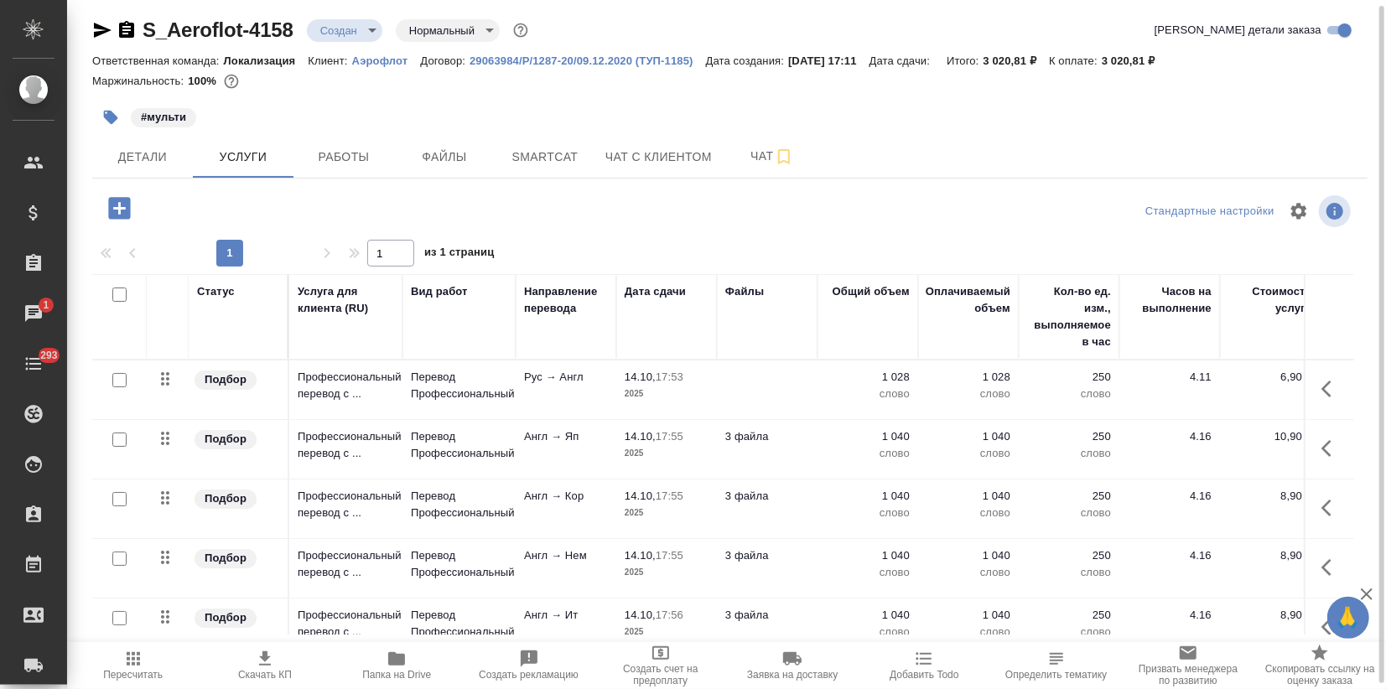
drag, startPoint x: 116, startPoint y: 292, endPoint x: 195, endPoint y: 311, distance: 82.0
click at [115, 291] on input "checkbox" at bounding box center [119, 295] width 14 height 14
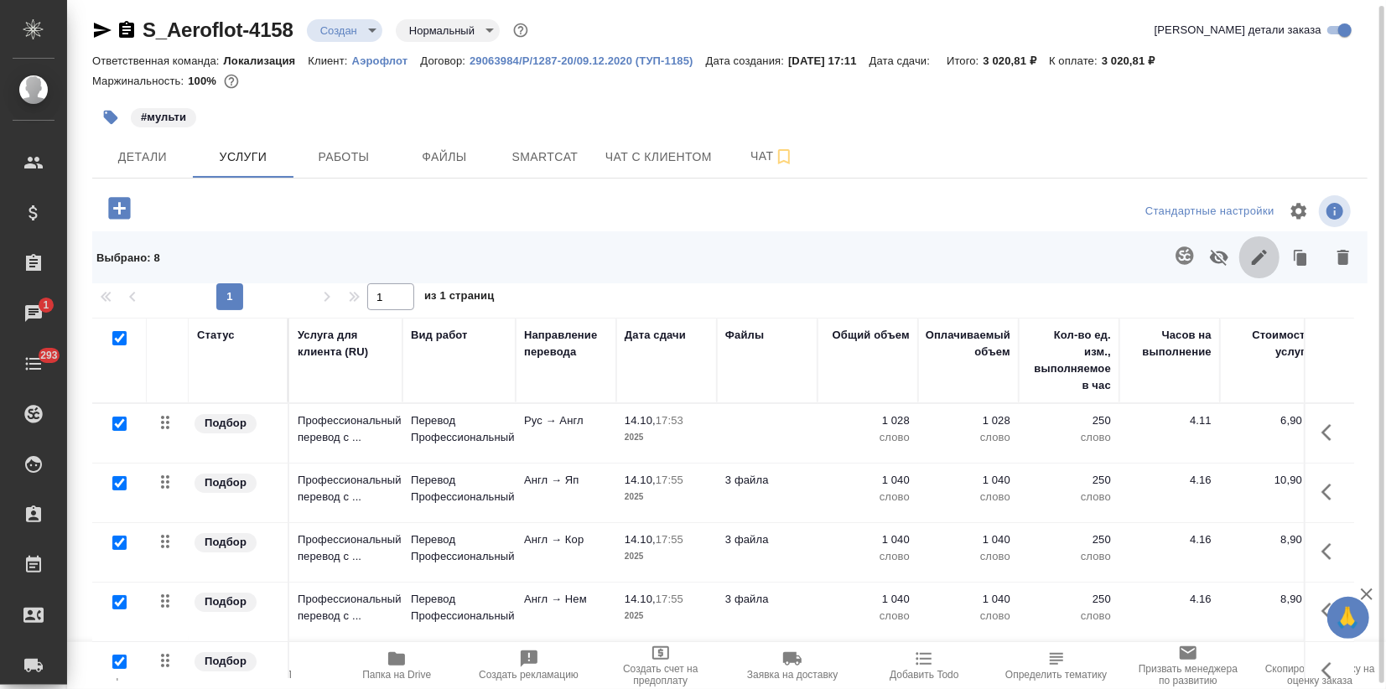
click at [1257, 254] on icon "button" at bounding box center [1259, 257] width 20 height 20
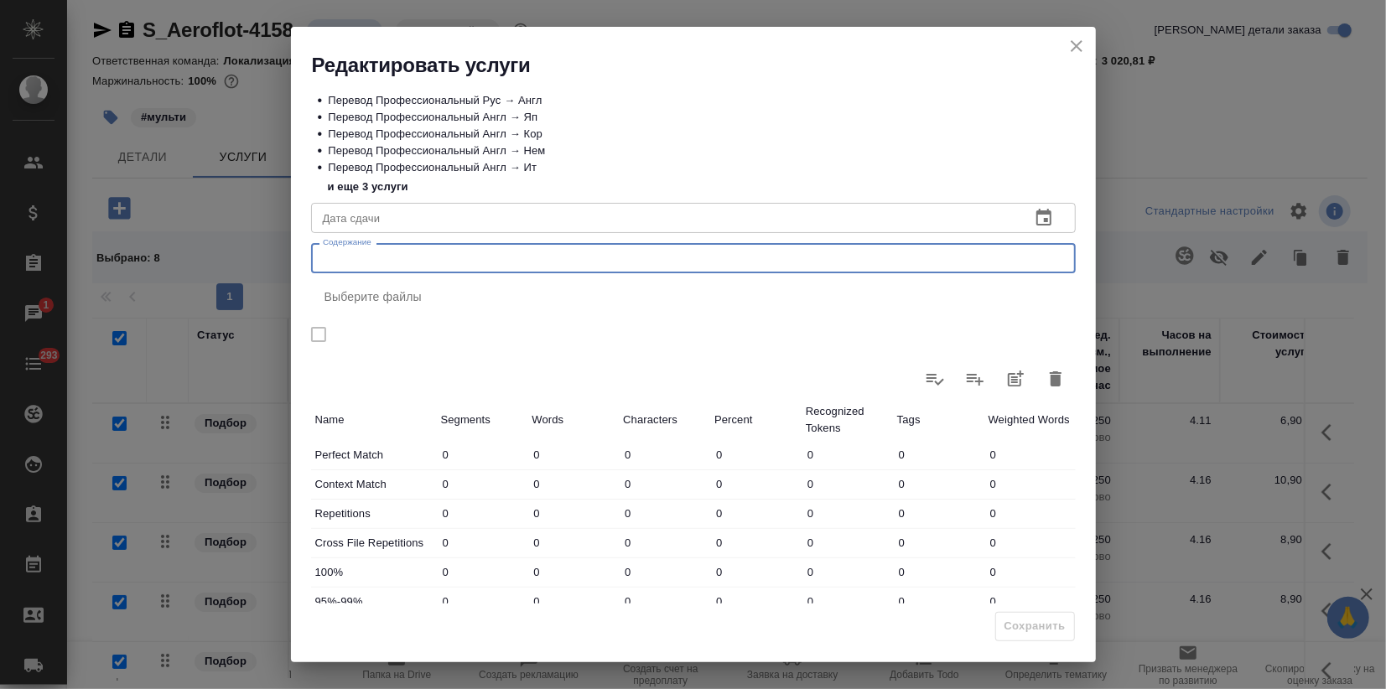
click at [421, 260] on textarea "Содержание" at bounding box center [693, 258] width 741 height 13
paste textarea "ABBYY_AFL-14058_Деловой проездной_S_Aeroflot-4157"
click at [1055, 635] on span "Сохранить" at bounding box center [1035, 626] width 61 height 19
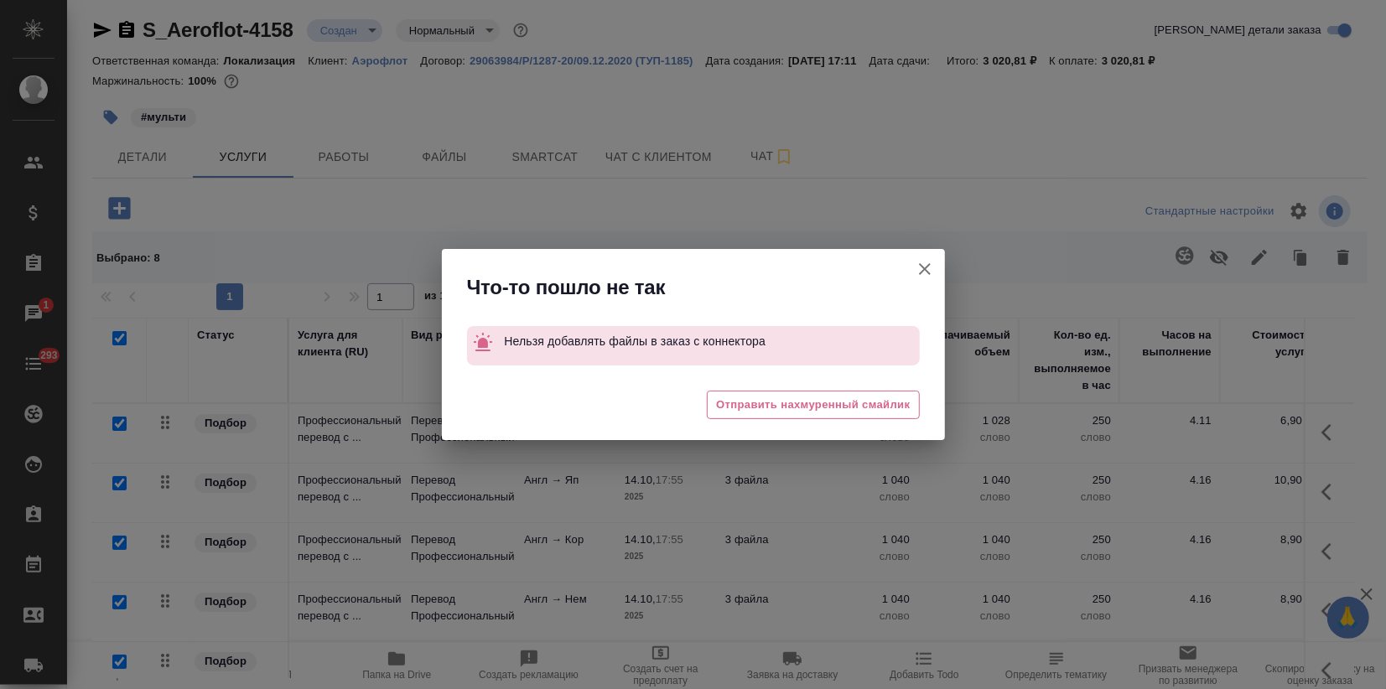
click at [926, 270] on icon "button" at bounding box center [925, 269] width 12 height 12
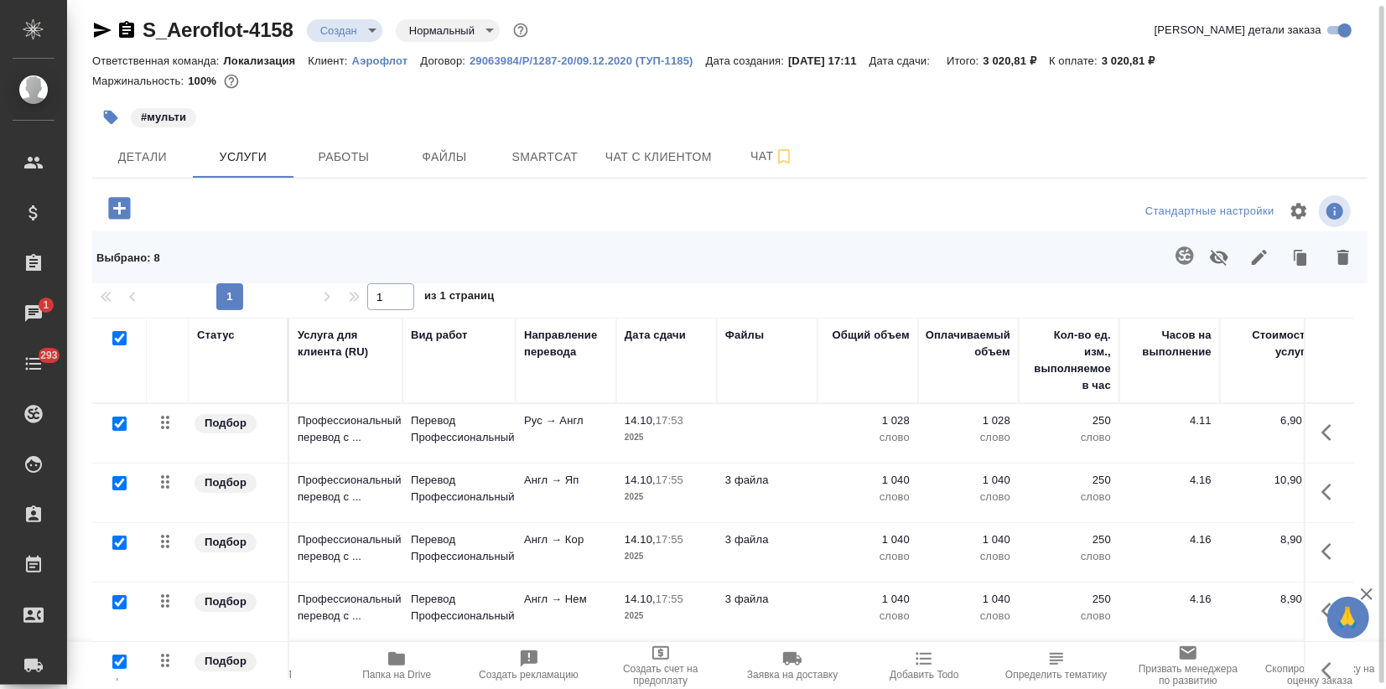
click at [112, 672] on span "Пересчитать" at bounding box center [133, 675] width 60 height 12
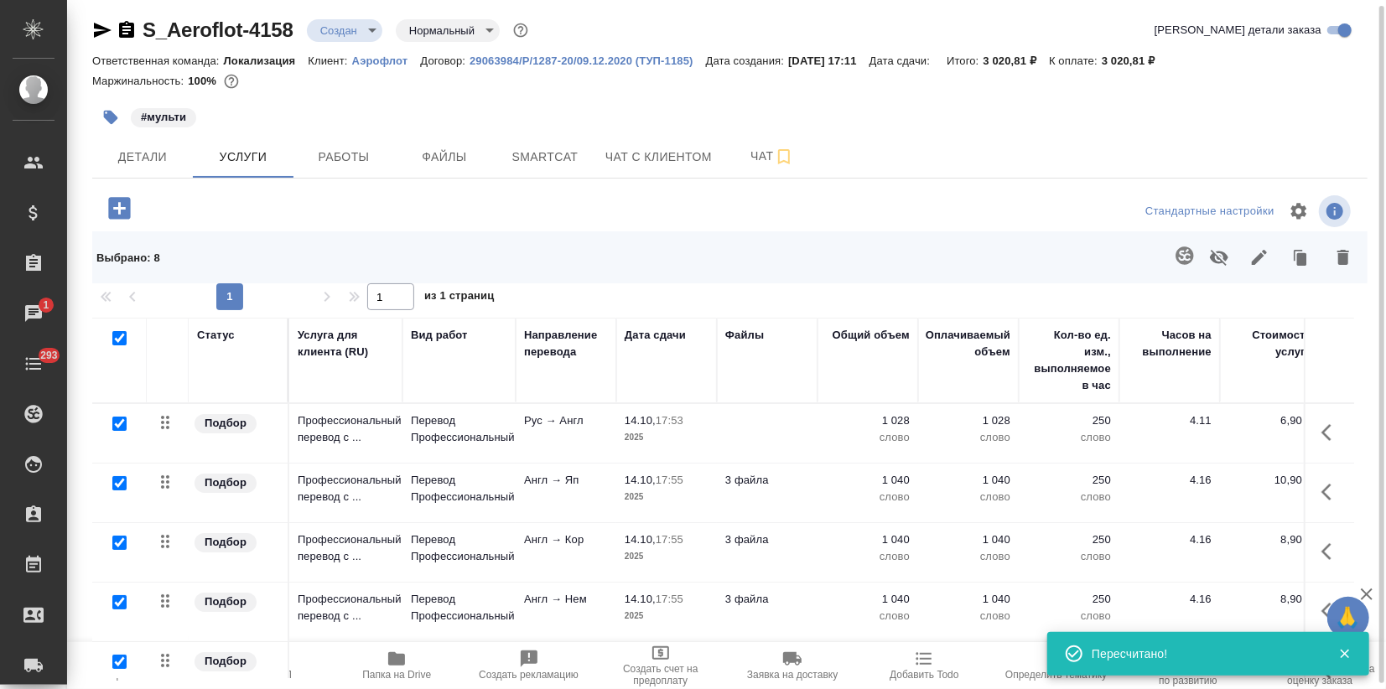
click at [393, 513] on td "Профессиональный перевод с ..." at bounding box center [345, 493] width 113 height 59
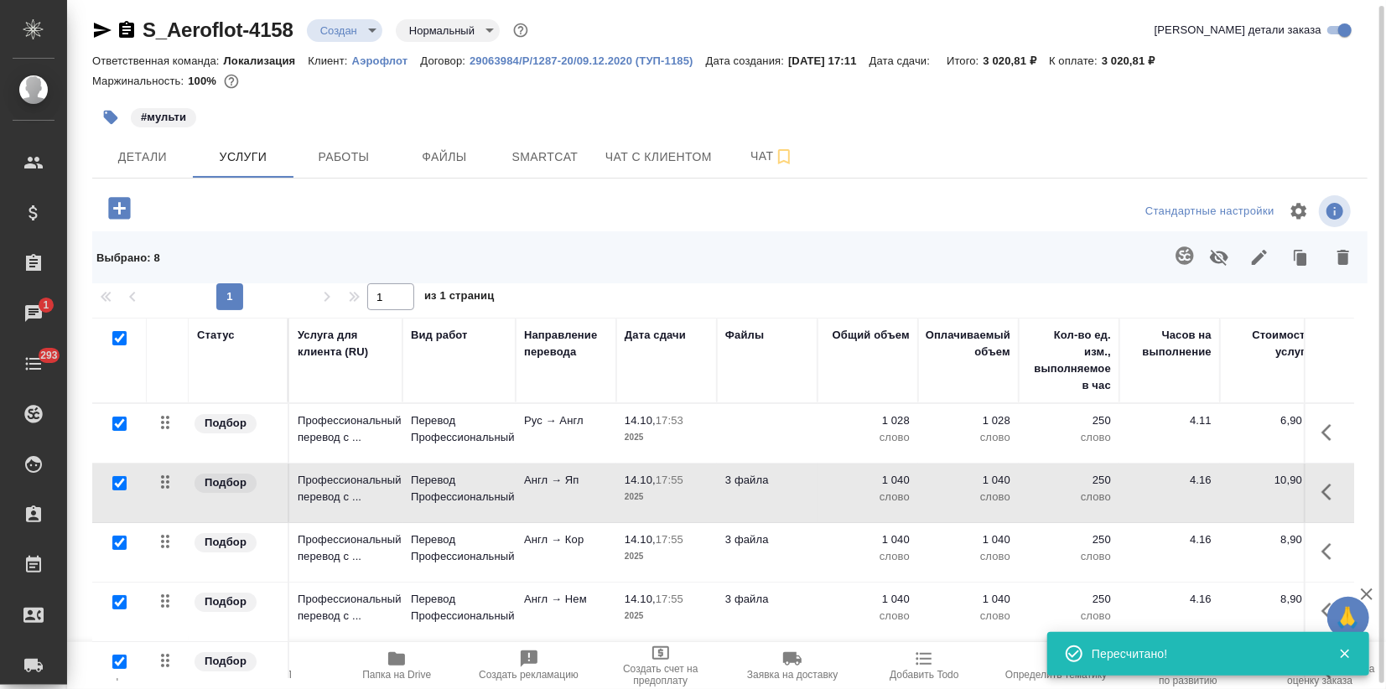
click at [393, 513] on td "Профессиональный перевод с ..." at bounding box center [345, 493] width 113 height 59
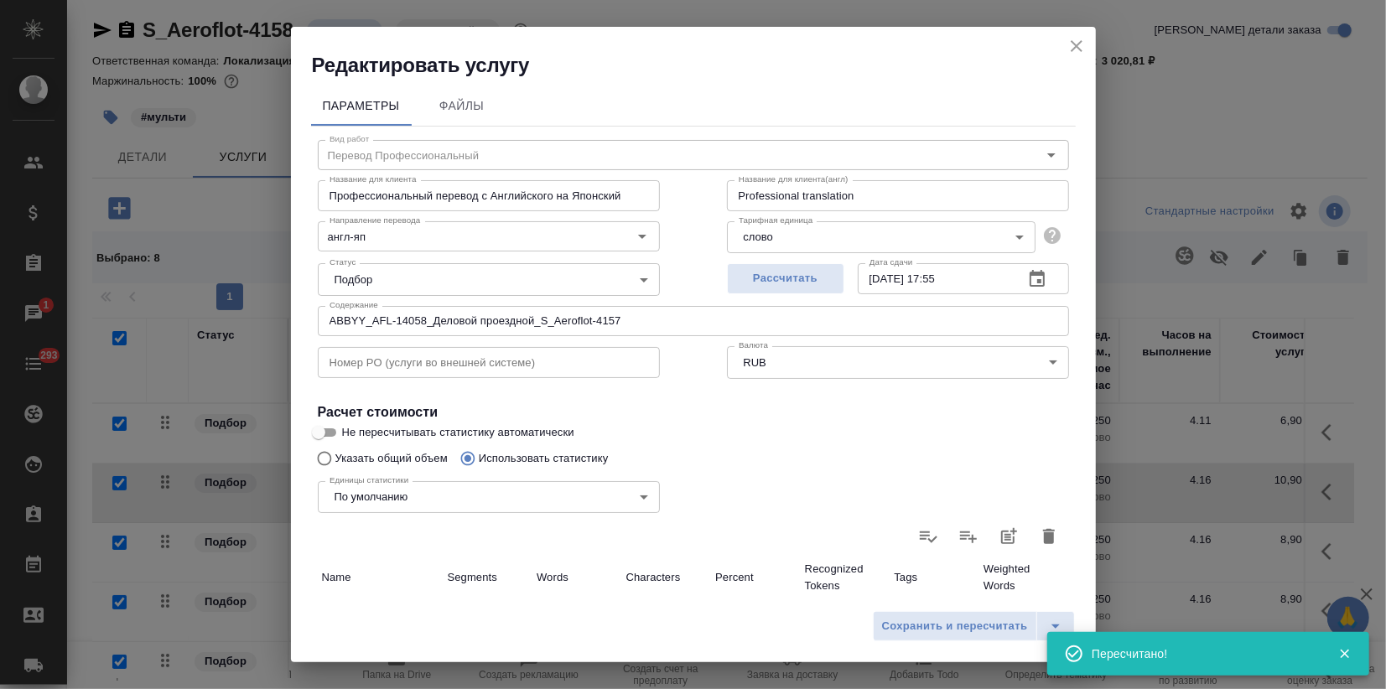
click at [1080, 41] on icon "close" at bounding box center [1077, 46] width 12 height 12
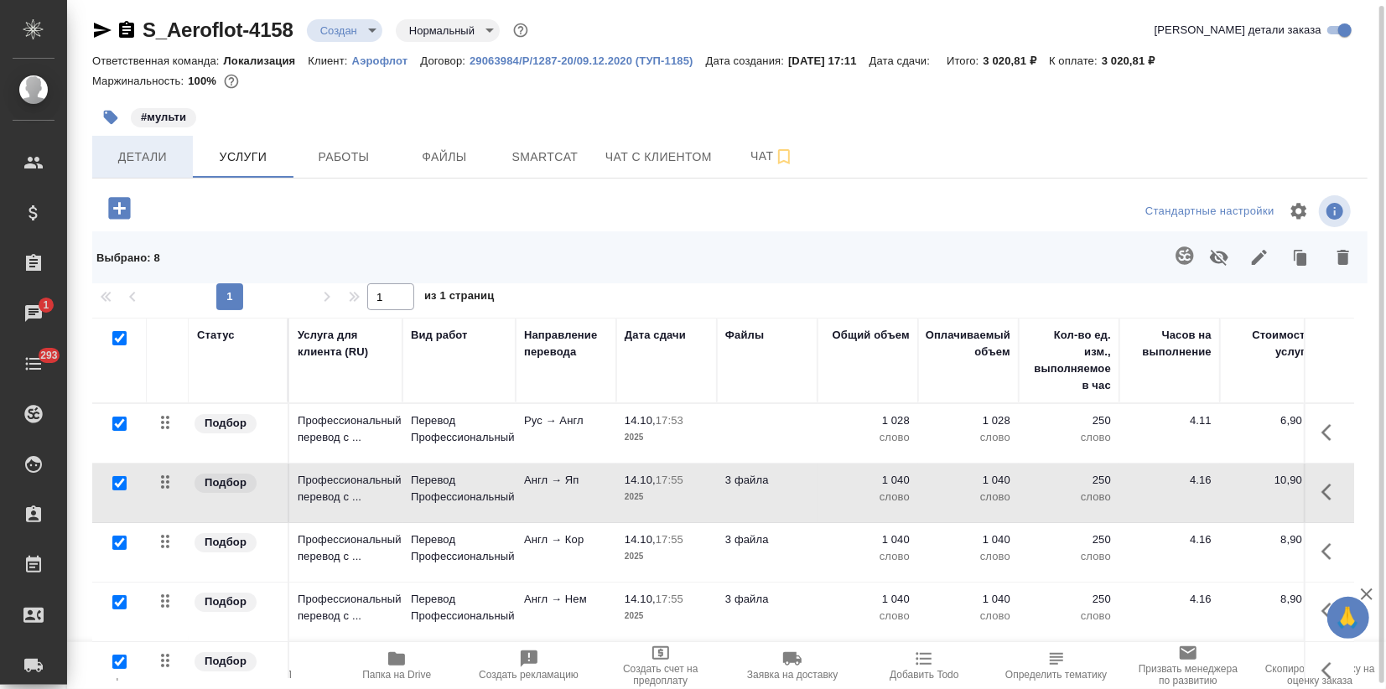
click at [132, 164] on span "Детали" at bounding box center [142, 157] width 80 height 21
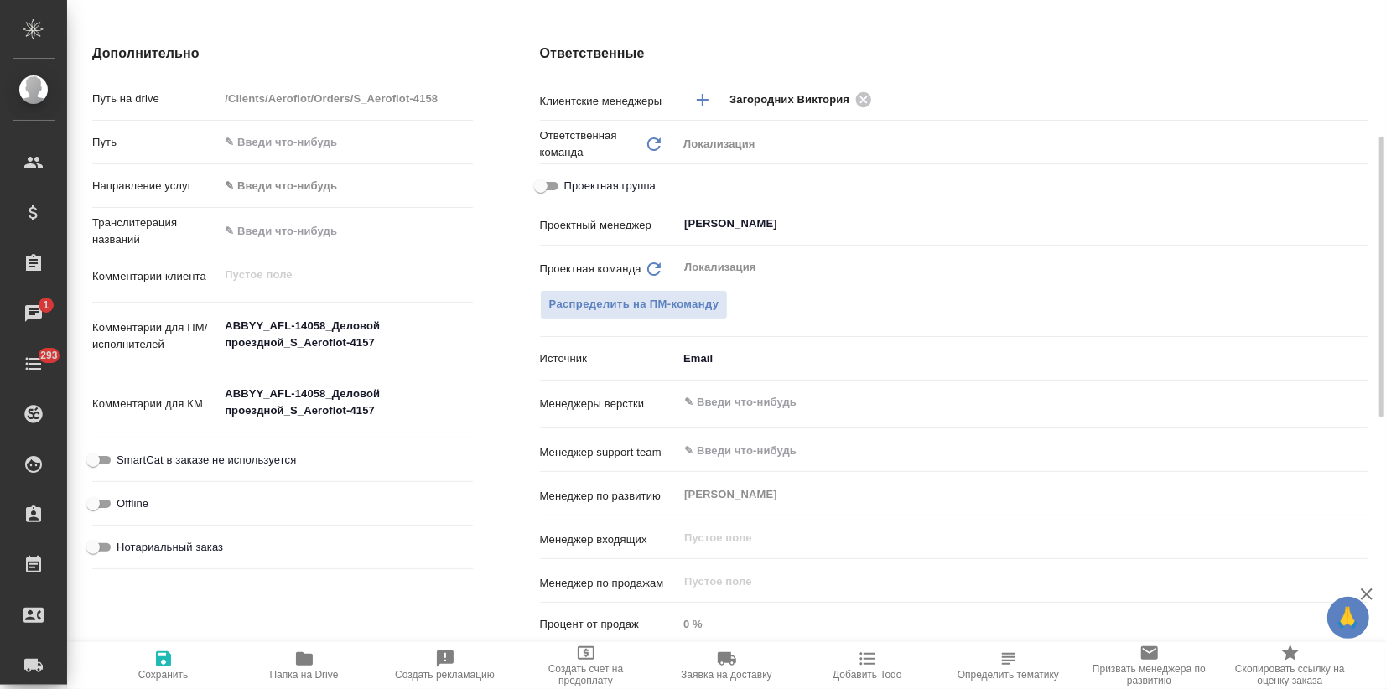
scroll to position [6, 0]
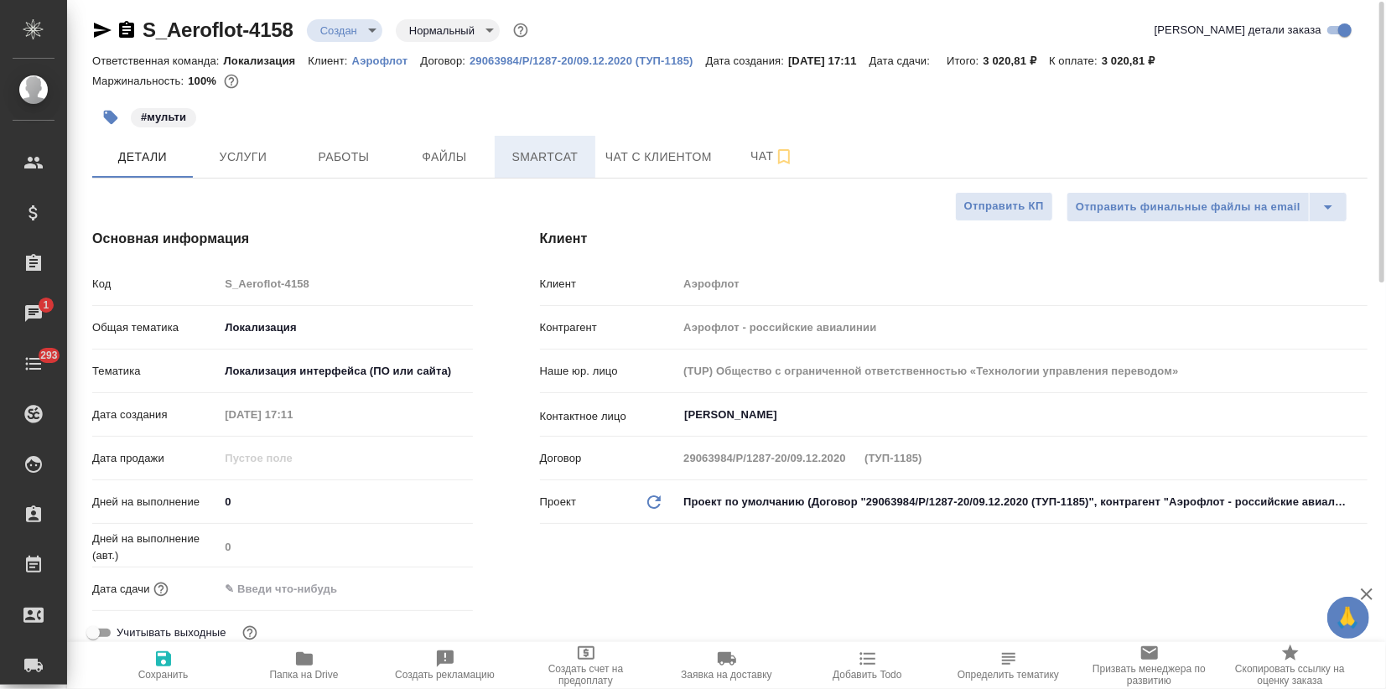
click at [542, 148] on span "Smartcat" at bounding box center [545, 157] width 80 height 21
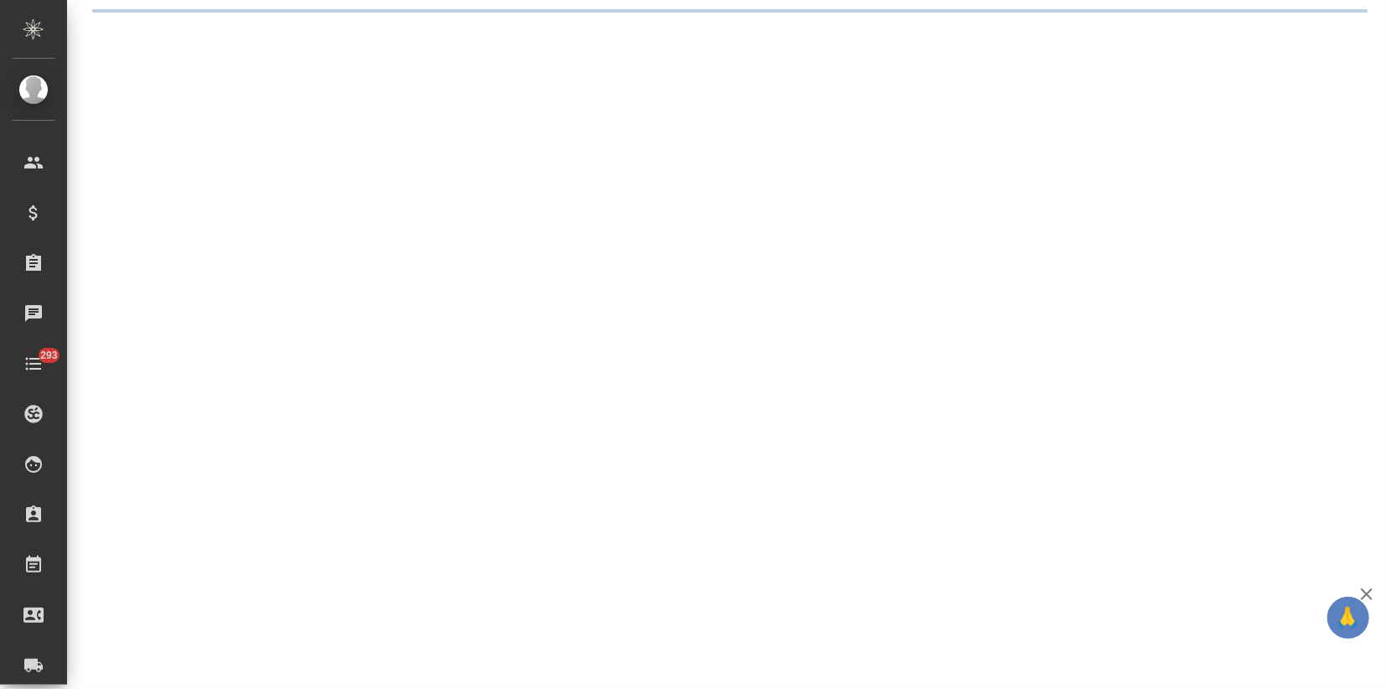
select select "RU"
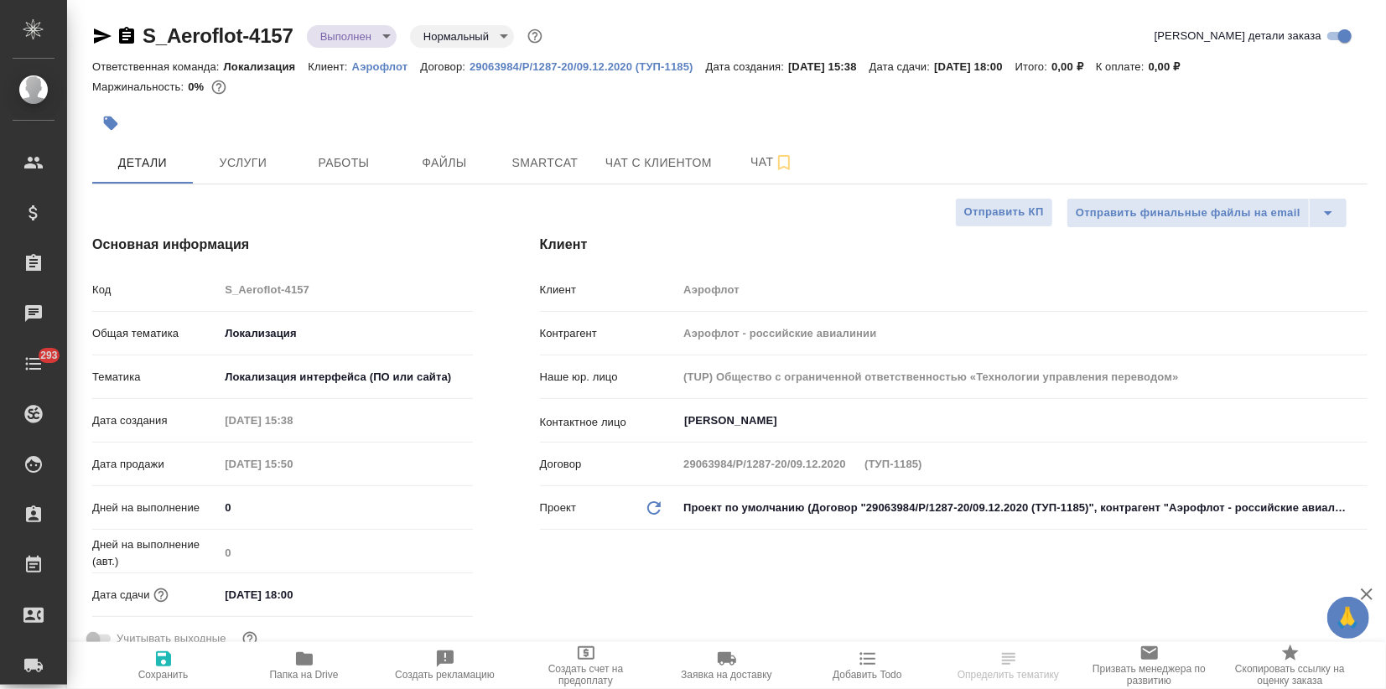
type textarea "x"
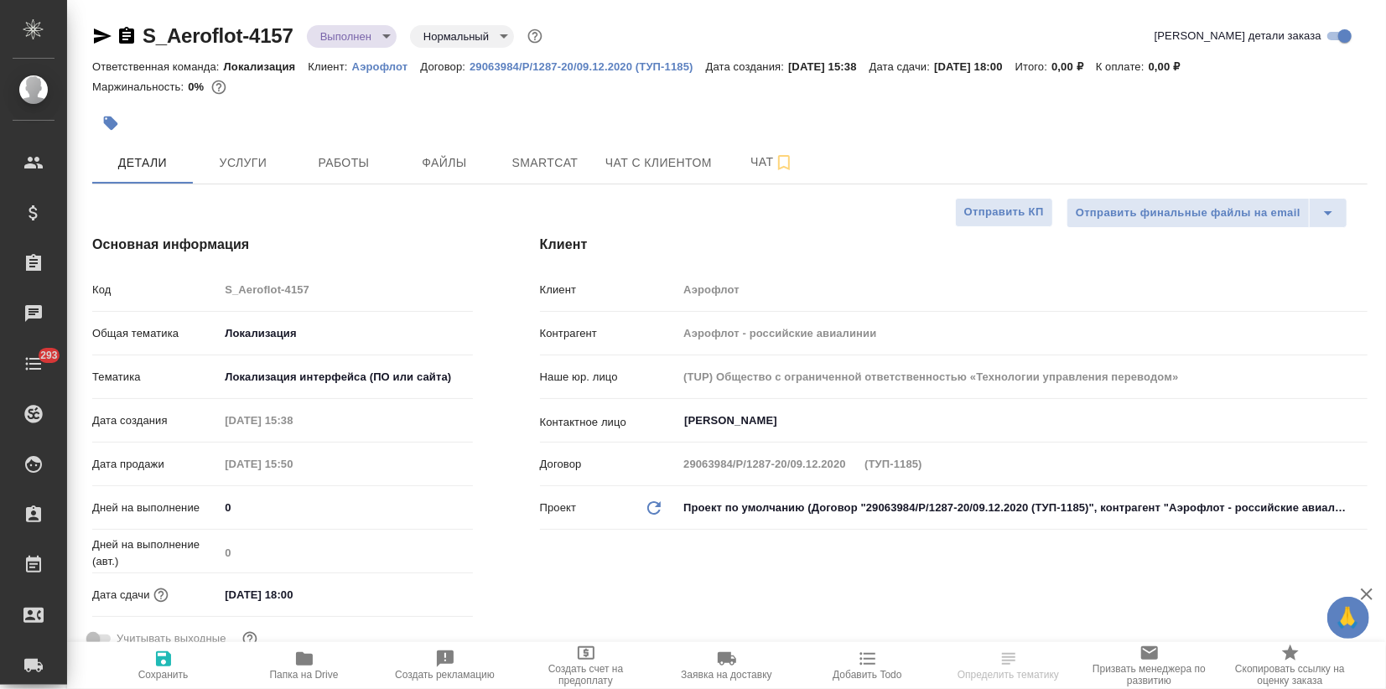
type textarea "x"
click at [528, 161] on span "Smartcat" at bounding box center [545, 163] width 80 height 21
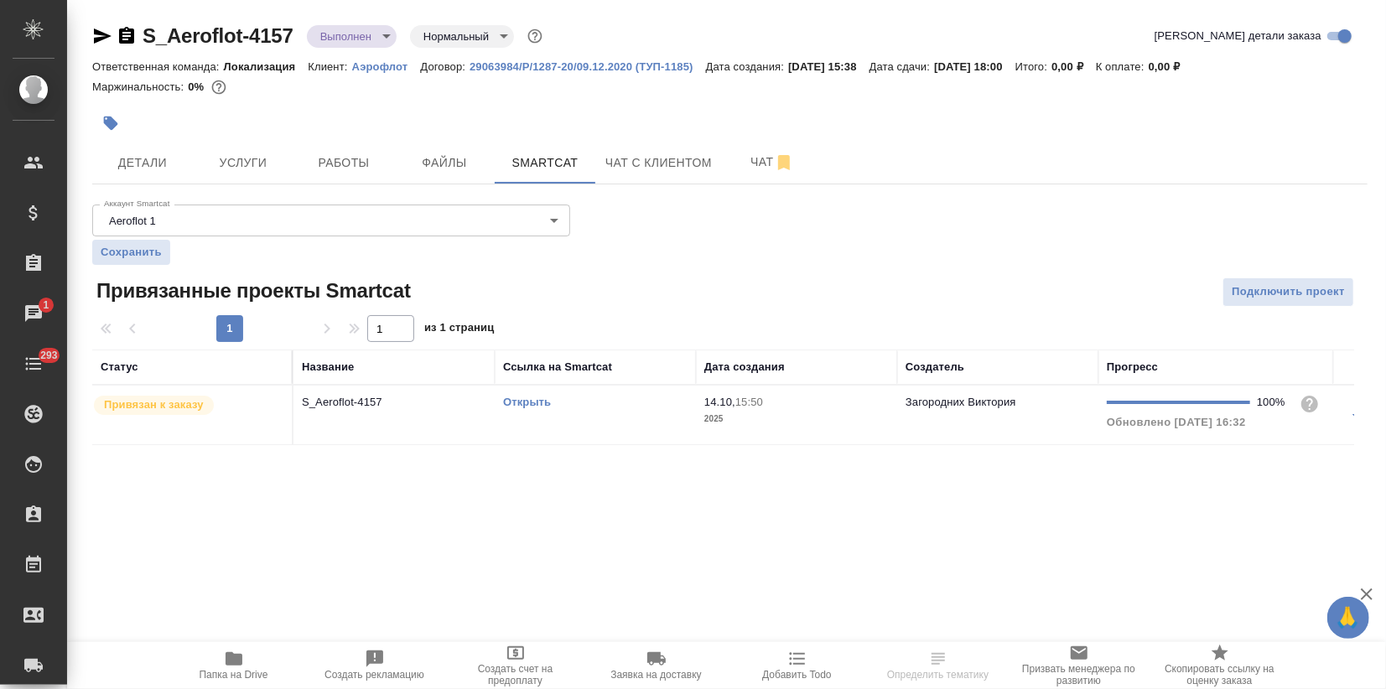
click at [511, 397] on link "Открыть" at bounding box center [527, 402] width 48 height 13
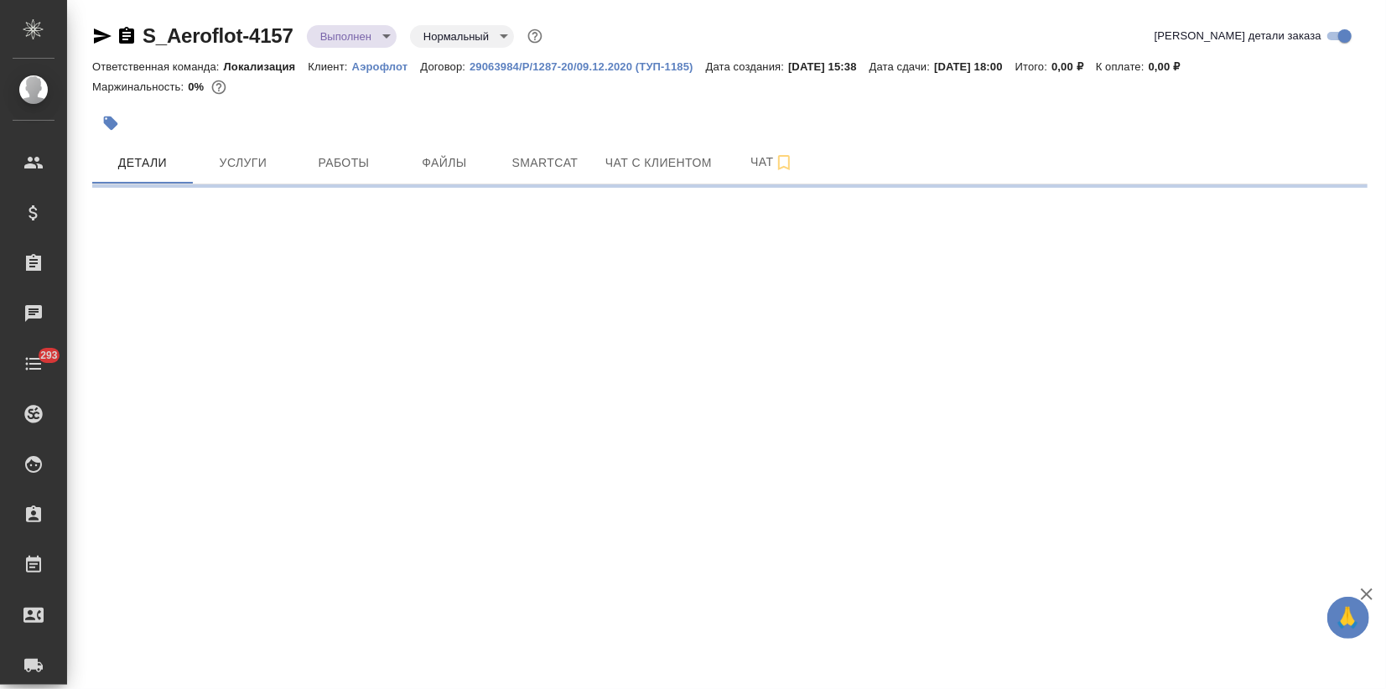
select select "RU"
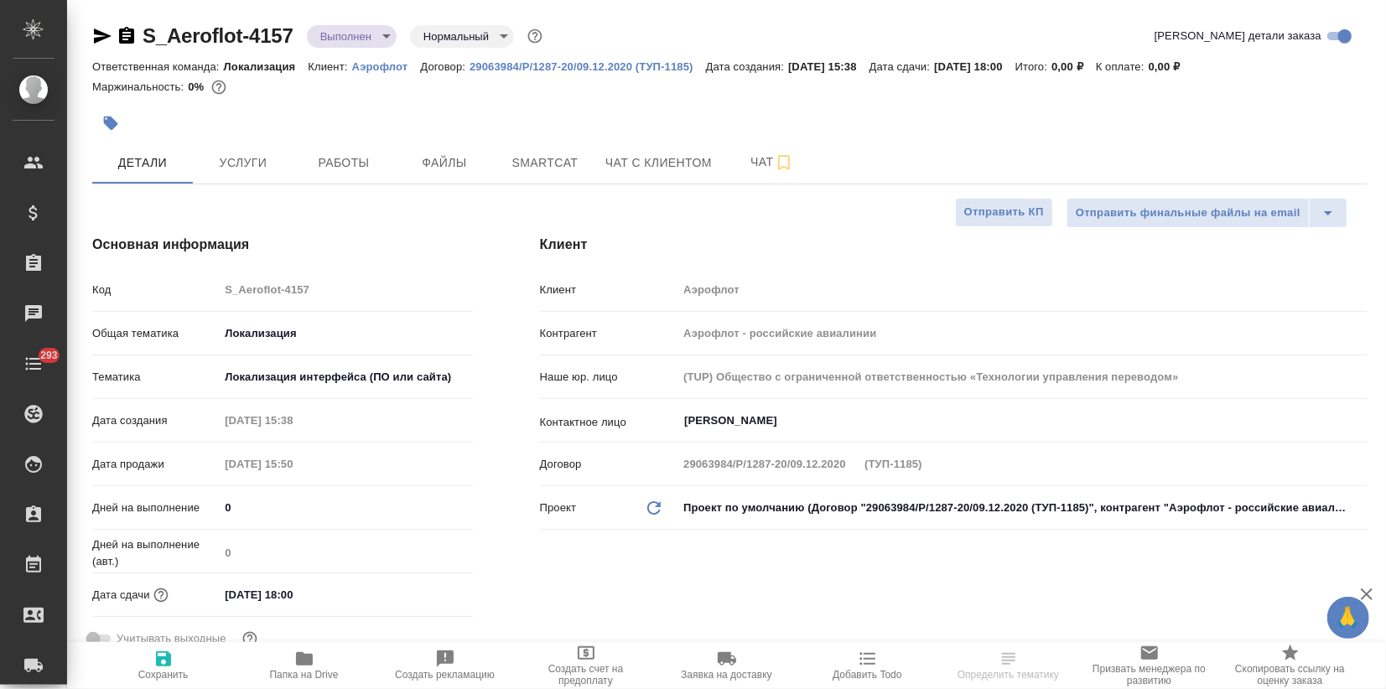
type textarea "x"
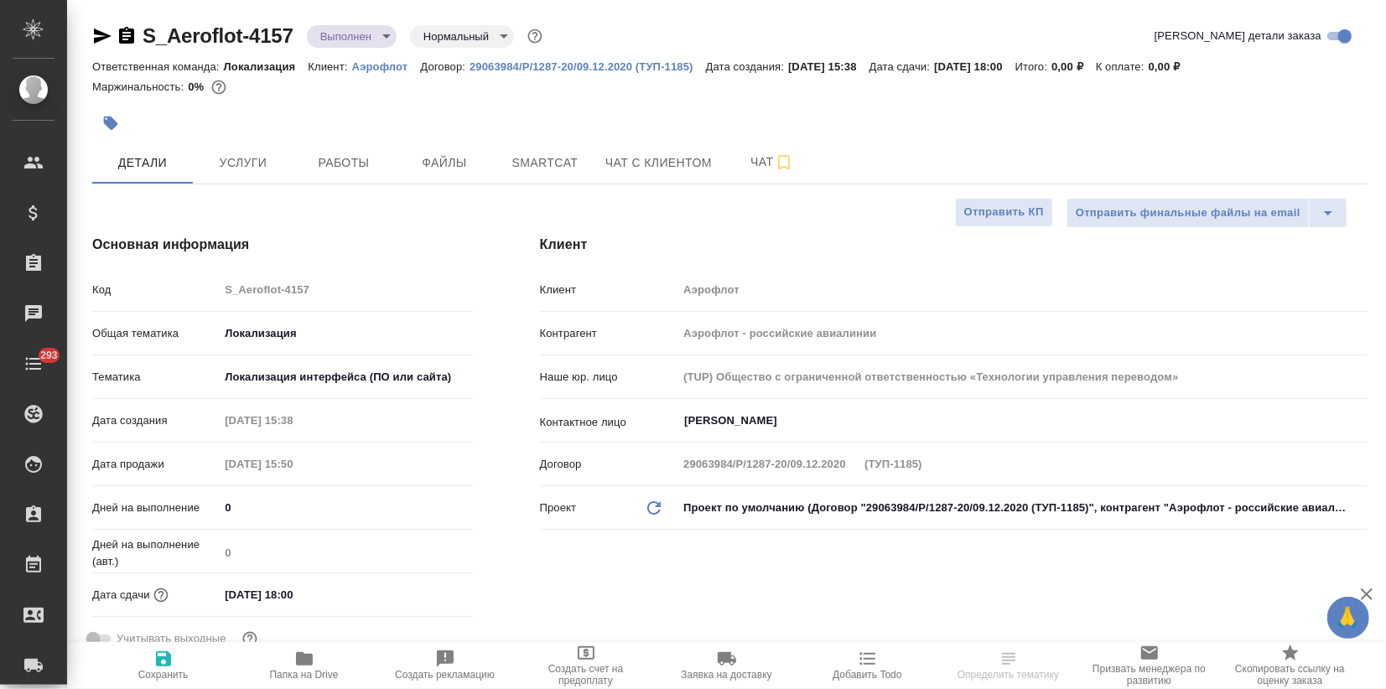
type textarea "x"
click at [464, 163] on span "Файлы" at bounding box center [444, 163] width 80 height 21
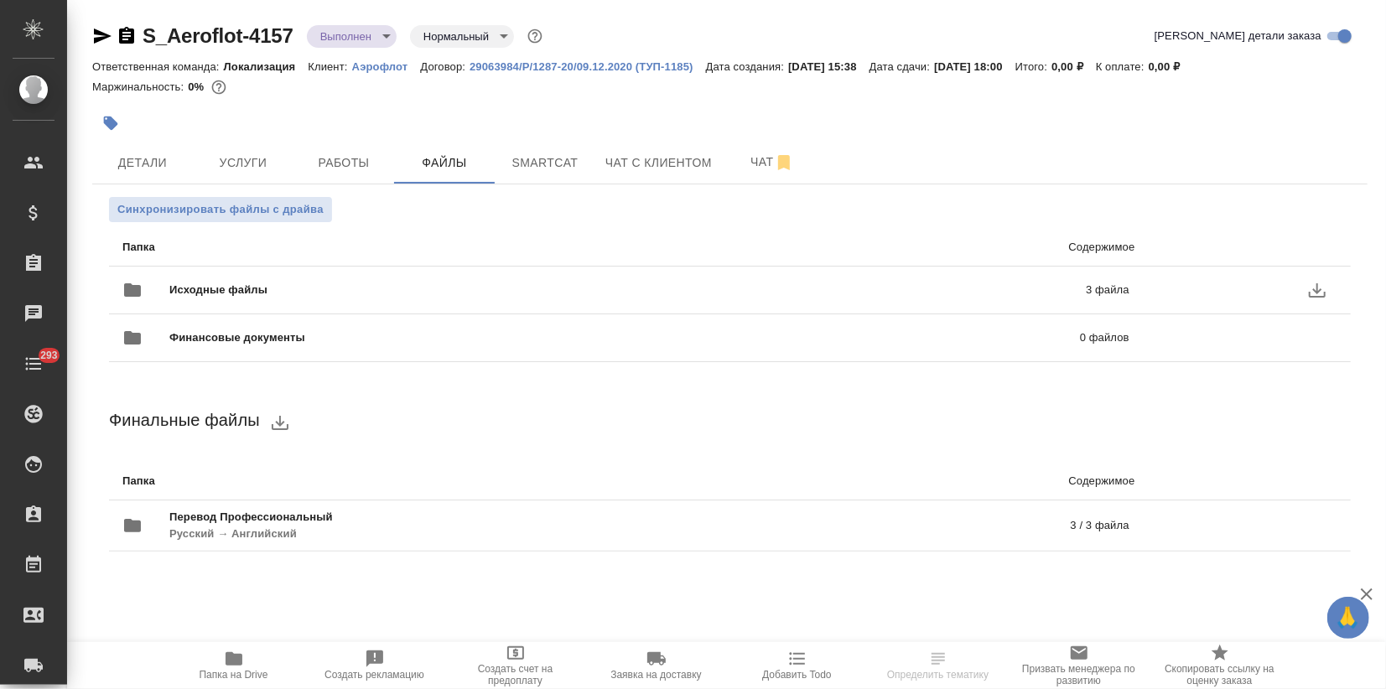
click at [213, 285] on span "Исходные файлы" at bounding box center [422, 290] width 507 height 17
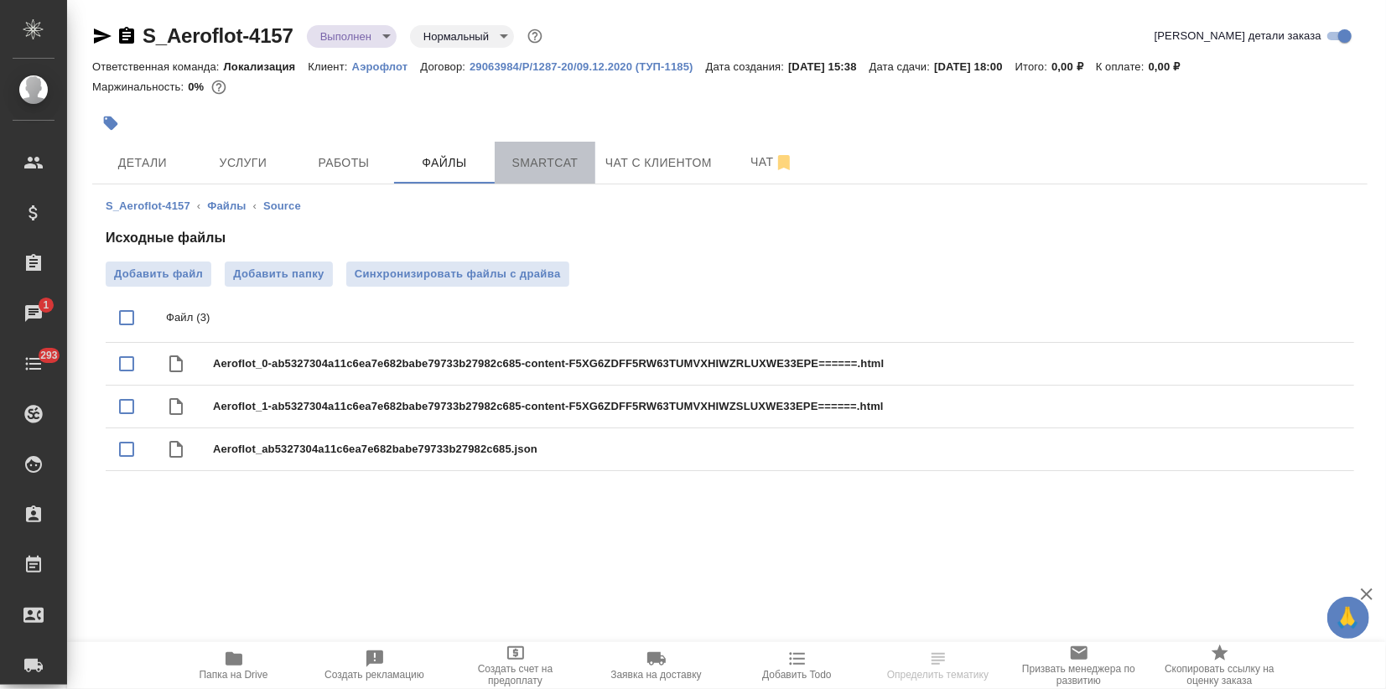
click at [537, 168] on span "Smartcat" at bounding box center [545, 163] width 80 height 21
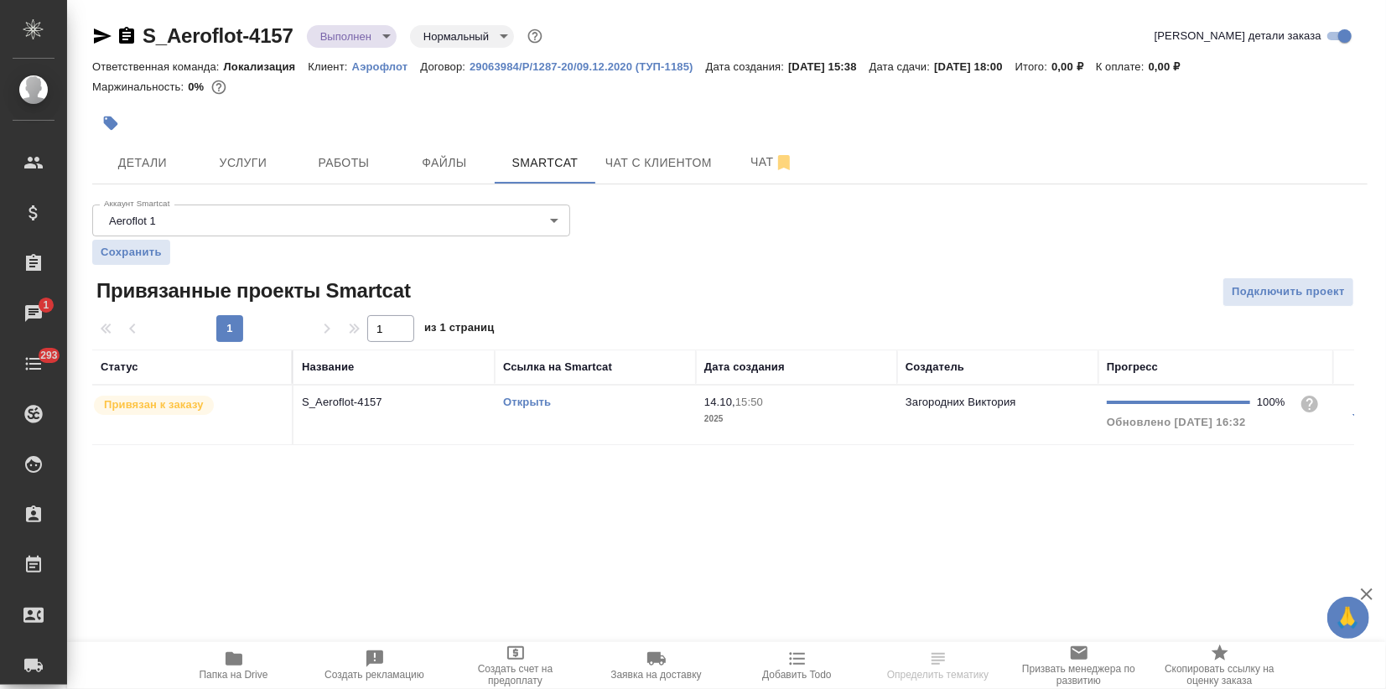
click at [526, 408] on div "Открыть" at bounding box center [595, 402] width 184 height 17
click at [527, 402] on link "Открыть" at bounding box center [527, 402] width 48 height 13
click at [139, 171] on span "Детали" at bounding box center [142, 163] width 80 height 21
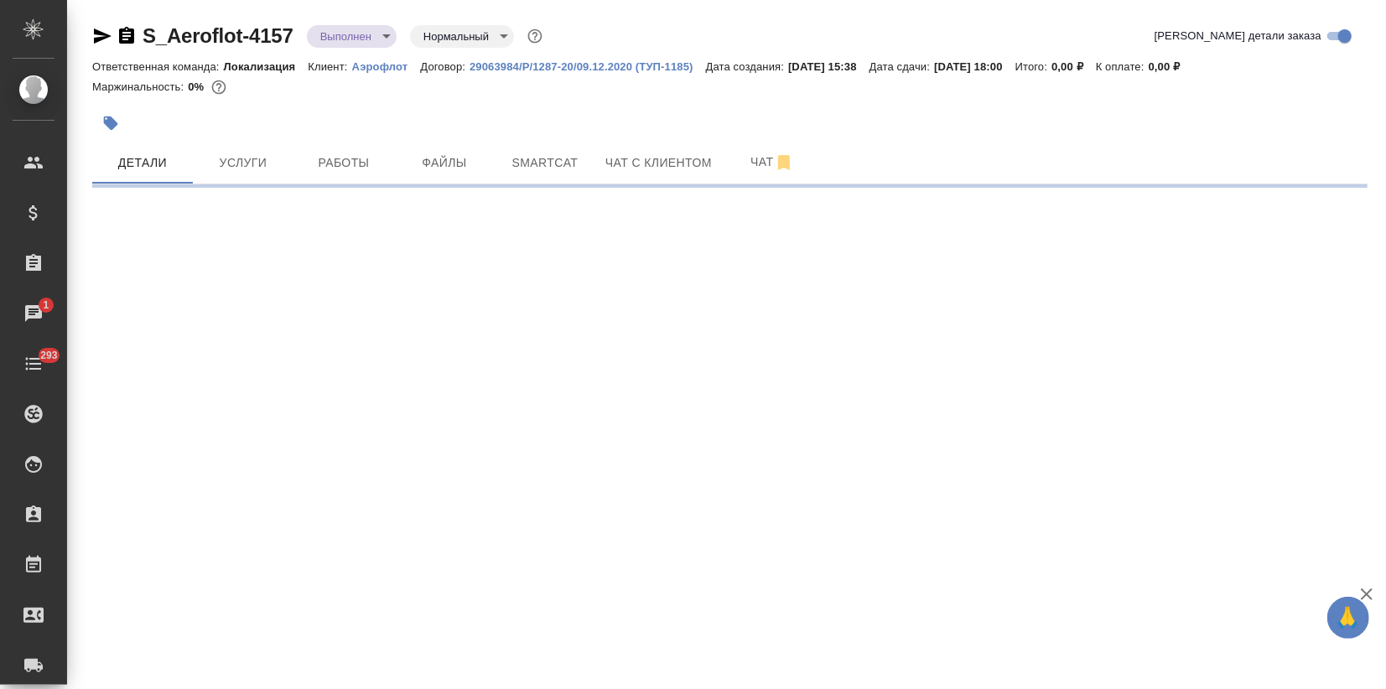
select select "RU"
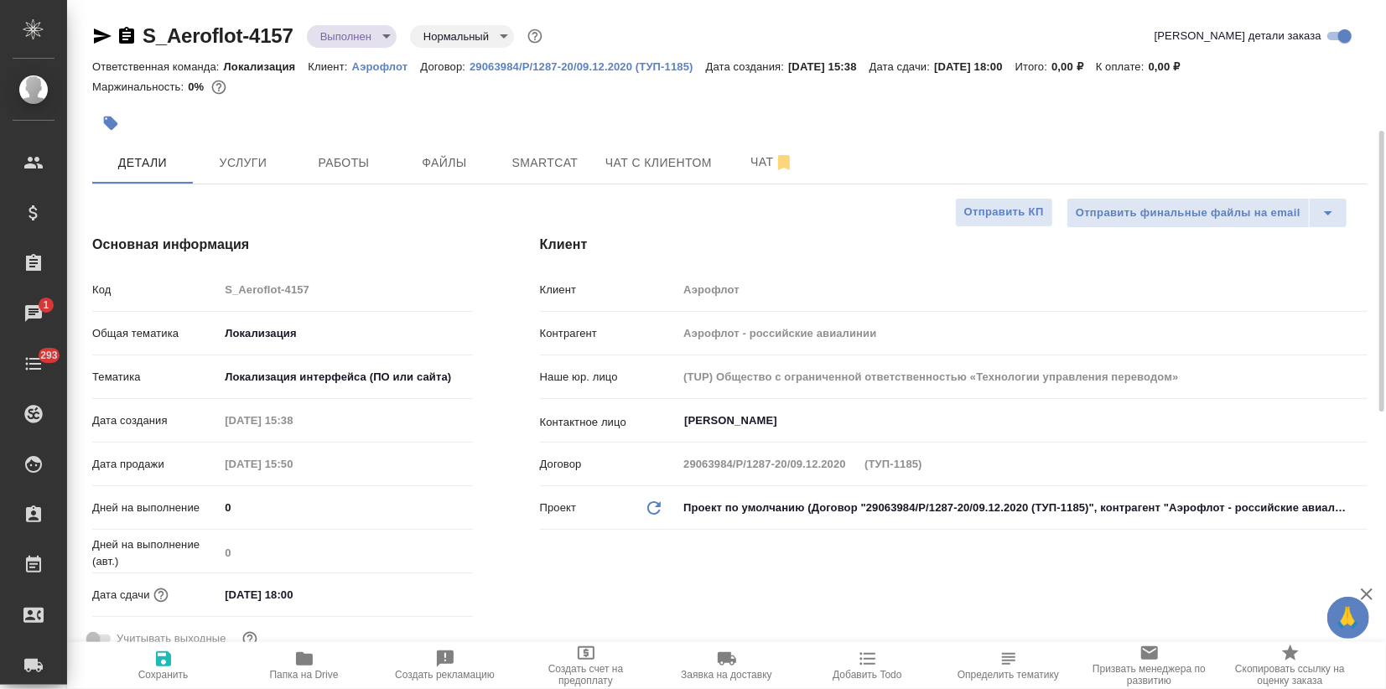
scroll to position [558, 0]
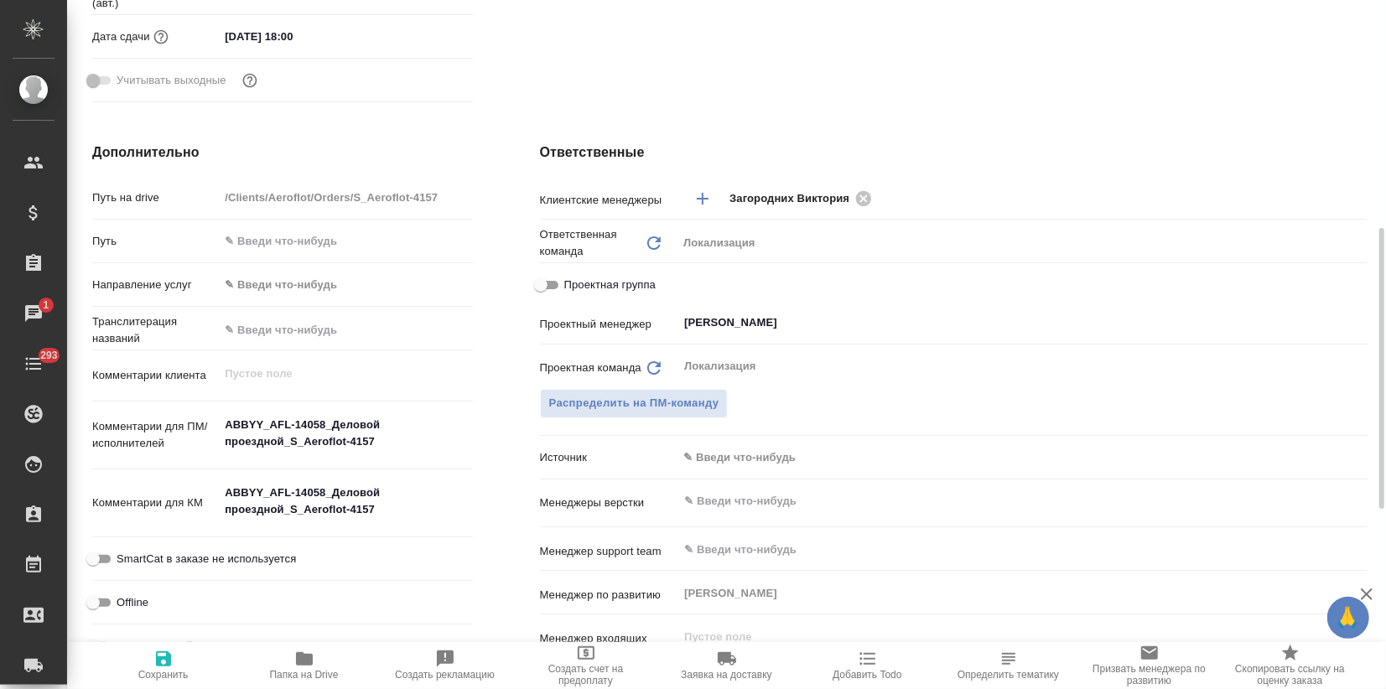
click at [714, 460] on body "🙏 .cls-1 fill:#fff; AWATERA Zagorodnikh Viktoria Клиенты Спецификации Заказы 1 …" at bounding box center [693, 344] width 1386 height 689
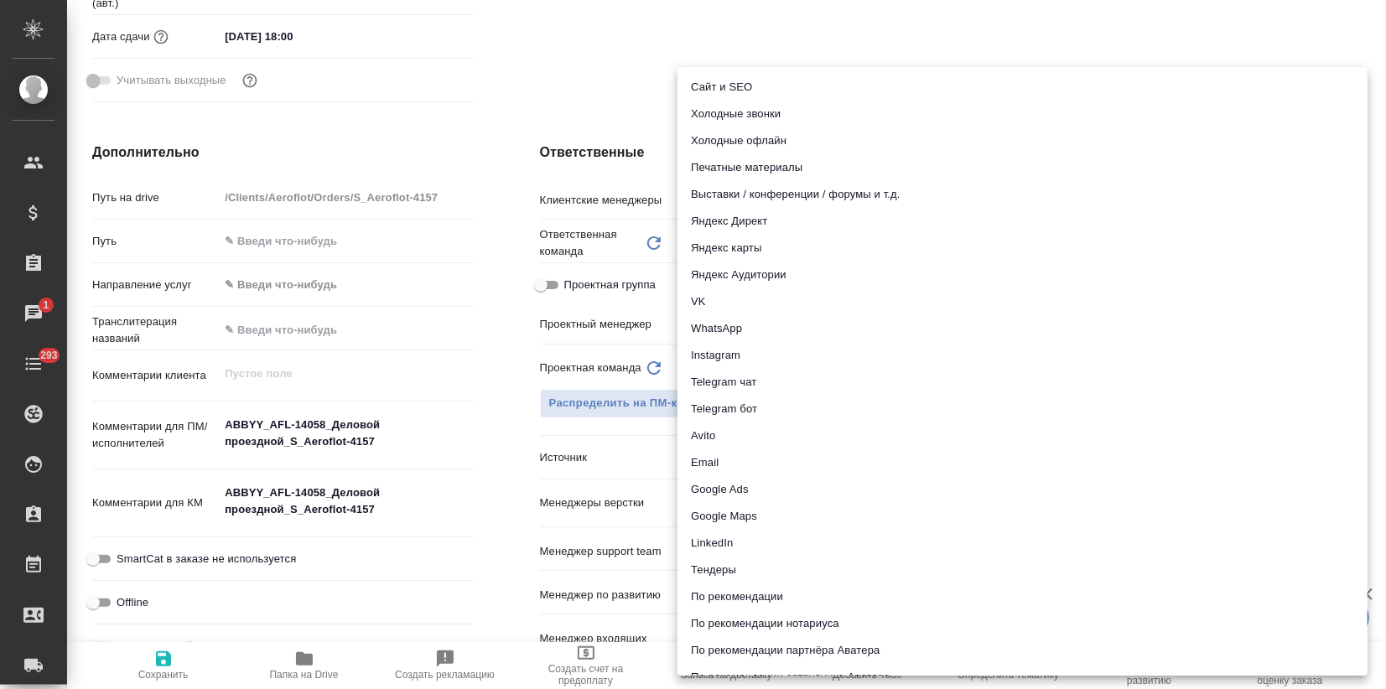
click at [719, 464] on li "Email" at bounding box center [1023, 462] width 690 height 27
type textarea "x"
type input "emailAds"
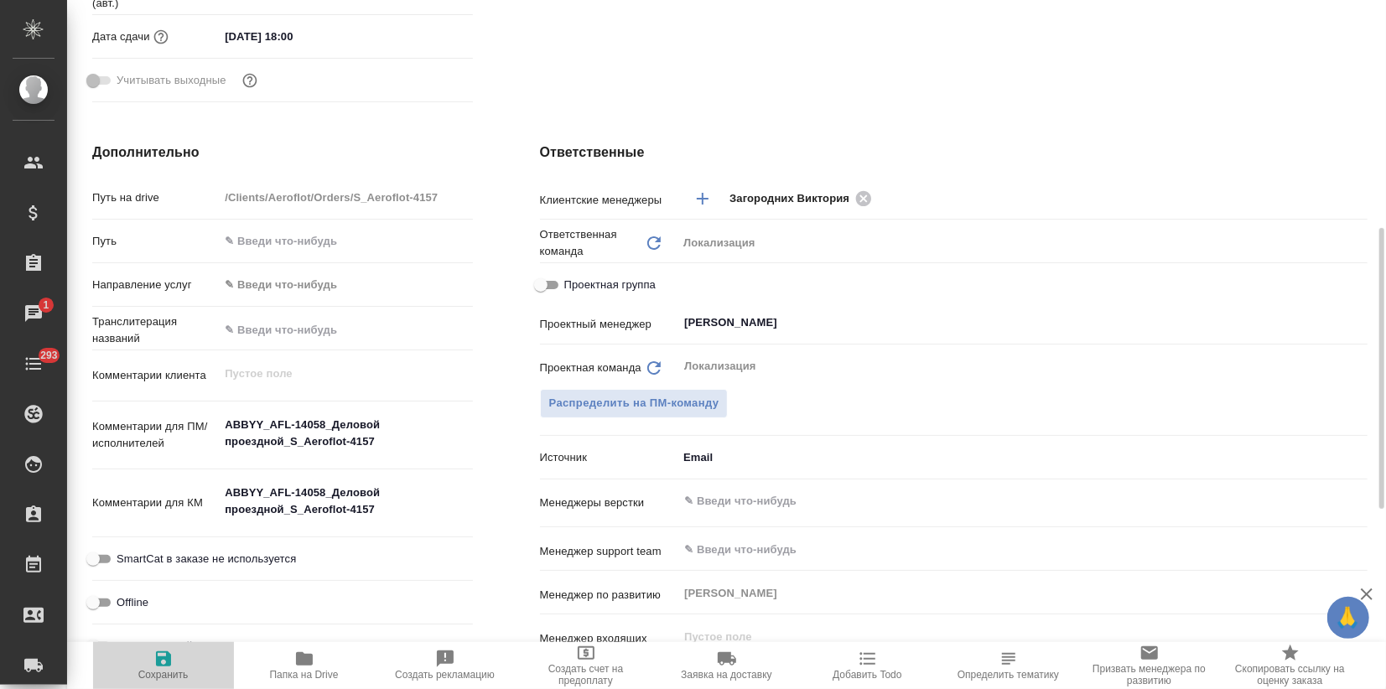
click at [167, 661] on icon "button" at bounding box center [163, 659] width 15 height 15
type textarea "x"
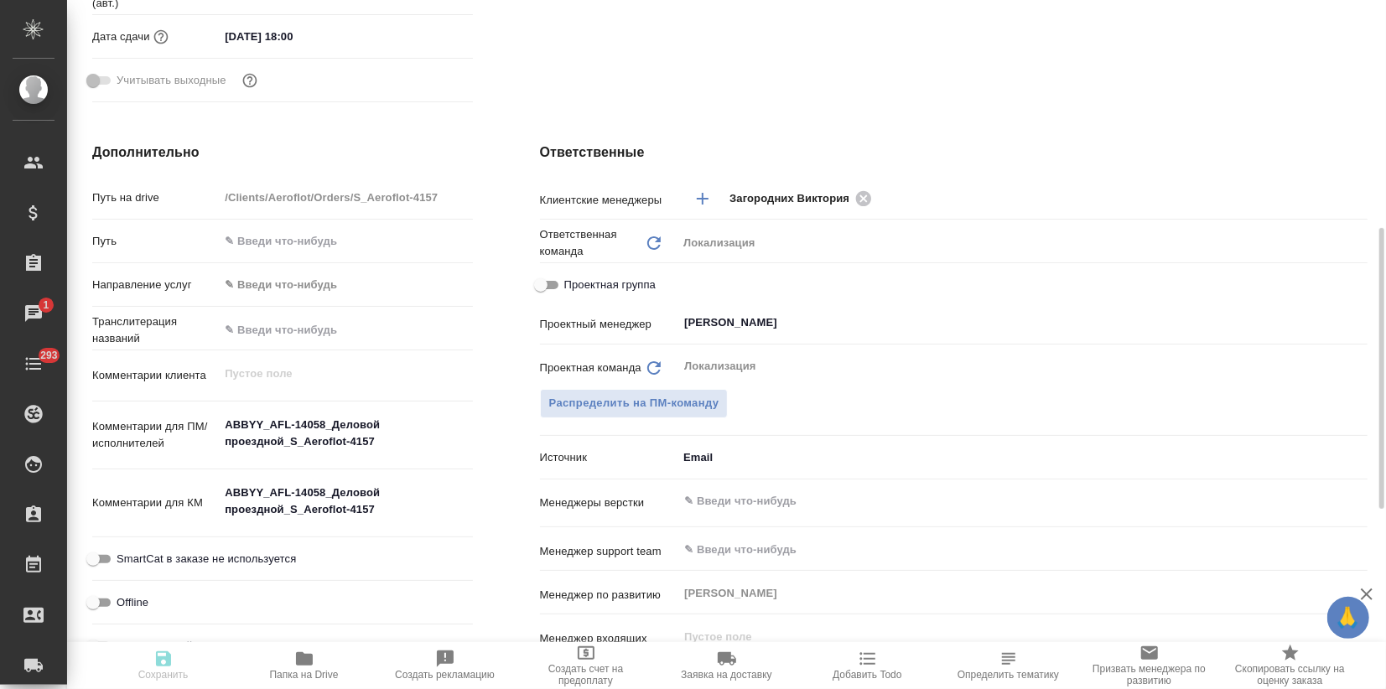
type textarea "x"
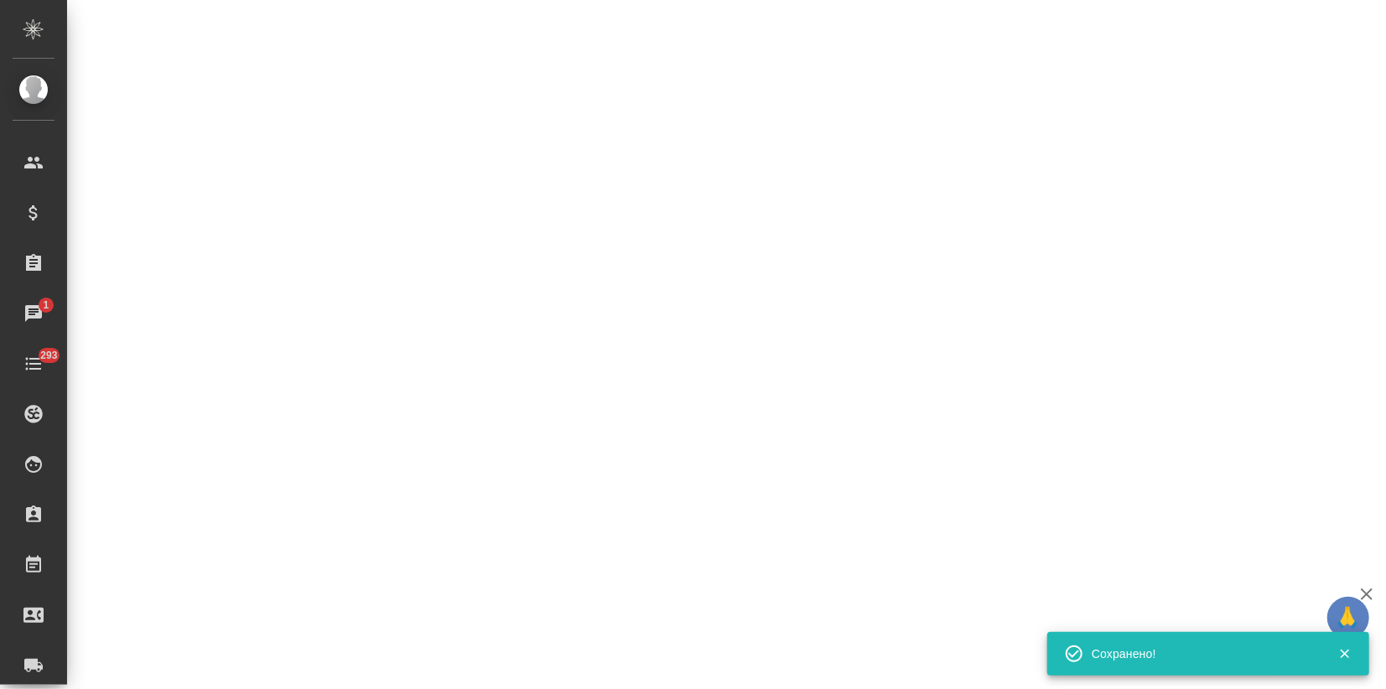
select select "RU"
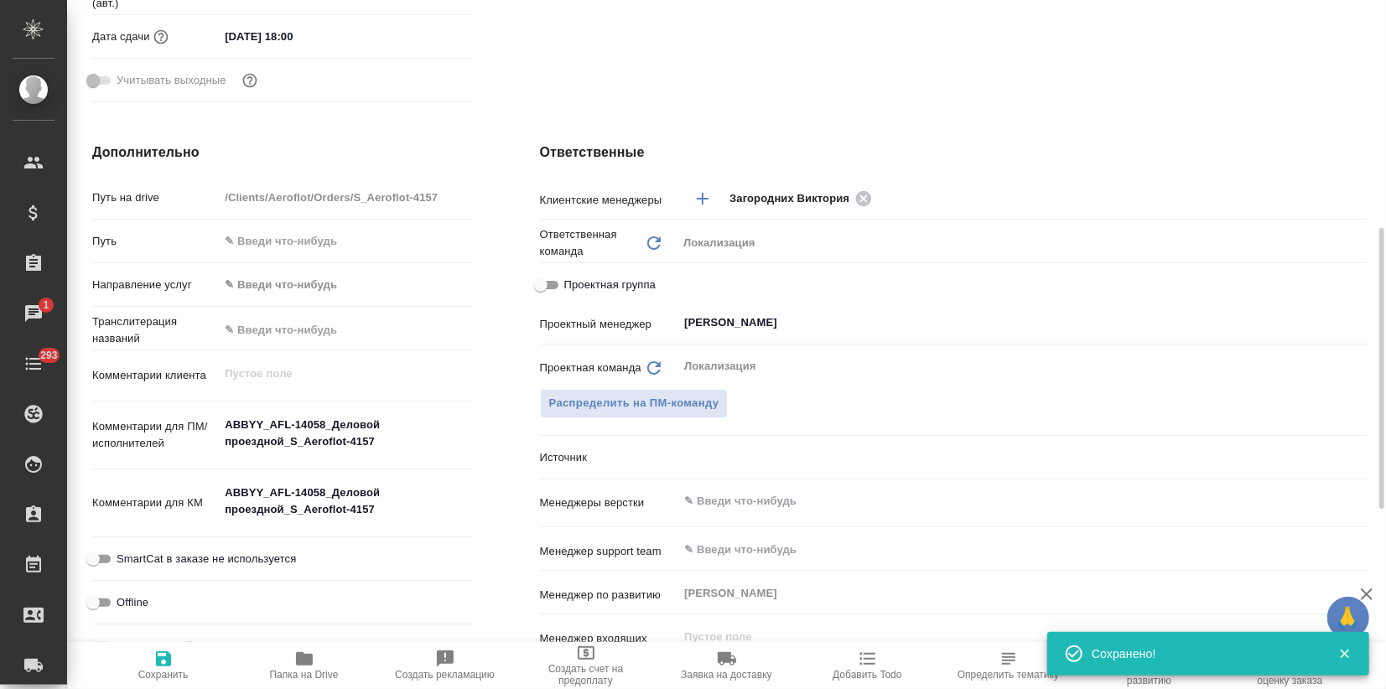
type textarea "x"
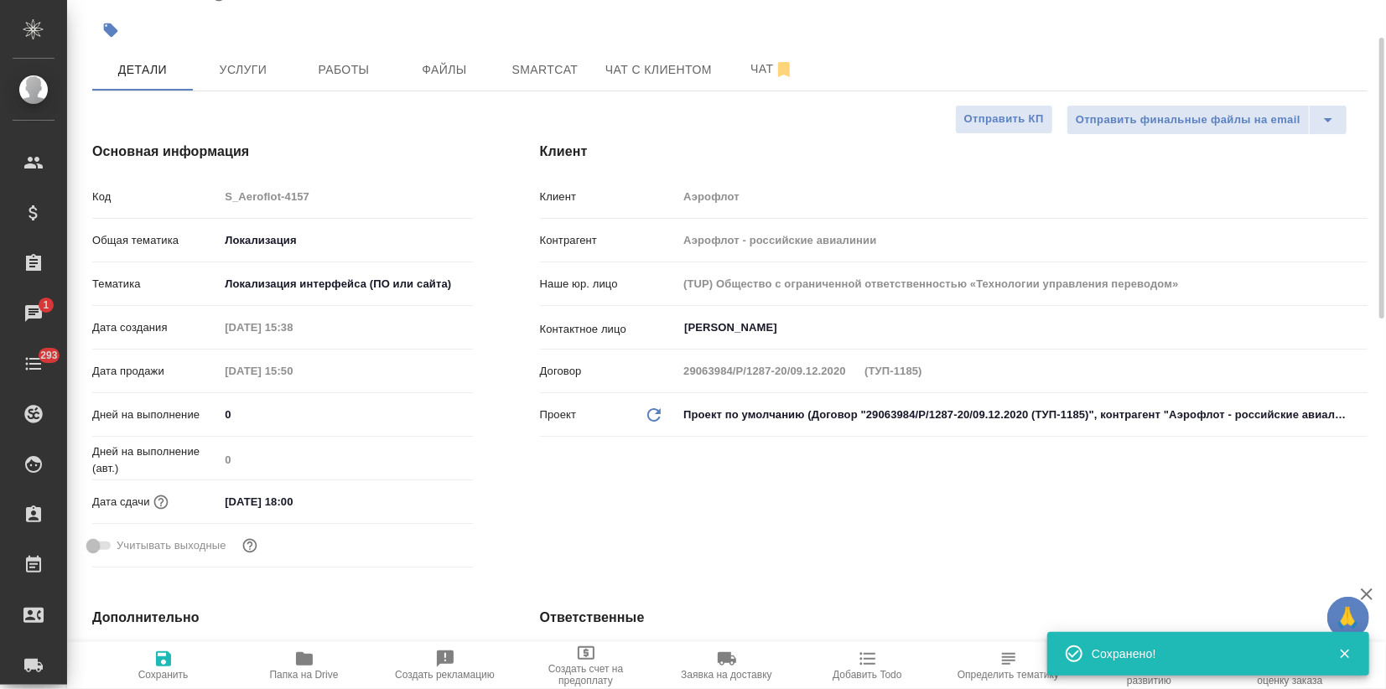
type textarea "x"
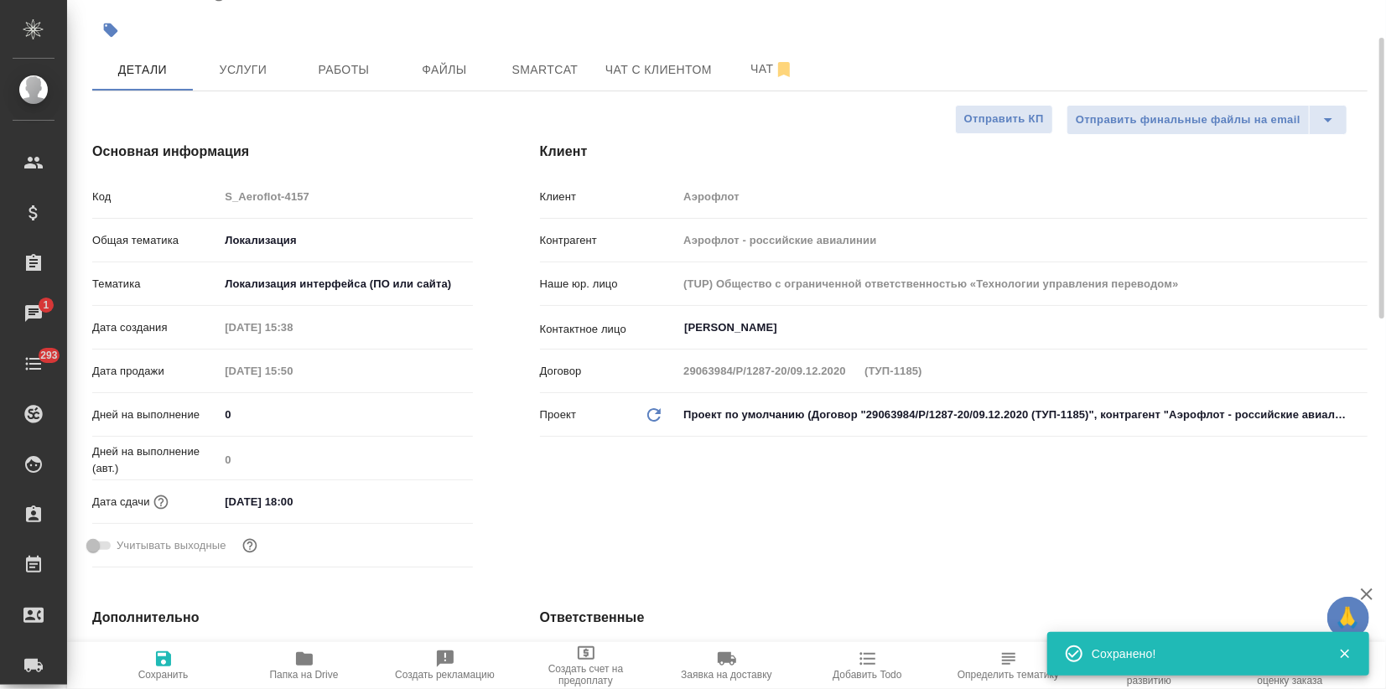
type textarea "x"
click at [221, 76] on span "Услуги" at bounding box center [243, 70] width 80 height 21
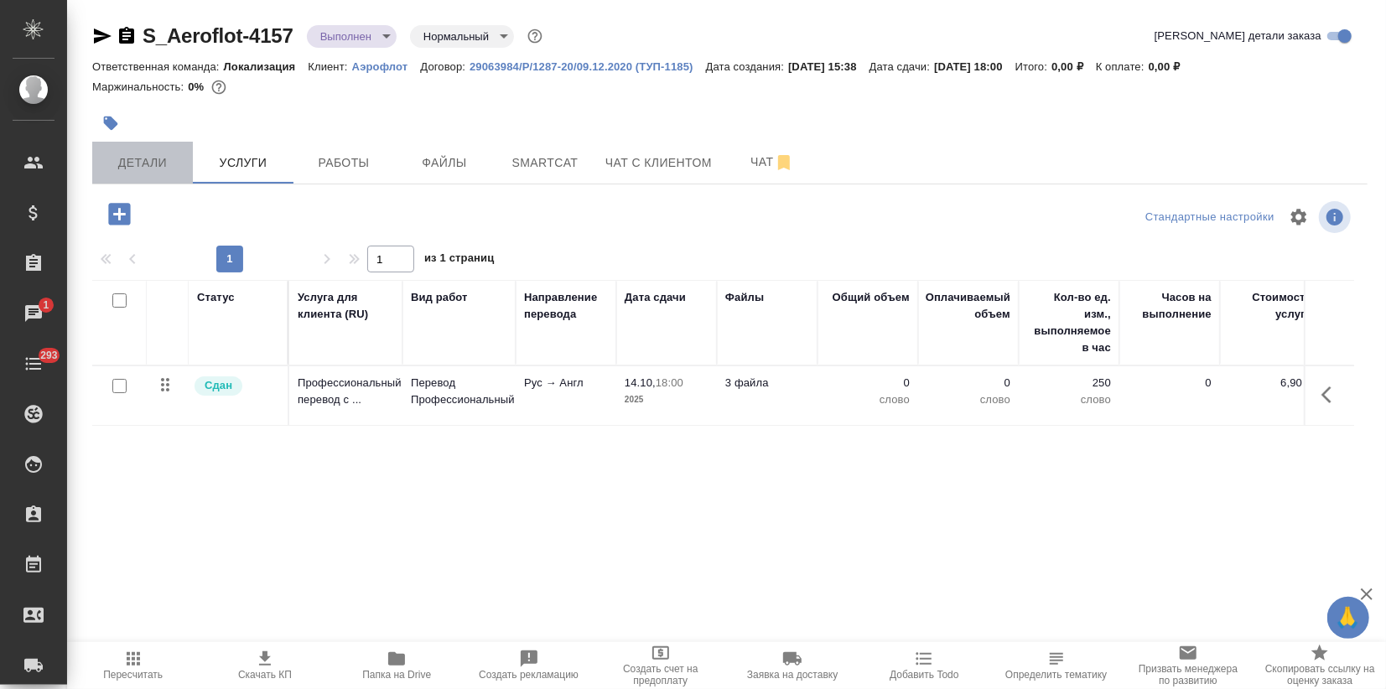
click at [127, 153] on span "Детали" at bounding box center [142, 163] width 80 height 21
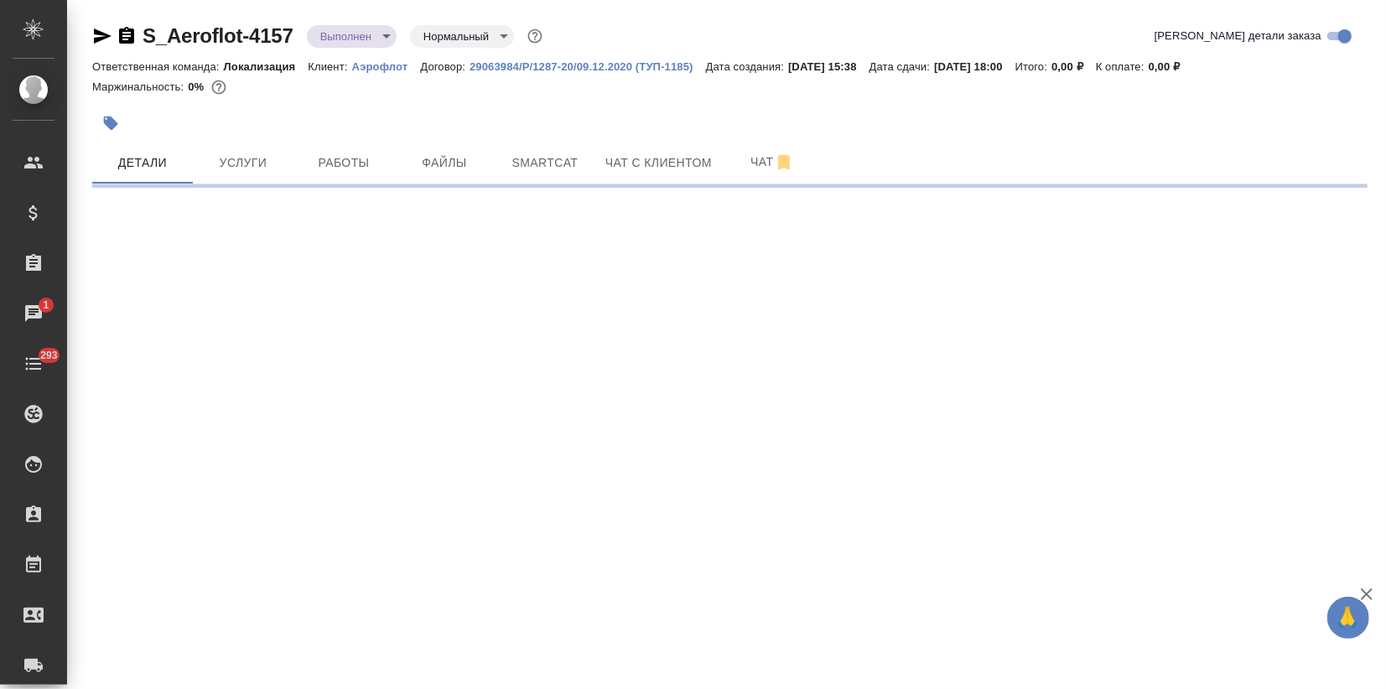
select select "RU"
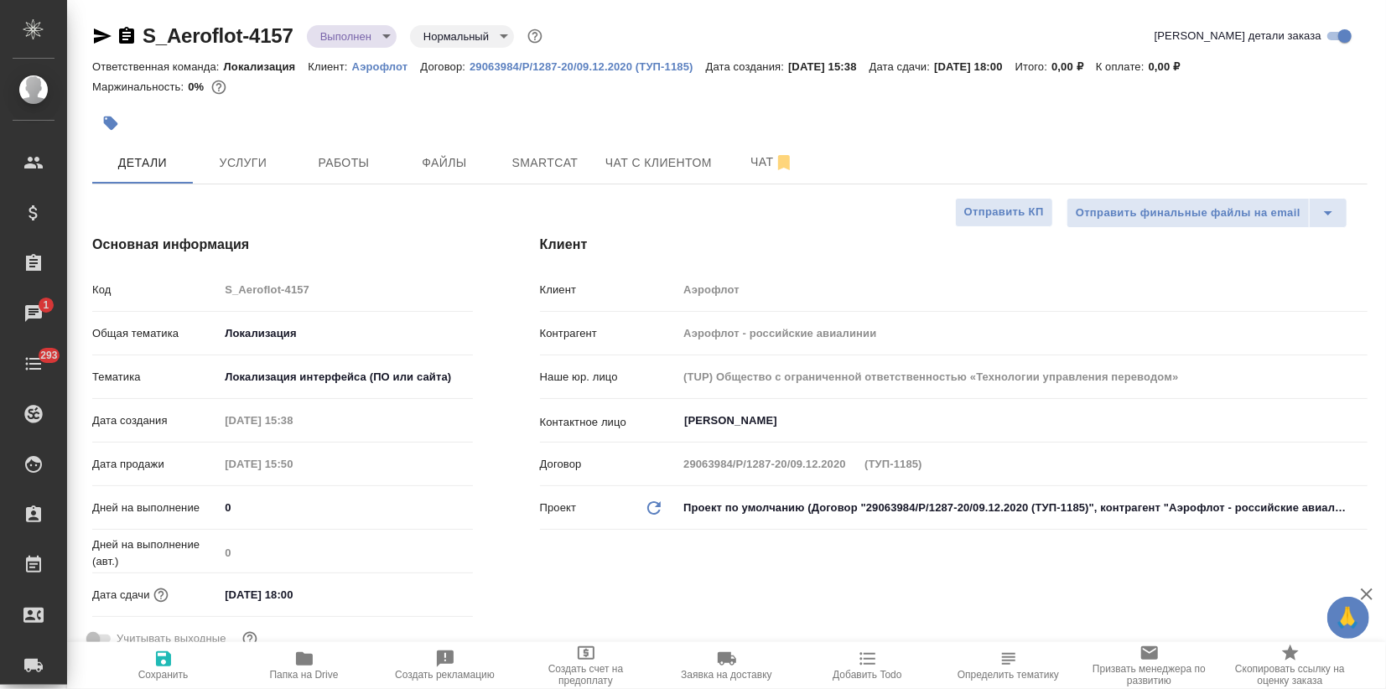
type textarea "x"
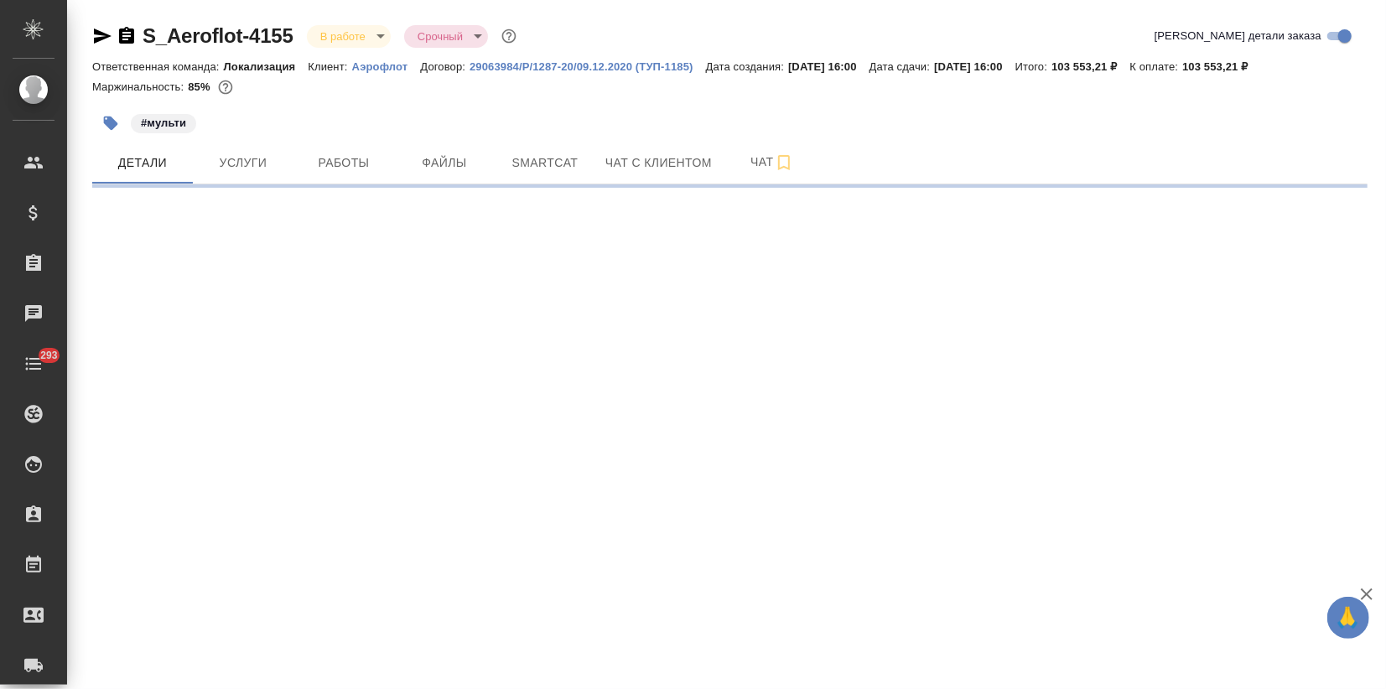
select select "RU"
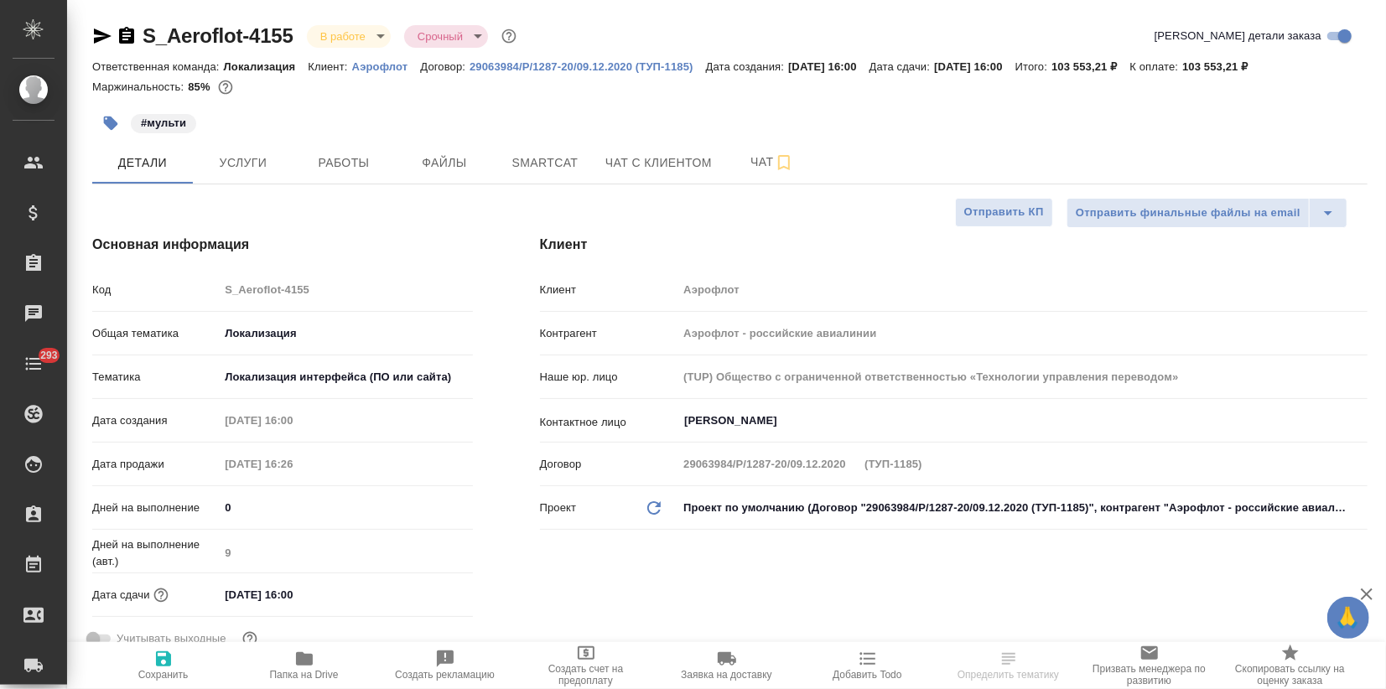
type textarea "x"
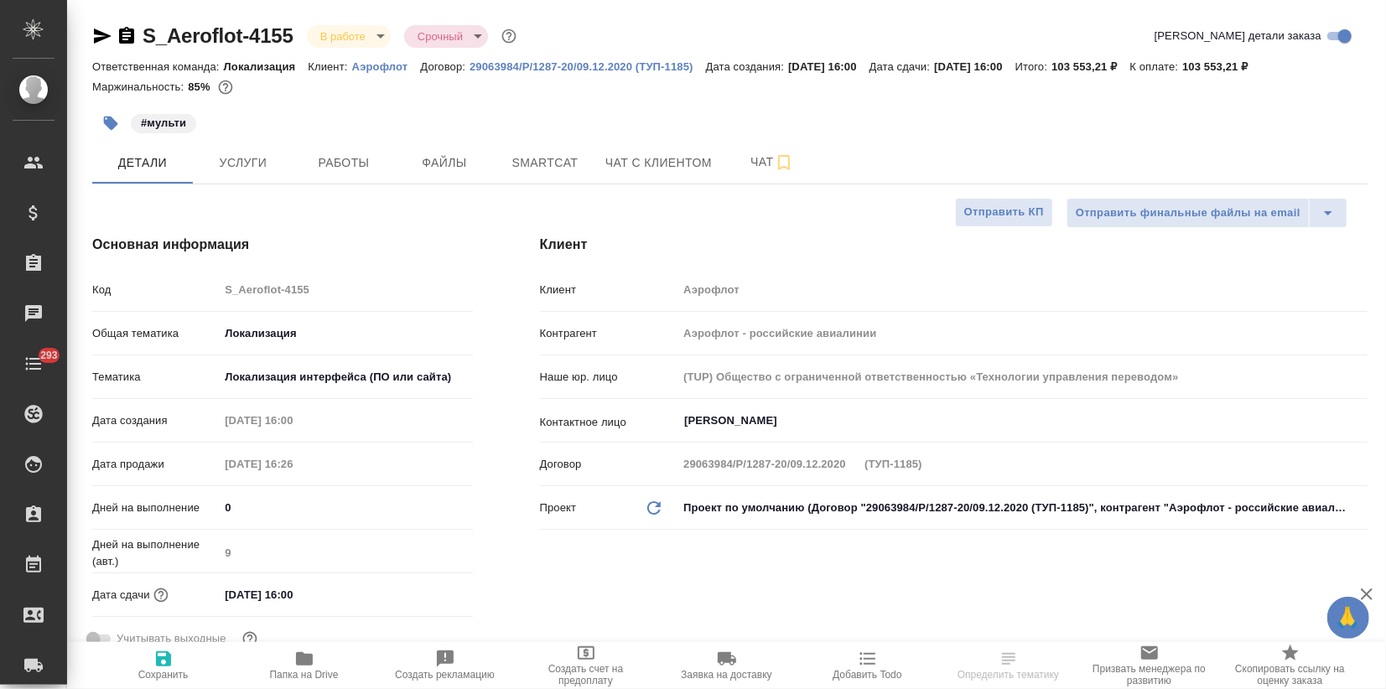
type textarea "x"
click at [251, 168] on span "Услуги" at bounding box center [243, 163] width 80 height 21
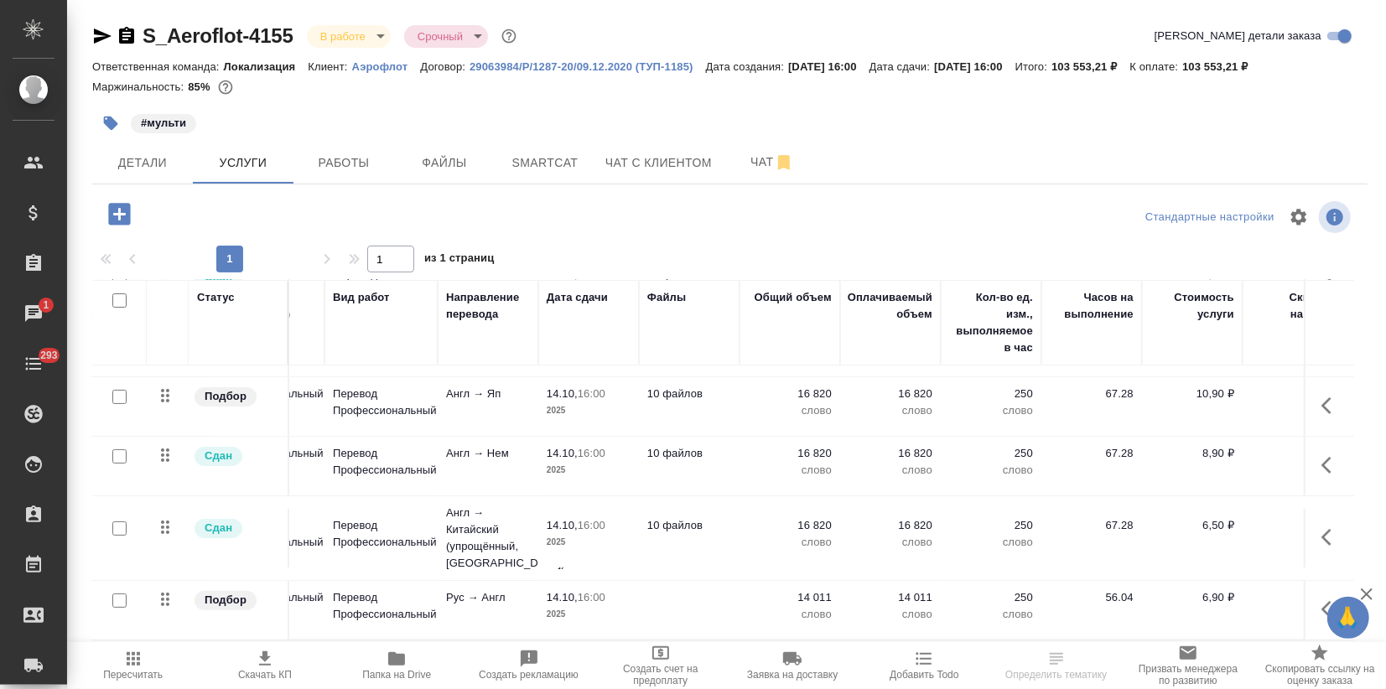
scroll to position [240, 0]
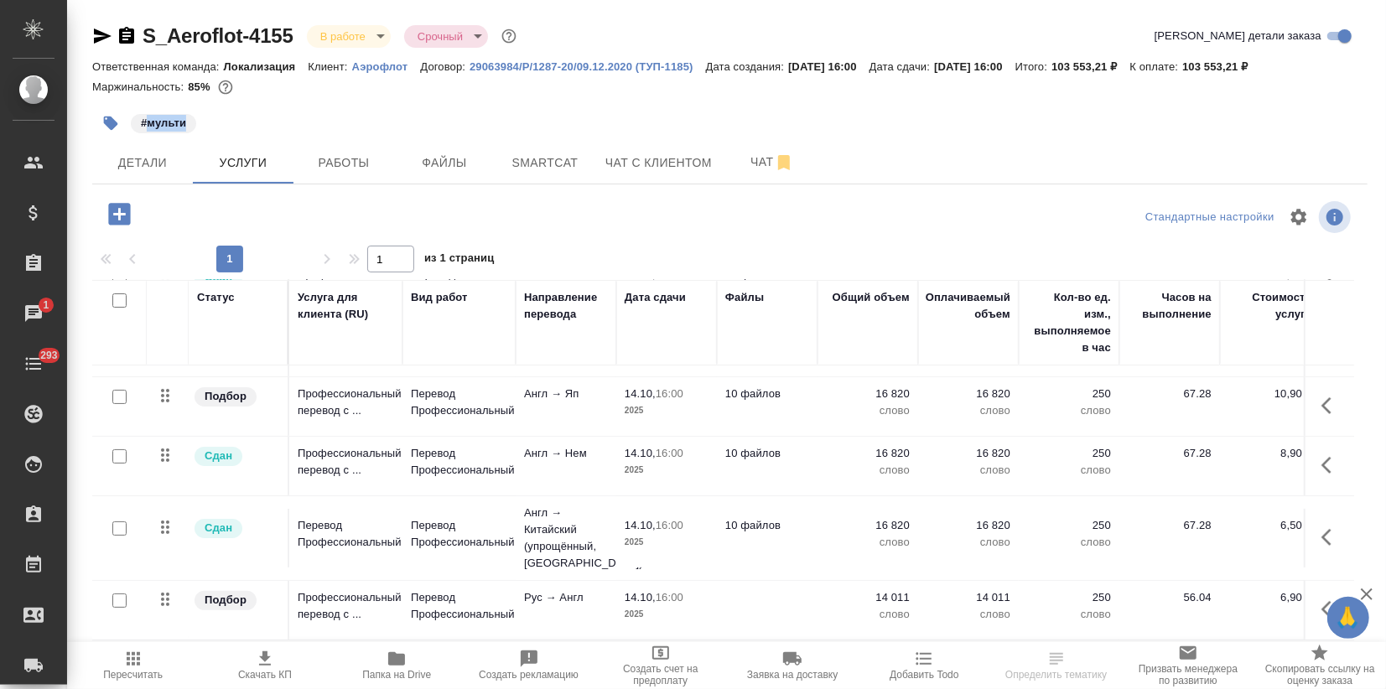
drag, startPoint x: 146, startPoint y: 122, endPoint x: 205, endPoint y: 122, distance: 59.5
click at [205, 122] on div "#мульти" at bounding box center [517, 123] width 850 height 37
copy p "мульти"
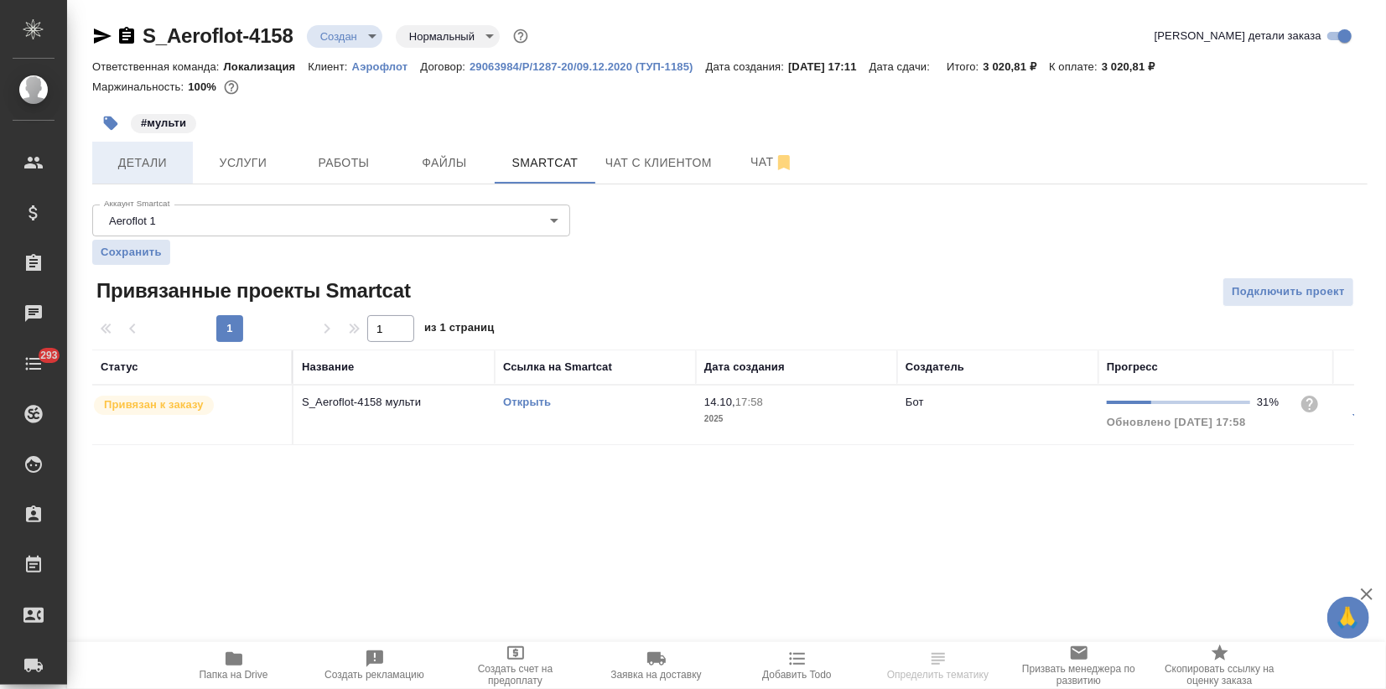
click at [150, 164] on span "Детали" at bounding box center [142, 163] width 80 height 21
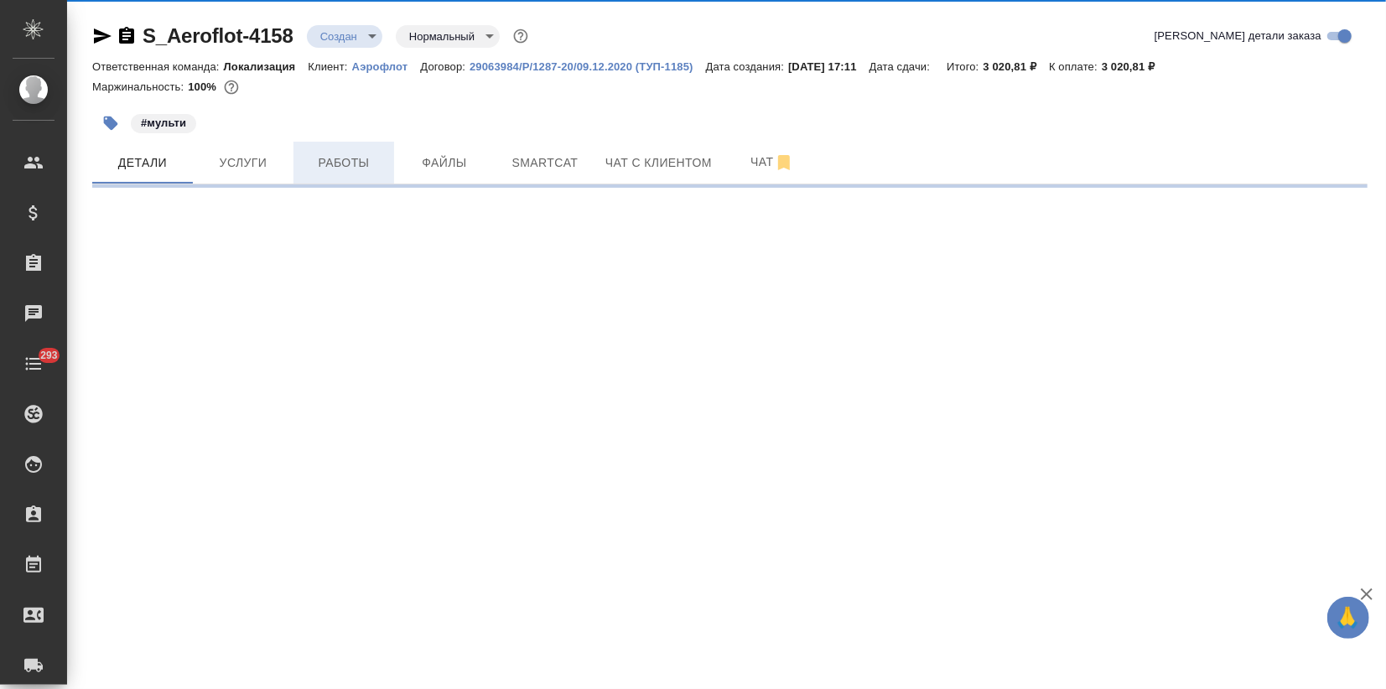
select select "RU"
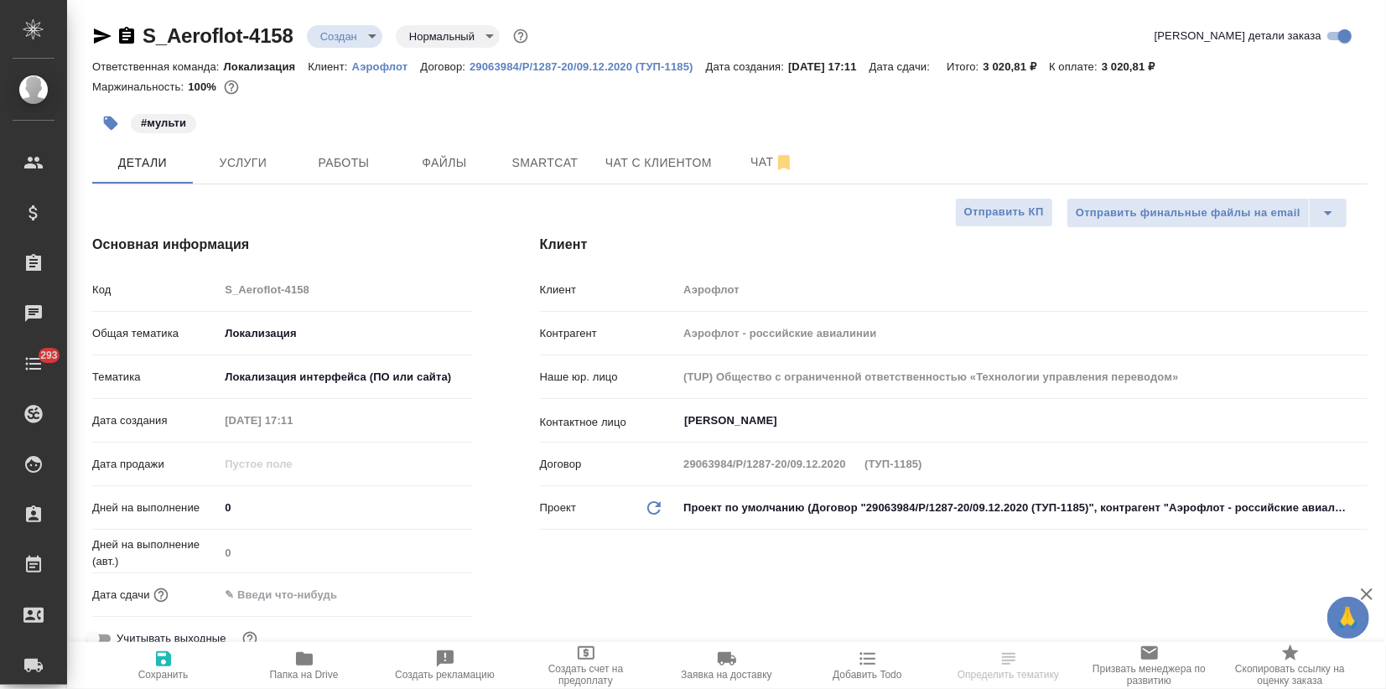
type textarea "x"
click at [330, 25] on body "🙏 .cls-1 fill:#fff; AWATERA Zagorodnikh [PERSON_NAME] Спецификации Заказы Чаты …" at bounding box center [693, 344] width 1386 height 689
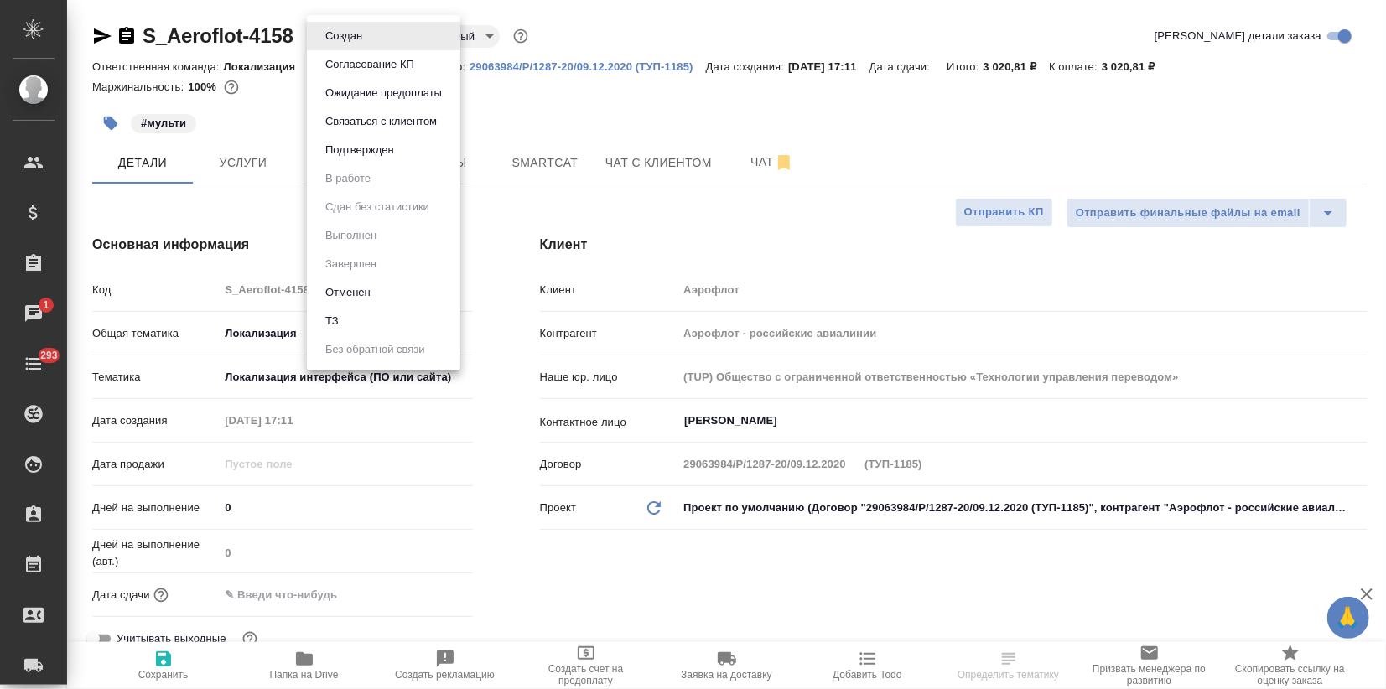
drag, startPoint x: 634, startPoint y: 123, endPoint x: 615, endPoint y: 138, distance: 24.0
click at [631, 123] on div at bounding box center [693, 344] width 1386 height 689
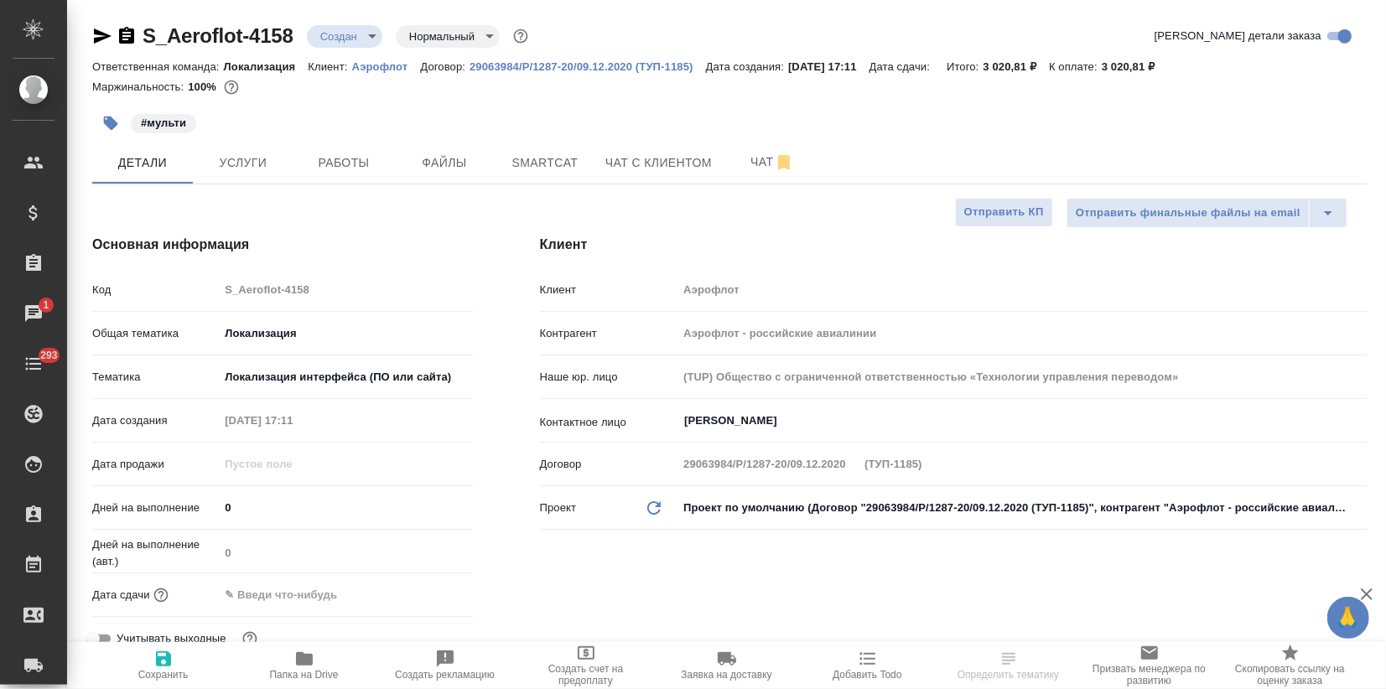
click at [286, 600] on input "text" at bounding box center [292, 595] width 147 height 24
click at [420, 592] on icon "button" at bounding box center [424, 594] width 20 height 20
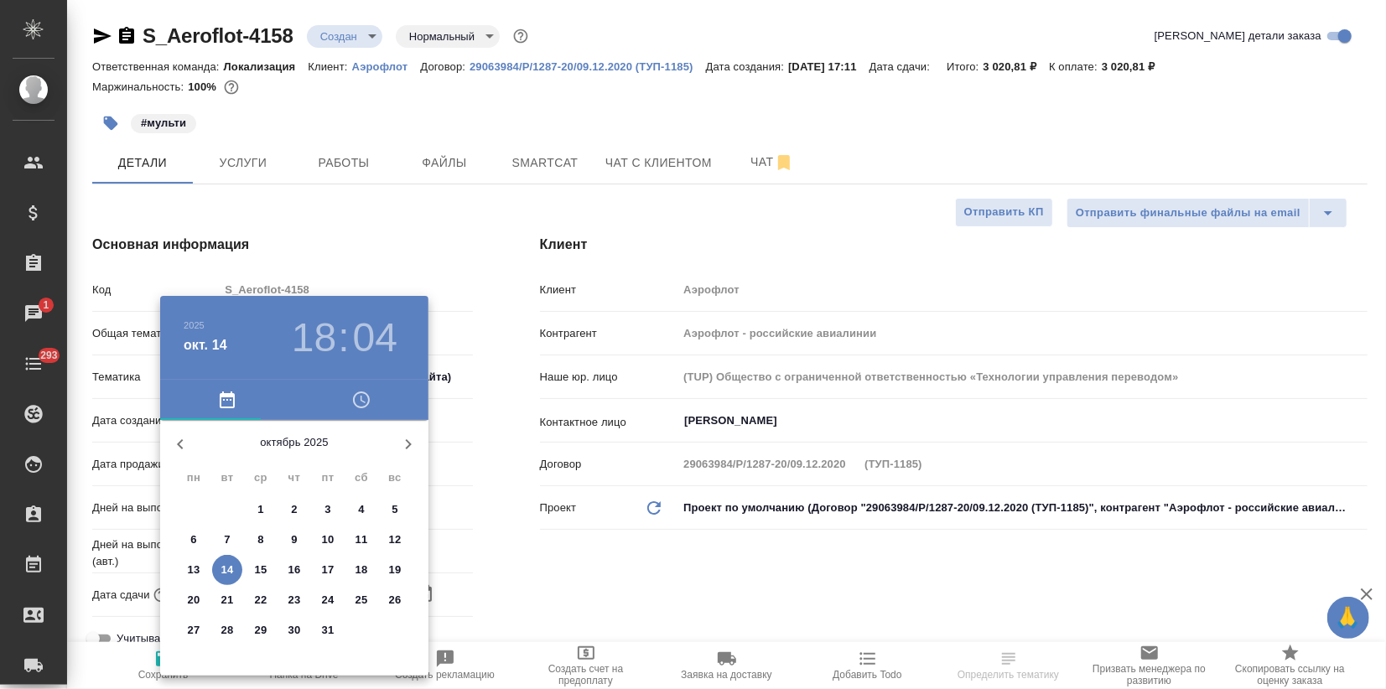
click at [259, 573] on p "15" at bounding box center [261, 570] width 13 height 17
type input "15.10.2025 18:04"
type textarea "x"
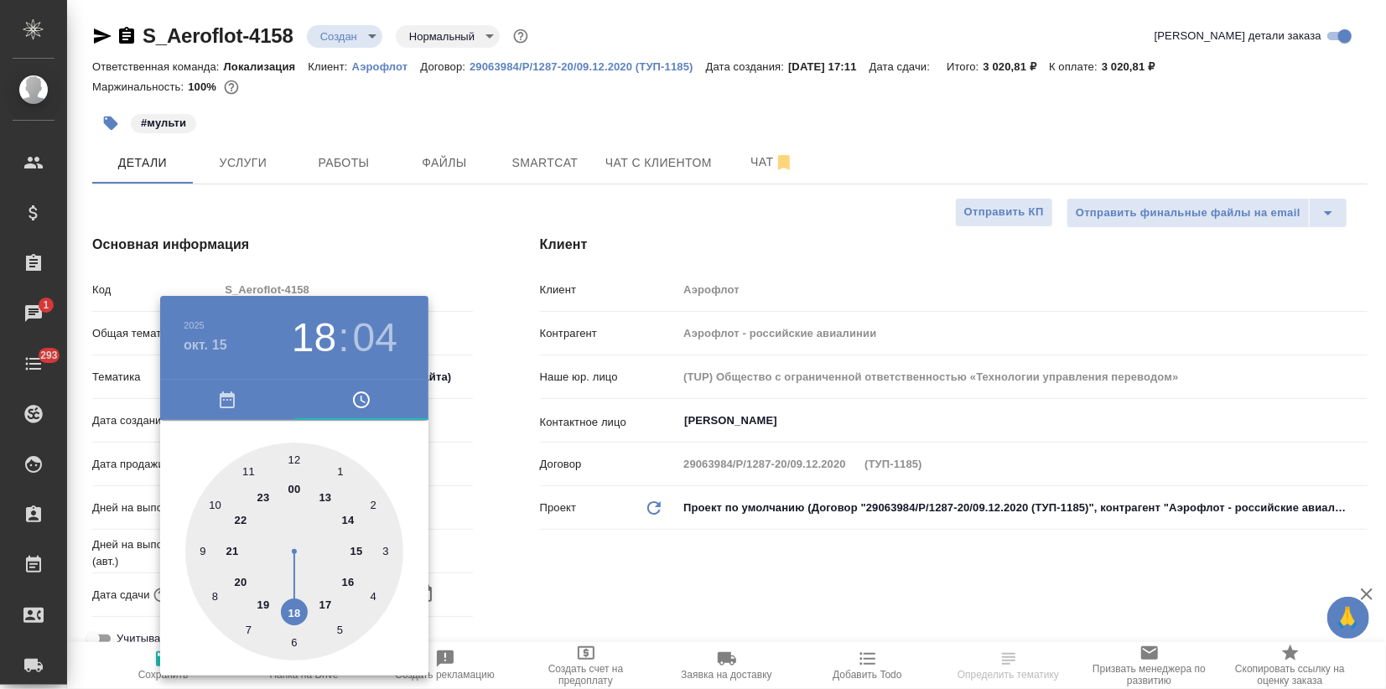
click at [351, 579] on div at bounding box center [294, 552] width 218 height 218
type input "15.10.2025 16:04"
type textarea "x"
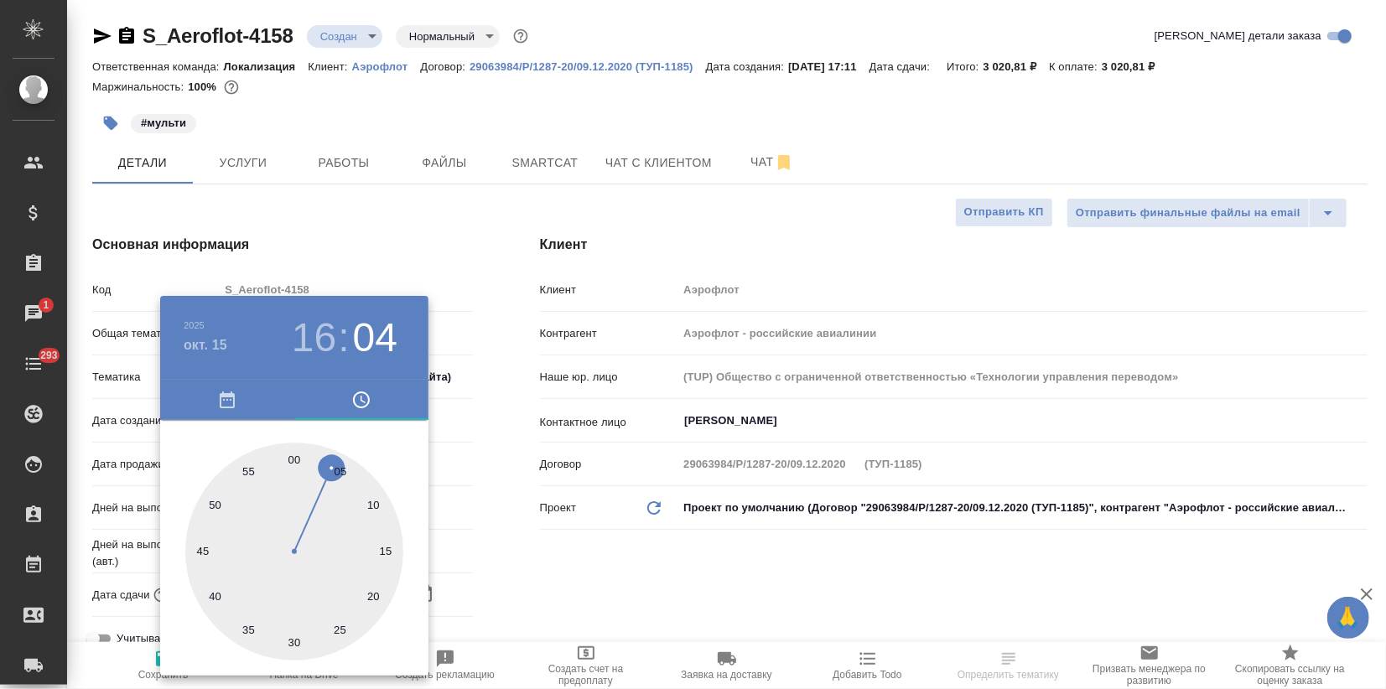
drag, startPoint x: 293, startPoint y: 456, endPoint x: 352, endPoint y: 415, distance: 72.3
click at [293, 456] on div at bounding box center [294, 552] width 218 height 218
type input "15.10.2025 16:00"
type textarea "x"
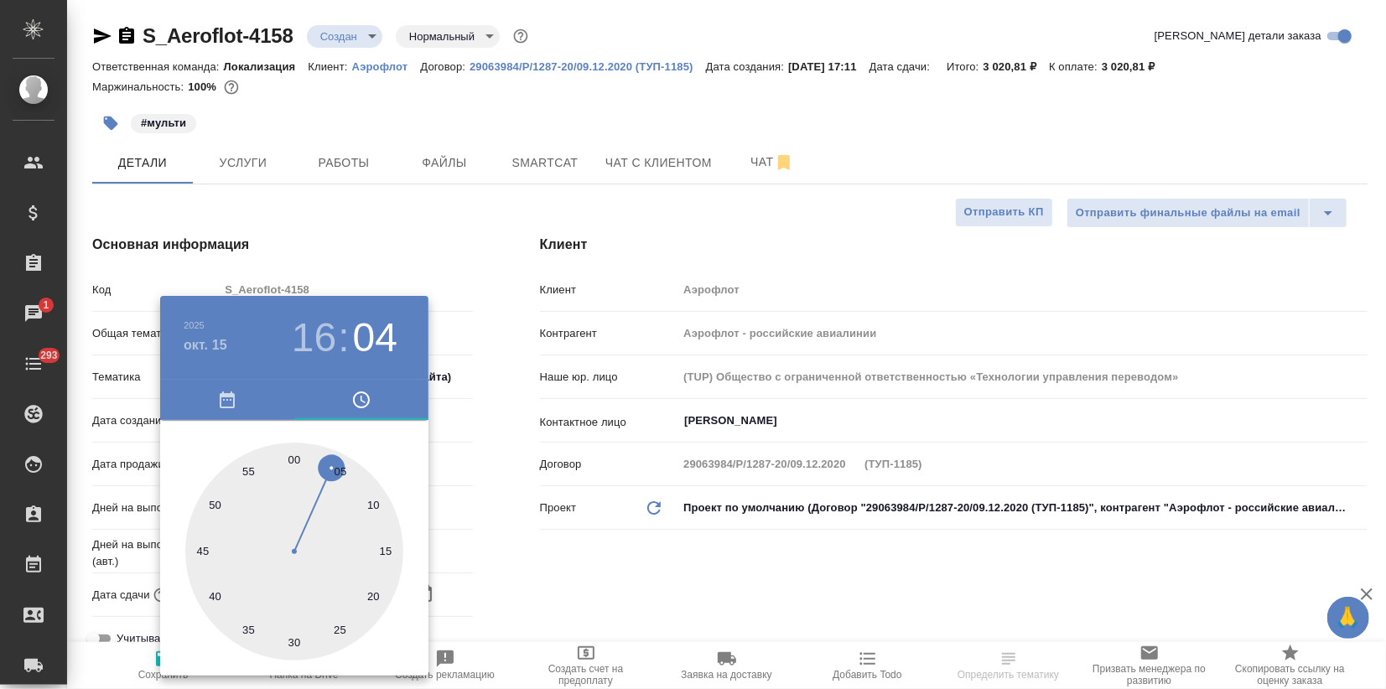
type textarea "x"
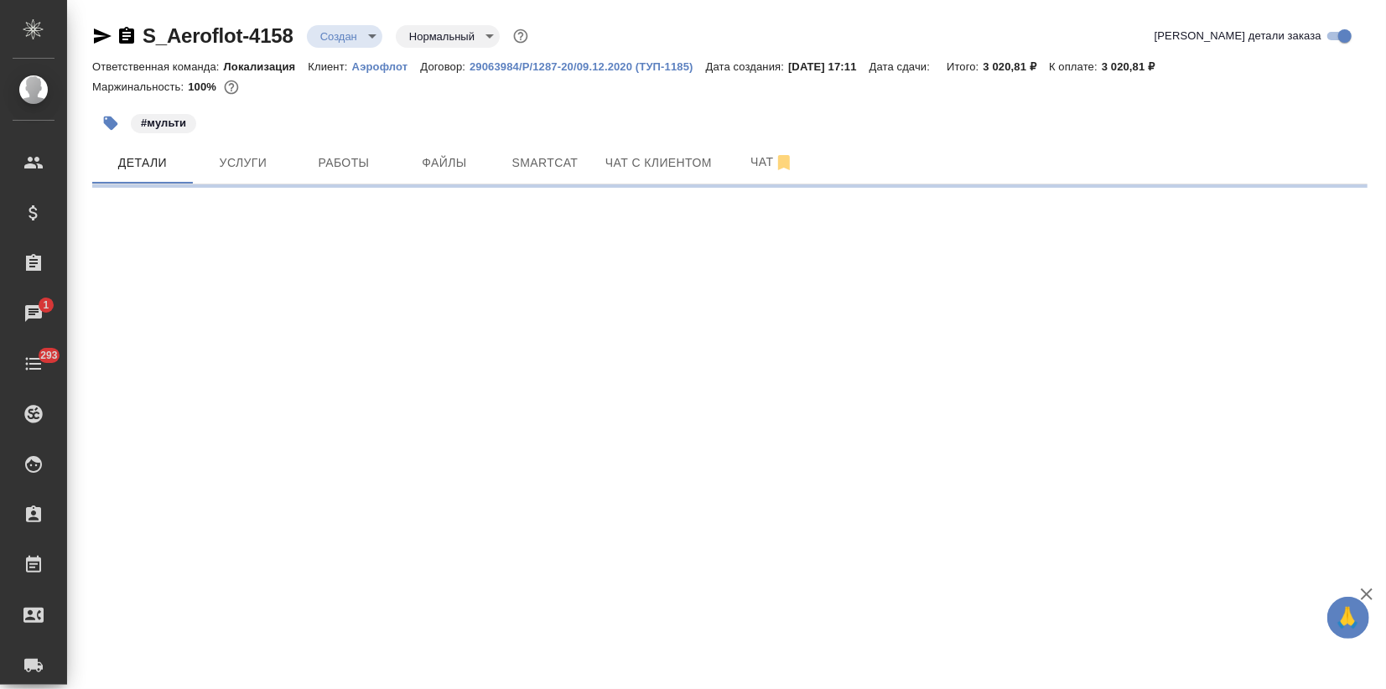
click at [487, 236] on div ".cls-1 fill:#fff; AWATERA Zagorodnikh Viktoria Клиенты Спецификации Заказы 1 Ча…" at bounding box center [693, 344] width 1386 height 689
select select "RU"
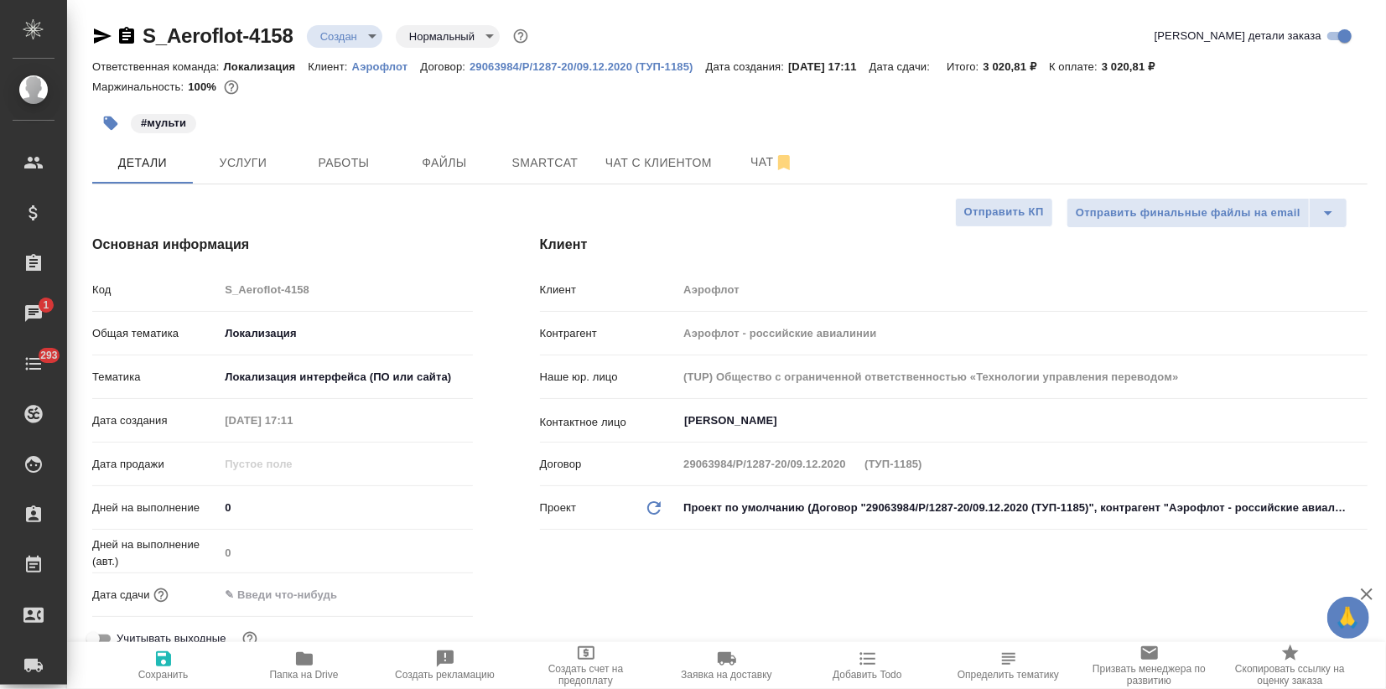
type textarea "x"
click at [256, 588] on input "text" at bounding box center [292, 595] width 147 height 24
click at [421, 594] on icon "button" at bounding box center [424, 594] width 20 height 20
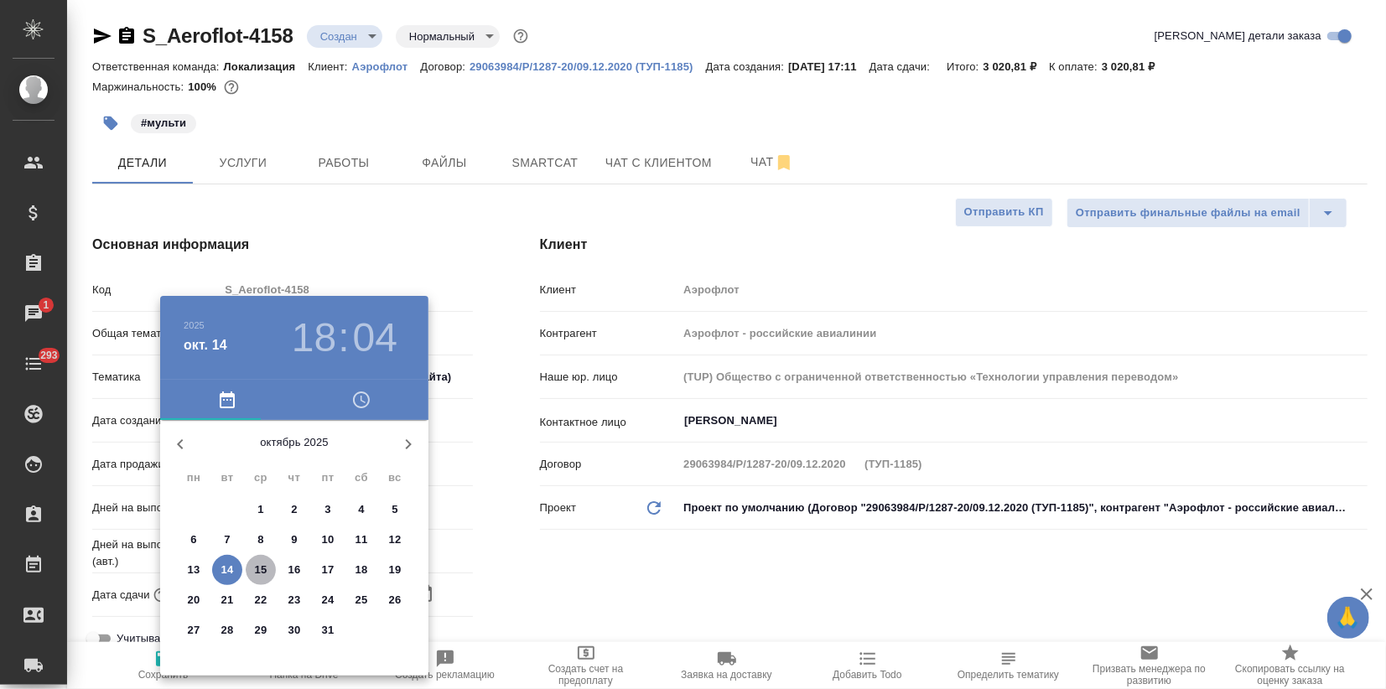
click at [257, 569] on p "15" at bounding box center [261, 570] width 13 height 17
type input "15.10.2025 18:04"
type textarea "x"
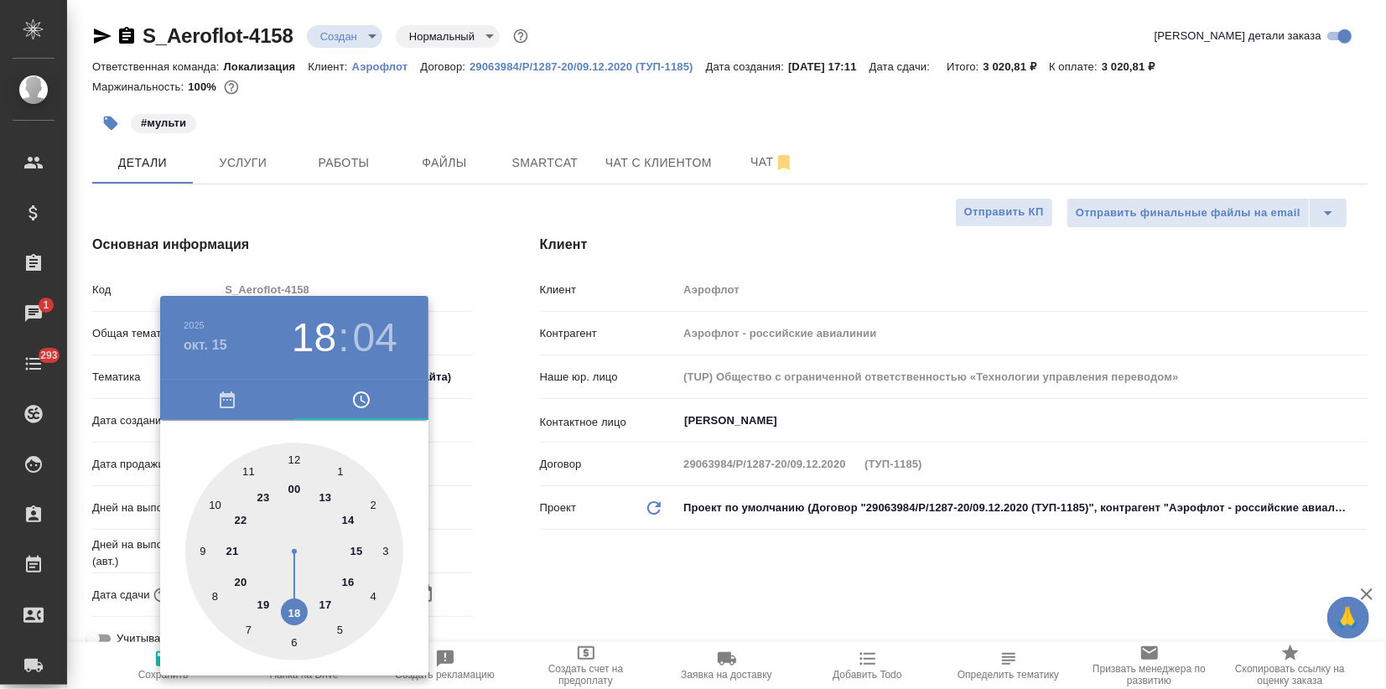
click at [345, 583] on div at bounding box center [294, 552] width 218 height 218
type input "15.10.2025 16:04"
type textarea "x"
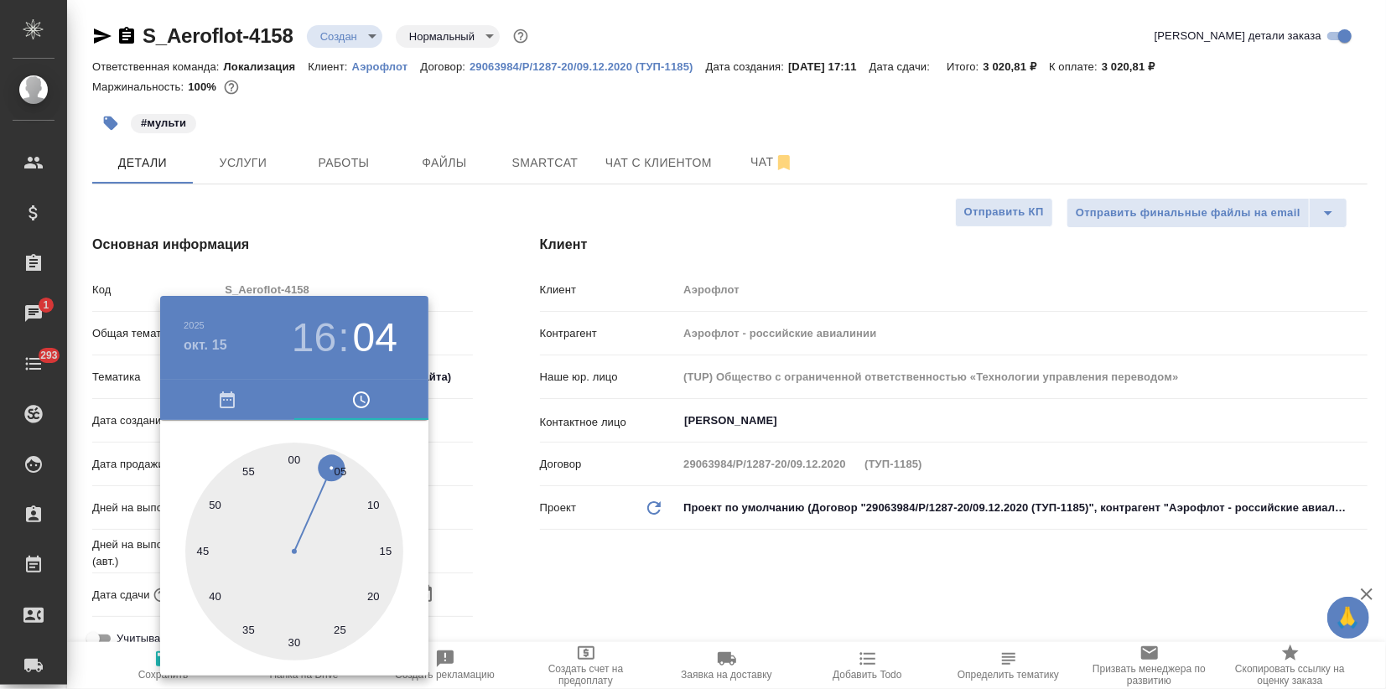
click at [289, 462] on div at bounding box center [294, 552] width 218 height 218
type input "15.10.2025 16:00"
type textarea "x"
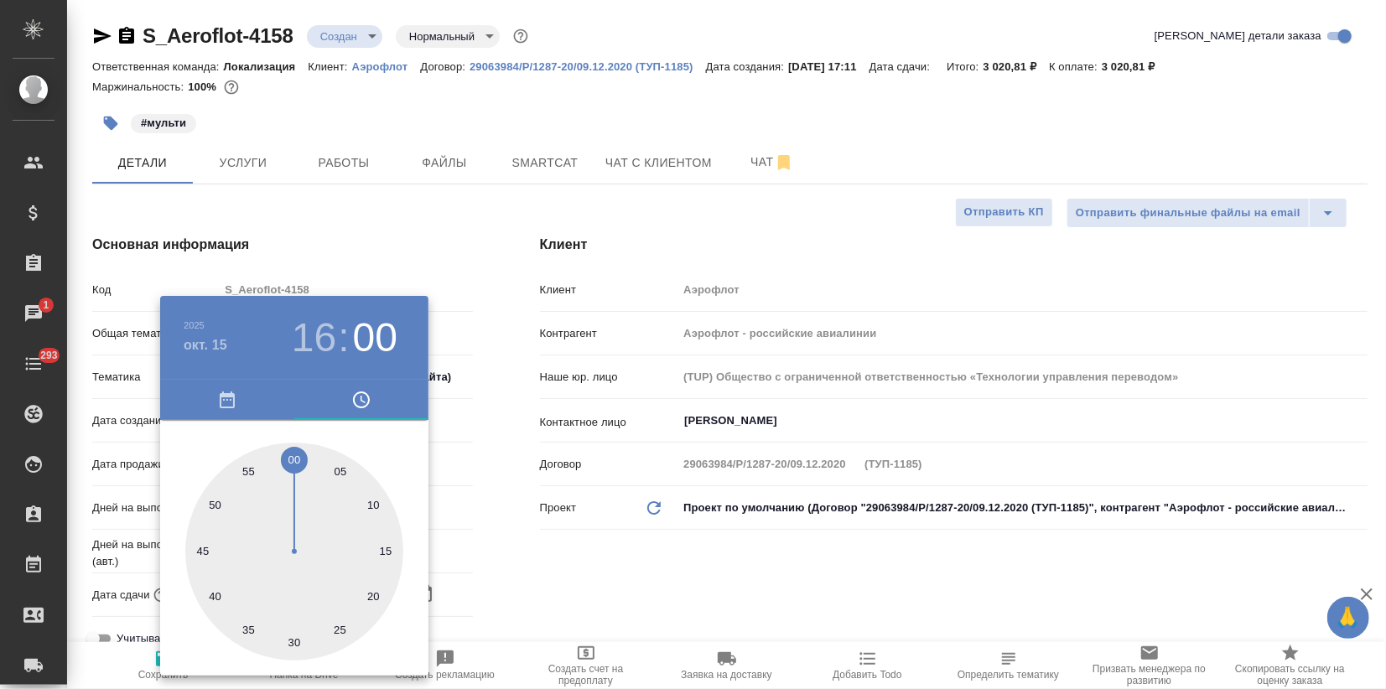
click at [377, 264] on div at bounding box center [693, 344] width 1386 height 689
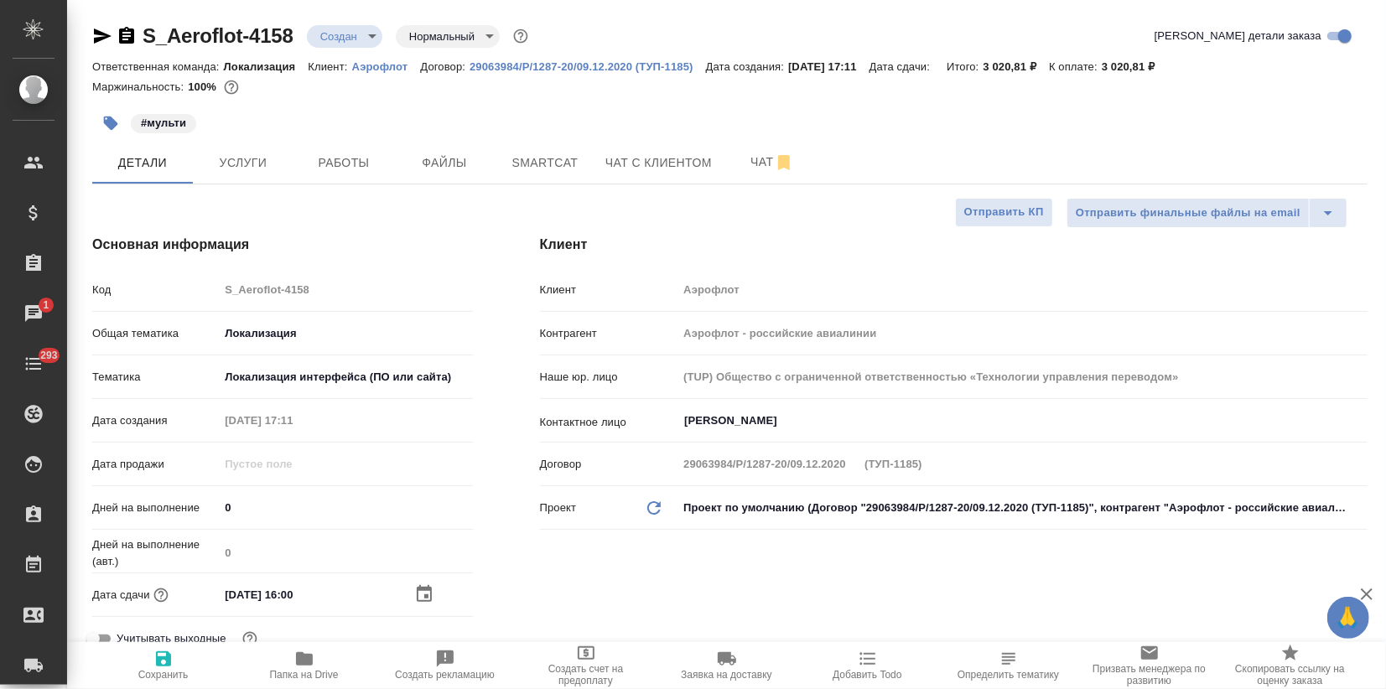
click at [177, 668] on span "Сохранить" at bounding box center [163, 665] width 121 height 32
type textarea "x"
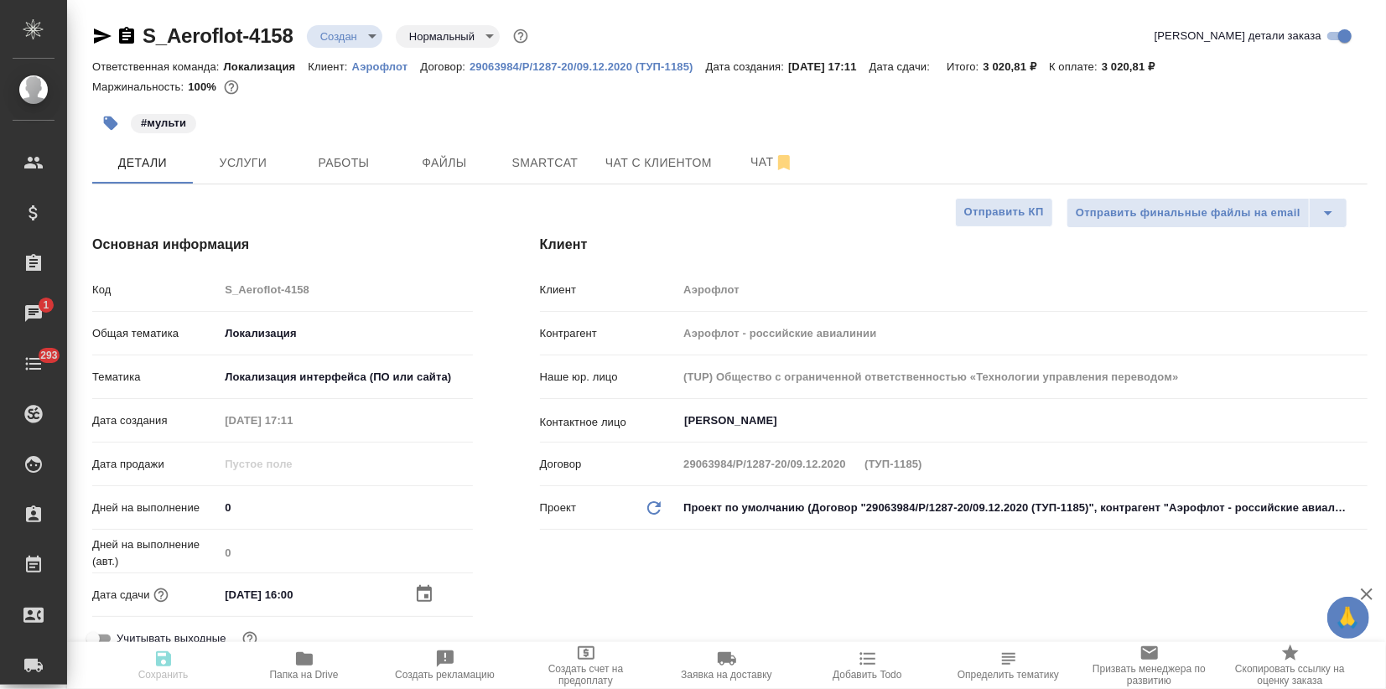
type textarea "x"
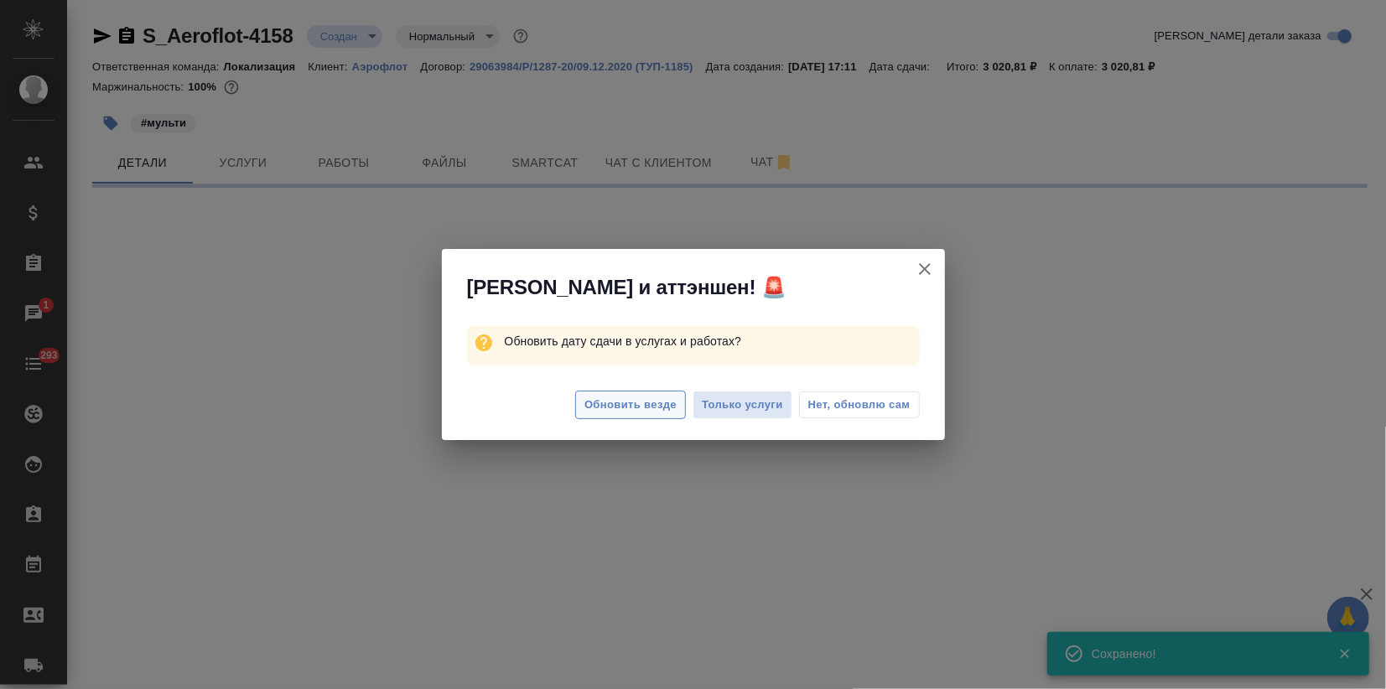
select select "RU"
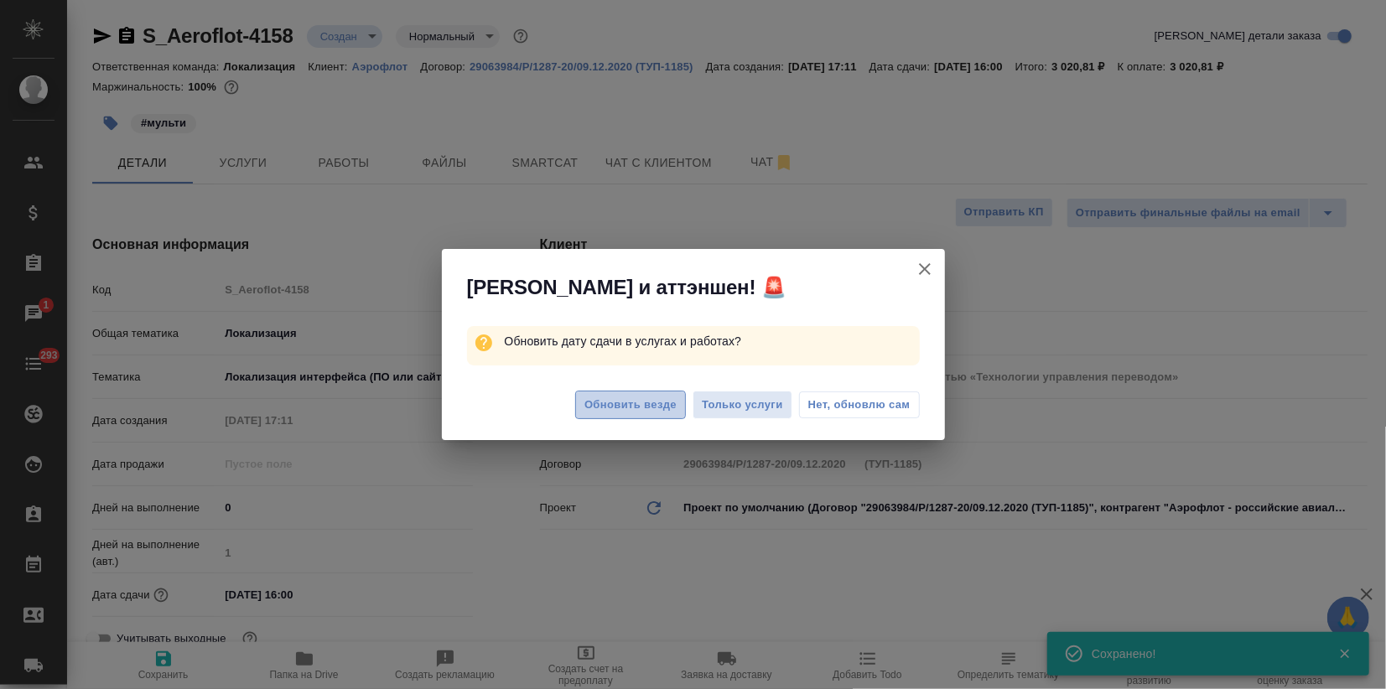
type textarea "x"
click at [646, 407] on span "Обновить везде" at bounding box center [630, 405] width 92 height 19
type textarea "x"
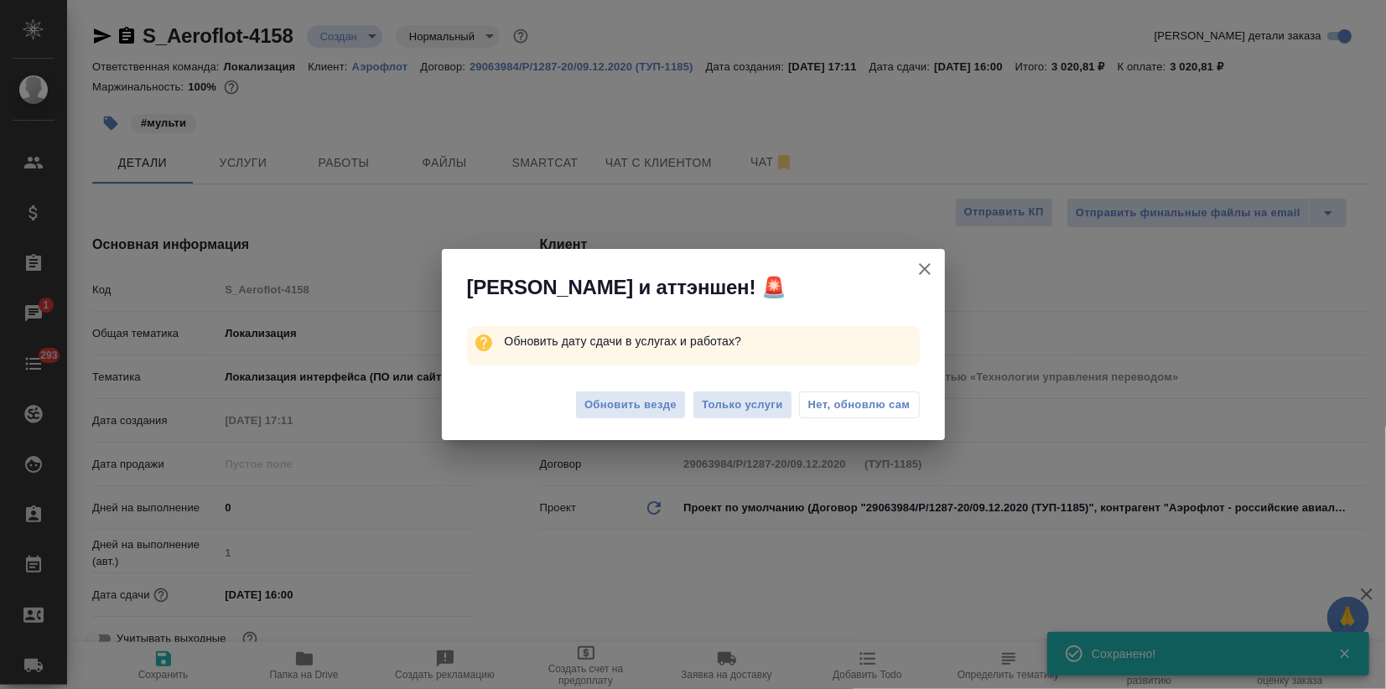
type textarea "x"
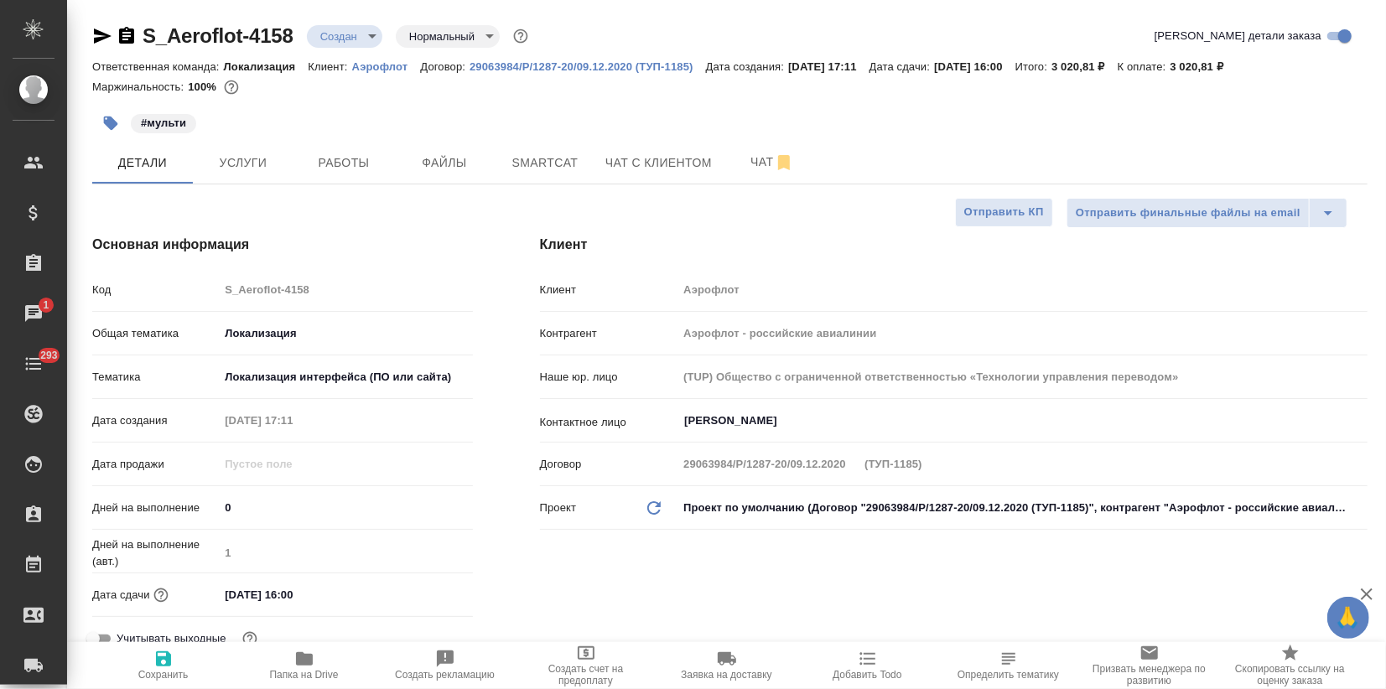
click at [352, 43] on body "🙏 .cls-1 fill:#fff; AWATERA Zagorodnikh Viktoria Клиенты Спецификации Заказы 1 …" at bounding box center [693, 344] width 1386 height 689
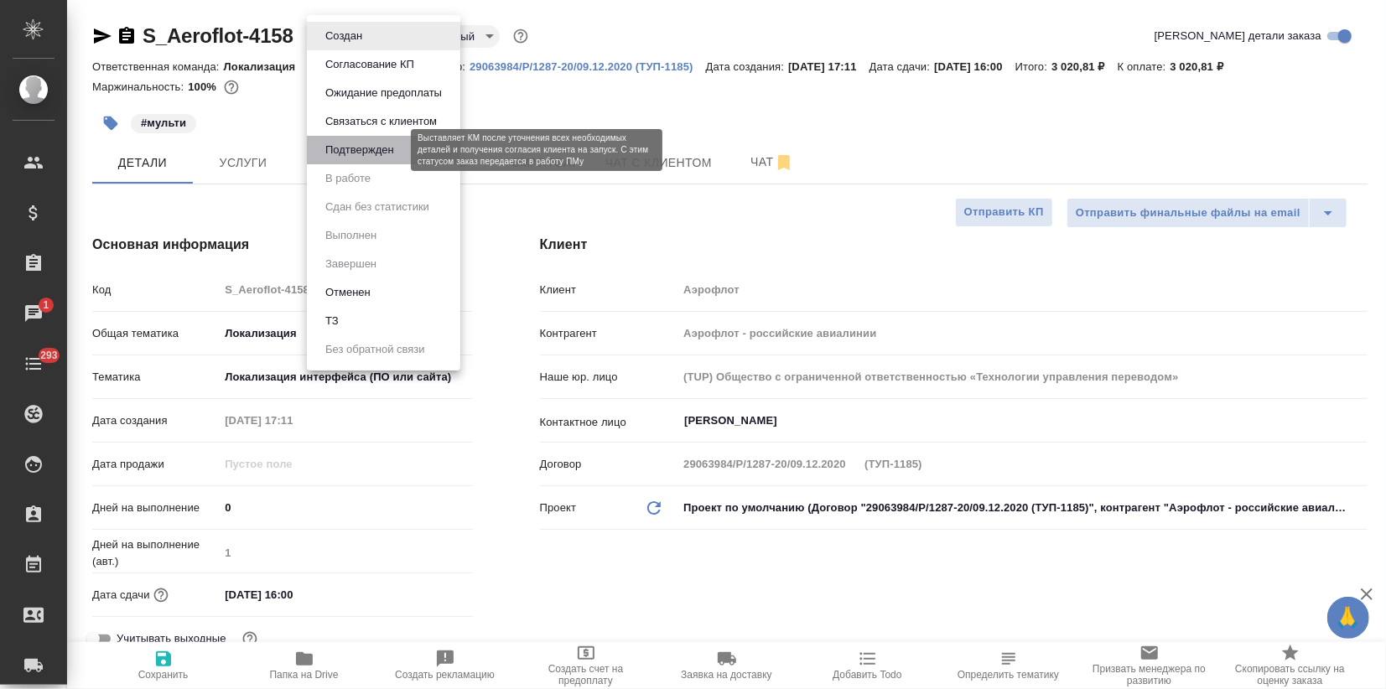
click at [381, 152] on button "Подтвержден" at bounding box center [359, 150] width 79 height 18
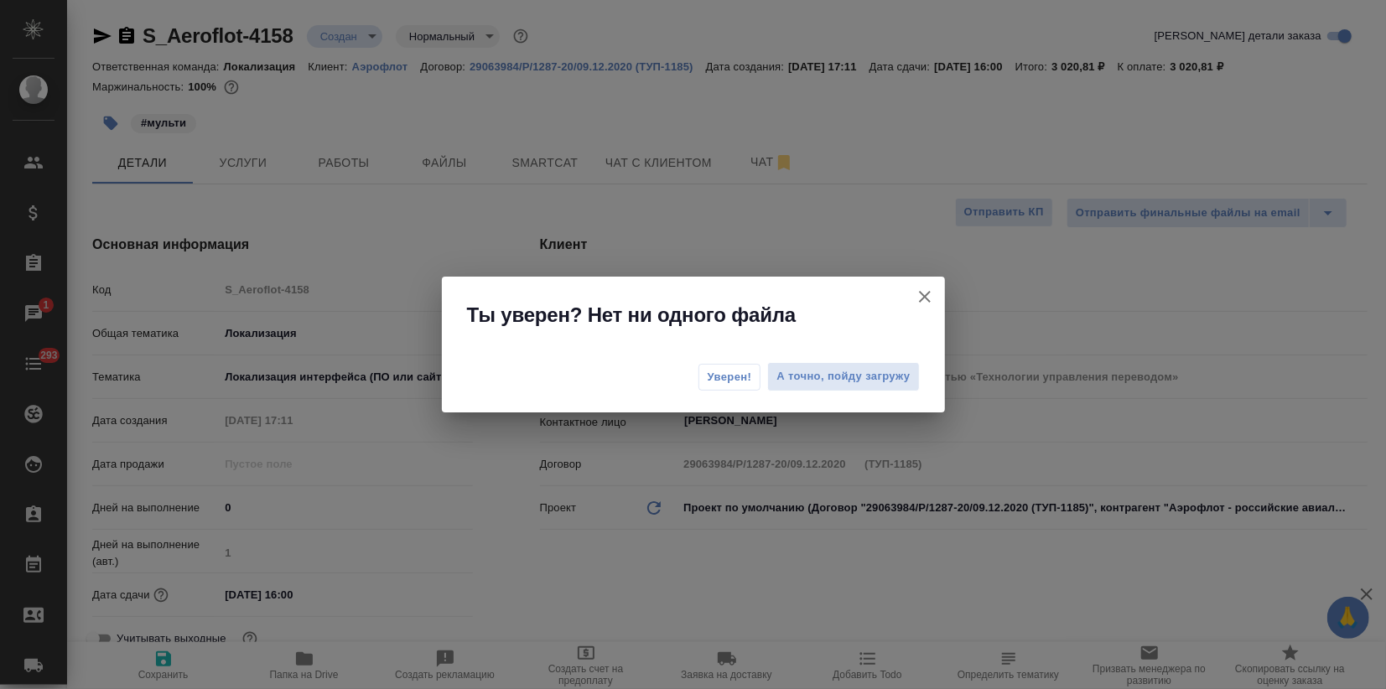
click at [719, 377] on span "Уверен!" at bounding box center [730, 377] width 44 height 17
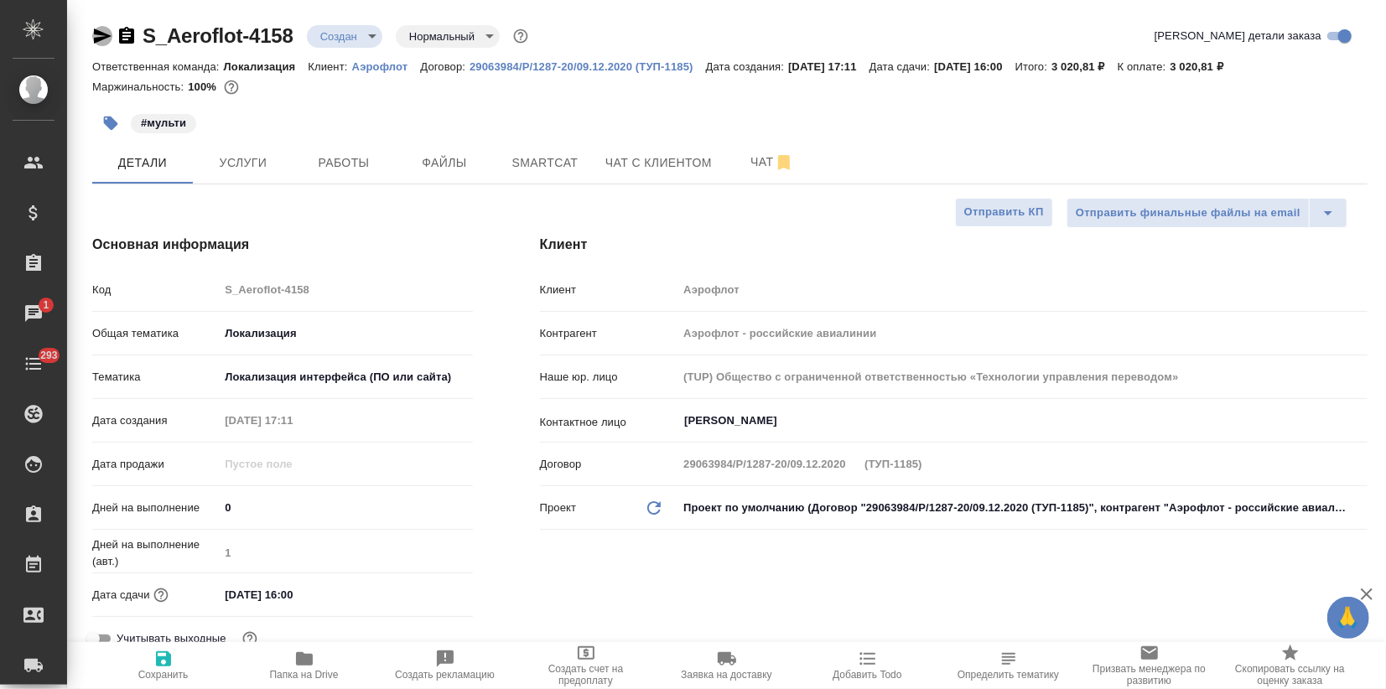
click at [103, 33] on icon "button" at bounding box center [103, 36] width 18 height 15
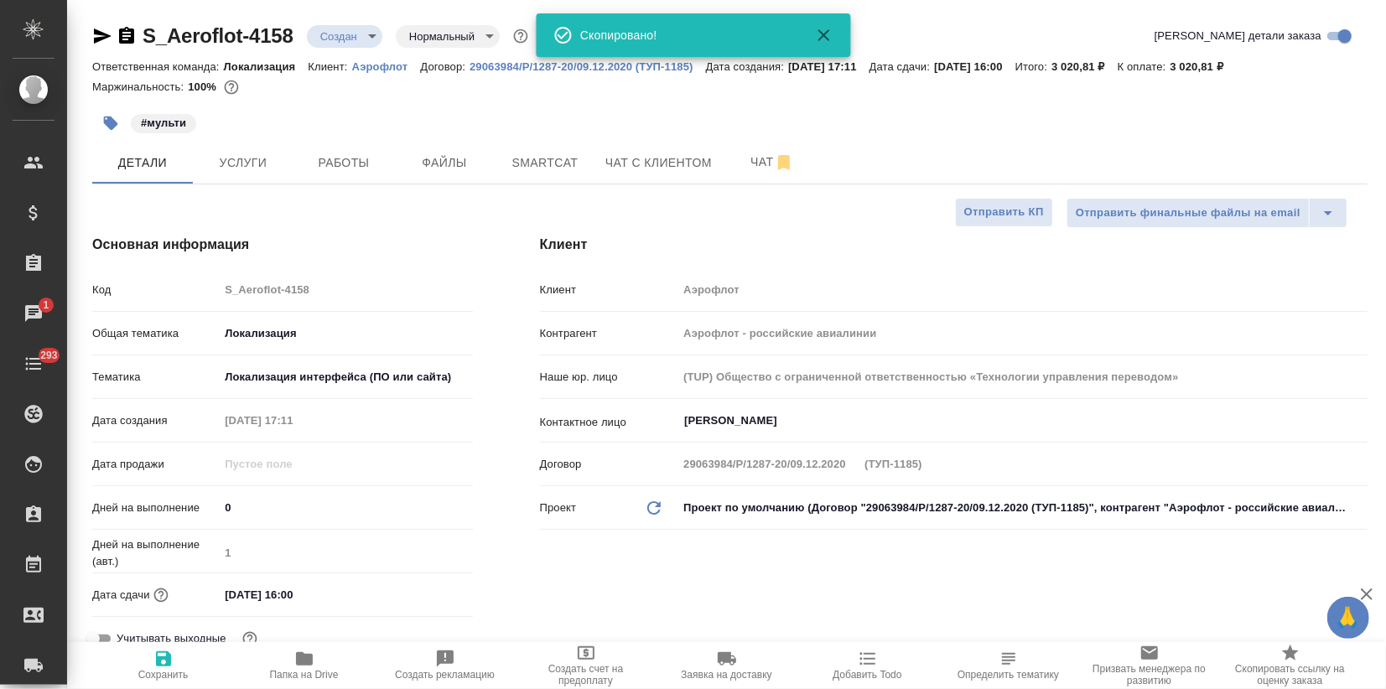
select select "RU"
type textarea "x"
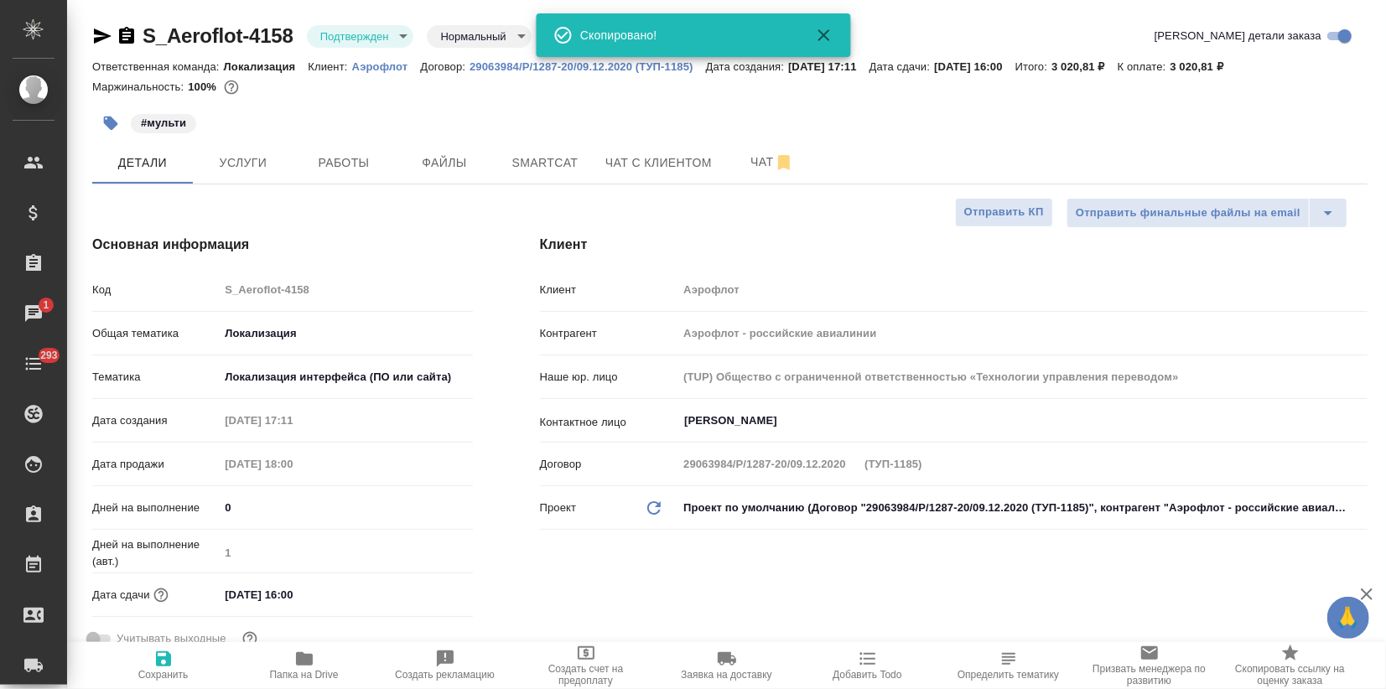
type textarea "x"
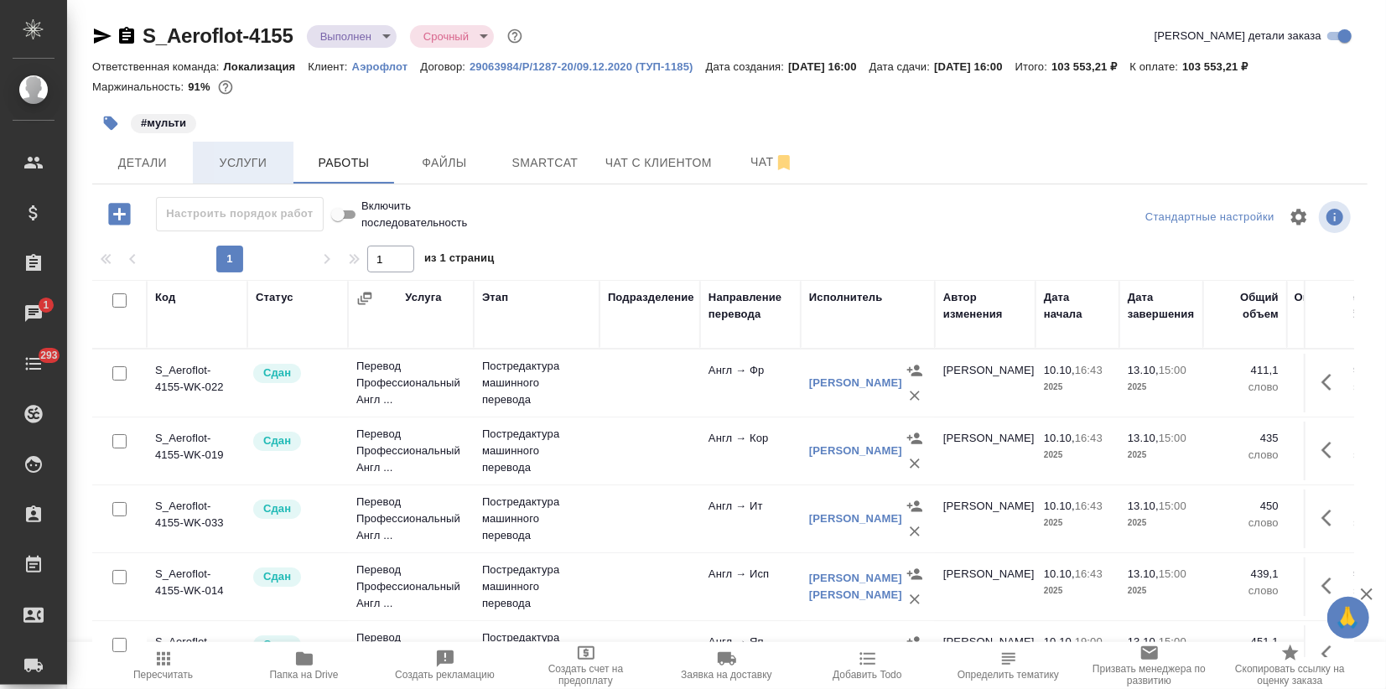
click at [252, 156] on span "Услуги" at bounding box center [243, 163] width 80 height 21
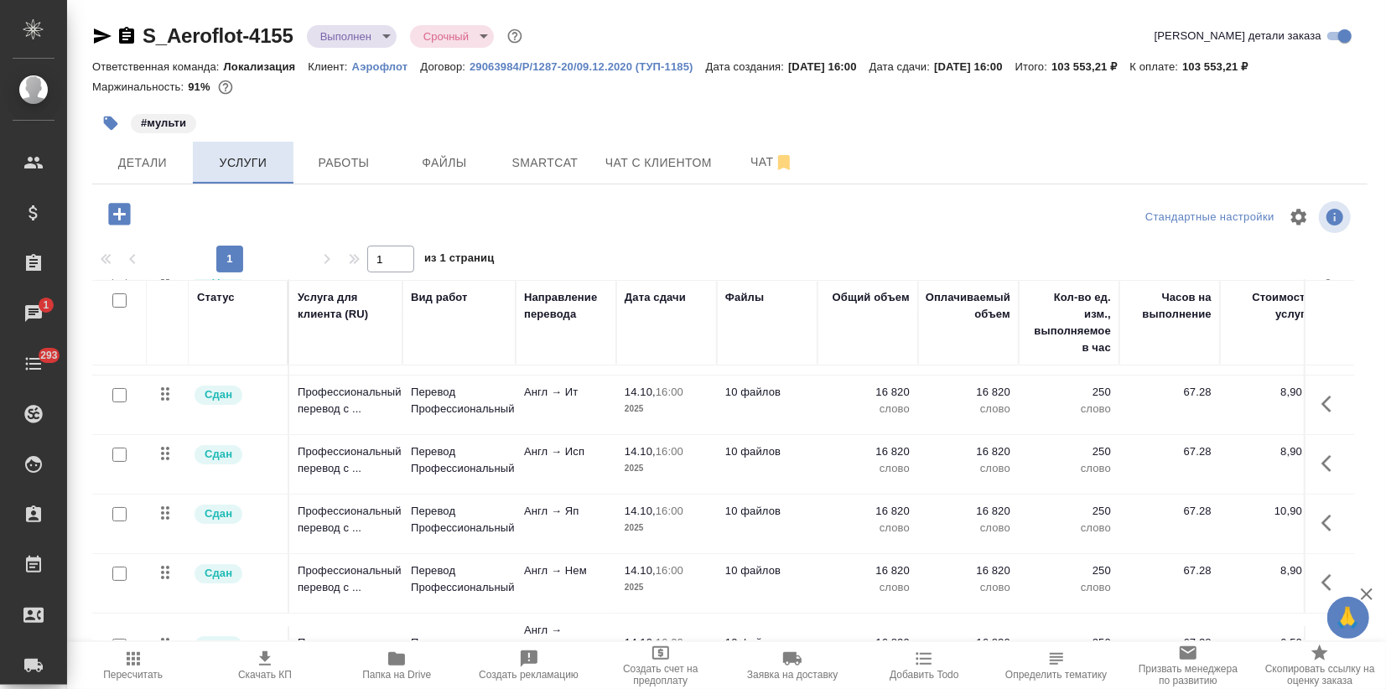
scroll to position [240, 0]
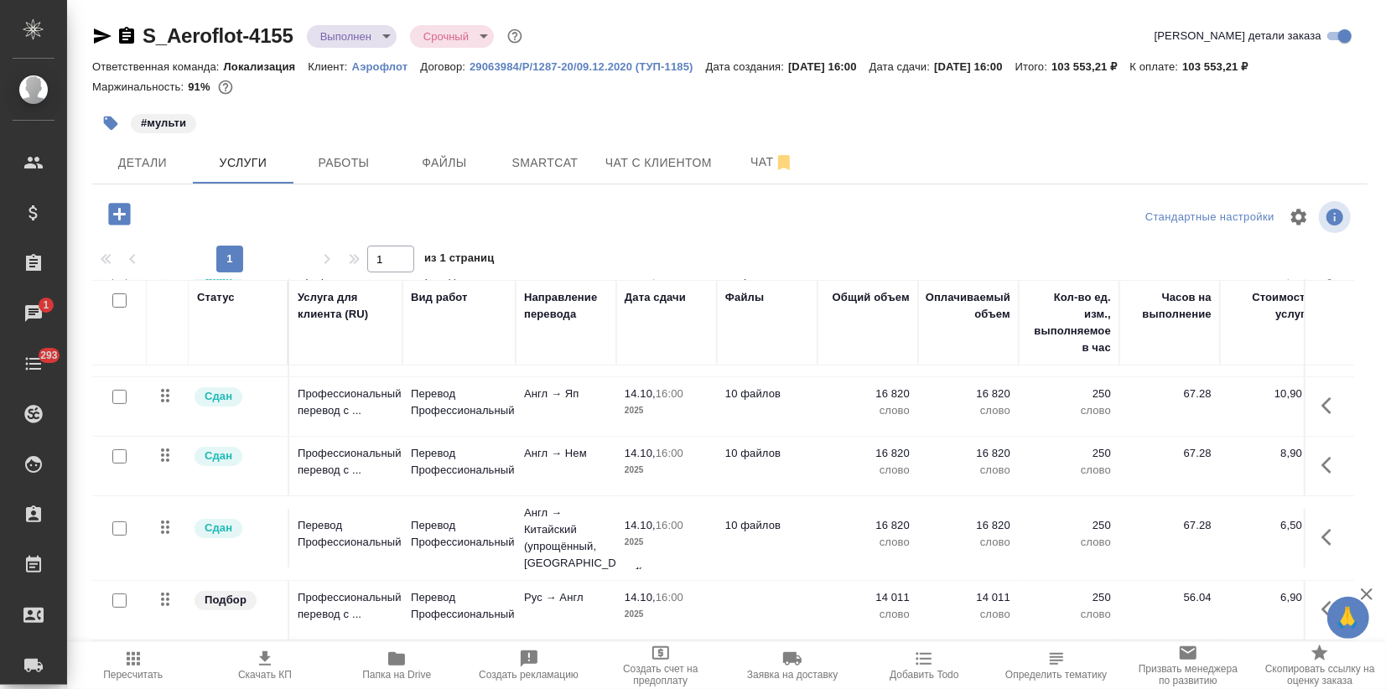
click at [258, 663] on icon "button" at bounding box center [265, 659] width 20 height 20
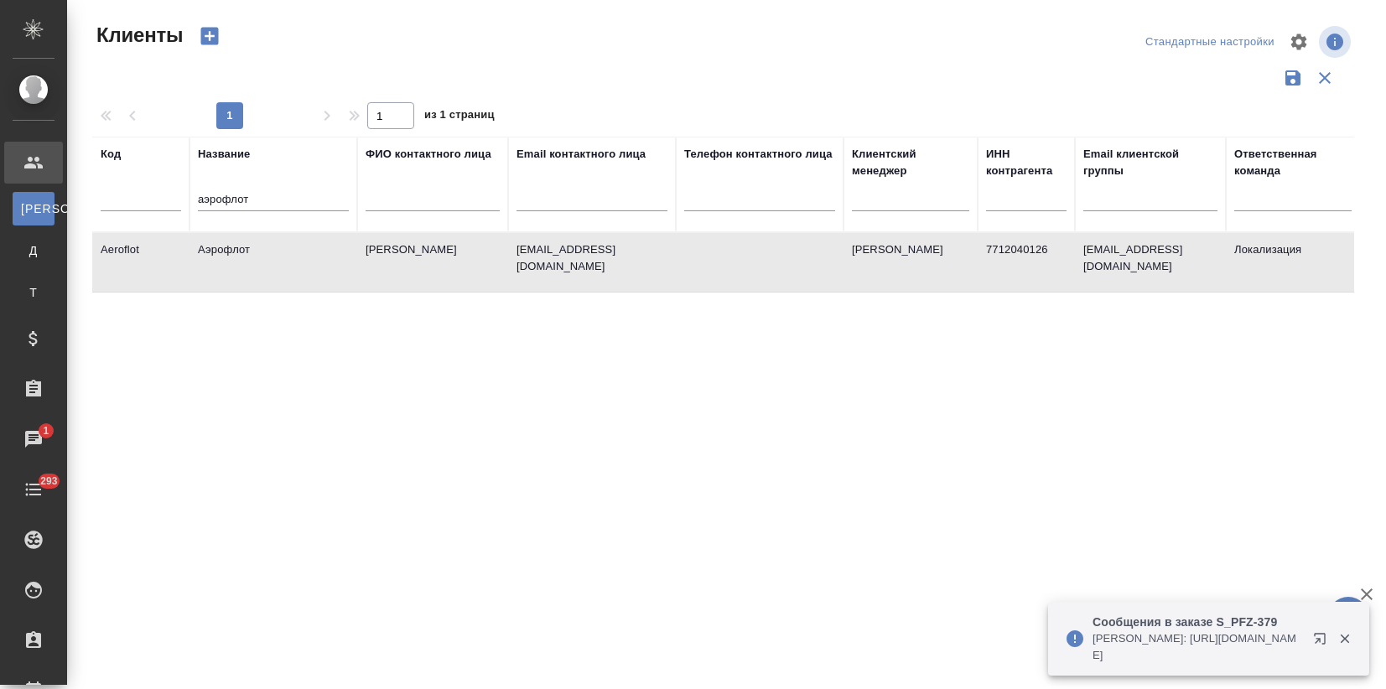
select select "RU"
click at [1235, 636] on p "[PERSON_NAME]: [URL][DOMAIN_NAME]" at bounding box center [1198, 648] width 210 height 34
click at [1321, 641] on icon "button" at bounding box center [1323, 642] width 20 height 20
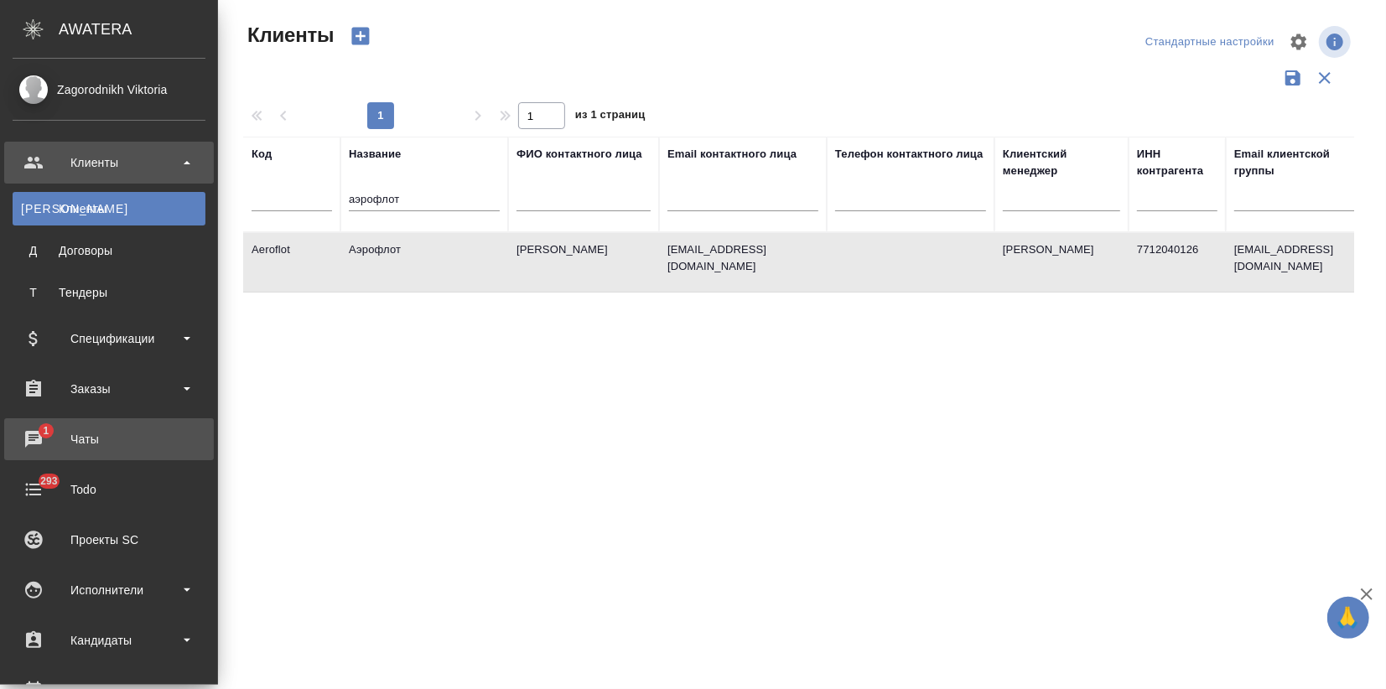
click at [34, 432] on div "Чаты" at bounding box center [109, 439] width 193 height 25
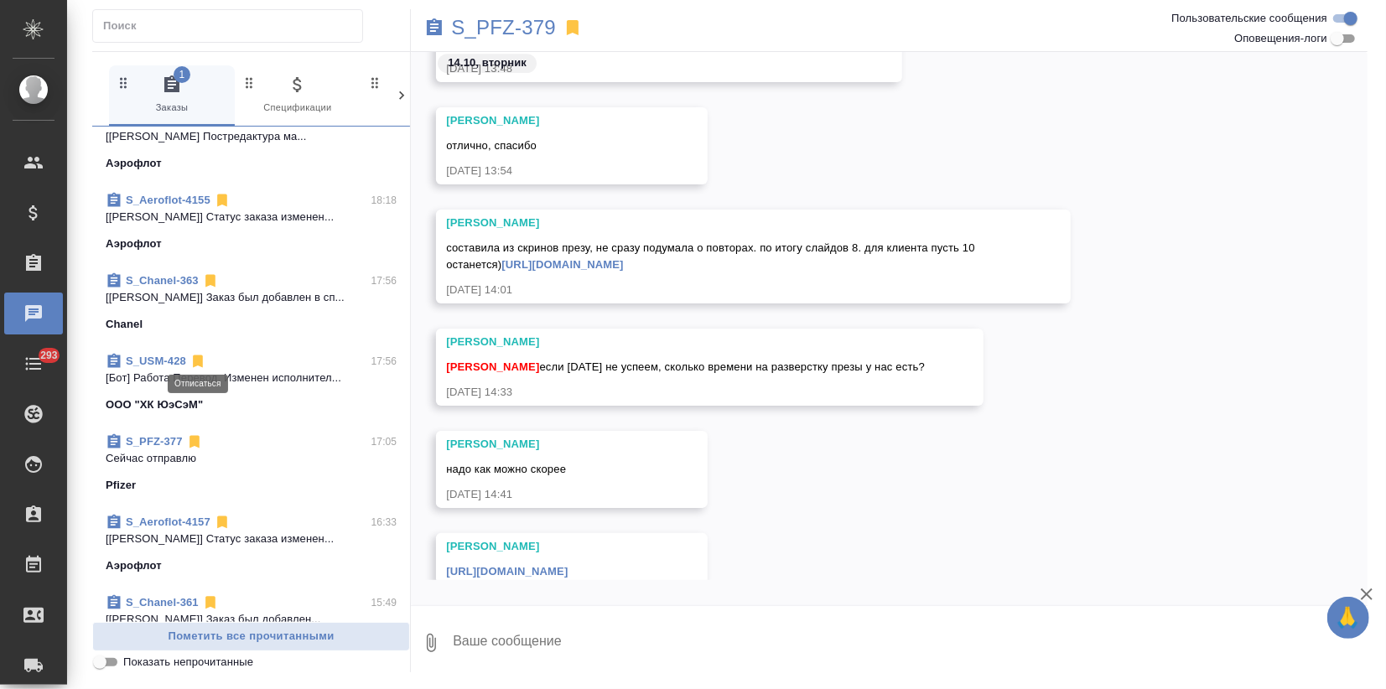
scroll to position [279, 0]
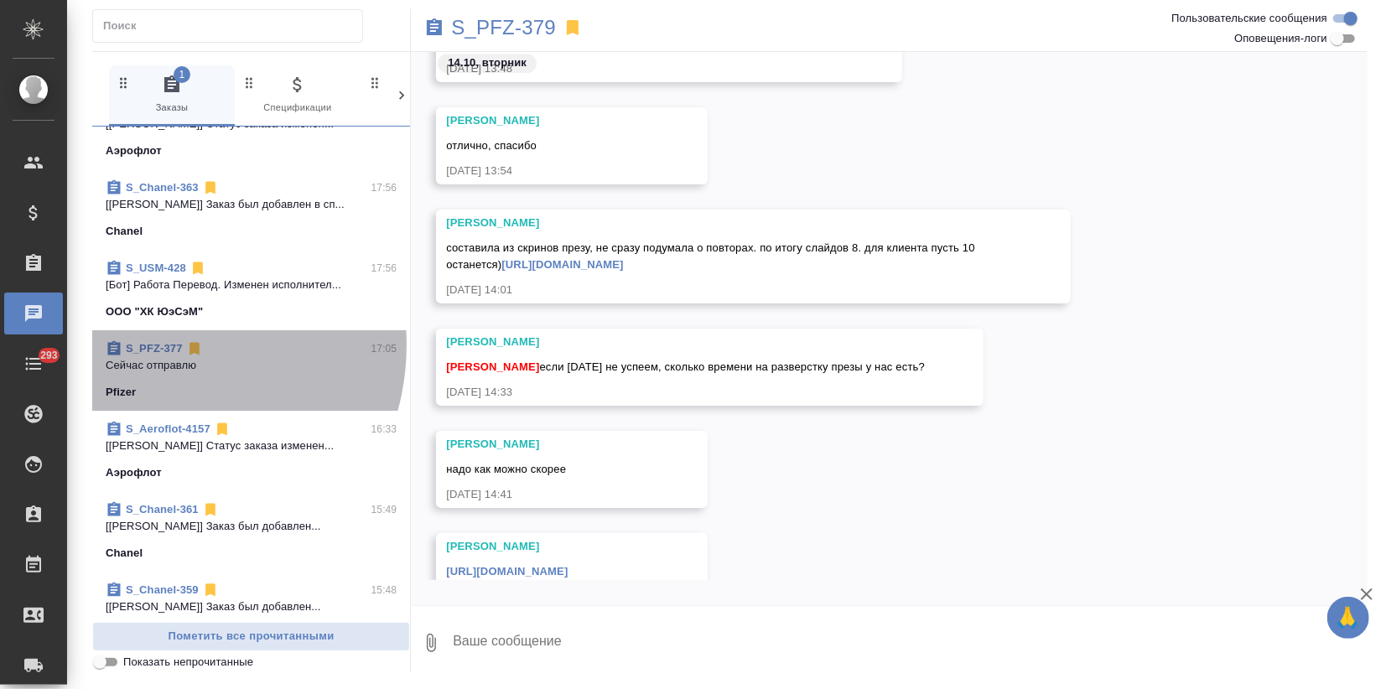
click at [153, 344] on link "S_PFZ-377" at bounding box center [154, 348] width 57 height 13
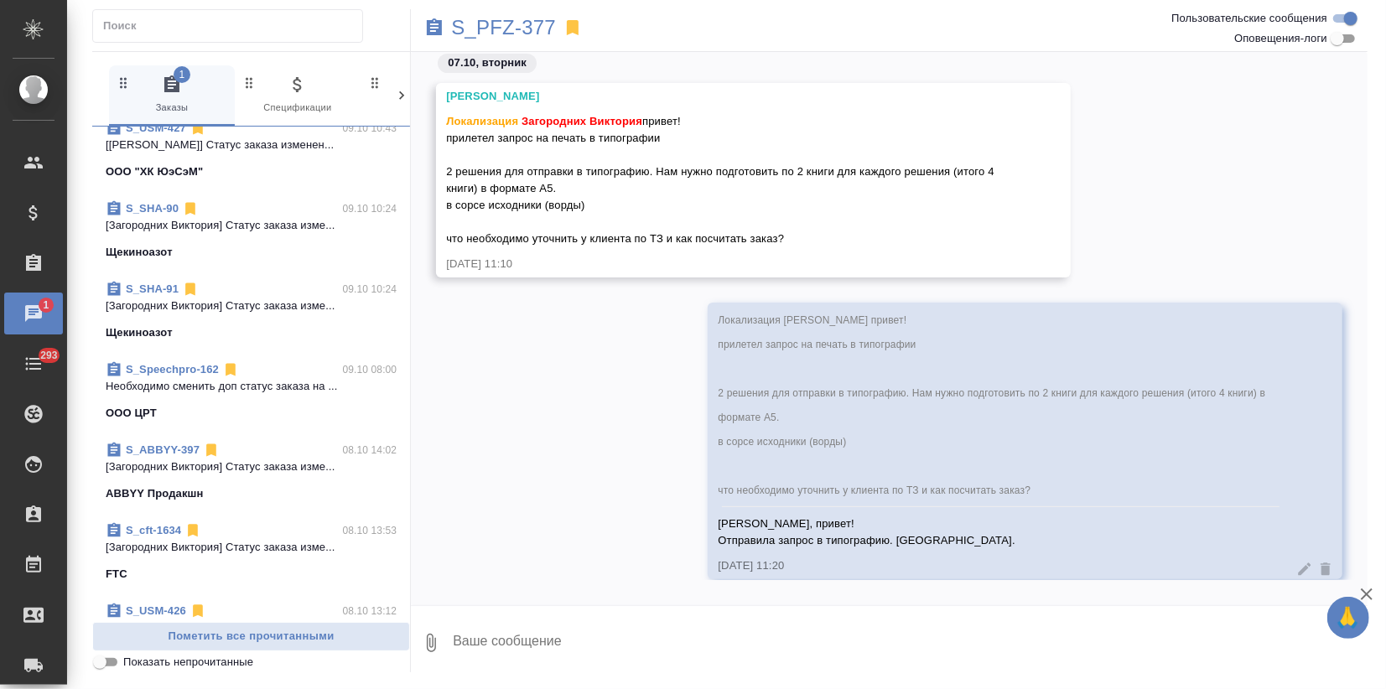
scroll to position [3913, 0]
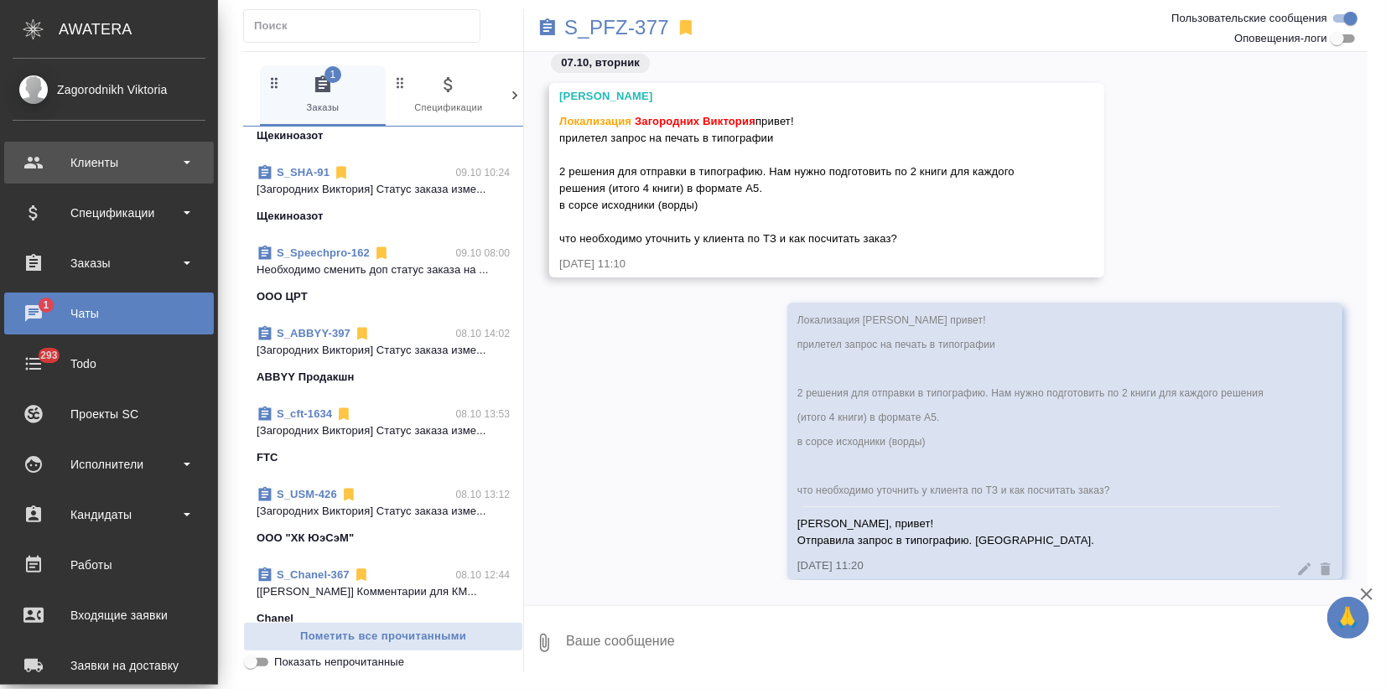
click at [54, 154] on div "Клиенты" at bounding box center [109, 162] width 193 height 25
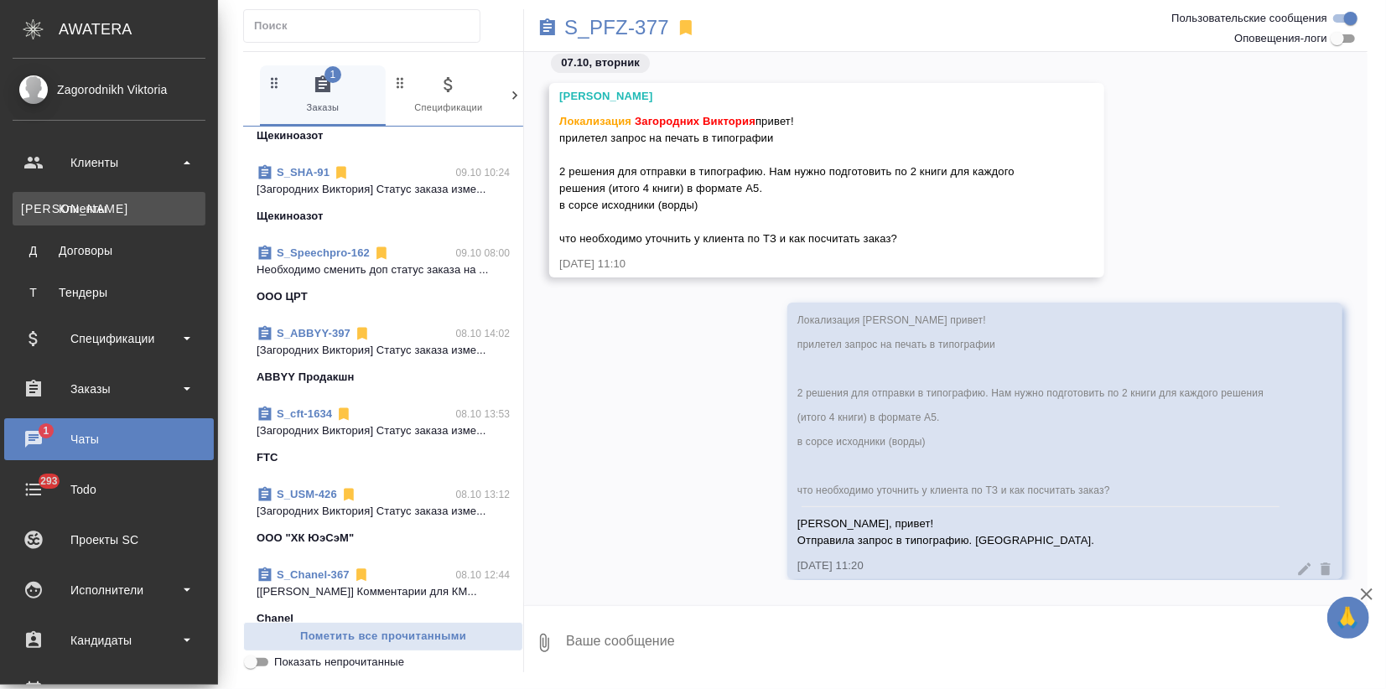
click at [65, 195] on link "К Клиенты" at bounding box center [109, 209] width 193 height 34
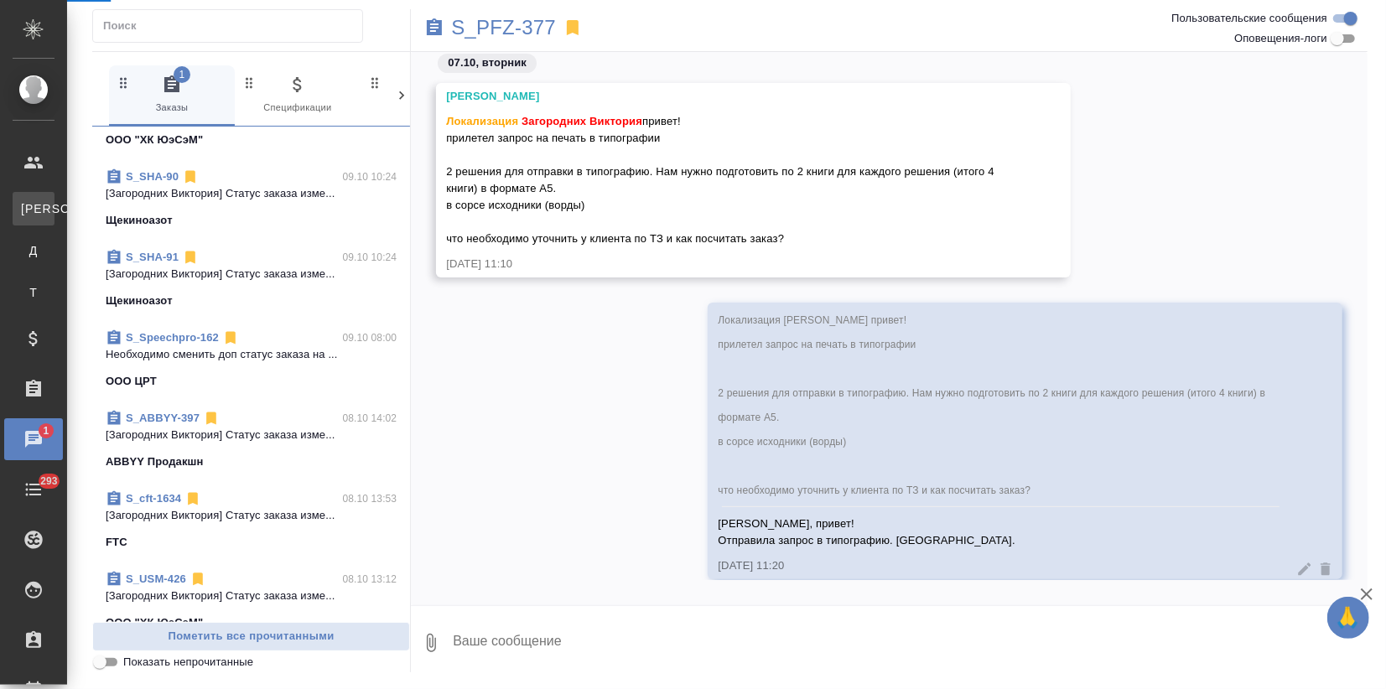
select select "RU"
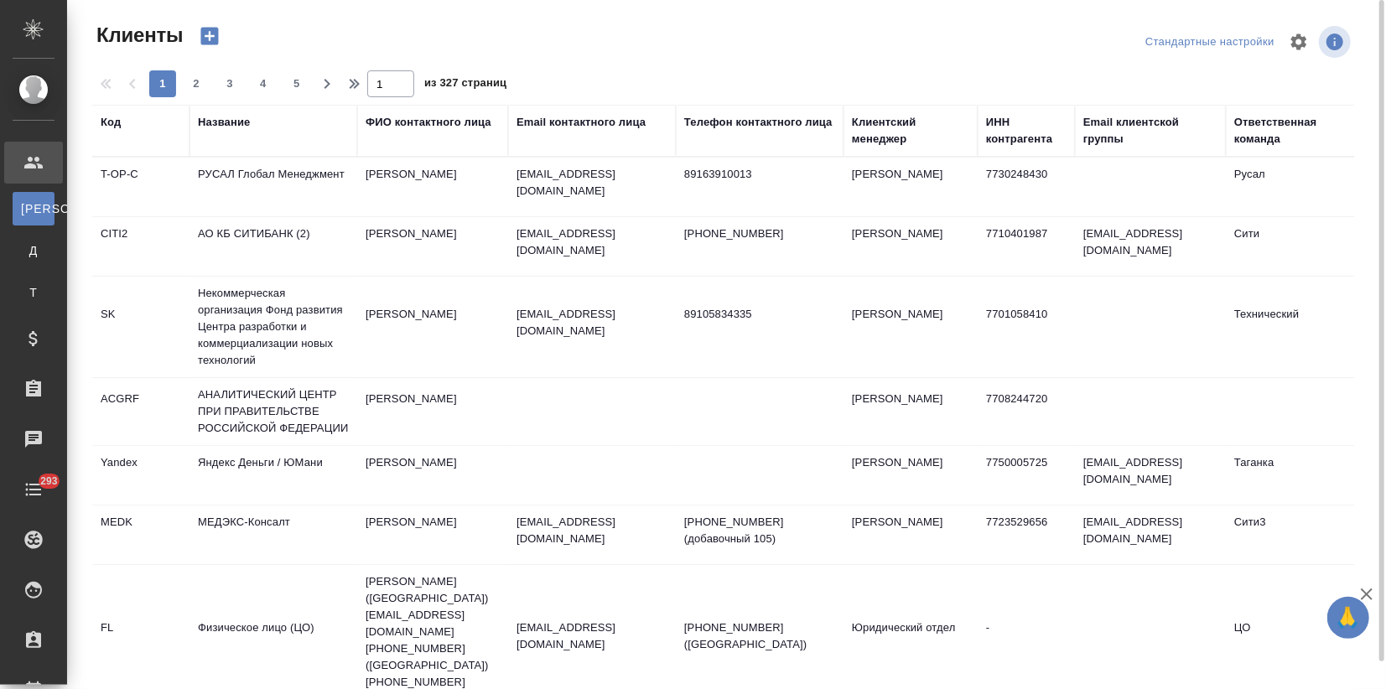
click at [225, 122] on div "Название" at bounding box center [224, 122] width 52 height 17
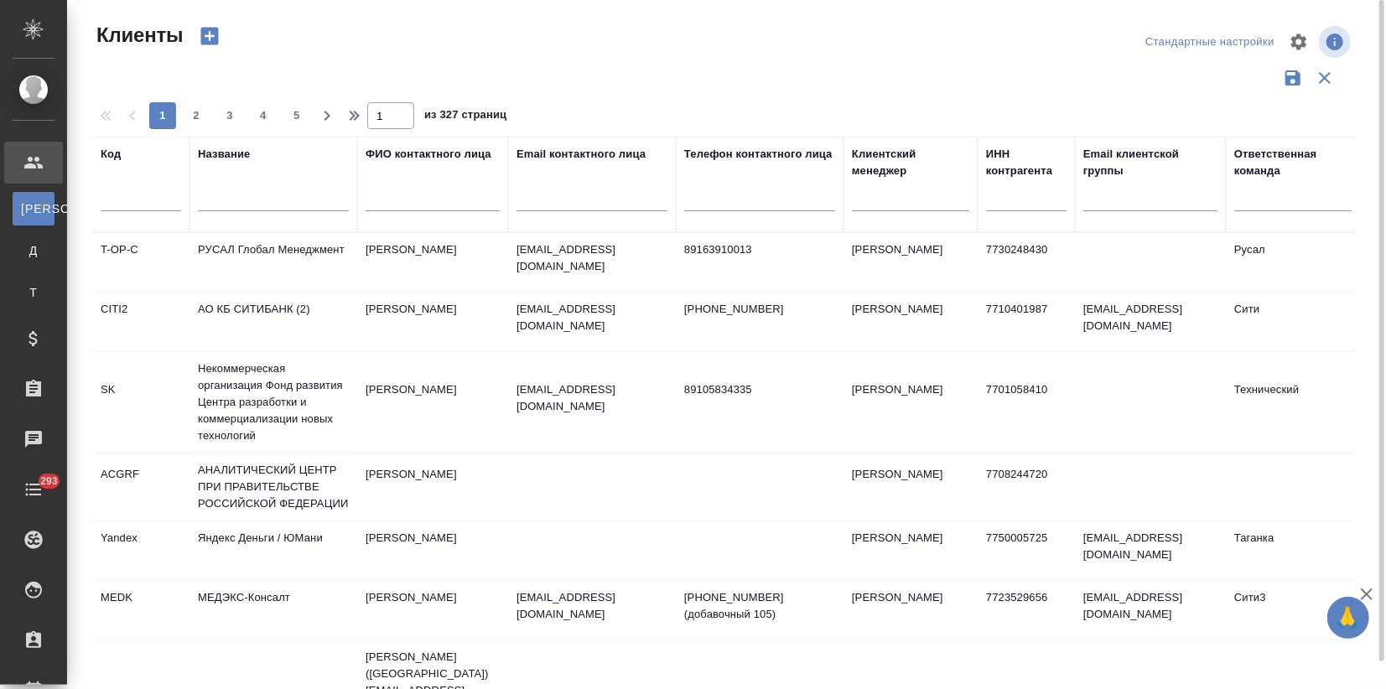
click at [214, 194] on input "text" at bounding box center [273, 200] width 151 height 21
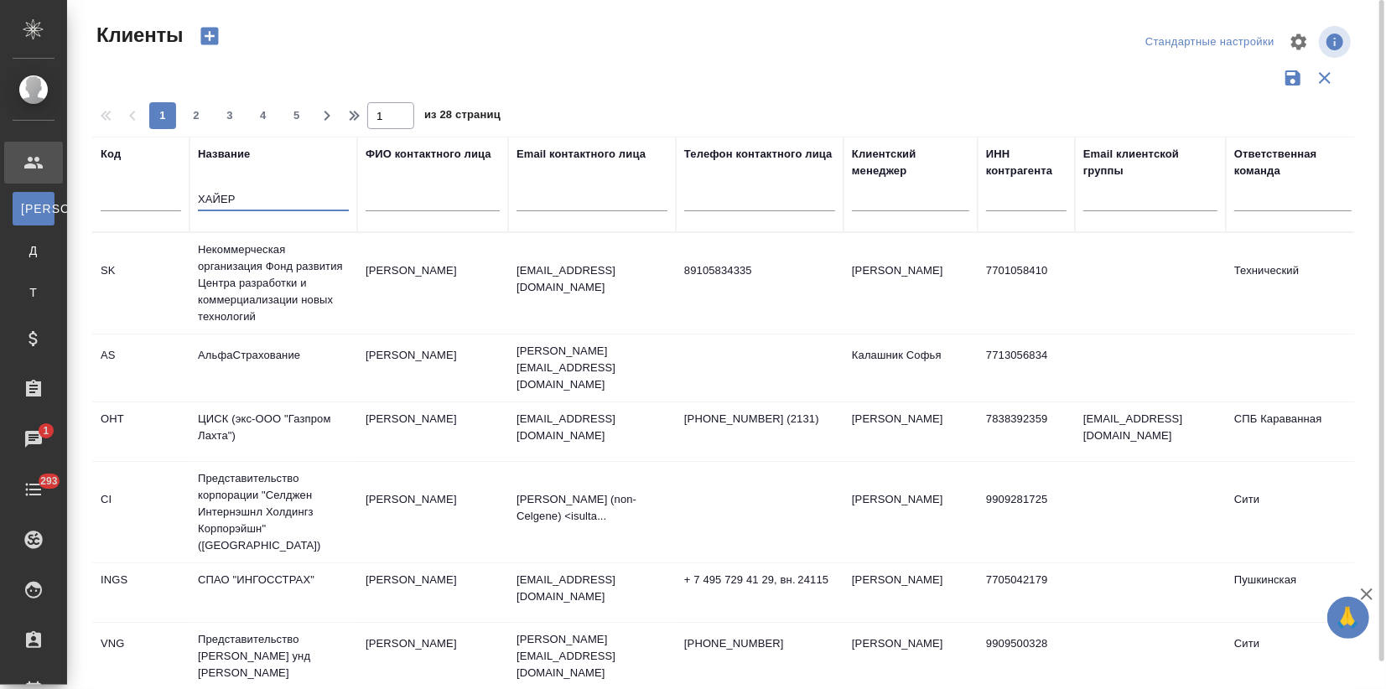
type input "ХАЙЕР"
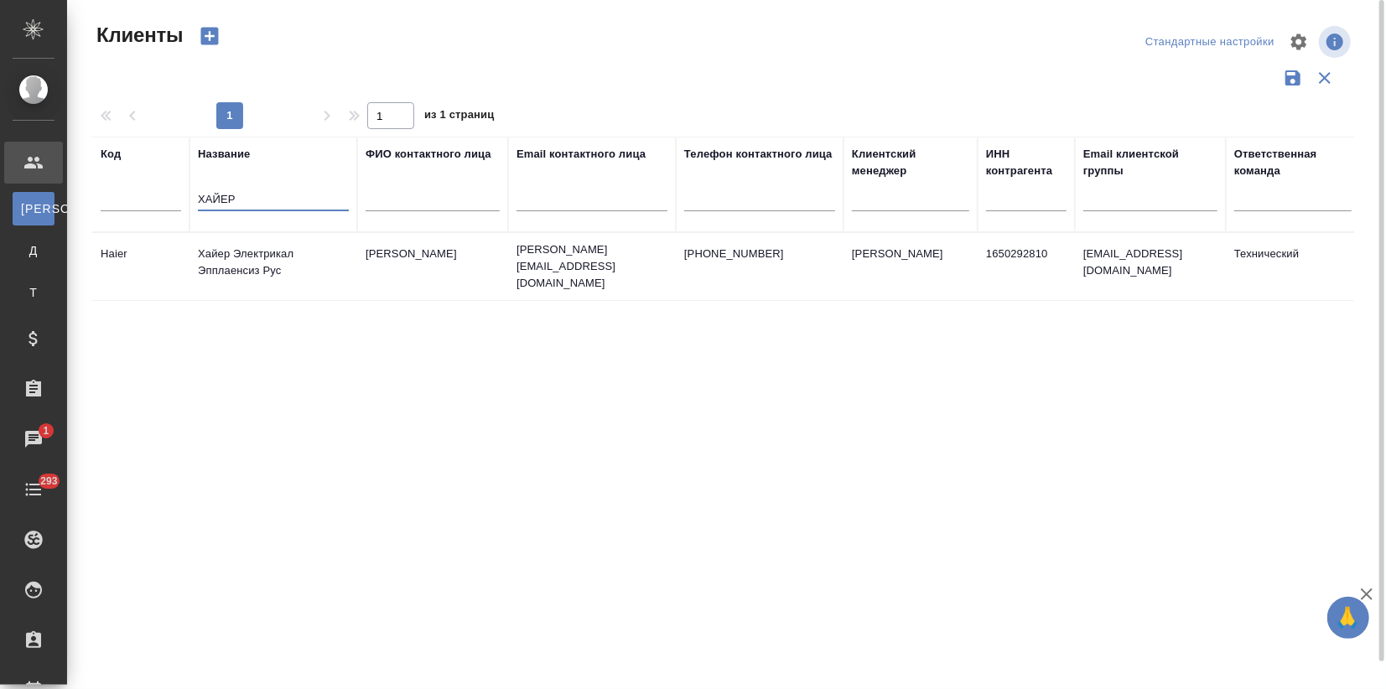
click at [301, 241] on td "Хайер Электрикал Эпплаенсиз Рус" at bounding box center [274, 266] width 168 height 59
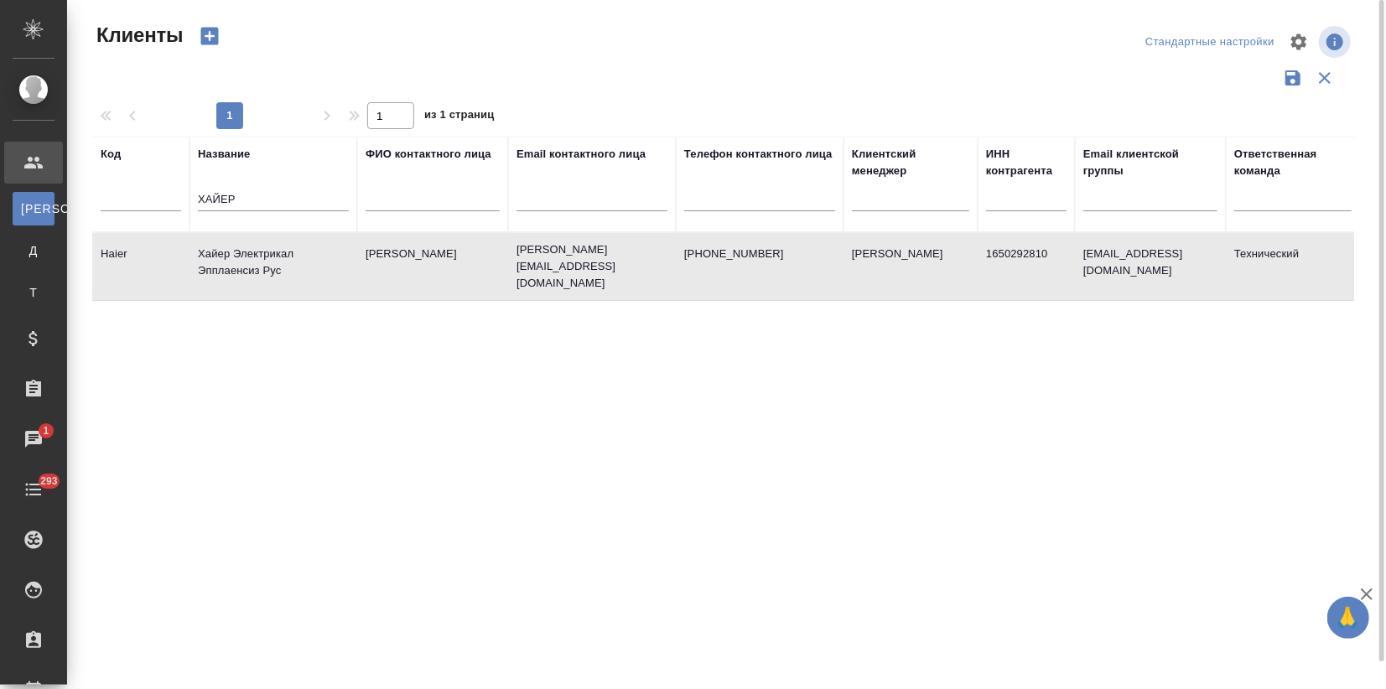
click at [301, 241] on td "Хайер Электрикал Эпплаенсиз Рус" at bounding box center [274, 266] width 168 height 59
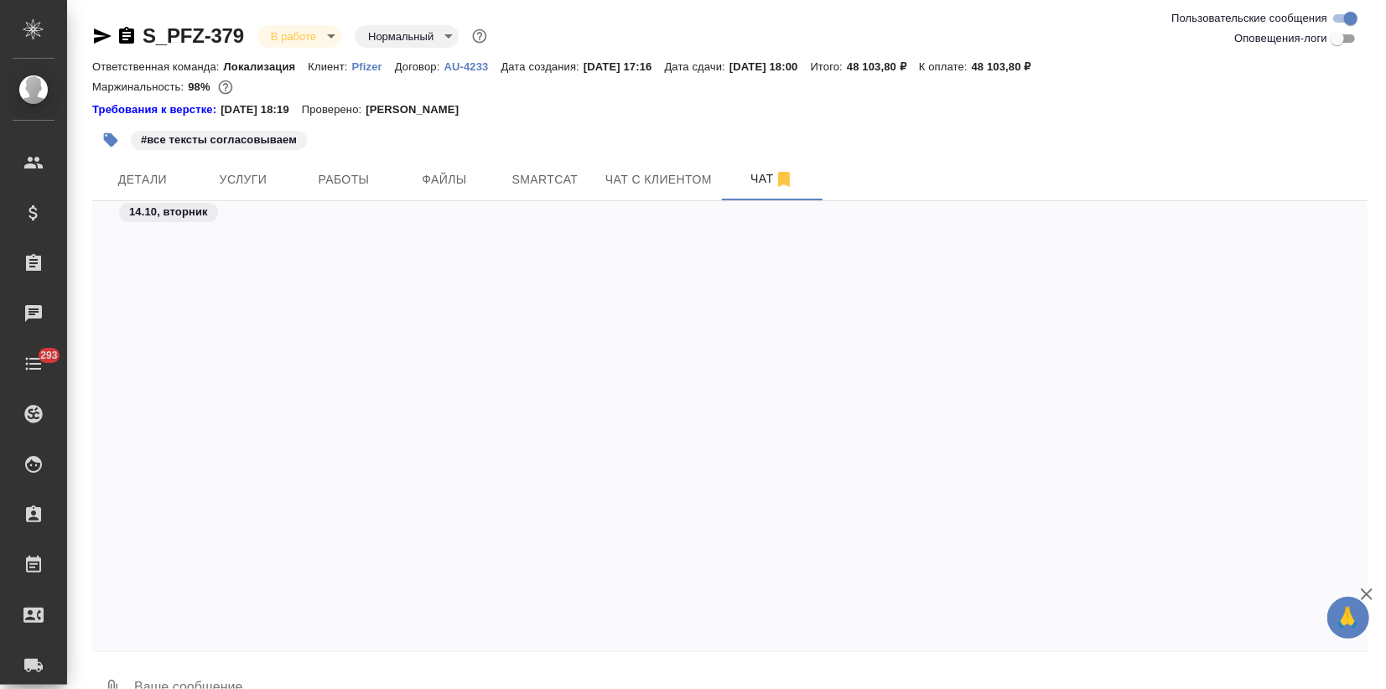
scroll to position [3674, 0]
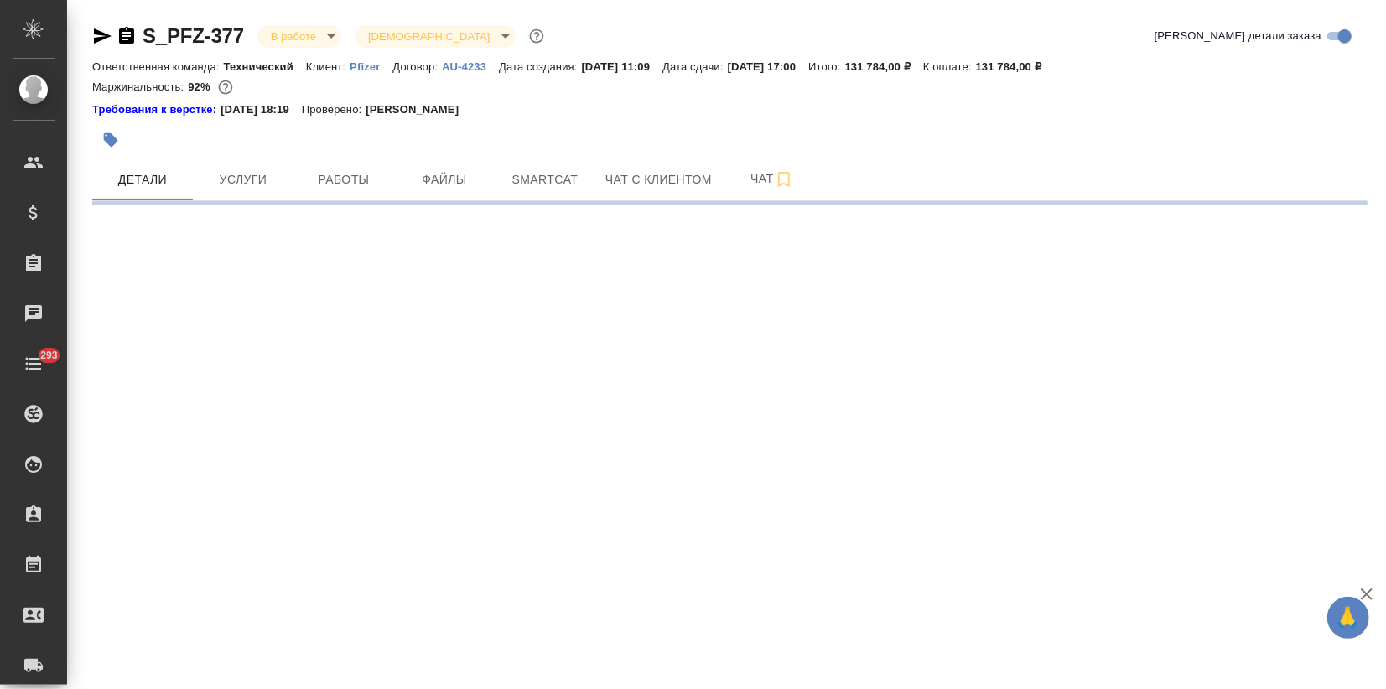
select select "RU"
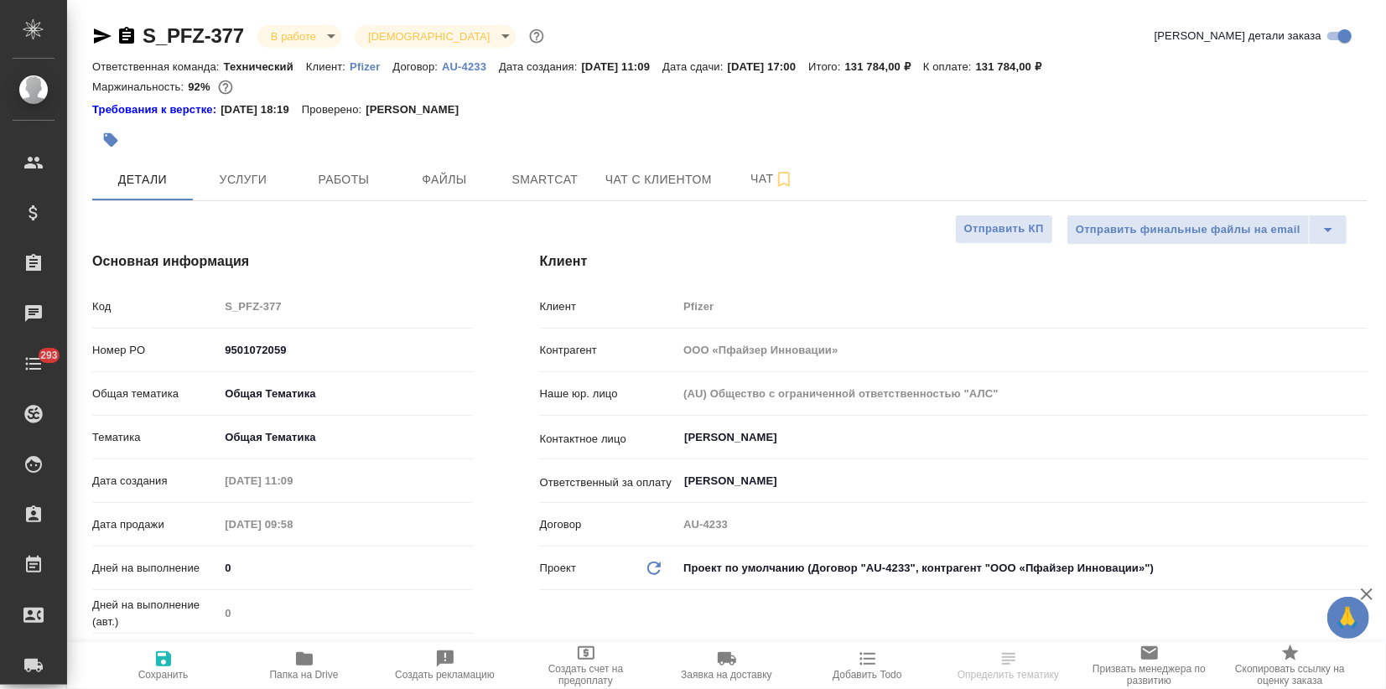
type textarea "x"
type input "[PERSON_NAME]"
type input "Загородних Виктория"
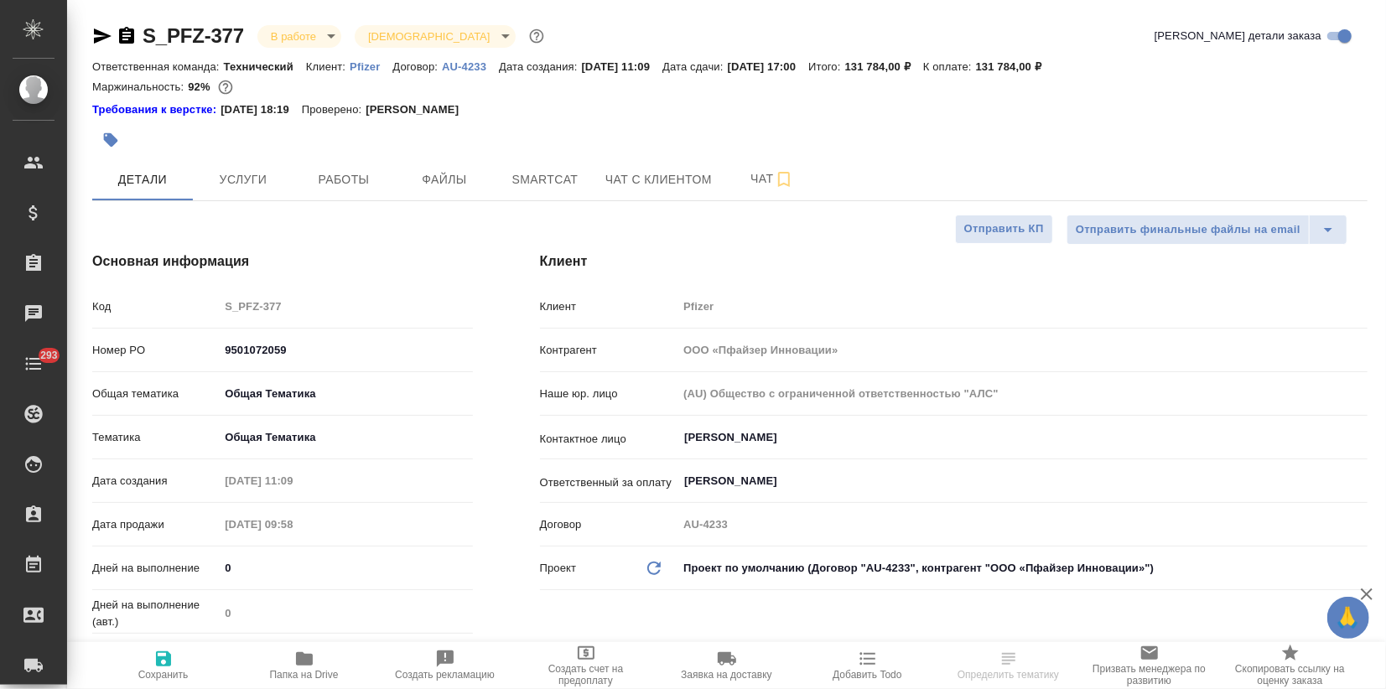
type textarea "x"
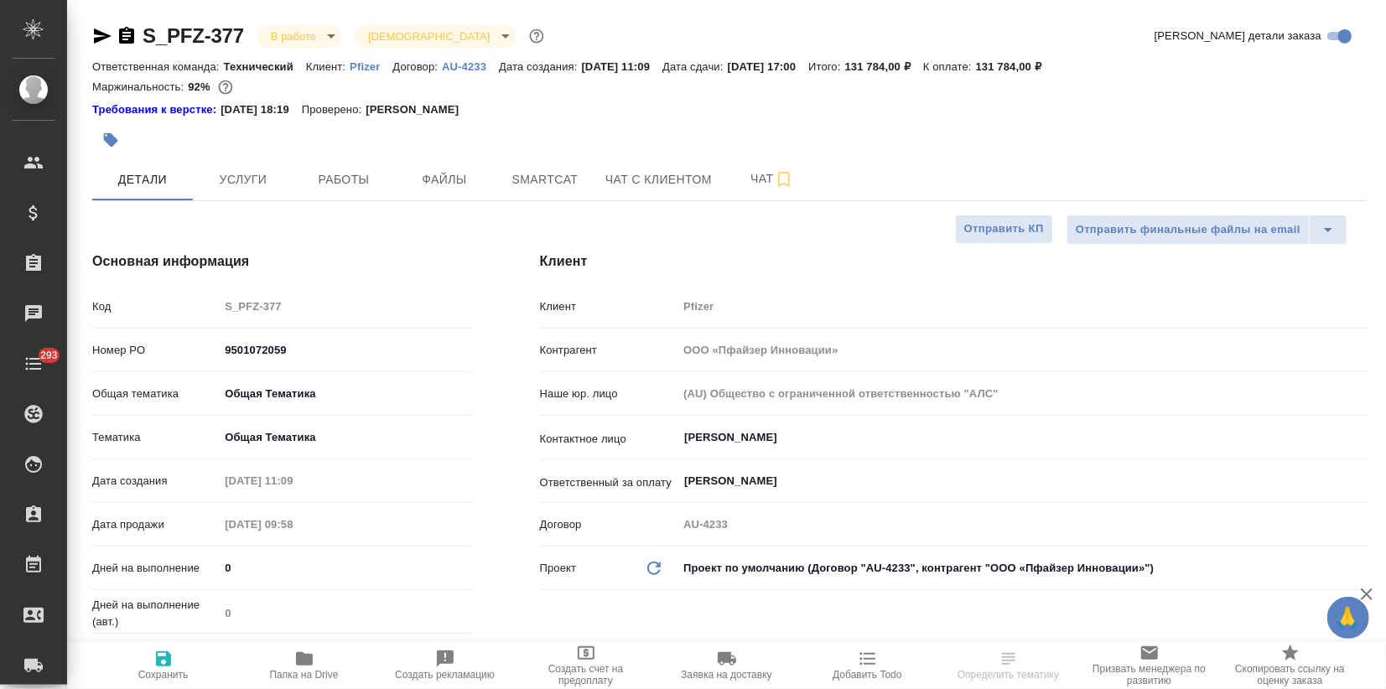
type textarea "x"
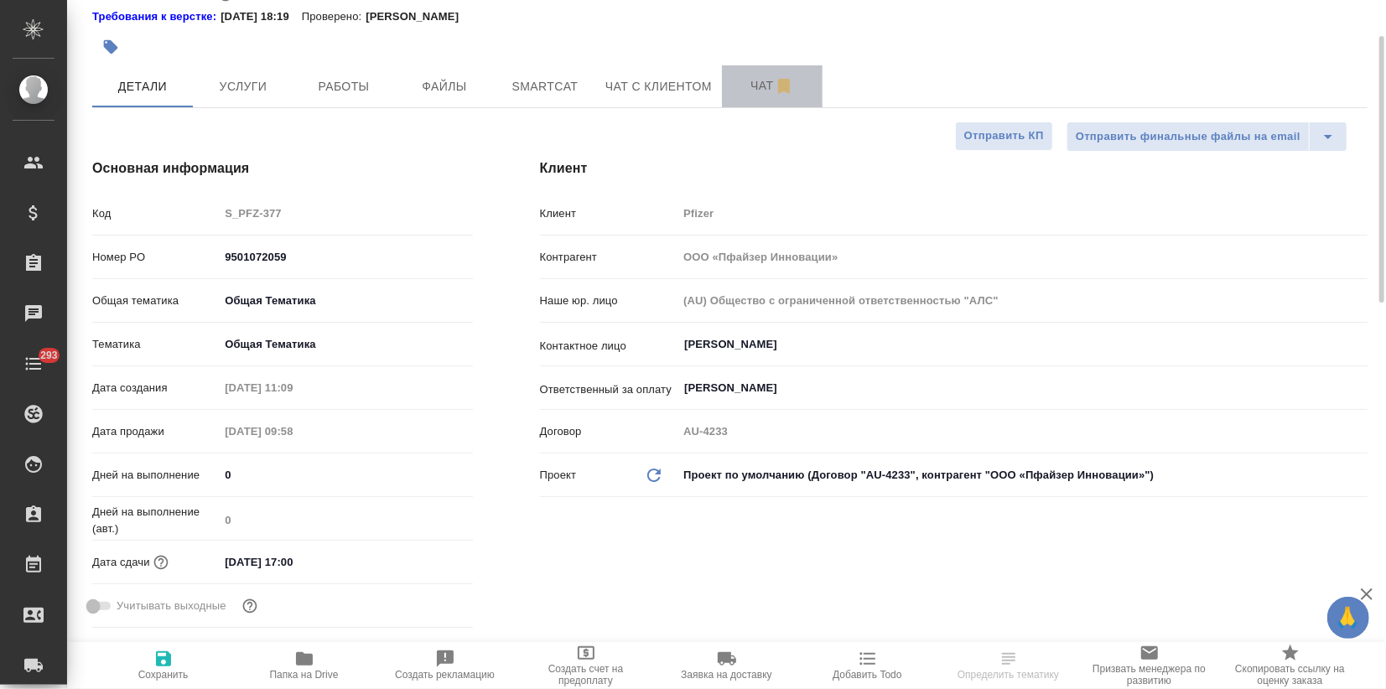
click at [741, 80] on span "Чат" at bounding box center [772, 85] width 80 height 21
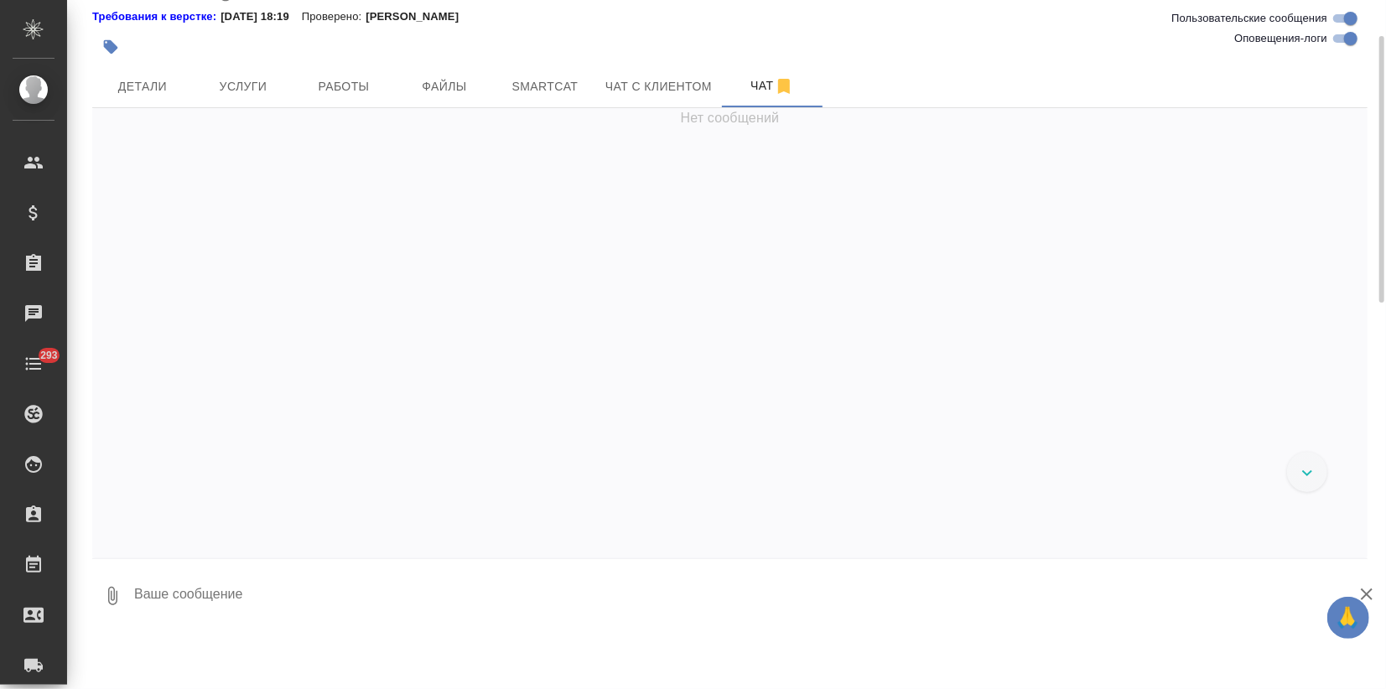
scroll to position [37980, 0]
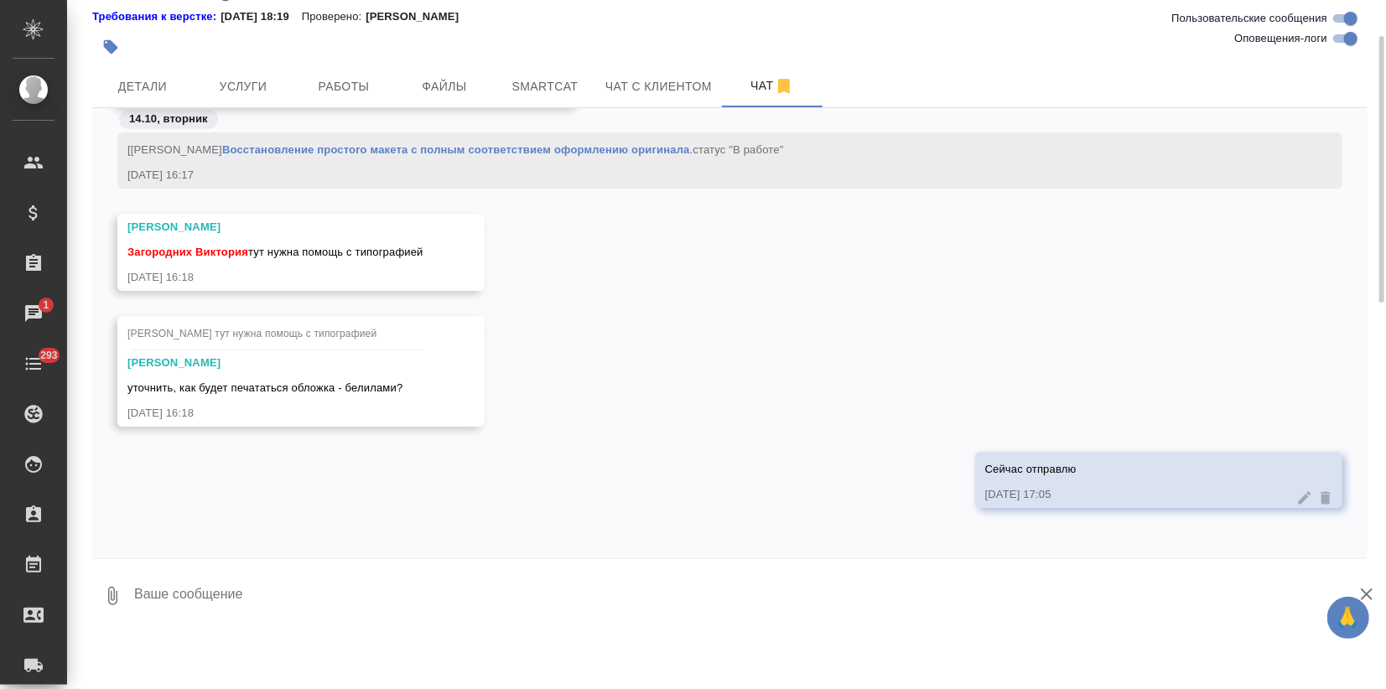
click at [178, 617] on textarea at bounding box center [749, 596] width 1235 height 57
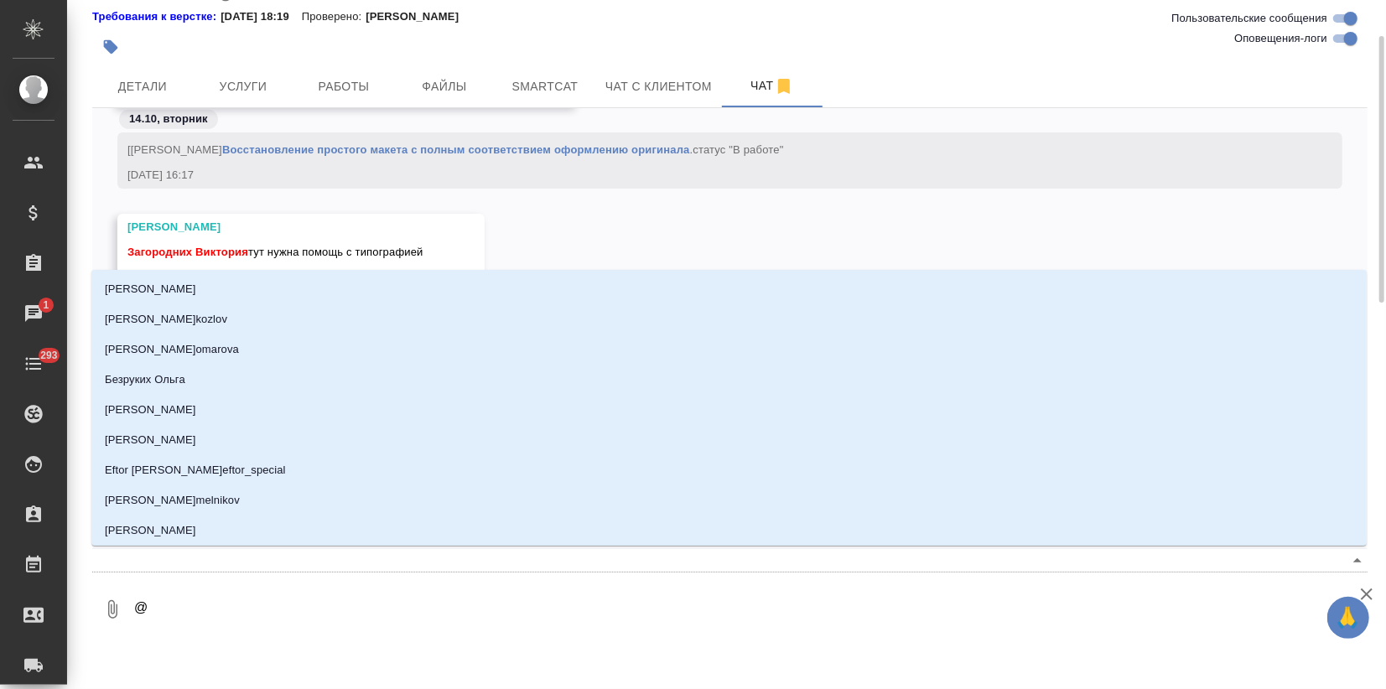
type textarea "@P"
type input "P"
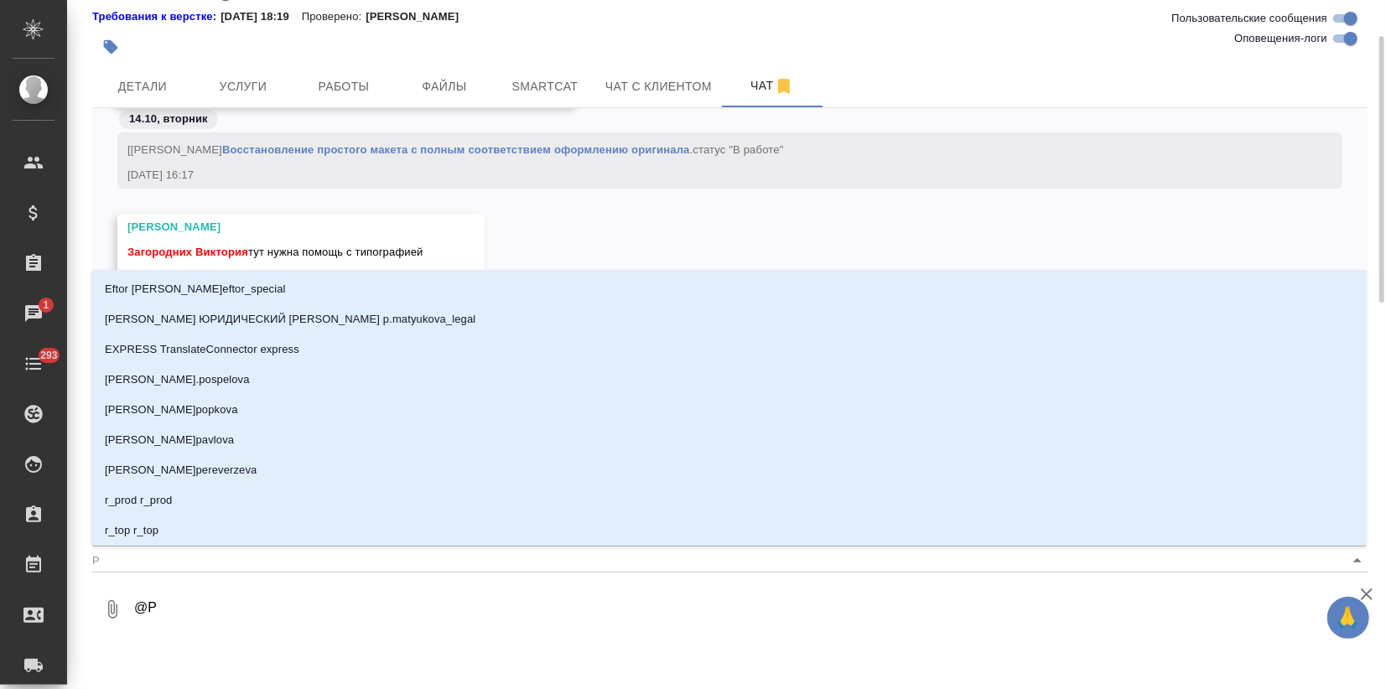
type textarea "@Pf"
type input "Pf"
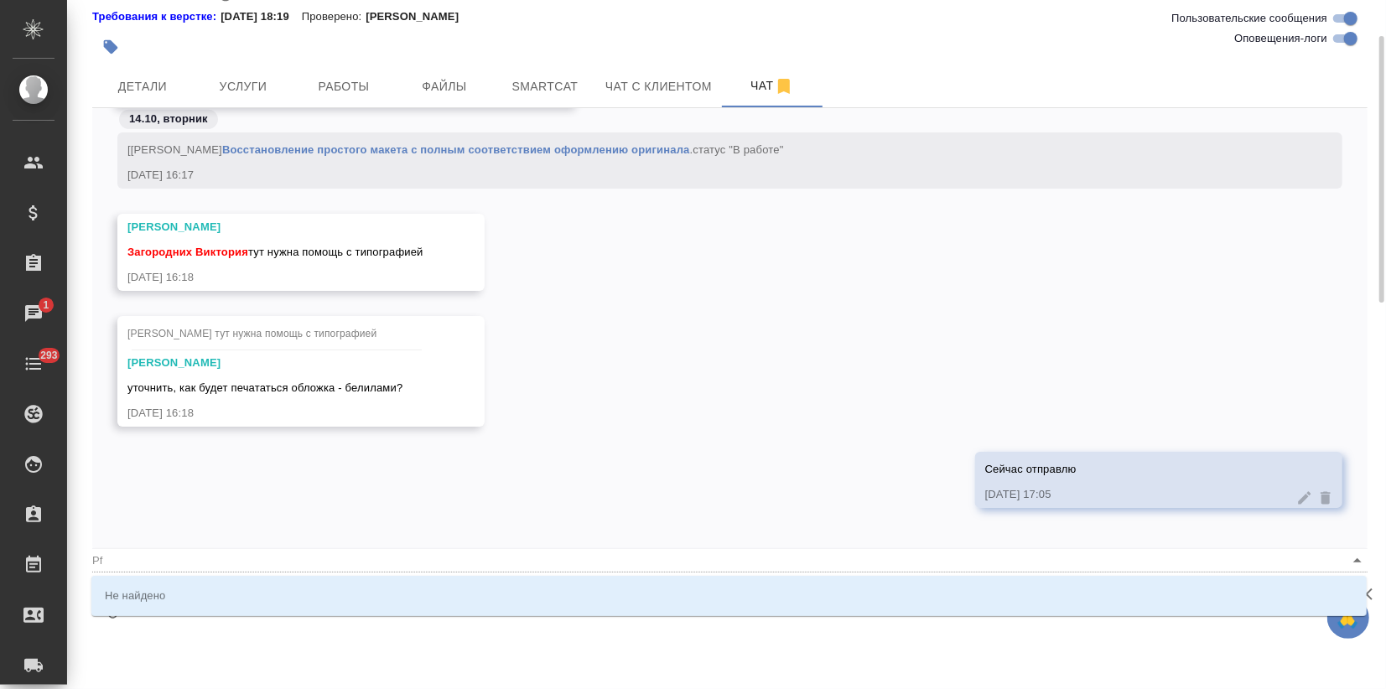
type textarea "@P"
type input "P"
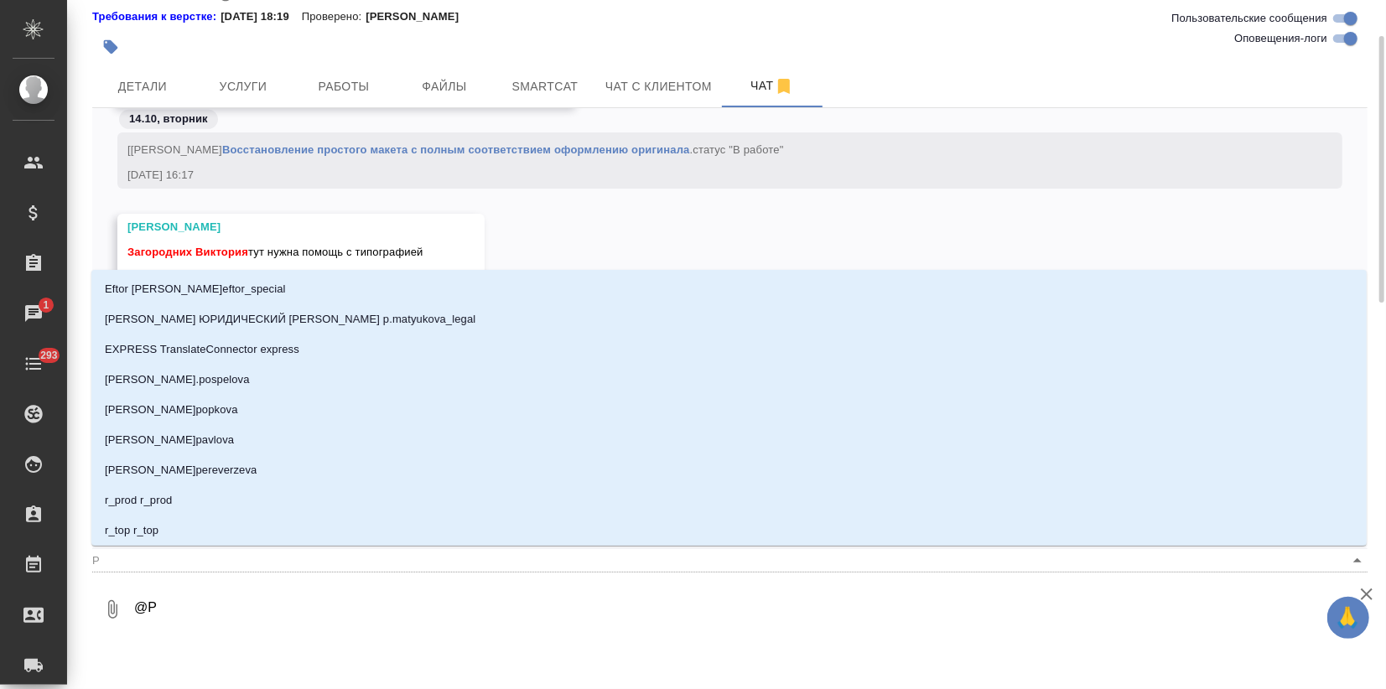
type textarea "@"
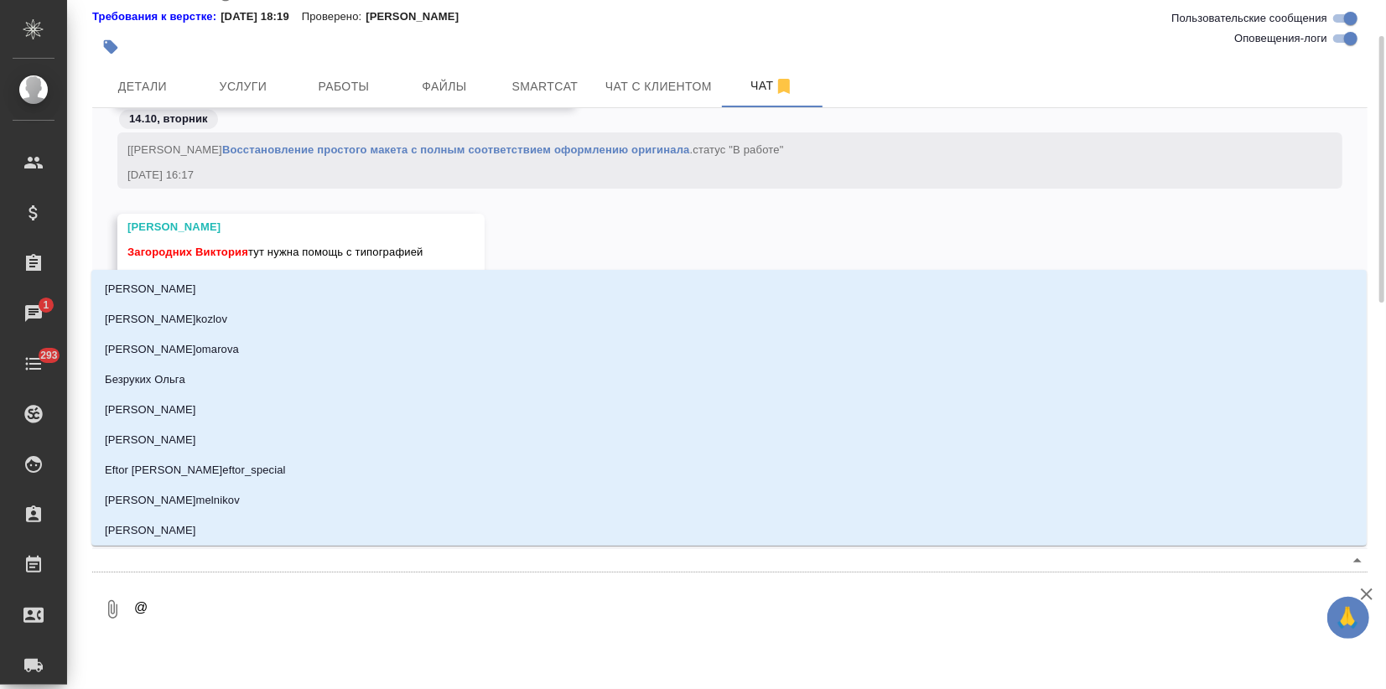
type textarea "@з"
type input "з"
type textarea "@за"
type input "за"
type textarea "@заб"
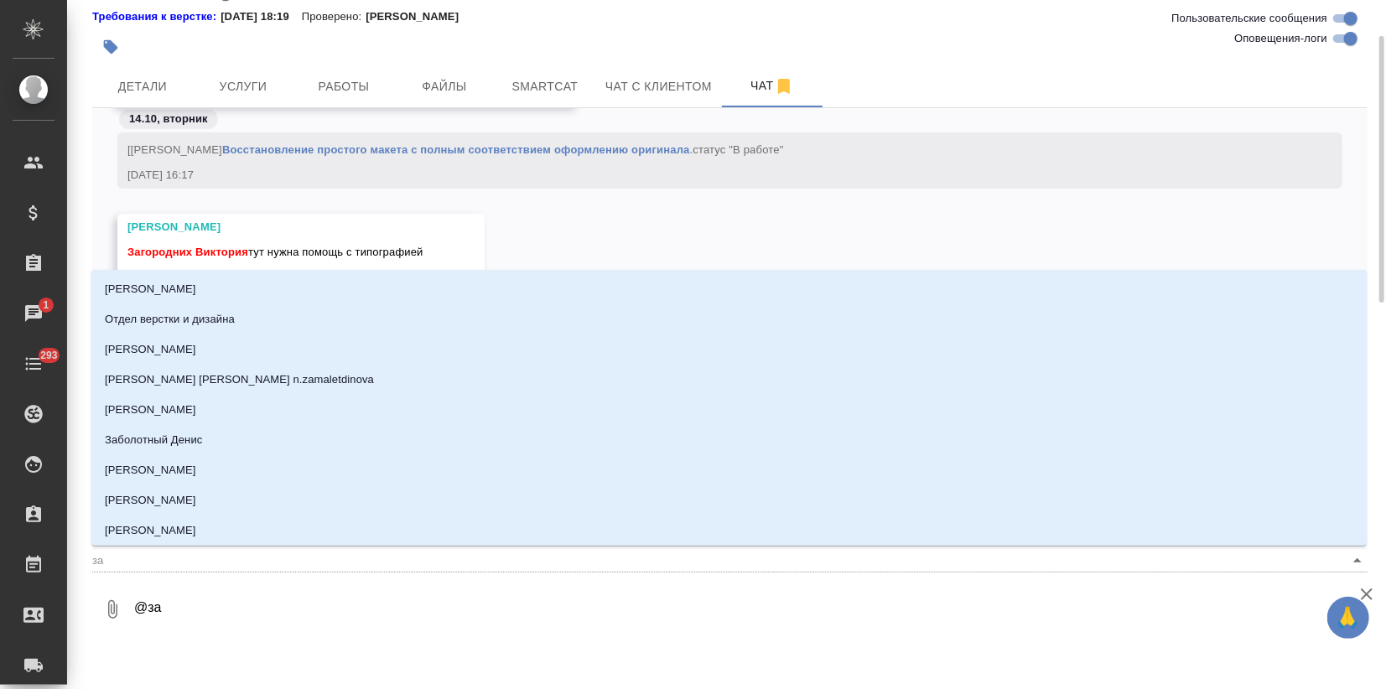
type input "заб"
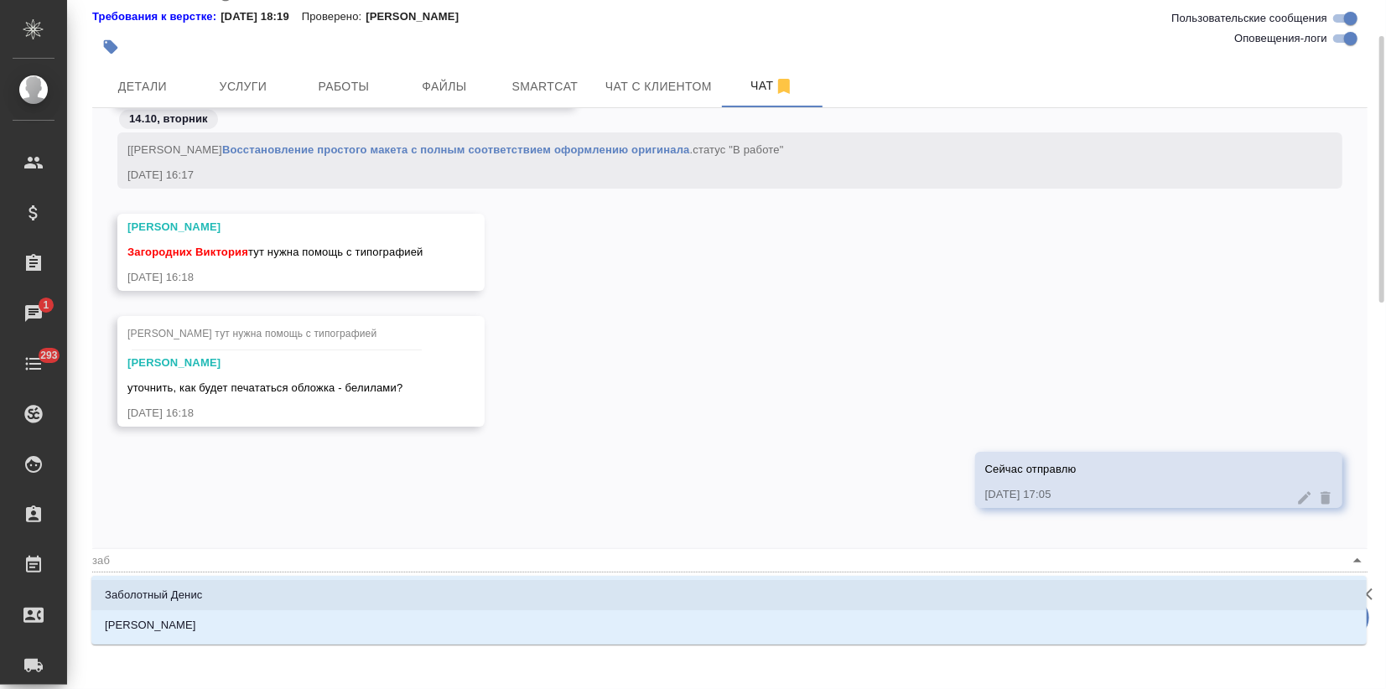
type textarea "@забо"
type input "забо"
type textarea "@забор"
type input "забор"
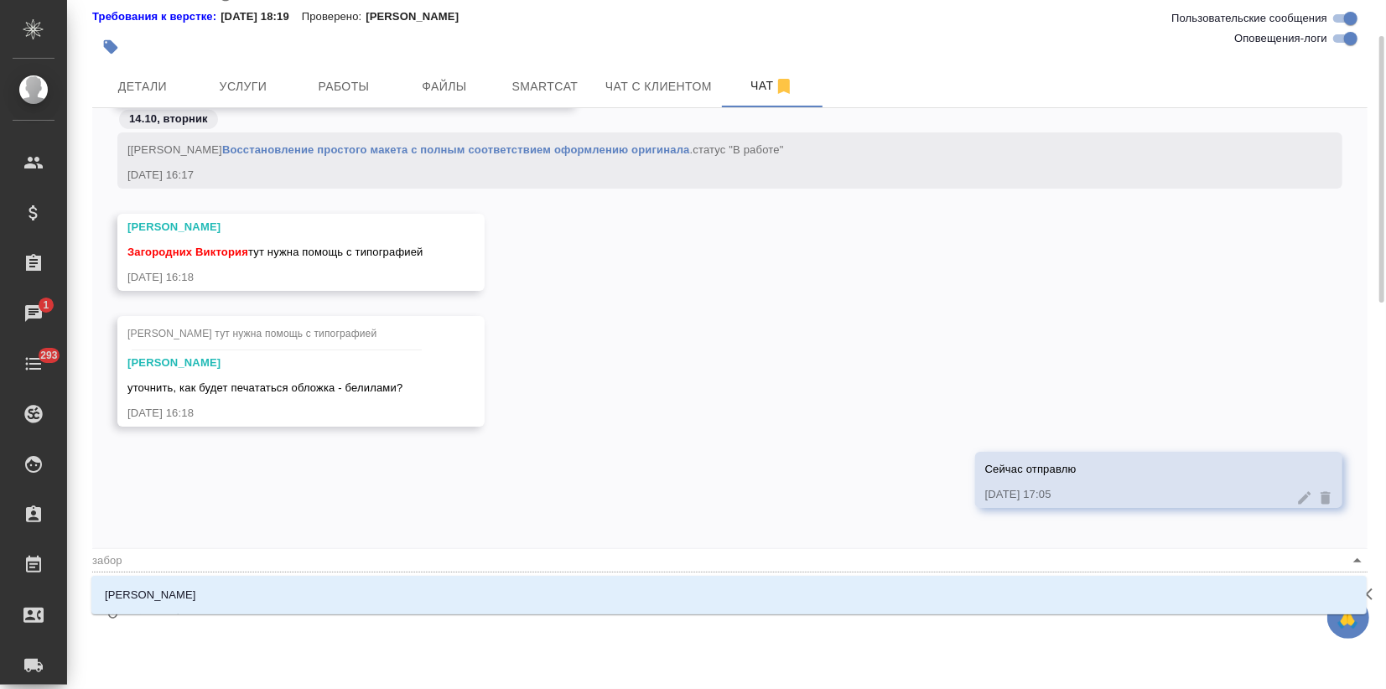
type textarea "@заборо"
type input "заборо"
click at [192, 610] on li "[PERSON_NAME]" at bounding box center [728, 595] width 1275 height 30
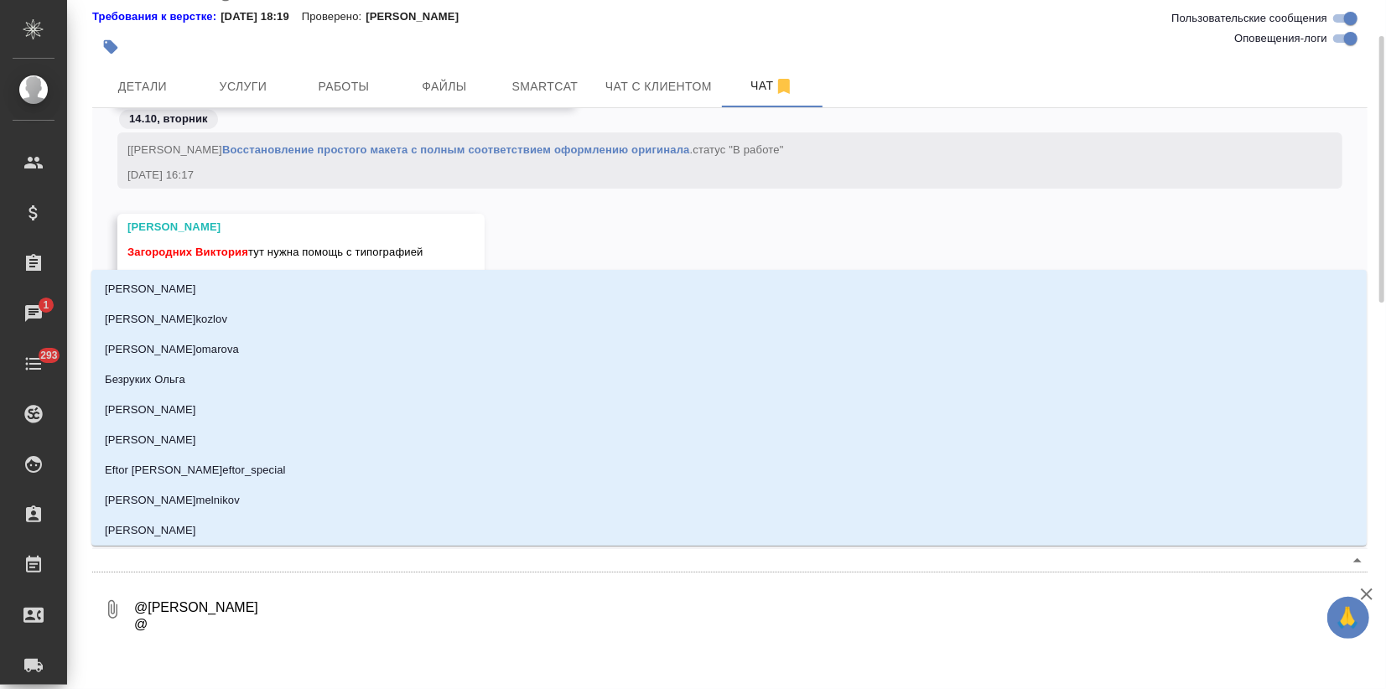
type textarea "@Заборова Александра @н"
type input "н"
type textarea "@Заборова Александра @ни"
type input "ни"
type textarea "@Заборова Александра @ник"
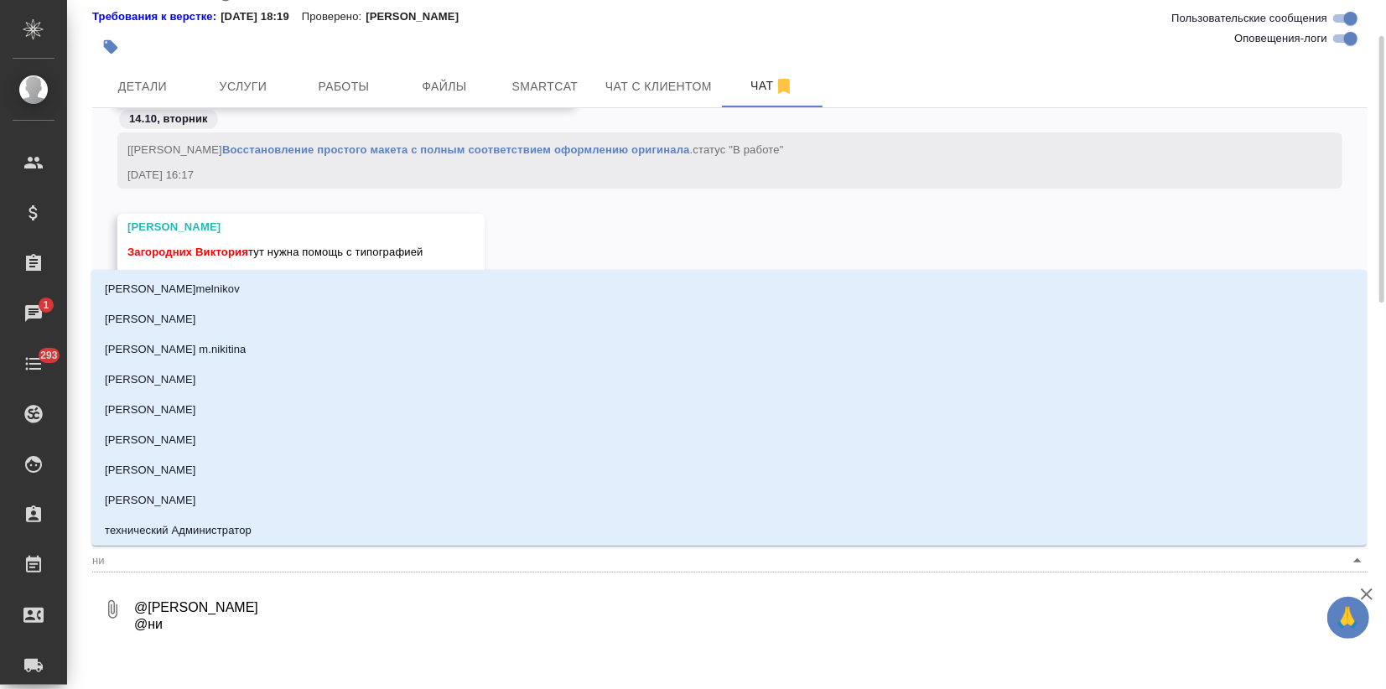
type input "ник"
type textarea "@Заборова Александра @ники"
type input "ники"
type textarea "@Заборова Александра @никиф"
type input "никиф"
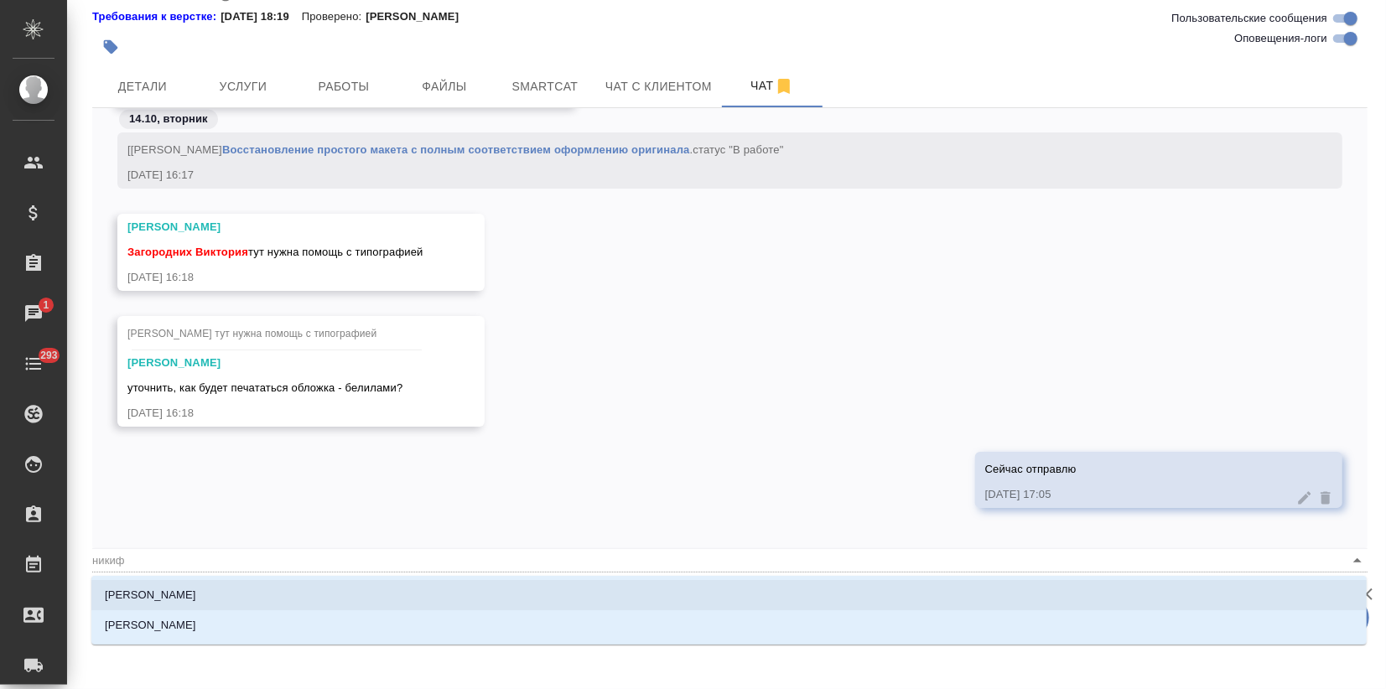
drag, startPoint x: 209, startPoint y: 598, endPoint x: 210, endPoint y: 613, distance: 15.2
click at [196, 597] on p "Никифорова Валерия" at bounding box center [150, 595] width 91 height 17
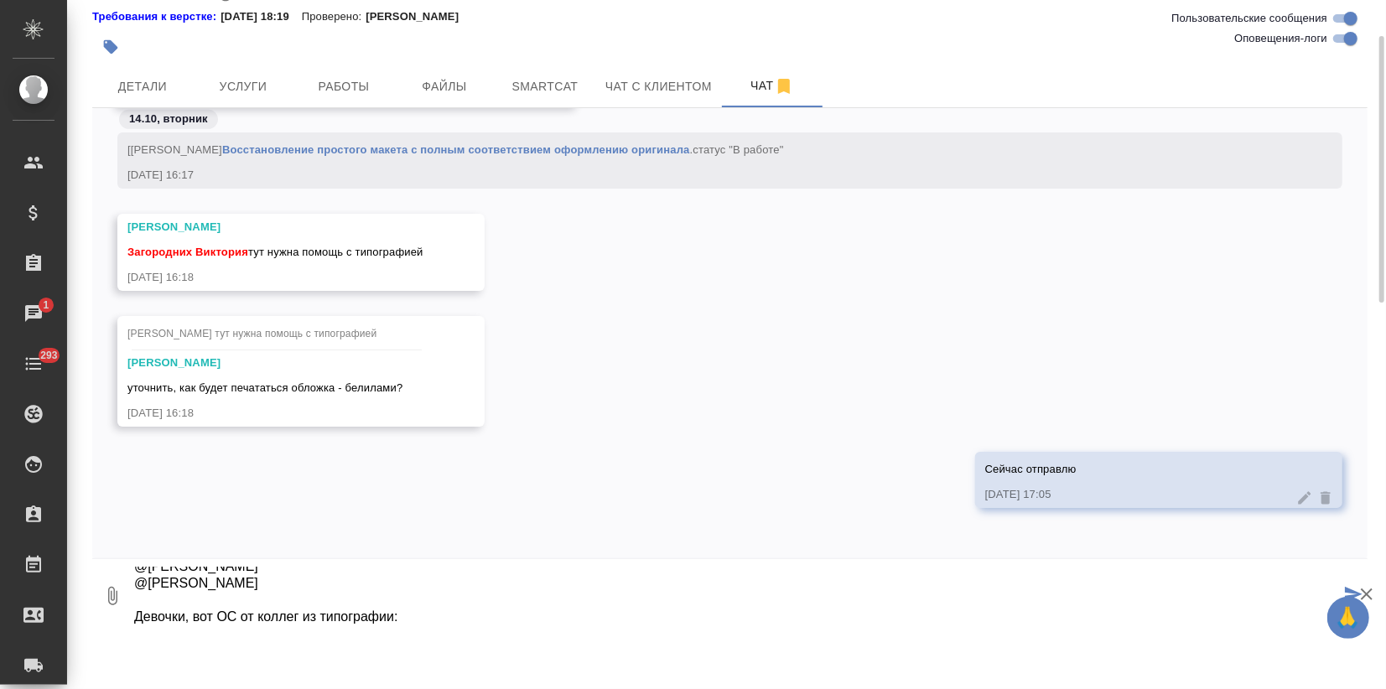
scroll to position [0, 0]
type textarea "@Заборова Александра @Никифорова Валерия Девочки, вот ОС от коллег из типографи…"
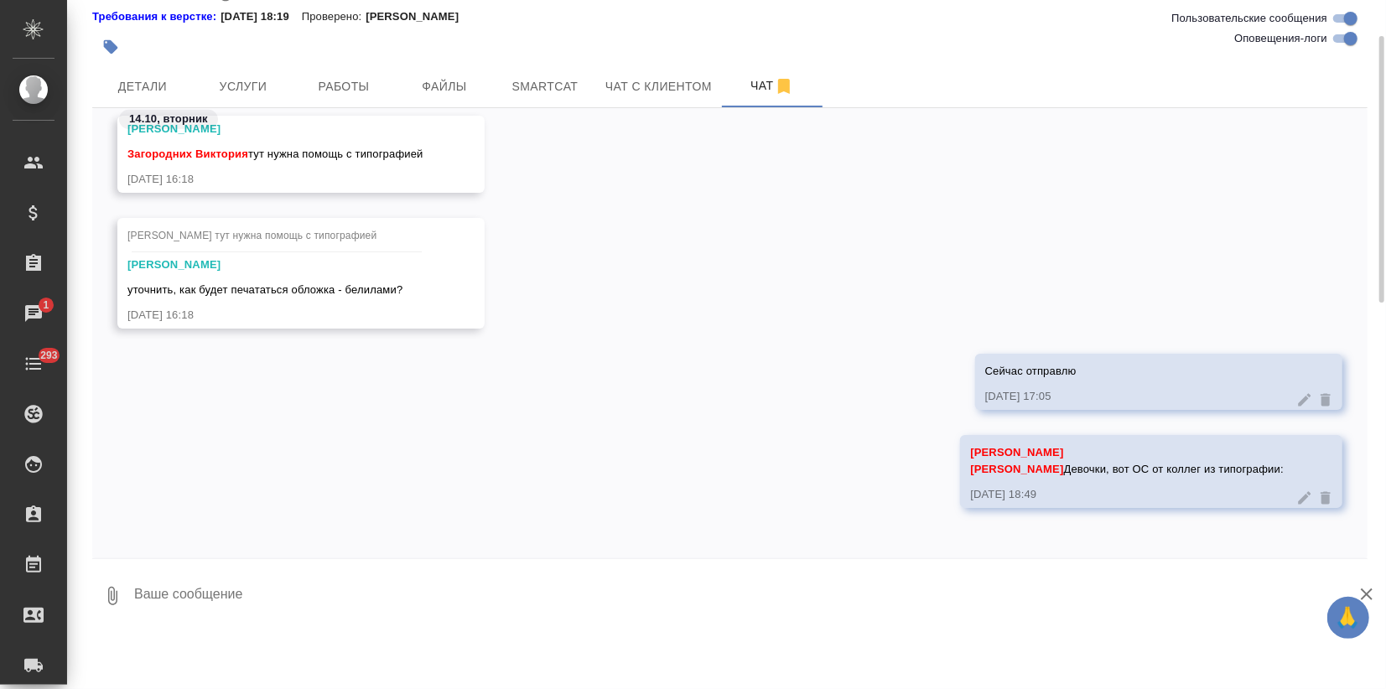
click at [1296, 498] on icon at bounding box center [1304, 498] width 17 height 17
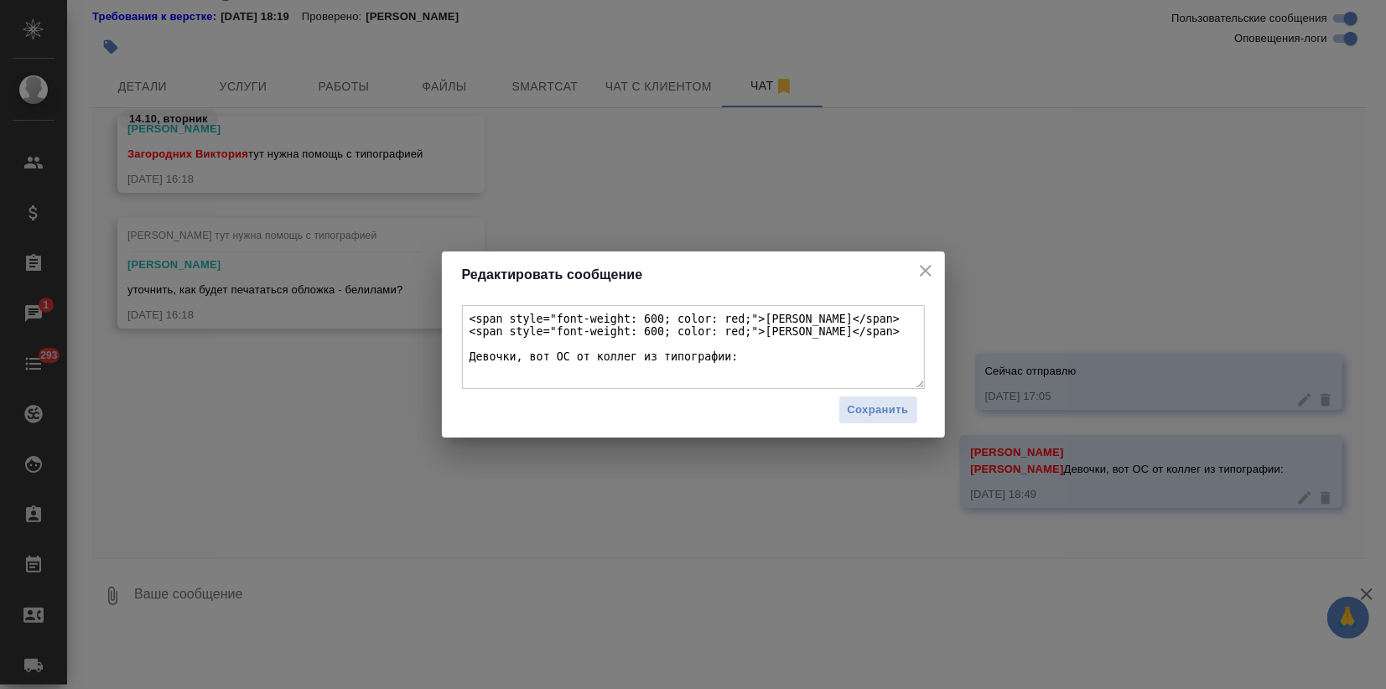
click at [531, 385] on textarea "<span style="font-weight: 600; color: red;">Заборова Александра</span> <span st…" at bounding box center [693, 347] width 463 height 84
click at [749, 358] on textarea "<span style="font-weight: 600; color: red;">Заборова Александра</span> <span st…" at bounding box center [693, 347] width 463 height 84
paste textarea "Виктория, а почему вы спрашиваете про белила ? Вроде нигде в переписке про это …"
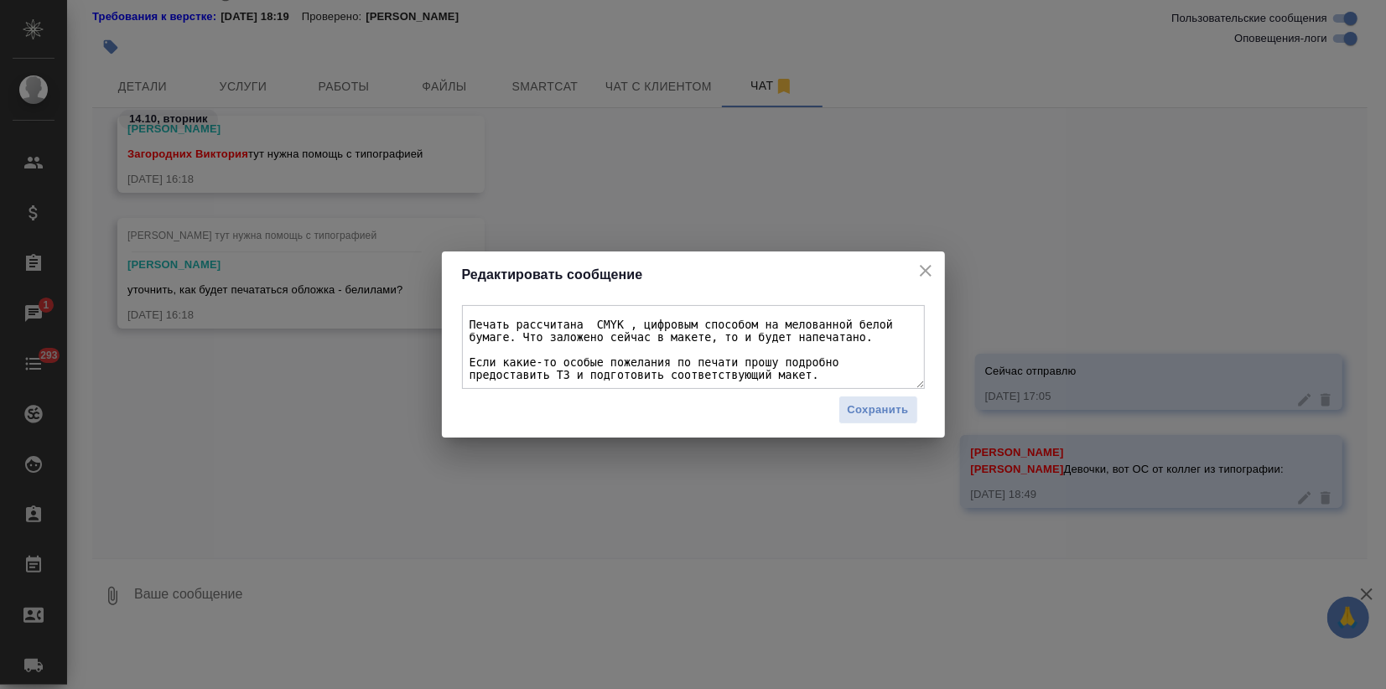
scroll to position [126, 0]
type textarea "<span style="font-weight: 600; color: red;">Заборова Александра</span> <span st…"
click at [869, 421] on button "Сохранить" at bounding box center [879, 410] width 80 height 29
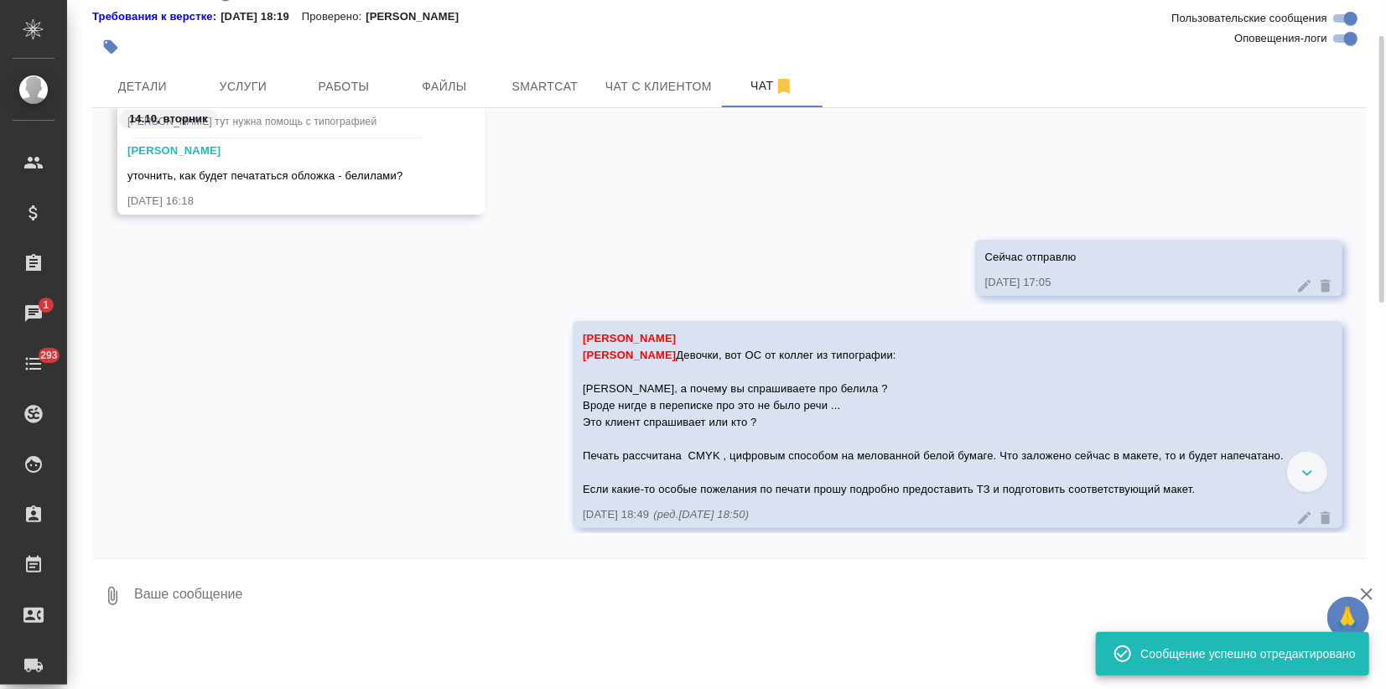
scroll to position [38246, 0]
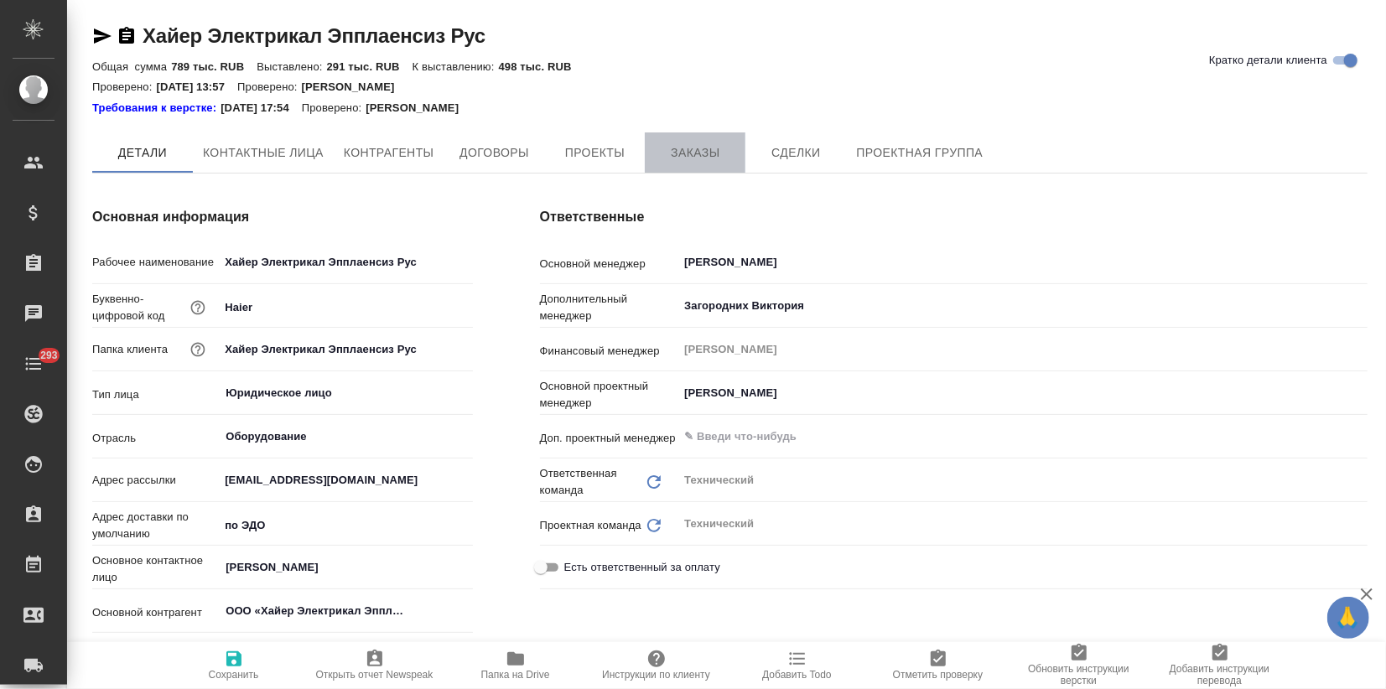
click at [733, 143] on span "Заказы" at bounding box center [695, 153] width 80 height 21
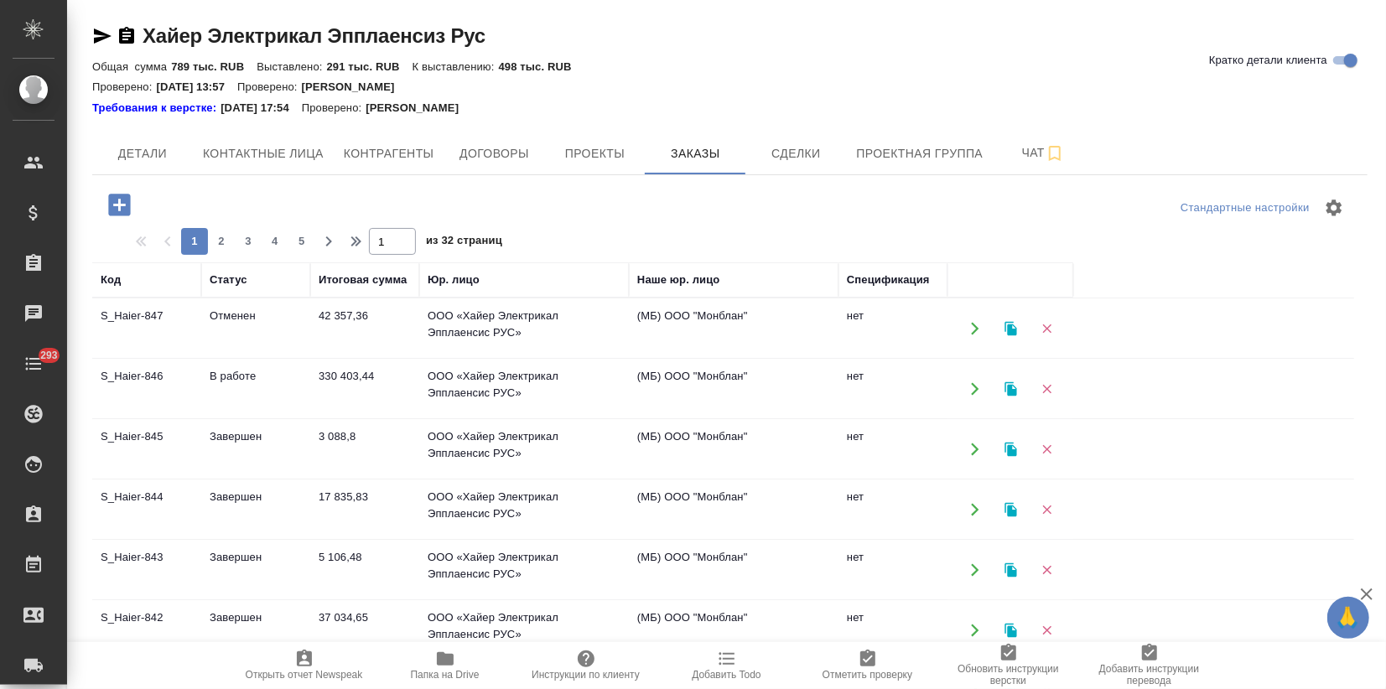
click at [252, 413] on td "В работе" at bounding box center [255, 389] width 109 height 59
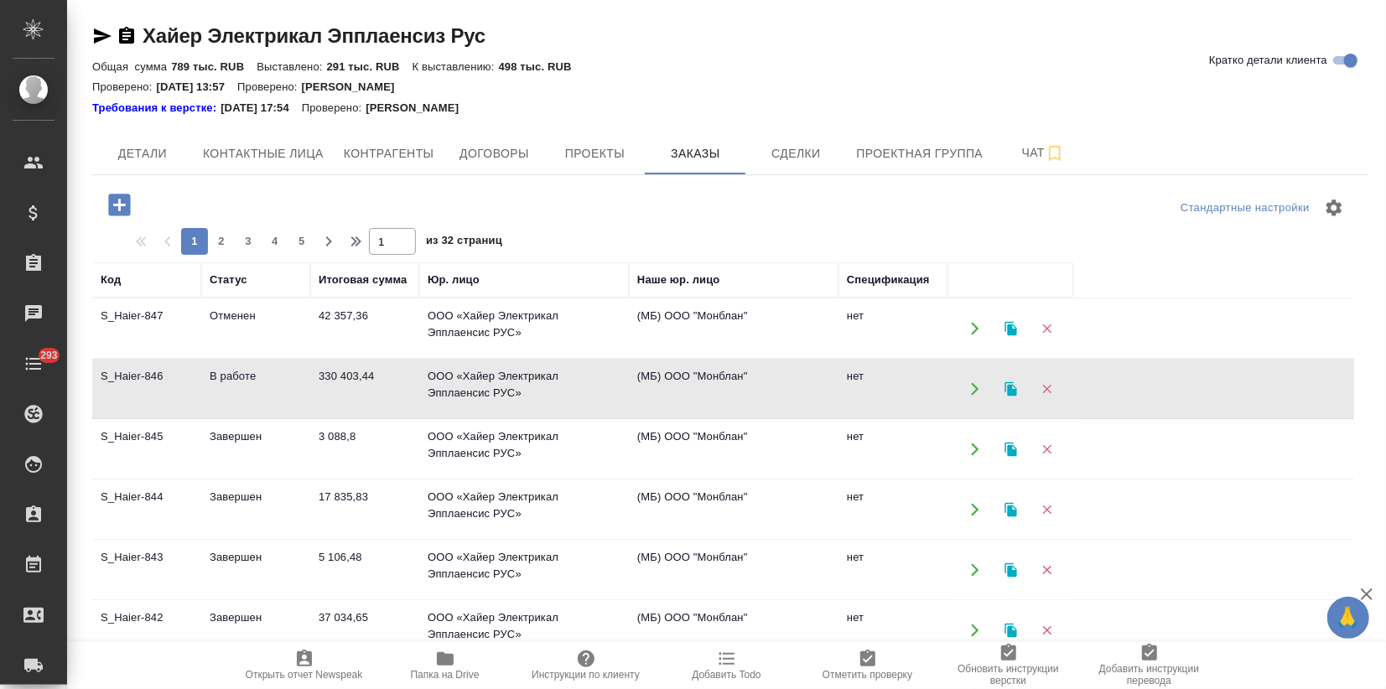
click at [252, 413] on td "В работе" at bounding box center [255, 389] width 109 height 59
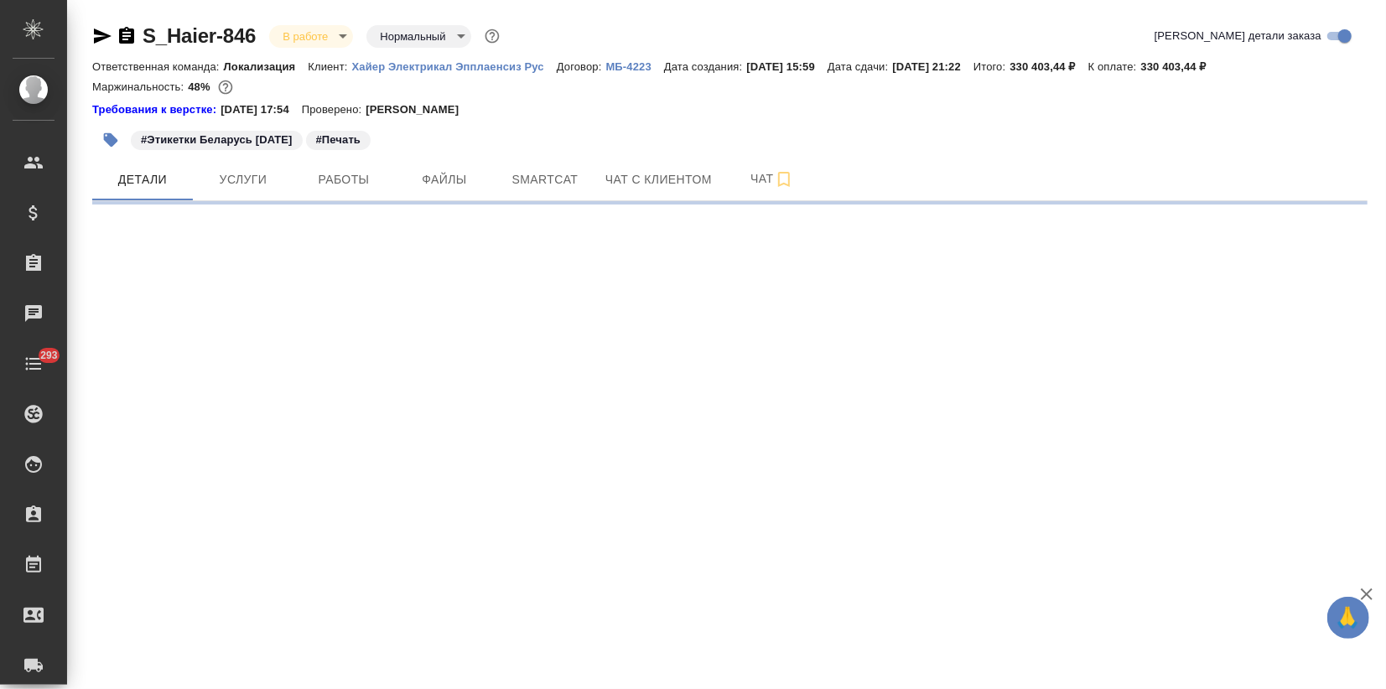
select select "RU"
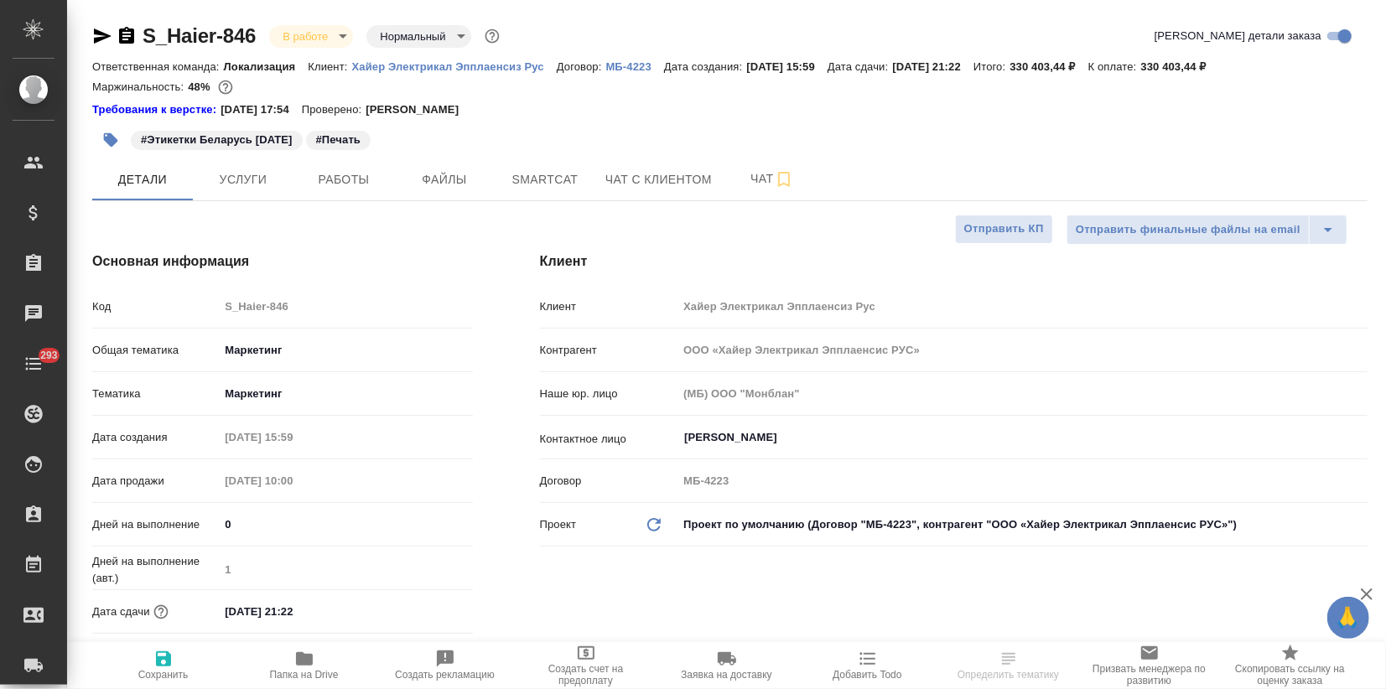
type textarea "x"
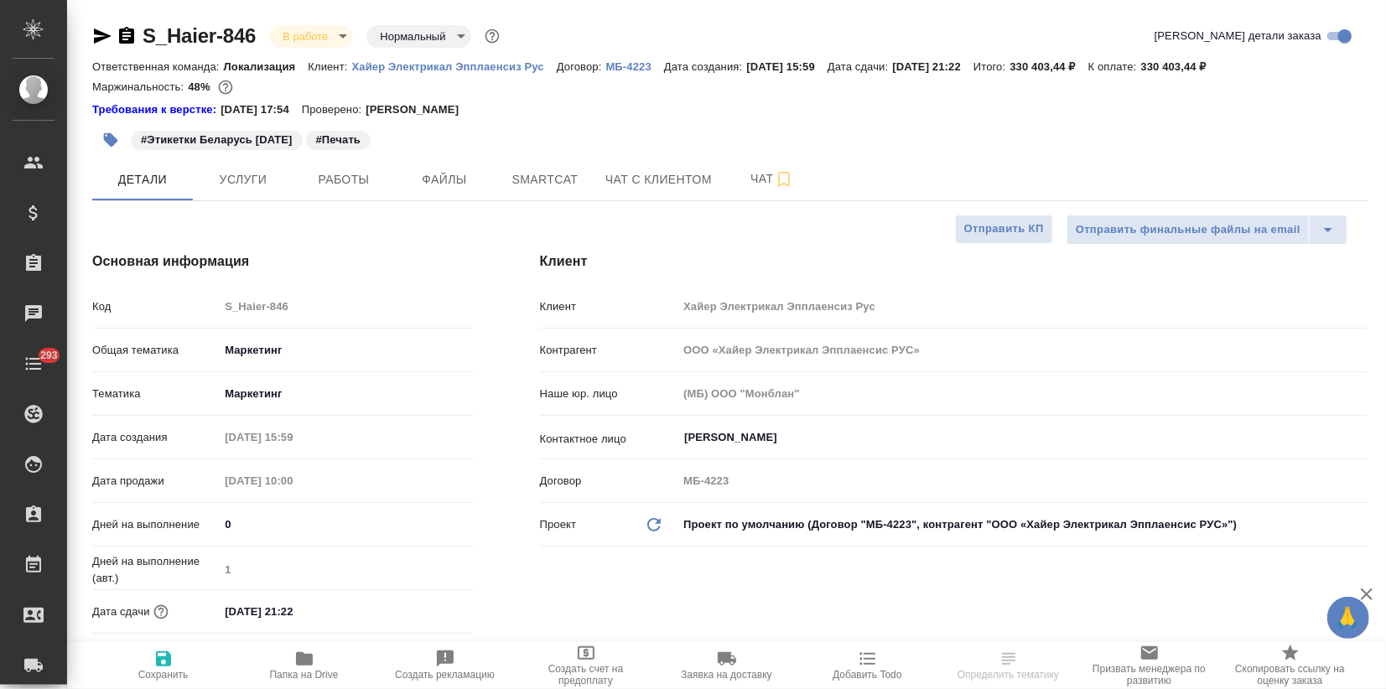
type textarea "x"
click at [314, 667] on icon "button" at bounding box center [304, 659] width 20 height 20
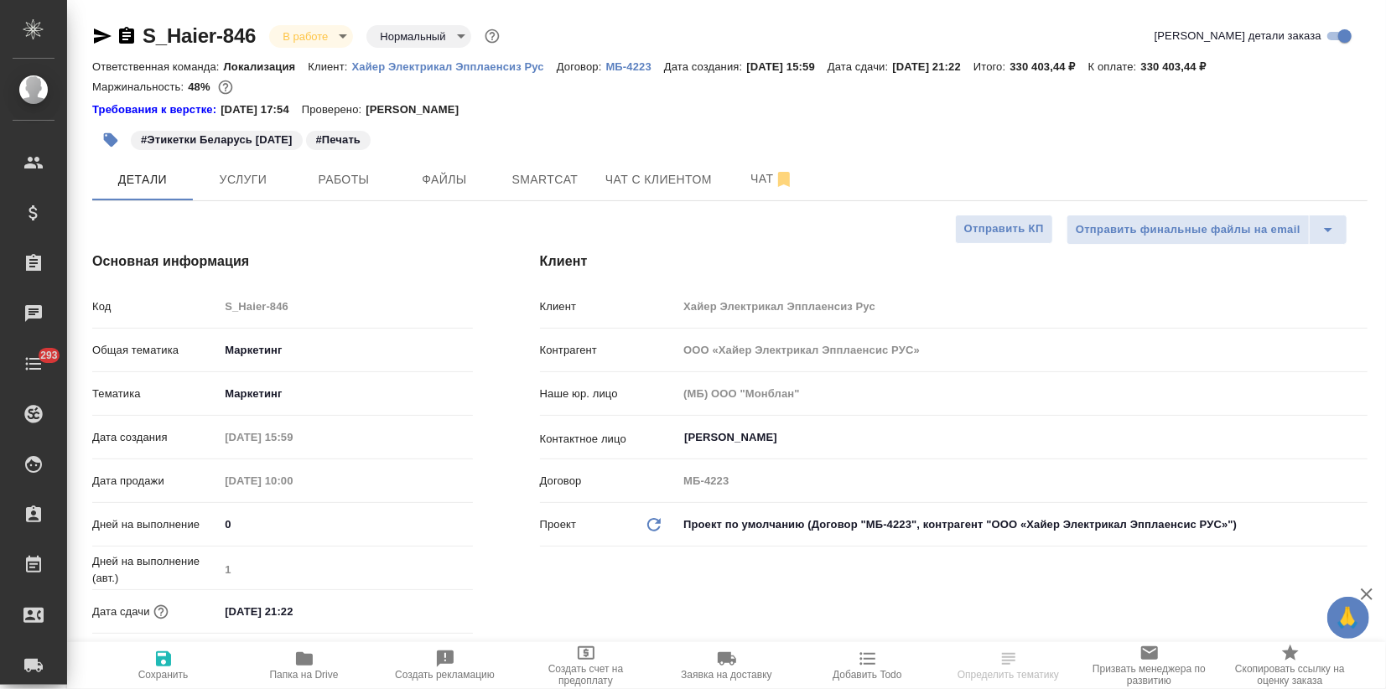
type textarea "x"
select select "RU"
type textarea "x"
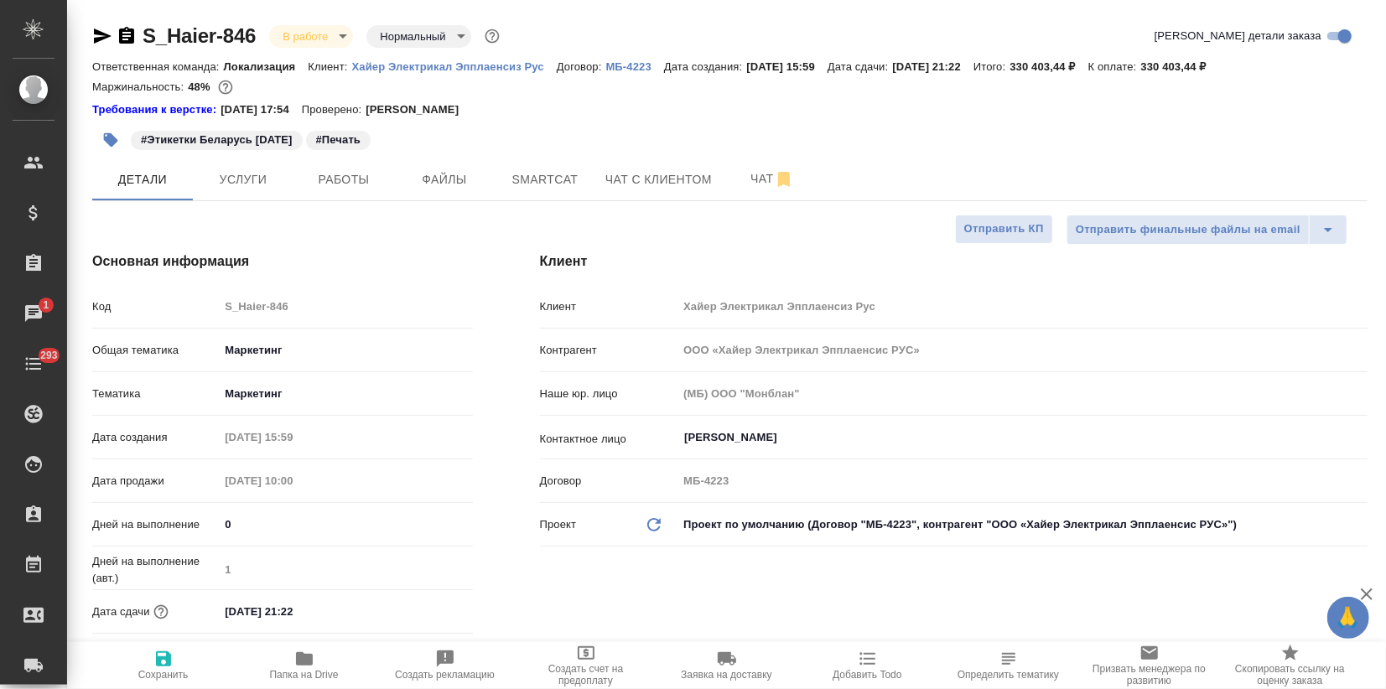
type textarea "x"
click at [740, 170] on span "Чат" at bounding box center [772, 179] width 80 height 21
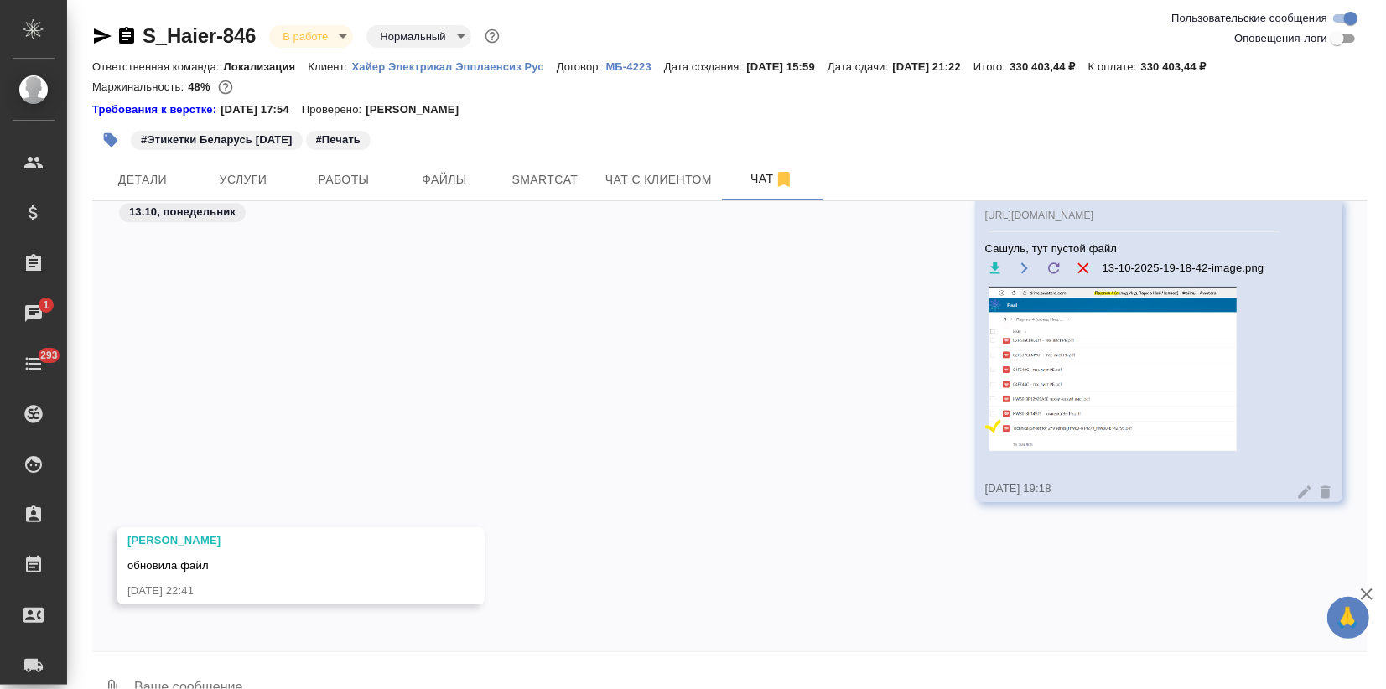
scroll to position [38, 0]
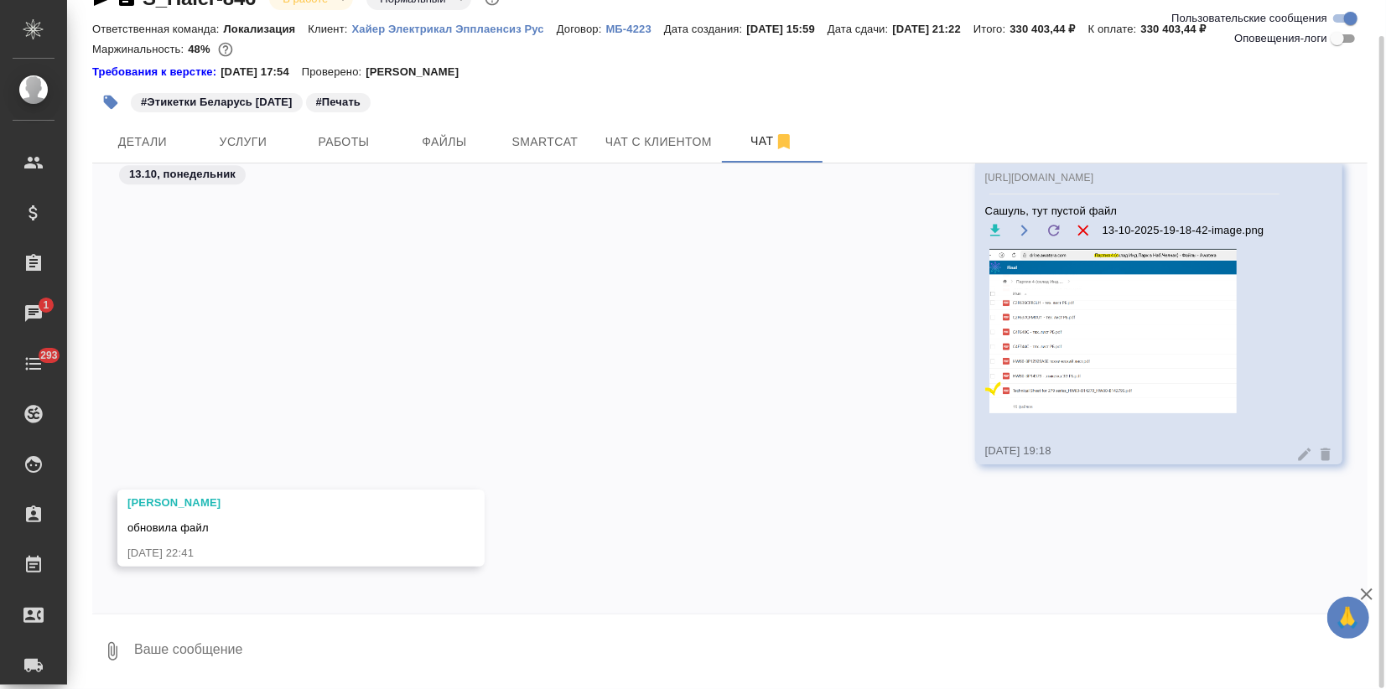
click at [285, 665] on textarea at bounding box center [749, 651] width 1235 height 57
paste textarea
type textarea "Для истории. От типографии коммент:"
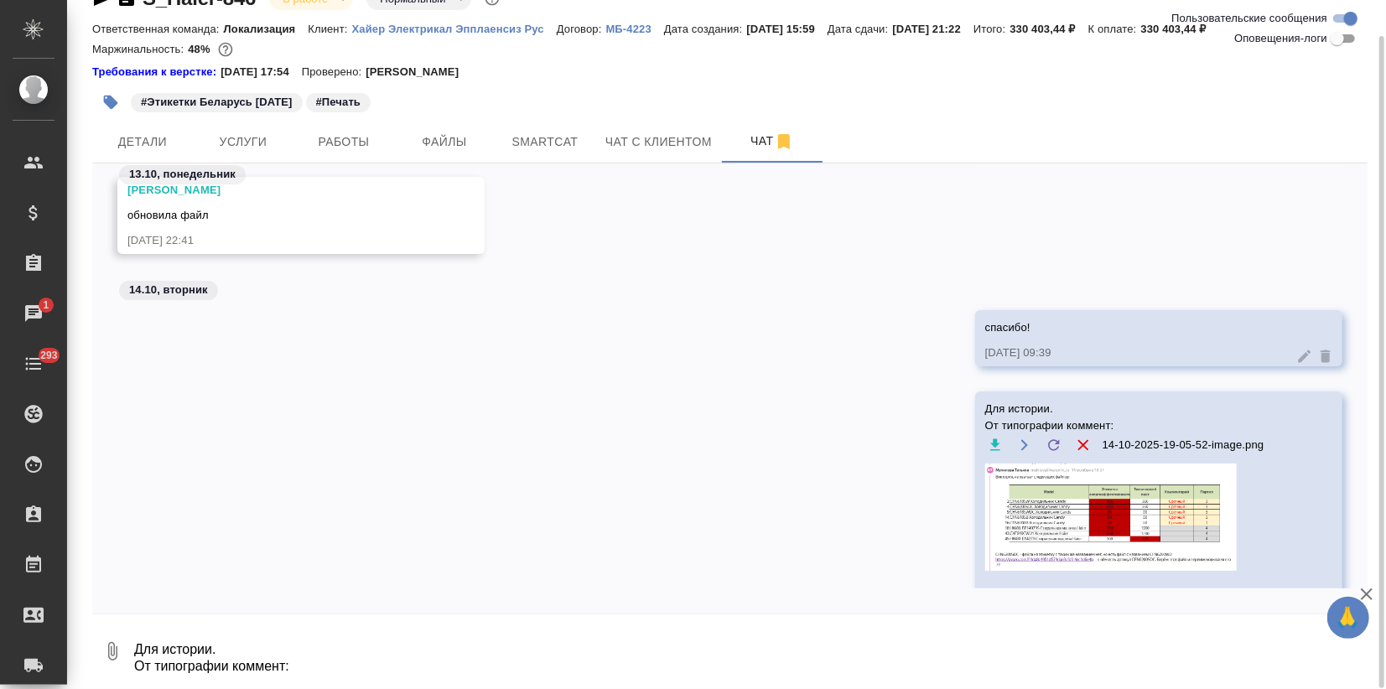
click at [151, 659] on textarea "Для истории. От типографии коммент:" at bounding box center [749, 651] width 1235 height 57
paste textarea "[URL][DOMAIN_NAME]"
click at [242, 671] on textarea "Клиент дослал файлы. Положила их сюда: [URL][DOMAIN_NAME]" at bounding box center [735, 651] width 1207 height 57
click at [704, 647] on textarea "Клиент дослал файлы. Положила их сюда: [URL][DOMAIN_NAME]" at bounding box center [735, 651] width 1207 height 57
type textarea "Клиент дослал файлы. Положила их сюда: [URL][DOMAIN_NAME] Сорс->Потеряшки"
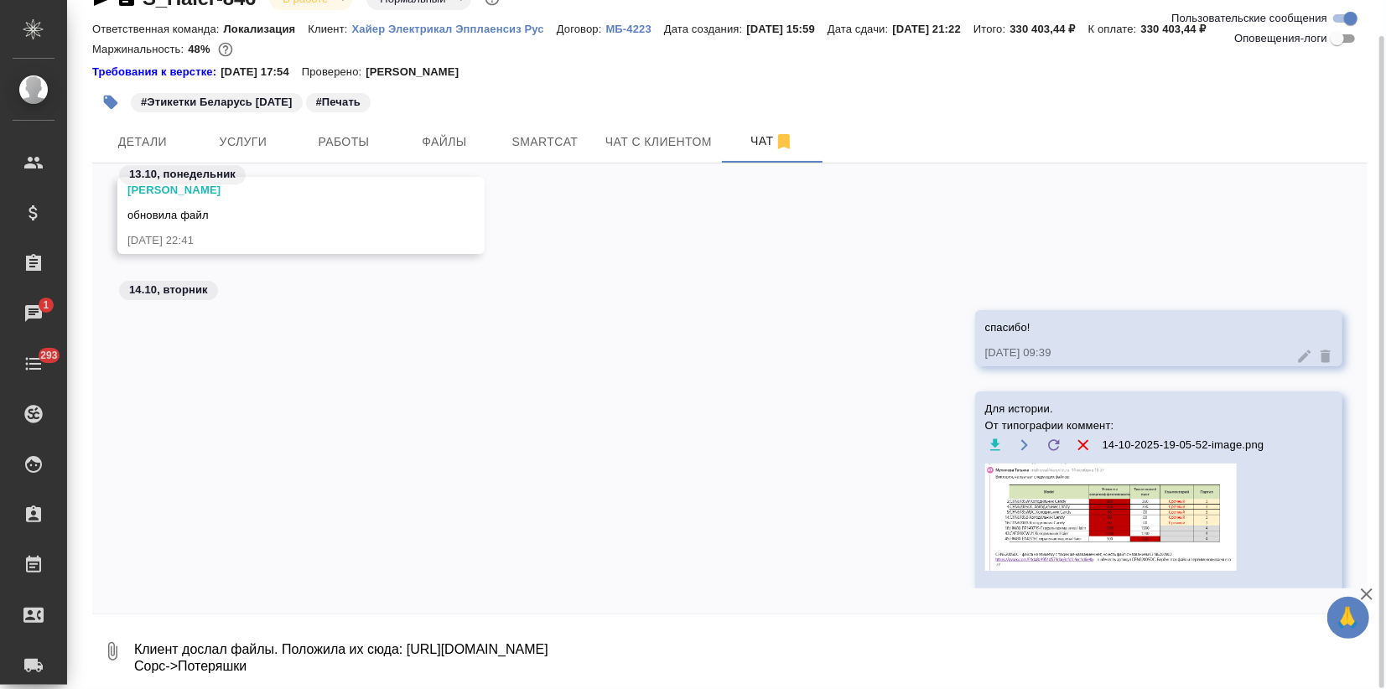
scroll to position [7936, 0]
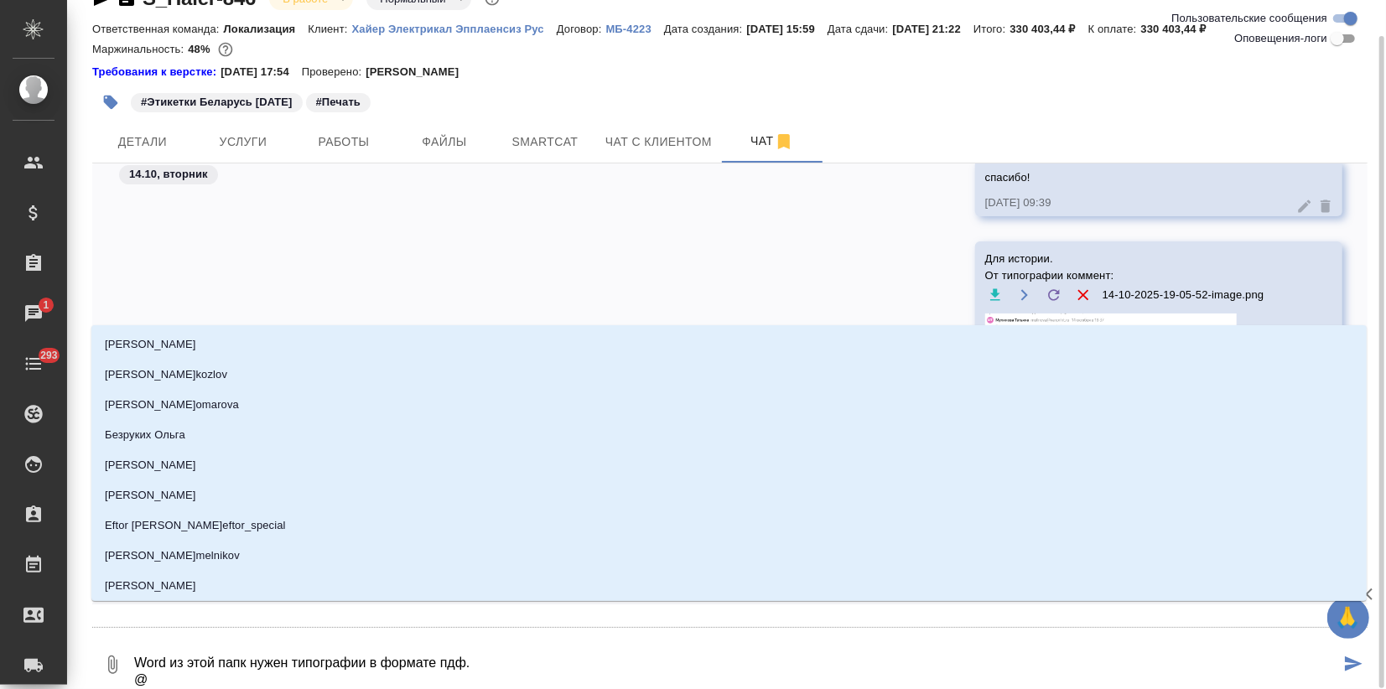
type textarea "Word из этой папк нужен типографии в формате пдф. @з"
type input "з"
type textarea "Word из этой папк нужен типографии в формате пдф. @за"
type input "за"
type textarea "Word из этой папк нужен типографии в формате пдф. @заб"
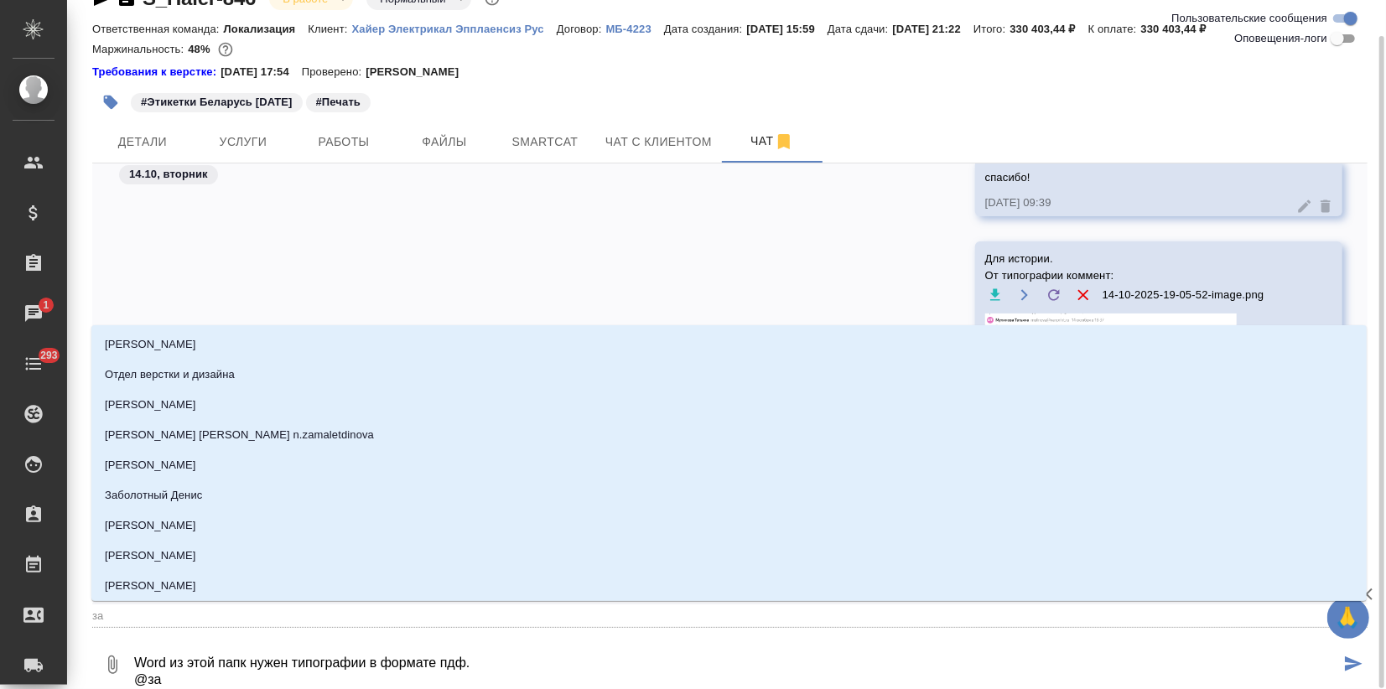
type input "заб"
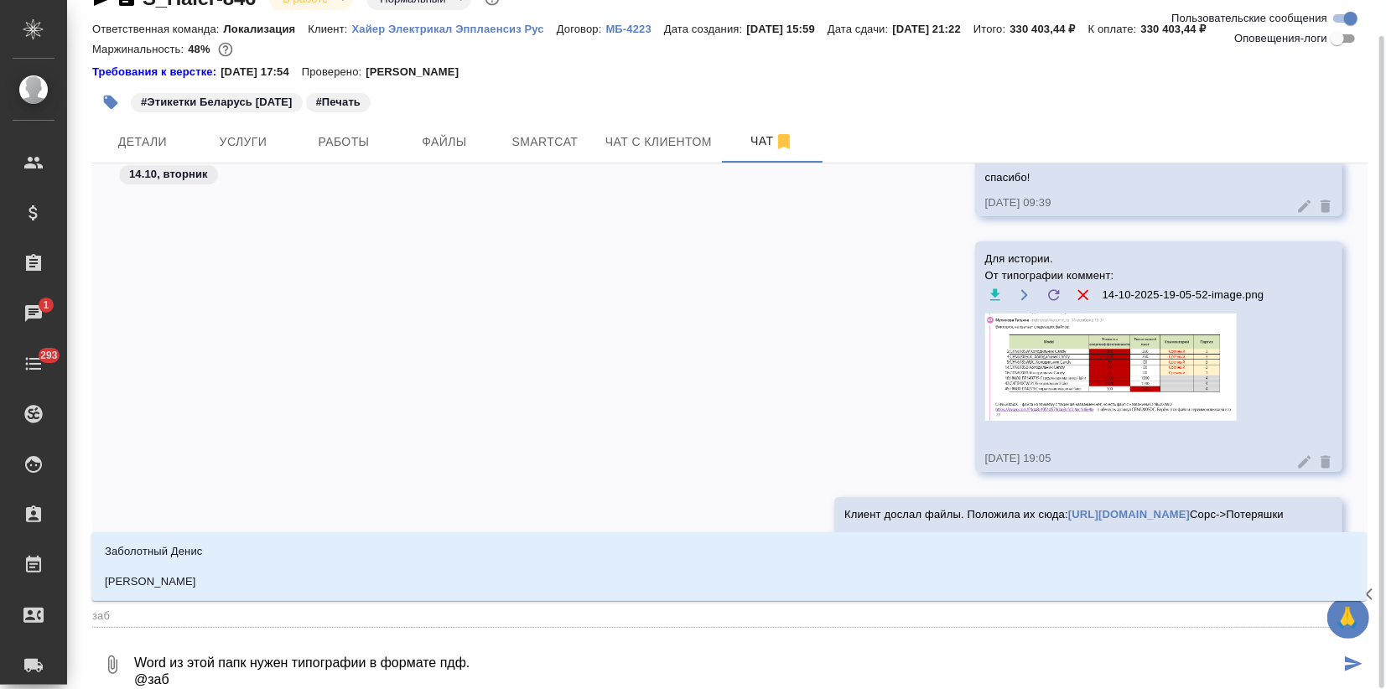
type textarea "Word из этой папк нужен типографии в формате пдф. @забо"
type input "забо"
type textarea "Word из этой папк нужен типографии в формате пдф. @забор"
type input "забор"
type textarea "Word из этой папк нужен типографии в формате пдф. @заборо"
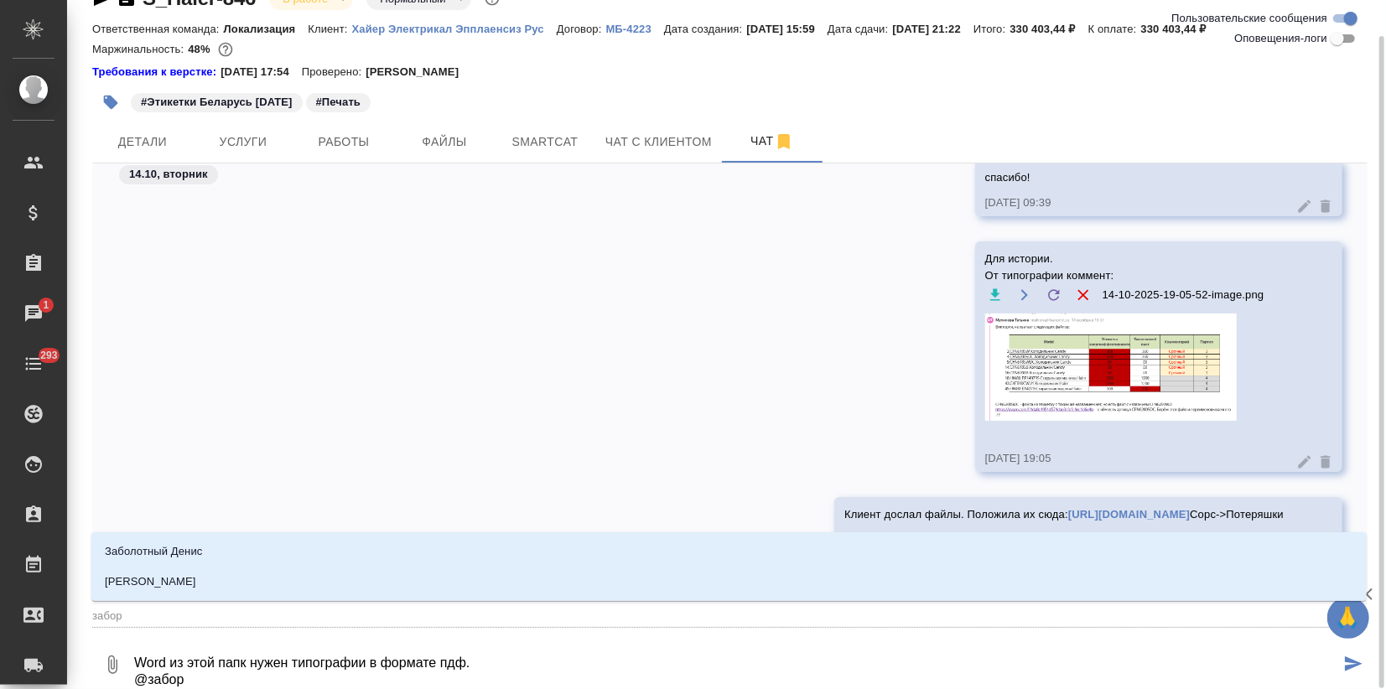
type input "заборо"
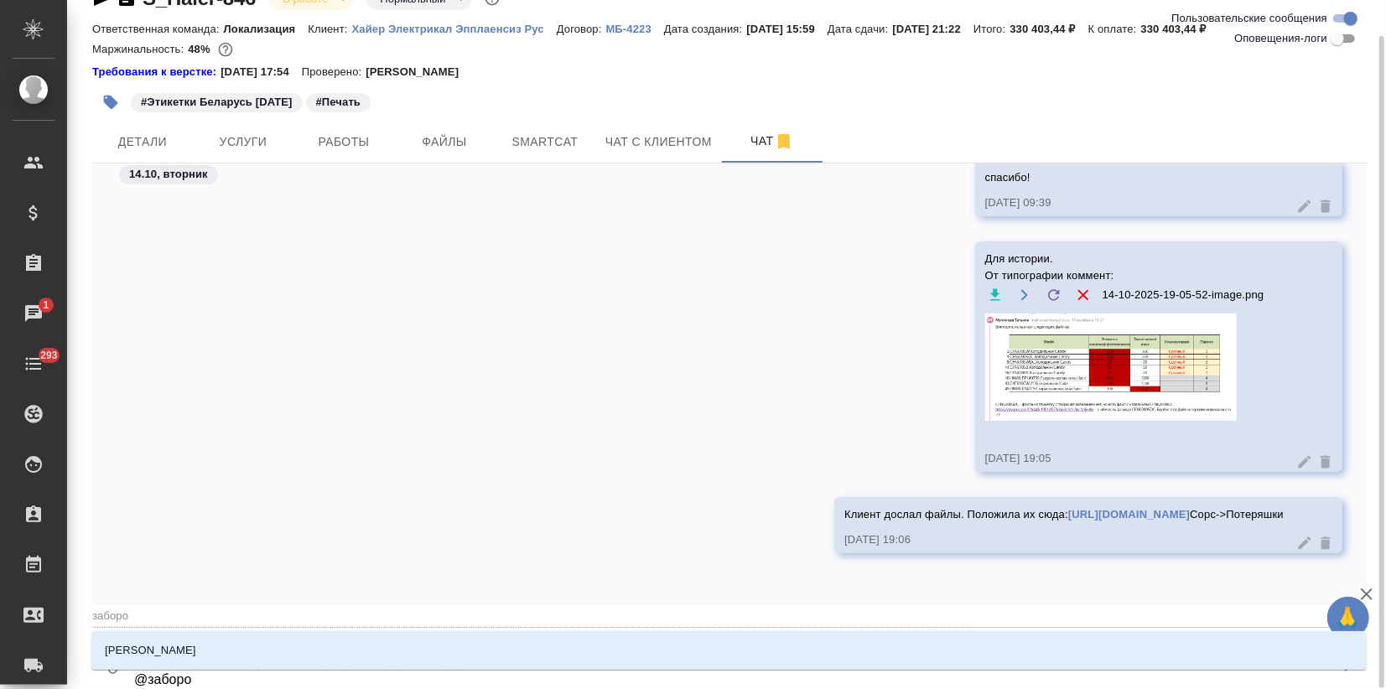
click at [405, 648] on li "[PERSON_NAME]" at bounding box center [728, 651] width 1275 height 30
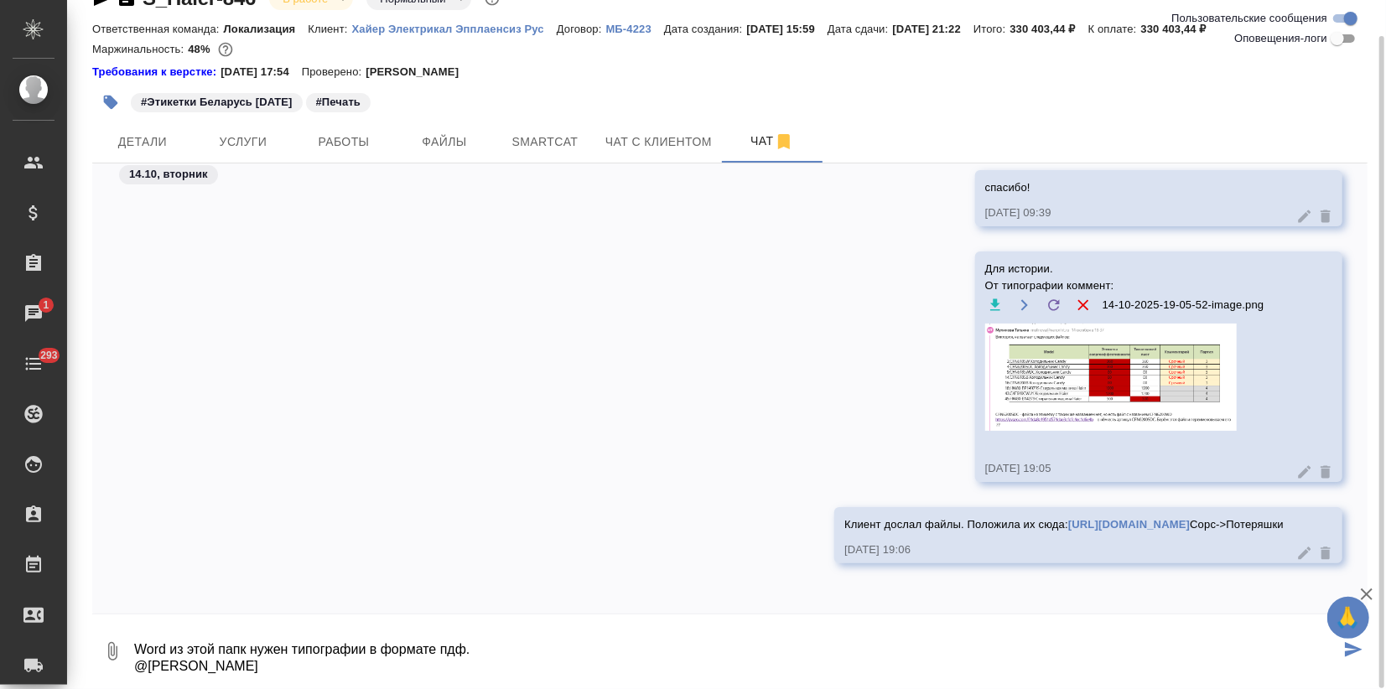
scroll to position [11, 0]
type textarea "Word из этой папк нужен типографии в формате пдф. @[PERSON_NAME], помодешь, пож…"
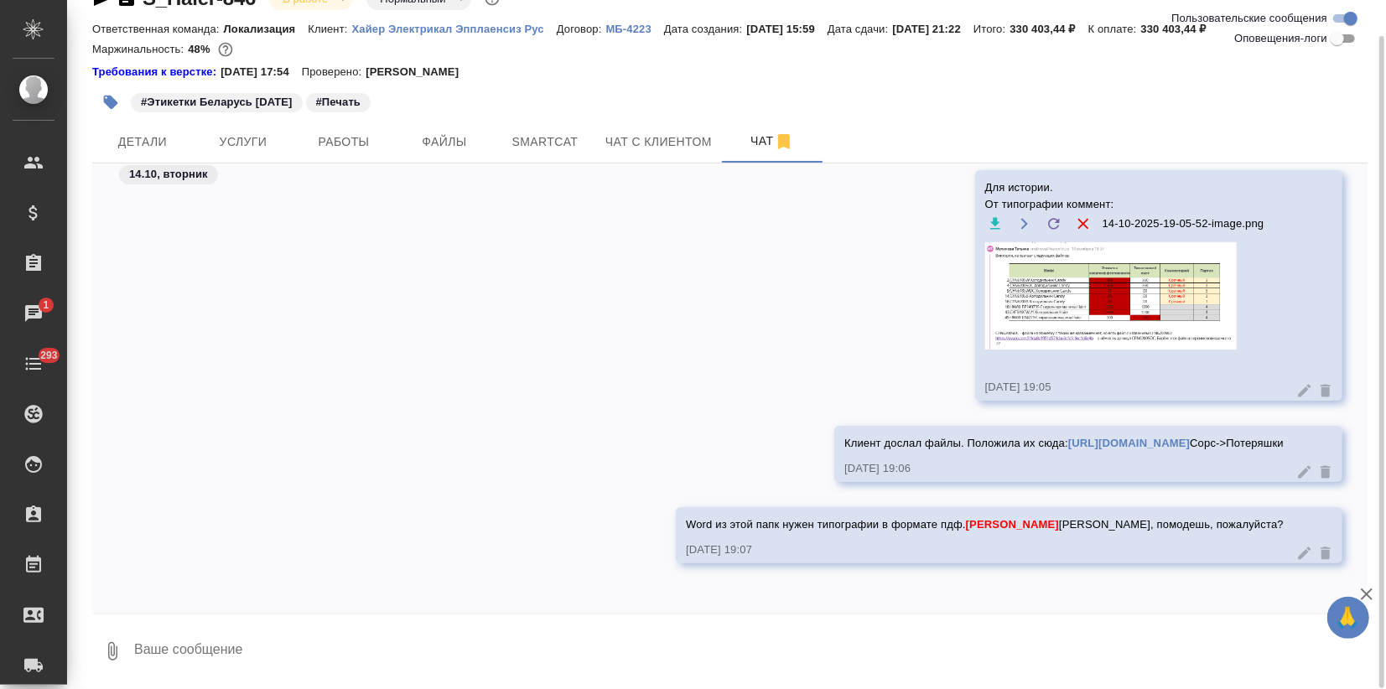
click at [1296, 547] on icon at bounding box center [1304, 553] width 17 height 17
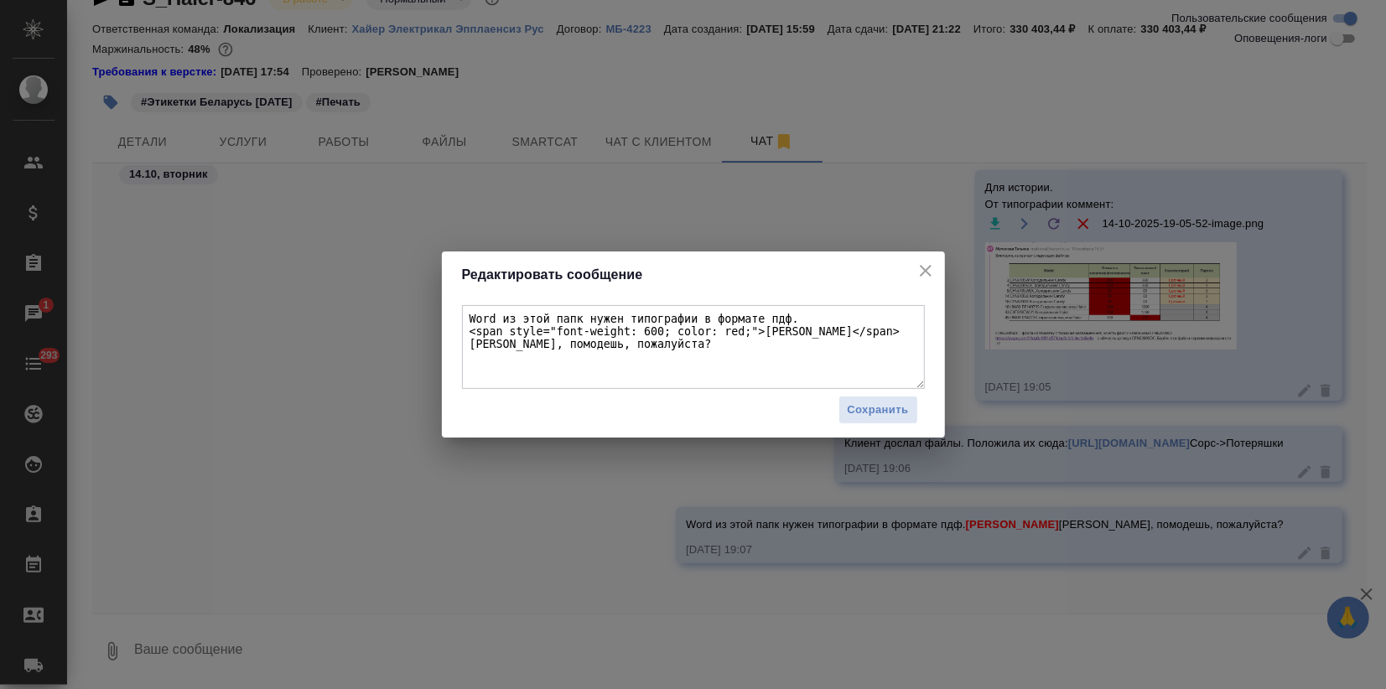
click at [573, 317] on textarea "Word из этой папк нужен типографии в формате пдф. <span style="font-weight: 600…" at bounding box center [693, 347] width 463 height 84
type textarea "Word из этой папки нужен типографии в формате пдф. <span style="font-weight: 60…"
click at [897, 424] on div "Сохранить" at bounding box center [693, 410] width 463 height 43
click at [896, 419] on button "Сохранить" at bounding box center [879, 410] width 80 height 29
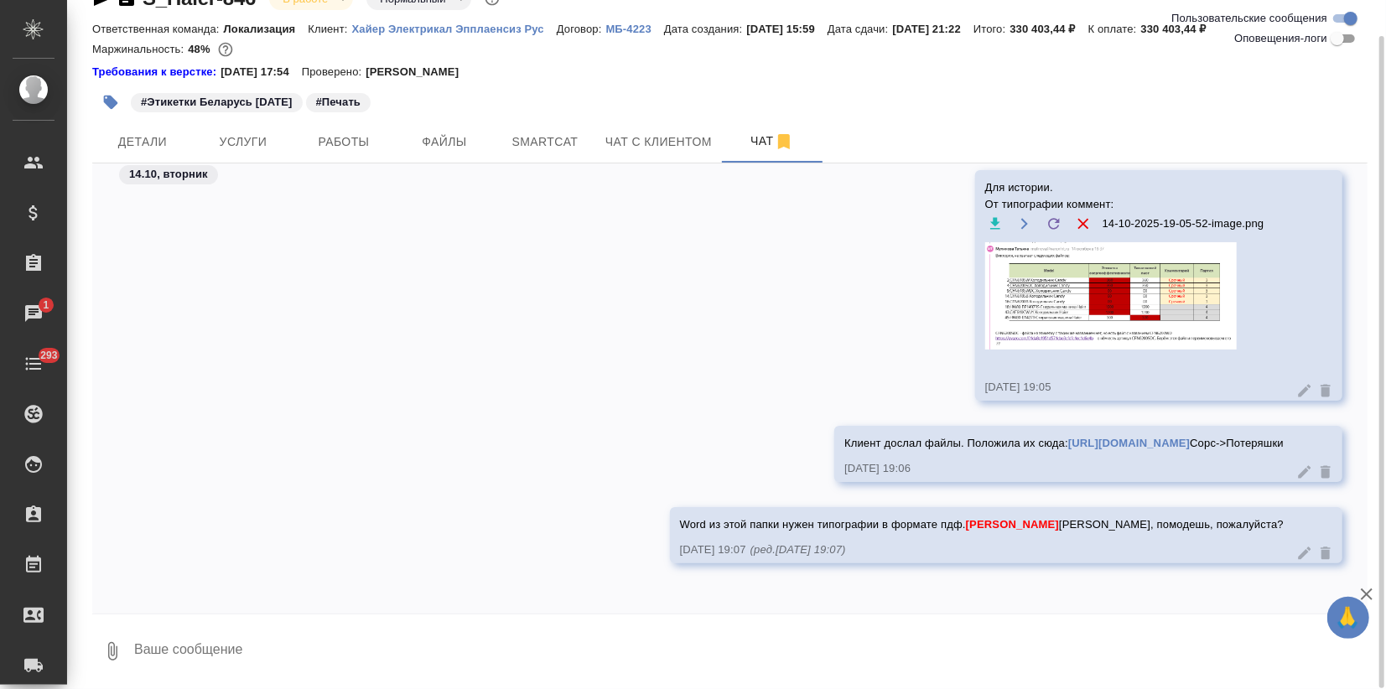
scroll to position [8051, 0]
